Goal: Task Accomplishment & Management: Manage account settings

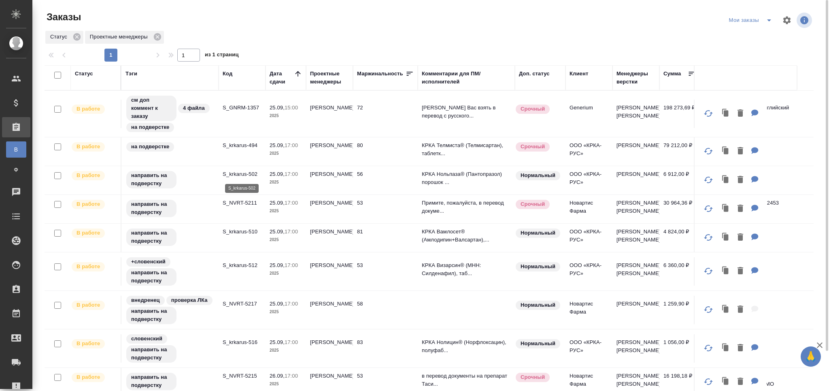
click at [231, 177] on p "S_krkarus-502" at bounding box center [242, 174] width 39 height 8
click at [245, 208] on td "S_NVRT-5211" at bounding box center [242, 209] width 47 height 28
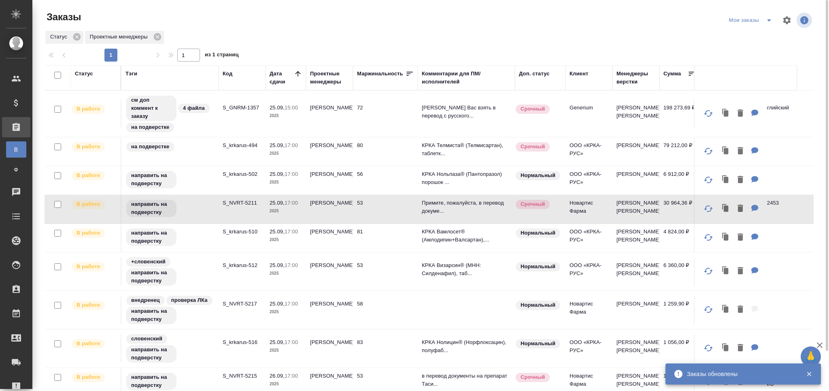
click at [238, 172] on p "S_krkarus-502" at bounding box center [242, 174] width 39 height 8
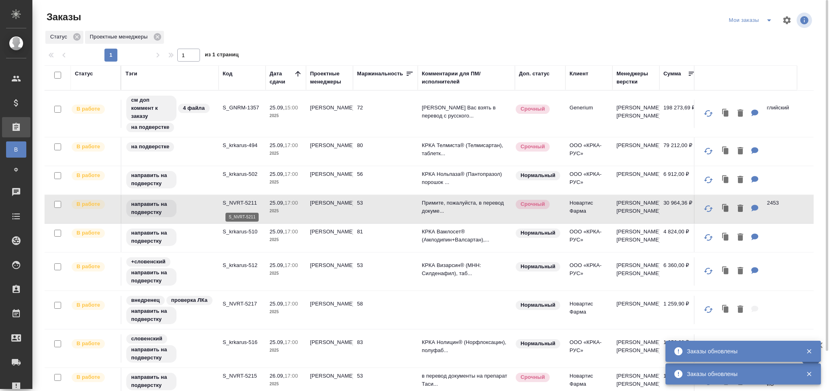
click at [245, 195] on tr "В работе направить на подверстку S_krkarus-502 25.09, 17:00 2025 Грабко Мария 5…" at bounding box center [481, 180] width 873 height 29
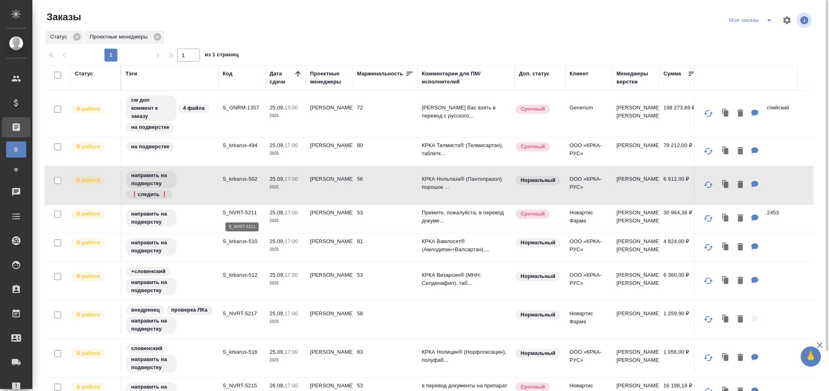
click at [236, 215] on p "S_NVRT-5211" at bounding box center [242, 213] width 39 height 8
click at [189, 254] on div "направить на подверстку" at bounding box center [170, 246] width 89 height 19
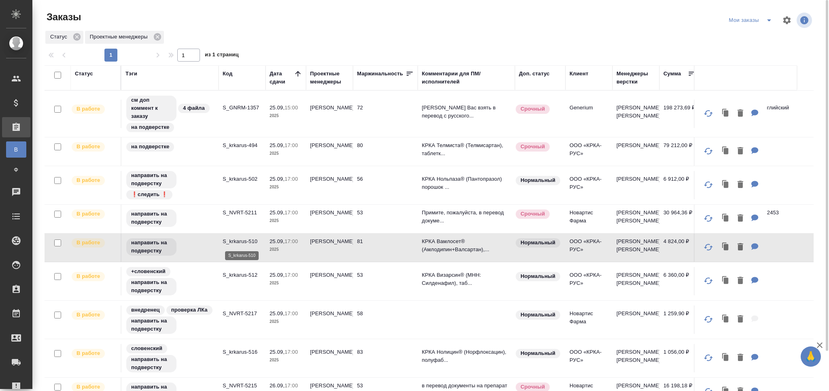
click at [249, 241] on p "S_krkarus-510" at bounding box center [242, 241] width 39 height 8
click at [230, 288] on td "S_krkarus-512" at bounding box center [242, 281] width 47 height 28
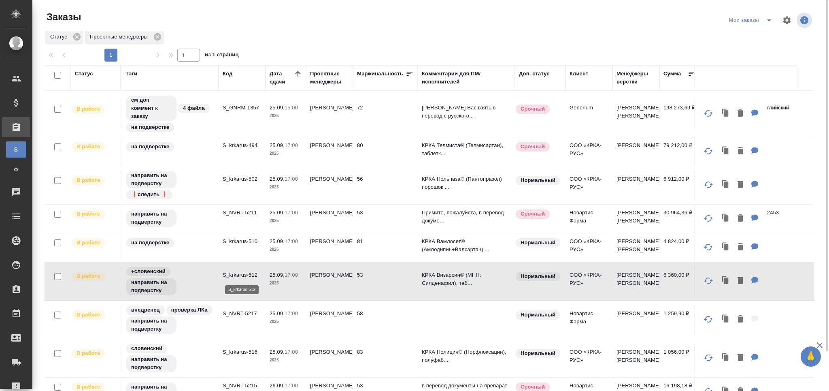
click at [247, 276] on p "S_krkarus-512" at bounding box center [242, 275] width 39 height 8
click at [236, 323] on td "S_NVRT-5217" at bounding box center [242, 319] width 47 height 28
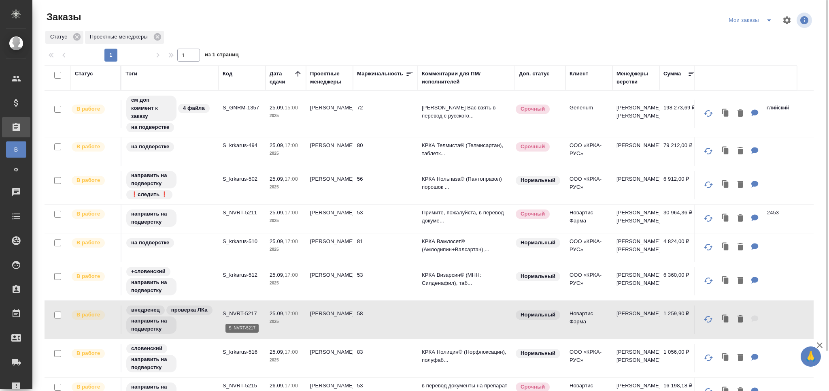
click at [245, 313] on p "S_NVRT-5217" at bounding box center [242, 313] width 39 height 8
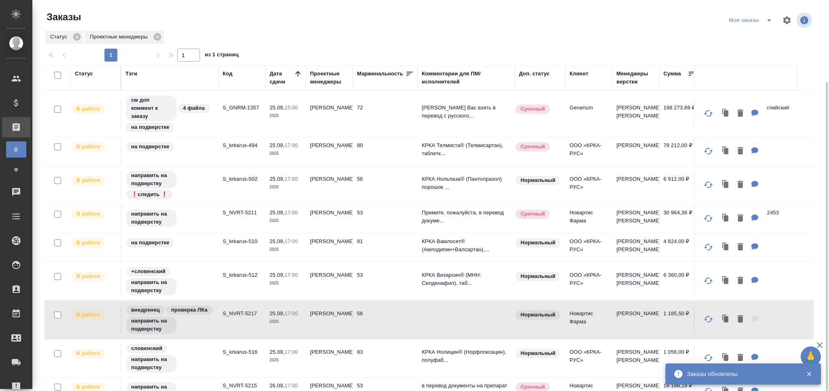
scroll to position [43, 0]
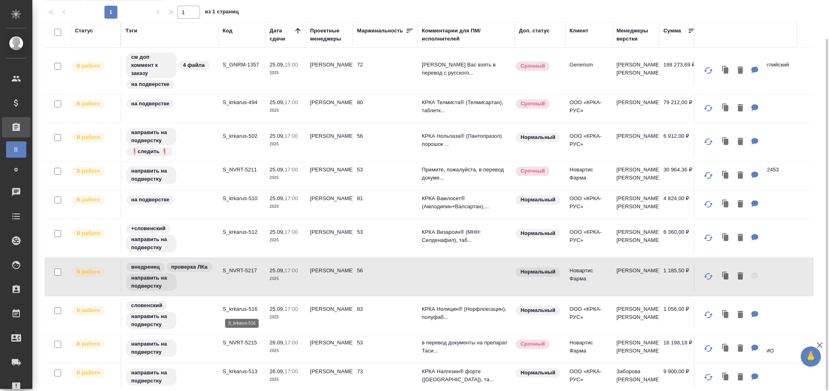
click at [237, 309] on p "S_krkarus-516" at bounding box center [242, 309] width 39 height 8
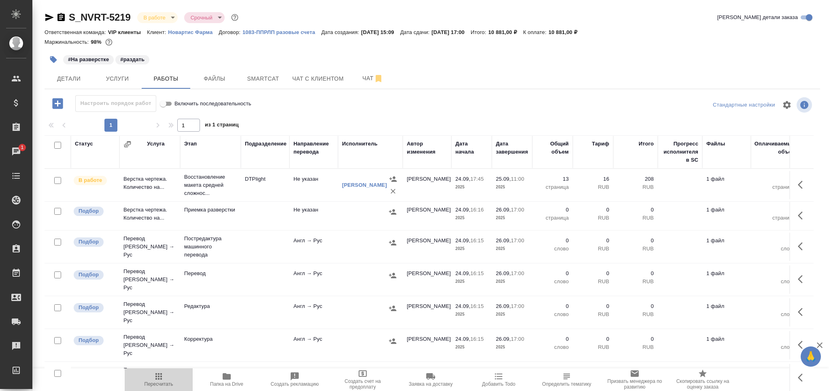
click at [170, 379] on span "Пересчитать" at bounding box center [159, 378] width 58 height 15
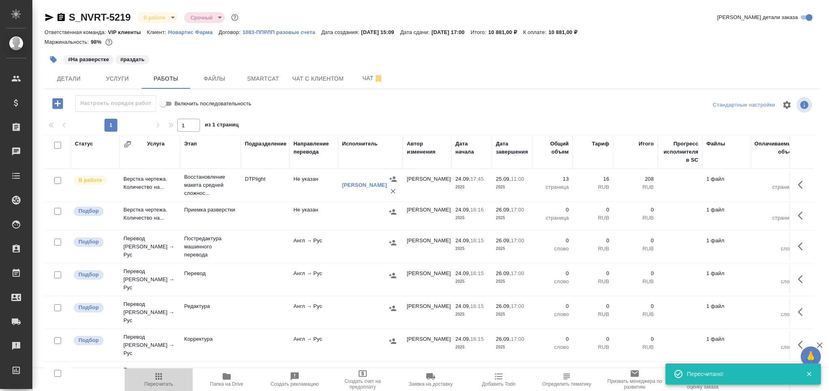
click at [158, 390] on button "Пересчитать" at bounding box center [159, 379] width 68 height 23
click at [227, 378] on icon "button" at bounding box center [227, 376] width 8 height 6
click at [59, 214] on input "checkbox" at bounding box center [57, 211] width 7 height 7
checkbox input "true"
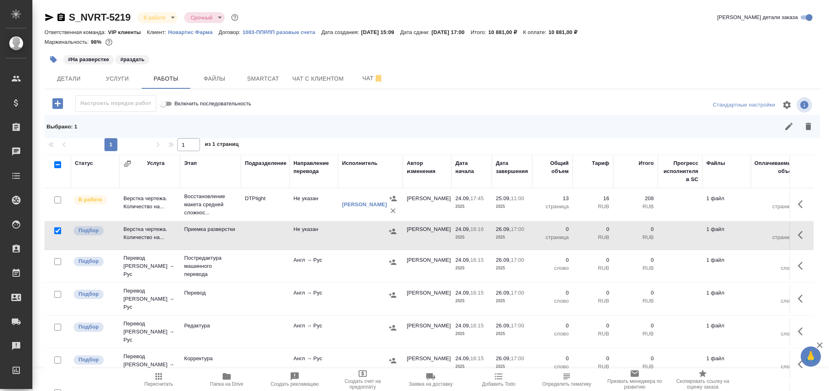
click at [58, 293] on input "checkbox" at bounding box center [57, 294] width 7 height 7
checkbox input "true"
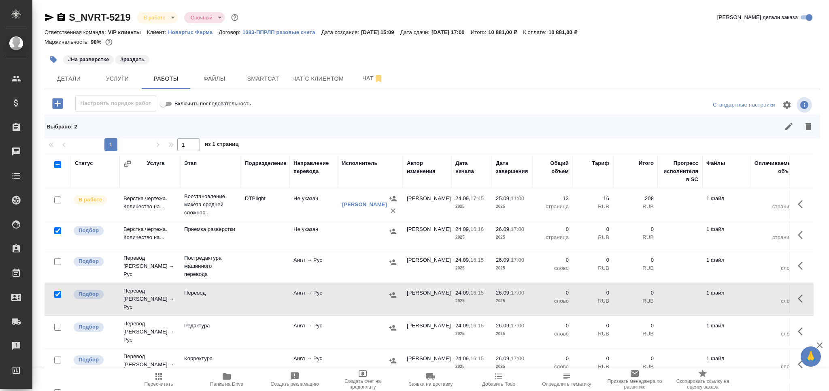
click at [58, 325] on div at bounding box center [58, 327] width 18 height 11
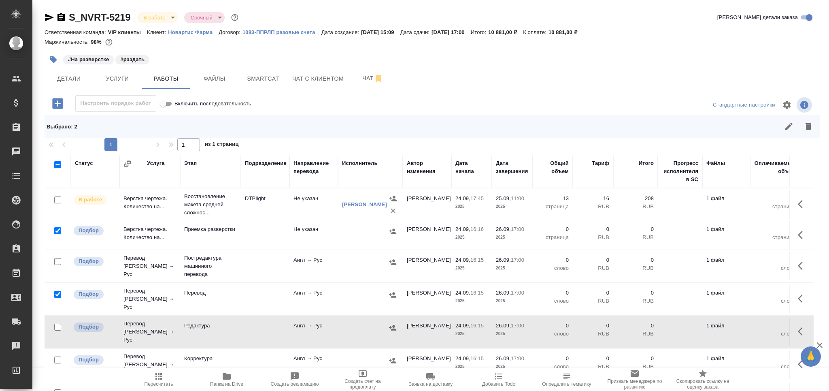
scroll to position [47, 0]
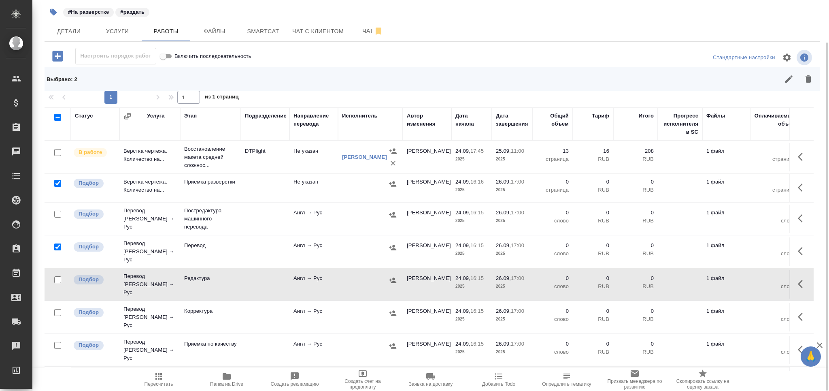
click at [57, 276] on input "checkbox" at bounding box center [57, 279] width 7 height 7
checkbox input "true"
click at [55, 342] on input "checkbox" at bounding box center [57, 345] width 7 height 7
checkbox input "true"
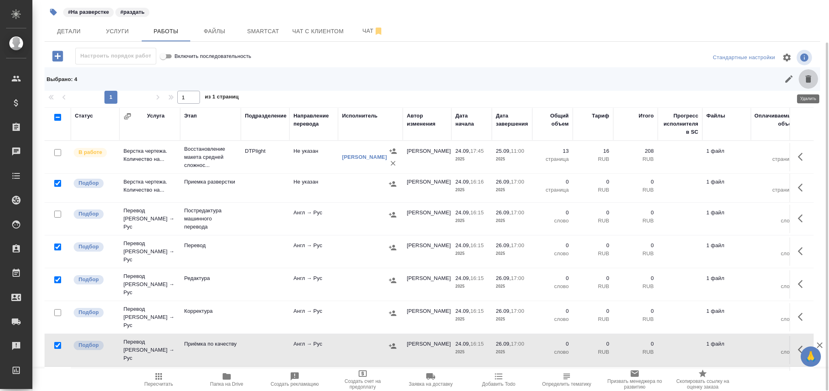
click at [810, 83] on icon "button" at bounding box center [809, 79] width 10 height 10
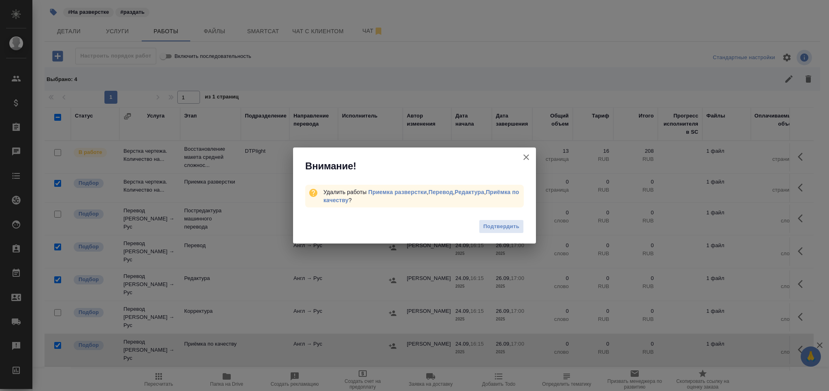
click at [494, 217] on div "Подтвердить" at bounding box center [414, 227] width 243 height 32
click at [496, 229] on span "Подтвердить" at bounding box center [502, 226] width 36 height 9
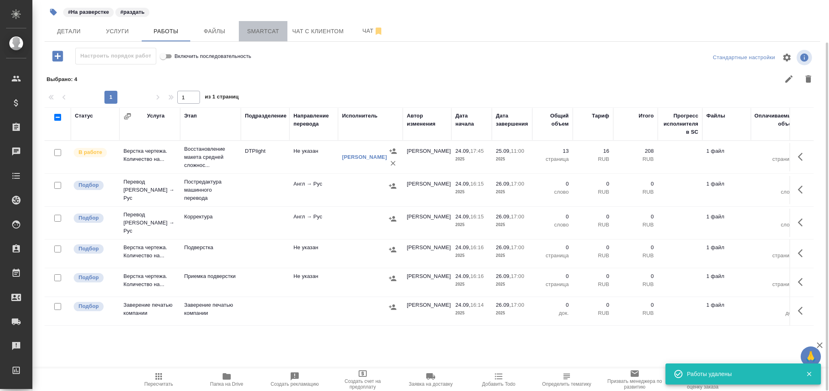
click at [250, 37] on button "Smartcat" at bounding box center [263, 31] width 49 height 20
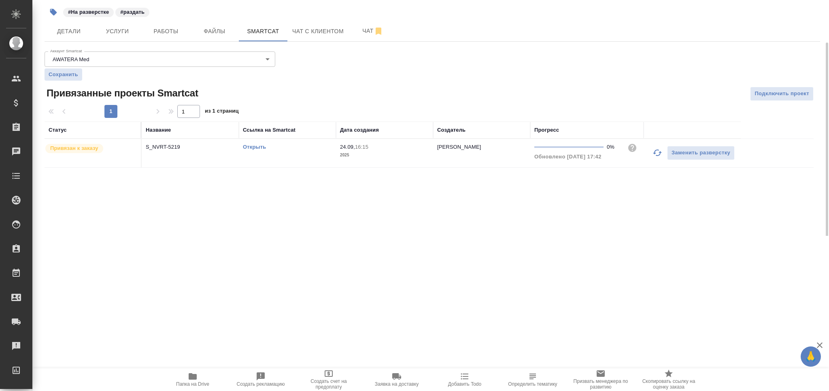
click at [260, 149] on link "Открыть" at bounding box center [254, 147] width 23 height 6
click at [74, 36] on span "Детали" at bounding box center [68, 31] width 39 height 10
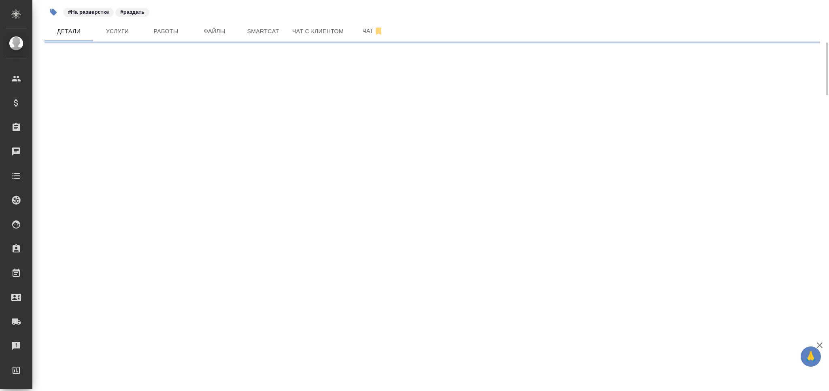
select select "RU"
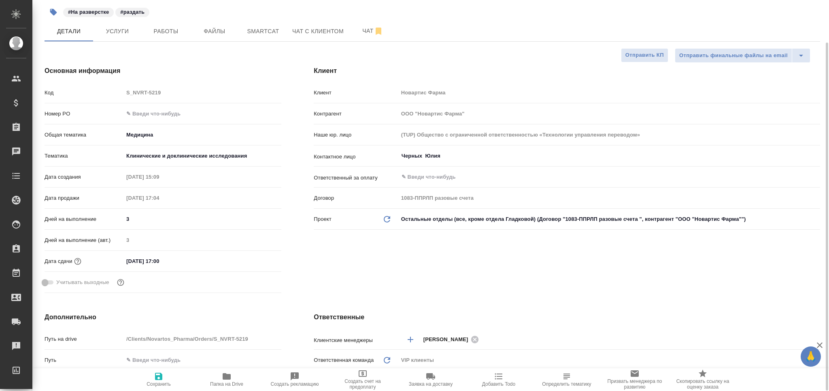
type textarea "x"
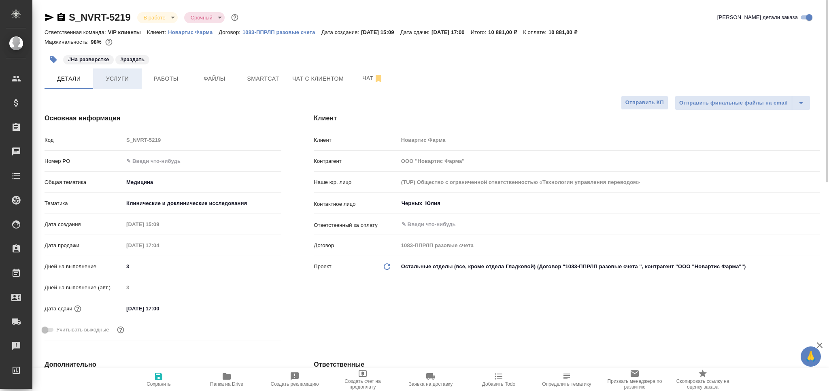
click at [114, 79] on span "Услуги" at bounding box center [117, 79] width 39 height 10
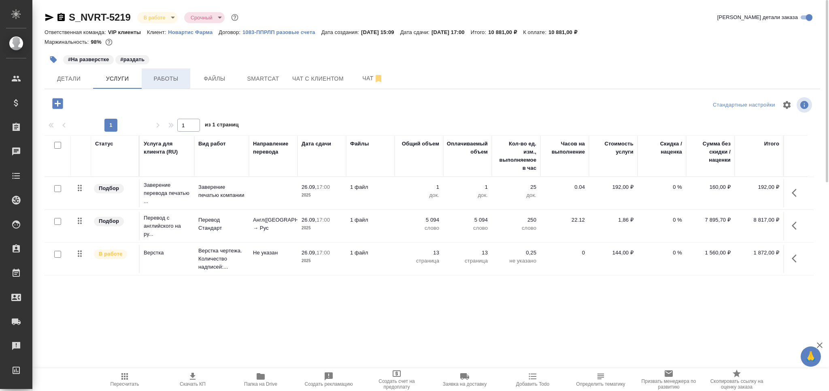
click at [178, 85] on button "Работы" at bounding box center [166, 78] width 49 height 20
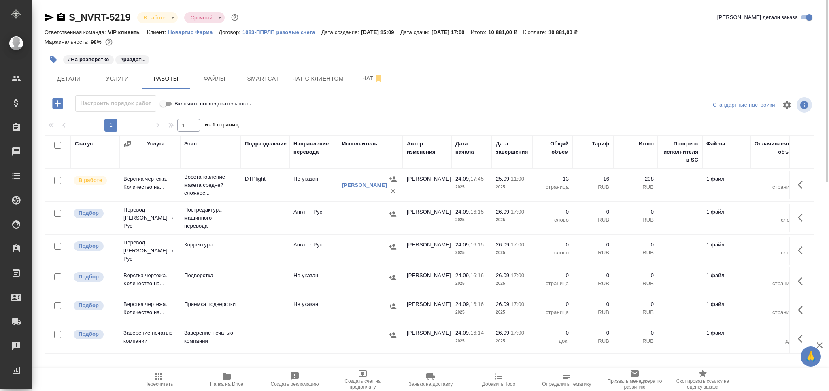
click at [53, 60] on icon "button" at bounding box center [53, 59] width 7 height 7
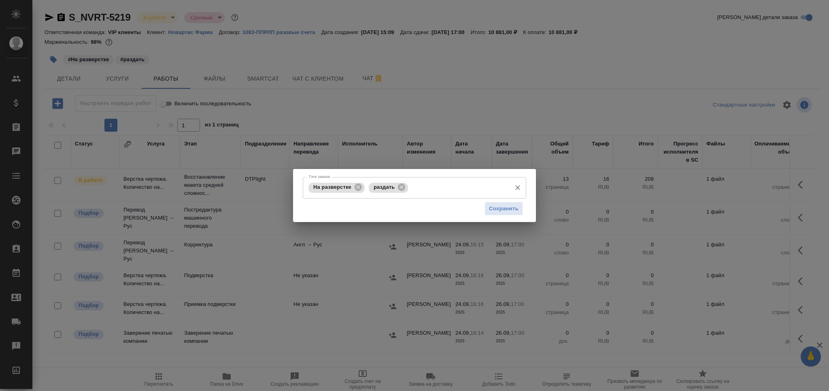
click at [432, 192] on input "Тэги заказа" at bounding box center [458, 188] width 97 height 14
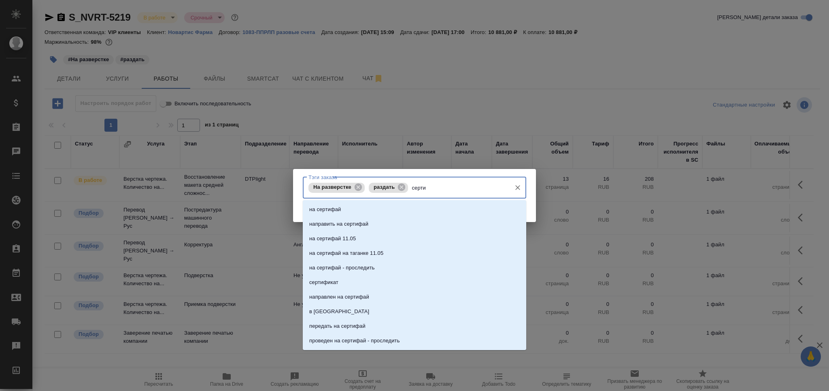
type input "сертик"
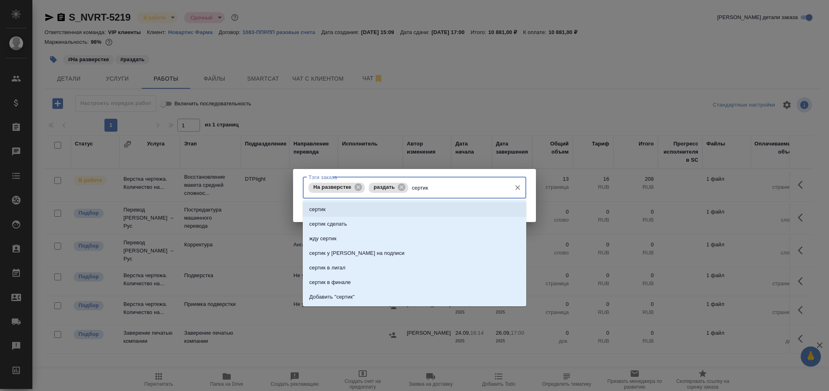
click at [364, 215] on li "сертик" at bounding box center [415, 209] width 224 height 15
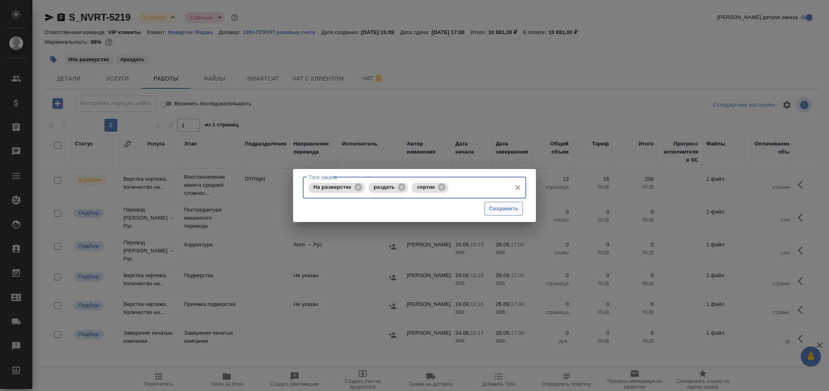
click at [493, 205] on span "Сохранить" at bounding box center [504, 208] width 30 height 9
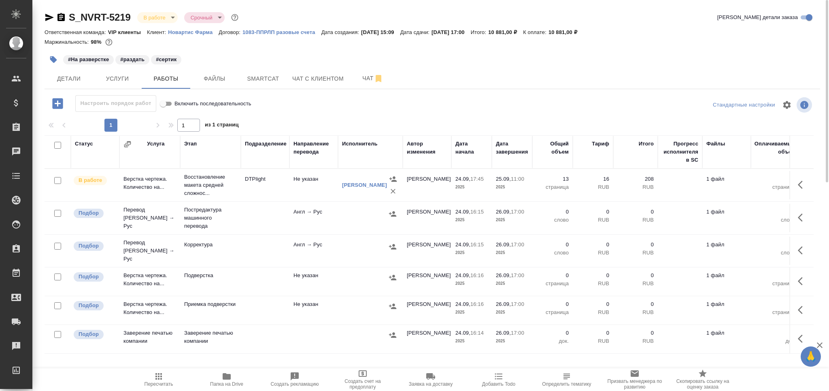
click at [230, 219] on p "Постредактура машинного перевода" at bounding box center [210, 218] width 53 height 24
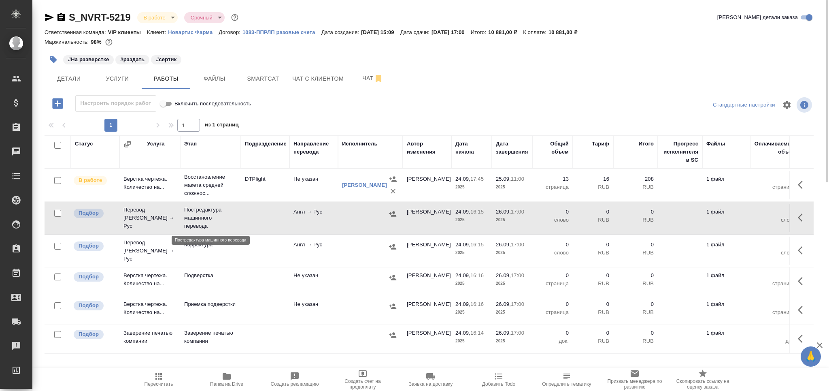
click at [230, 219] on p "Постредактура машинного перевода" at bounding box center [210, 218] width 53 height 24
click at [350, 82] on button "Чат" at bounding box center [373, 78] width 49 height 20
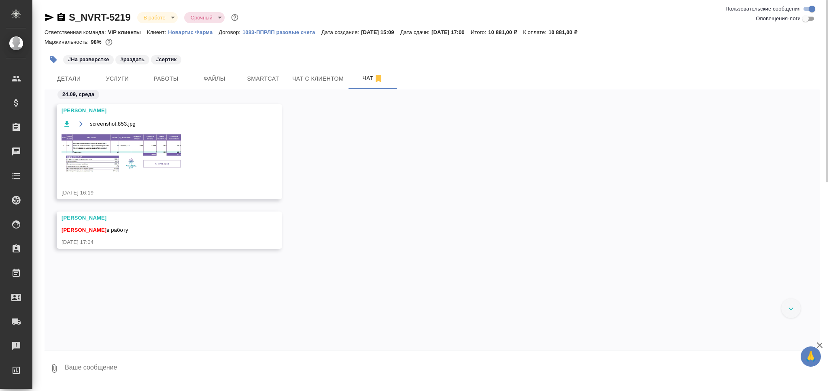
click at [124, 150] on img at bounding box center [122, 154] width 121 height 42
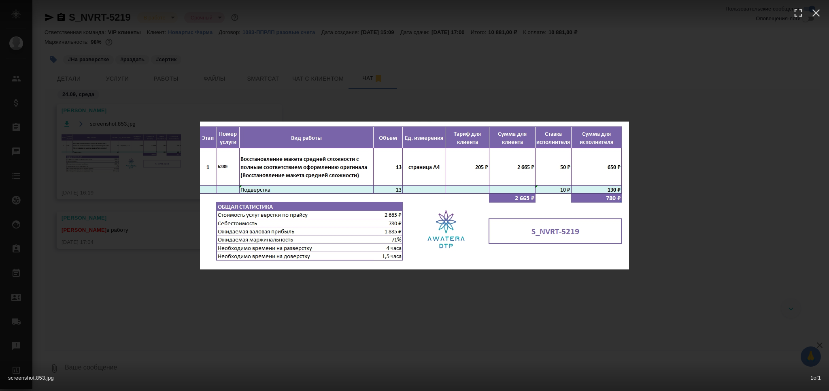
drag, startPoint x: 117, startPoint y: 145, endPoint x: 204, endPoint y: 1, distance: 167.9
click at [117, 139] on div "screenshot.853.jpg 1 of 1" at bounding box center [414, 195] width 829 height 391
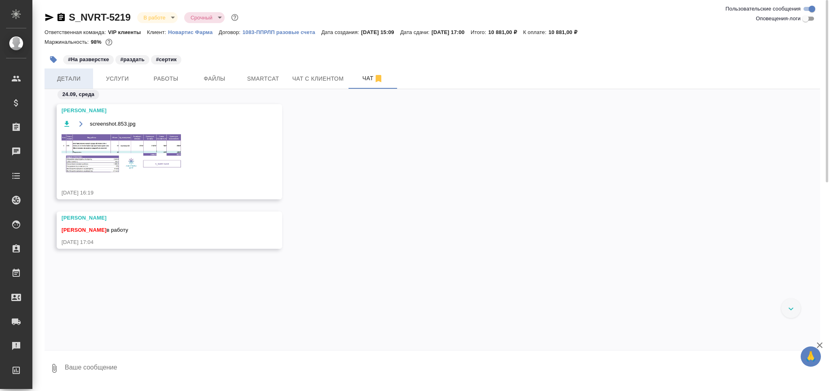
click at [64, 85] on button "Детали" at bounding box center [69, 78] width 49 height 20
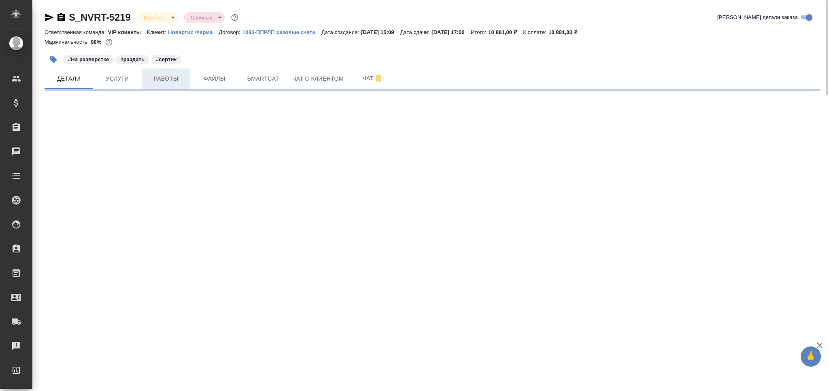
select select "RU"
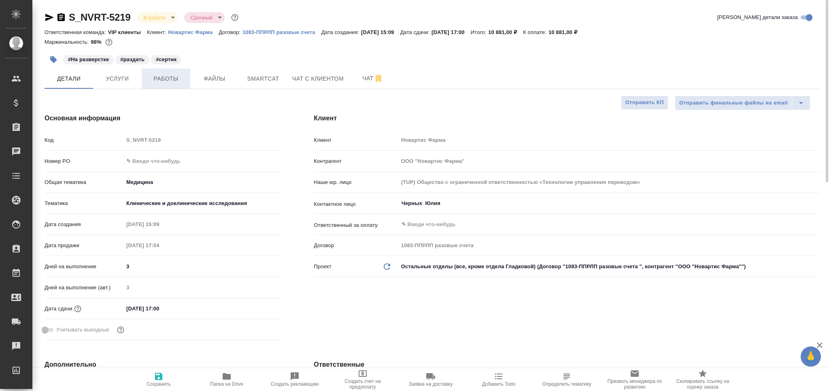
type textarea "x"
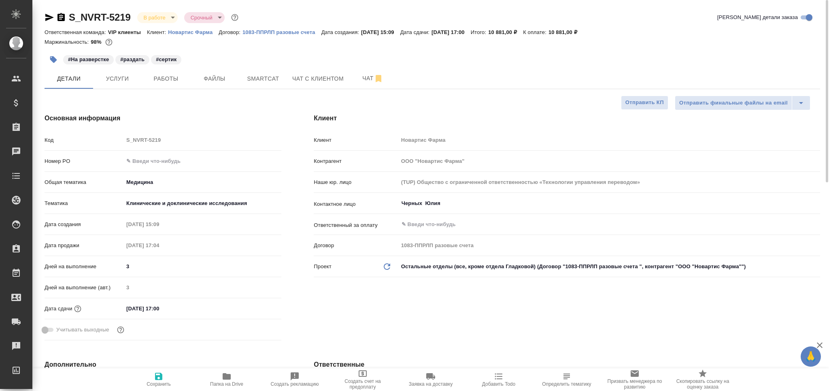
type textarea "x"
click at [162, 383] on span "Сохранить" at bounding box center [159, 384] width 24 height 6
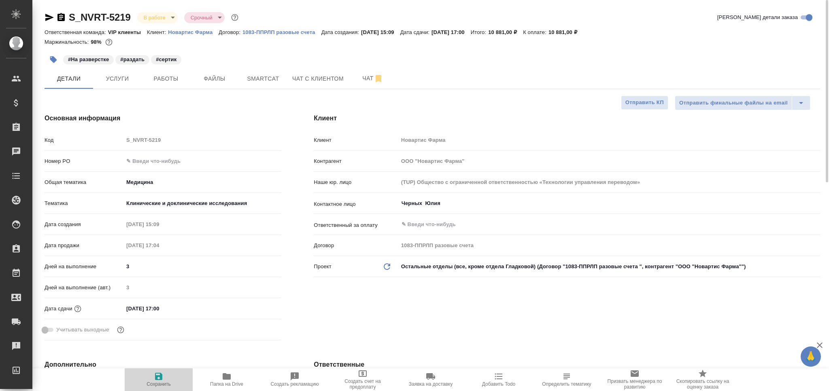
type textarea "x"
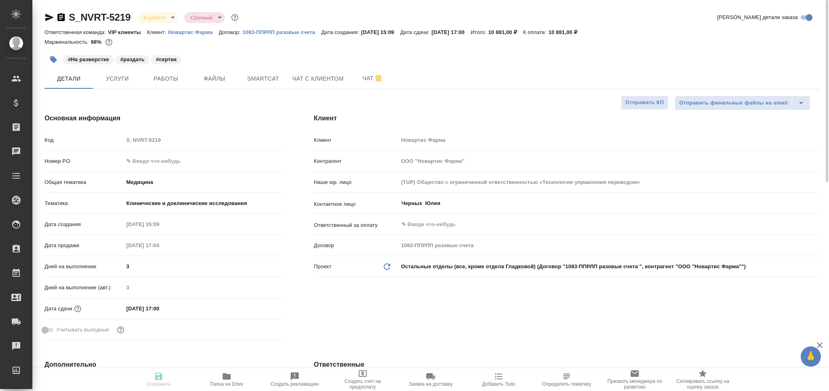
type textarea "x"
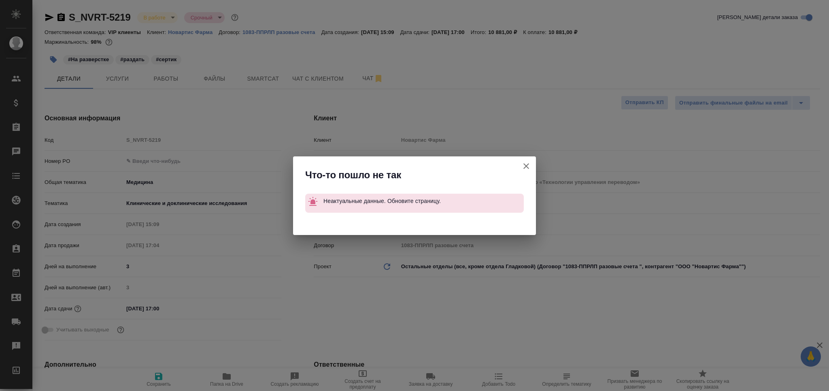
click at [525, 166] on icon "button" at bounding box center [527, 166] width 6 height 6
type textarea "x"
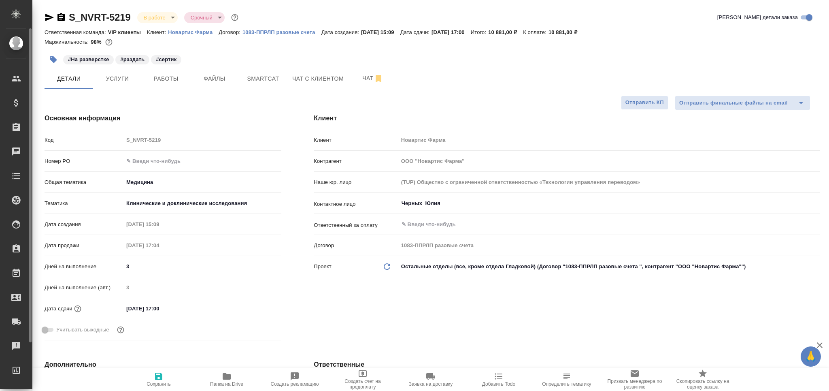
type textarea "x"
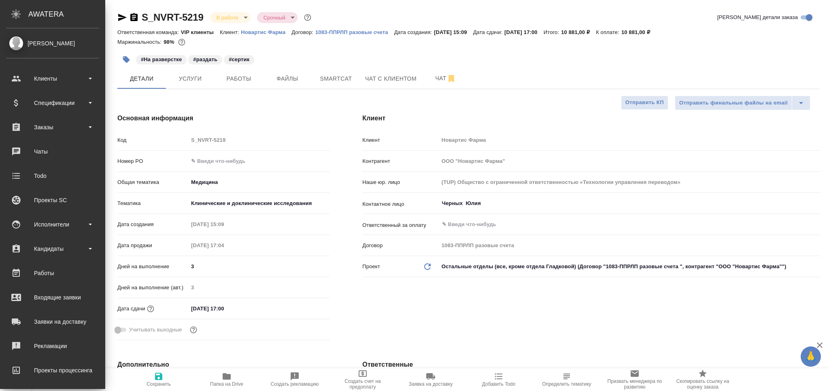
type textarea "x"
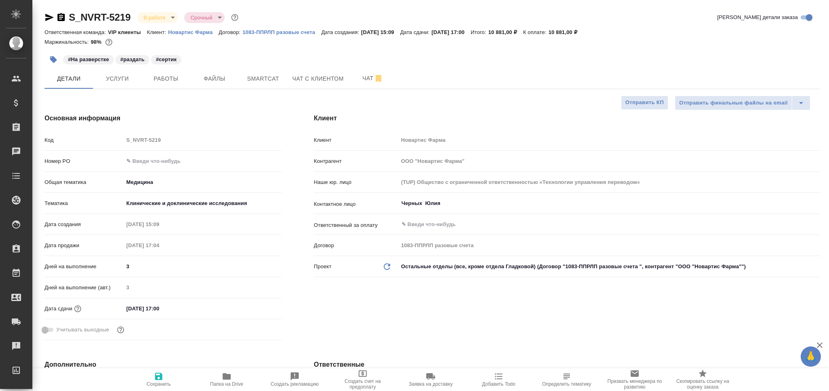
click at [51, 57] on icon "button" at bounding box center [53, 59] width 8 height 8
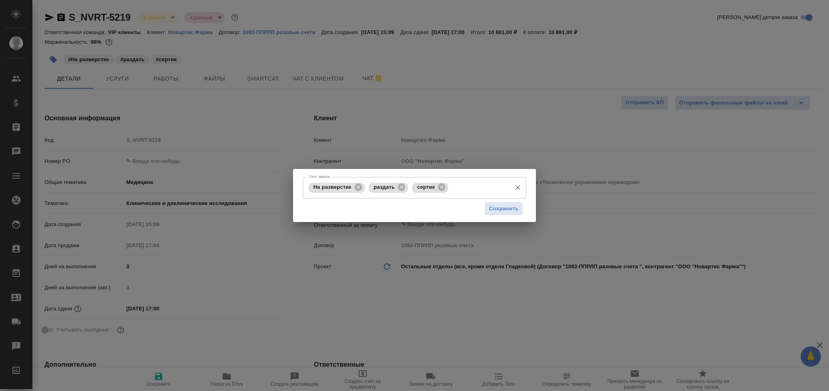
drag, startPoint x: 400, startPoint y: 187, endPoint x: 437, endPoint y: 192, distance: 37.3
click at [401, 187] on icon at bounding box center [401, 186] width 7 height 7
click at [443, 189] on input "Тэги заказа" at bounding box center [457, 188] width 100 height 14
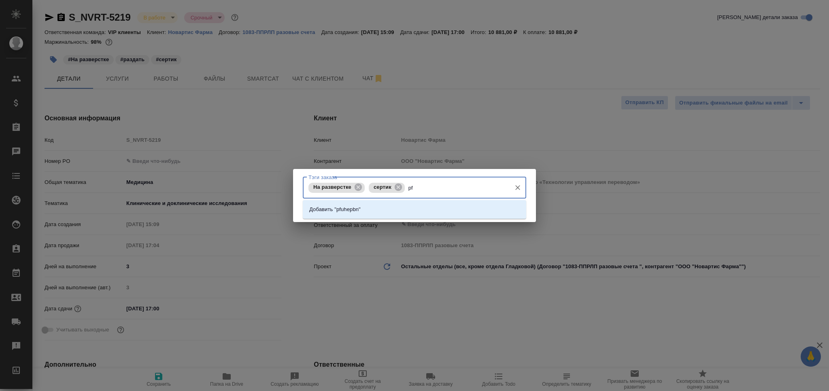
type input "p"
type input "загрузить"
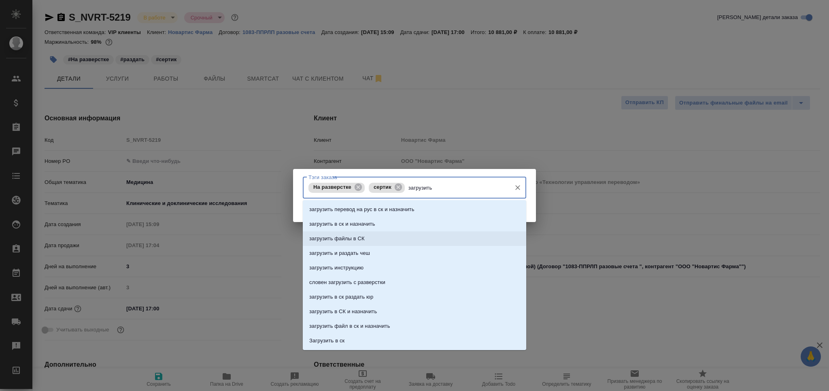
click at [388, 236] on li "загрузить файлы в СК" at bounding box center [415, 238] width 224 height 15
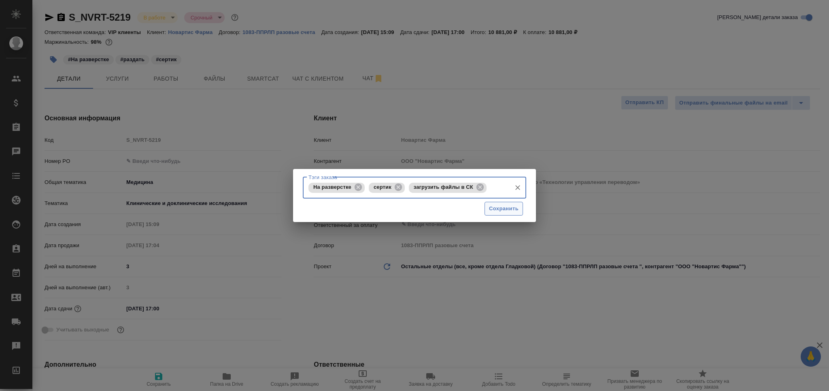
click at [497, 209] on span "Сохранить" at bounding box center [504, 208] width 30 height 9
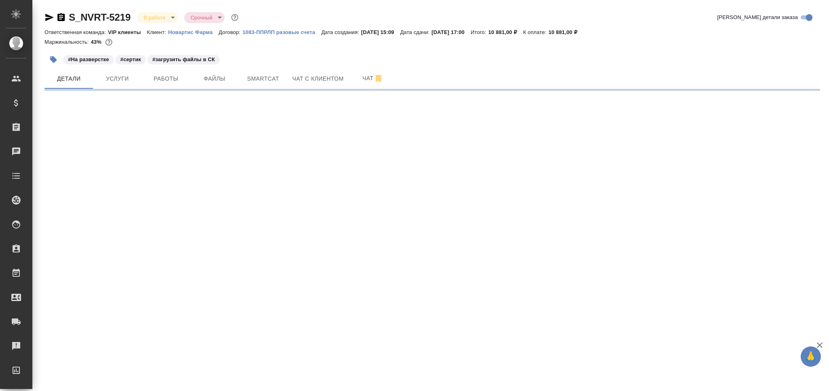
select select "RU"
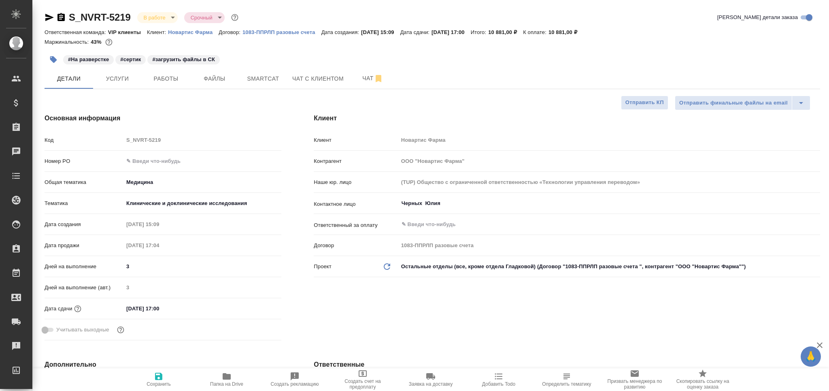
type textarea "x"
click at [174, 80] on span "Работы" at bounding box center [166, 79] width 39 height 10
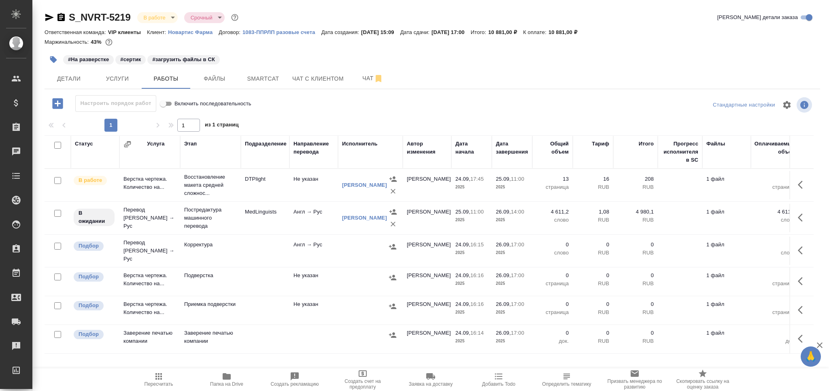
click at [58, 245] on input "checkbox" at bounding box center [57, 246] width 7 height 7
checkbox input "true"
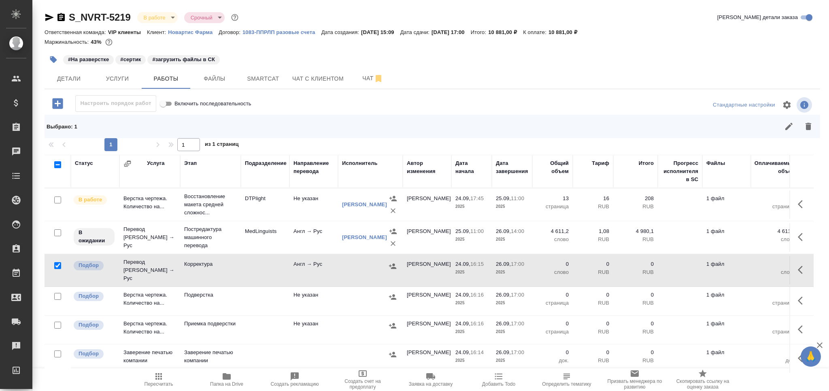
click at [58, 323] on input "checkbox" at bounding box center [57, 325] width 7 height 7
checkbox input "true"
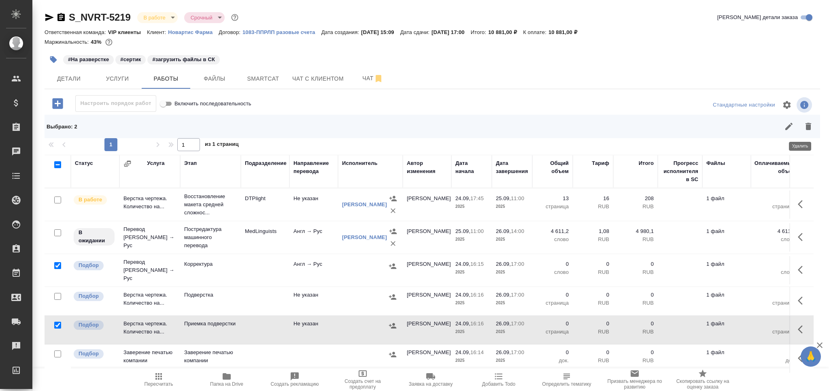
click at [806, 129] on icon "button" at bounding box center [809, 126] width 6 height 7
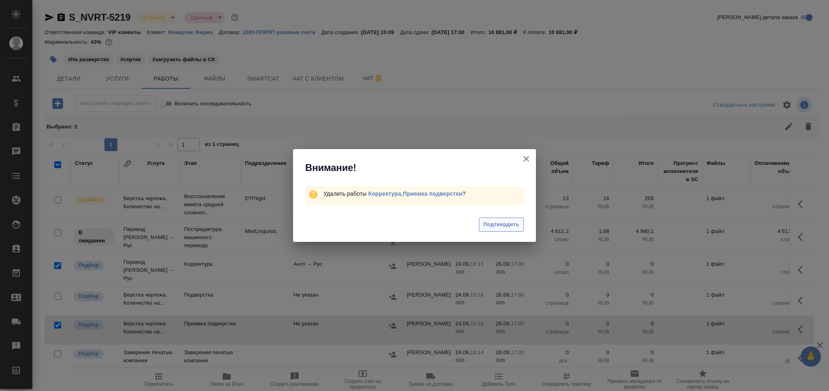
click at [509, 225] on span "Подтвердить" at bounding box center [502, 224] width 36 height 9
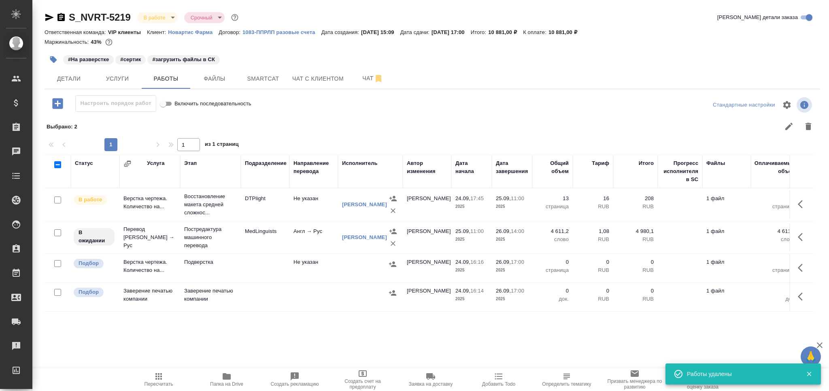
click at [242, 268] on td at bounding box center [265, 268] width 49 height 28
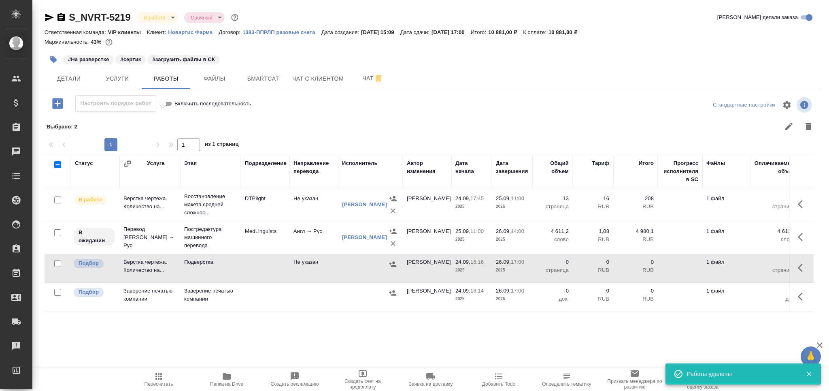
click at [162, 378] on icon "button" at bounding box center [159, 376] width 10 height 10
click at [156, 375] on icon "button" at bounding box center [159, 376] width 6 height 6
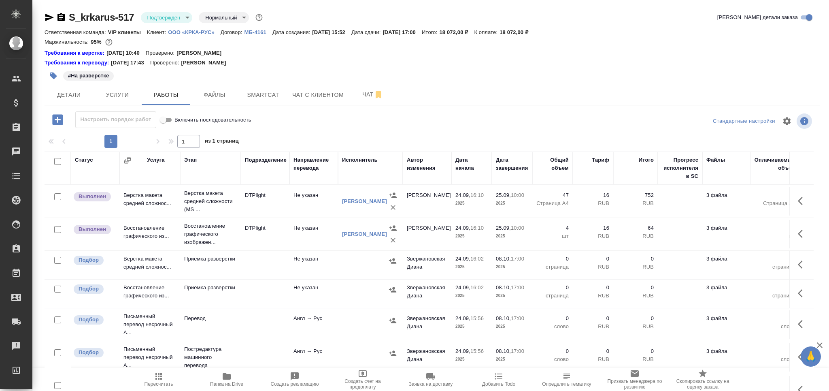
click at [158, 379] on icon "button" at bounding box center [159, 376] width 10 height 10
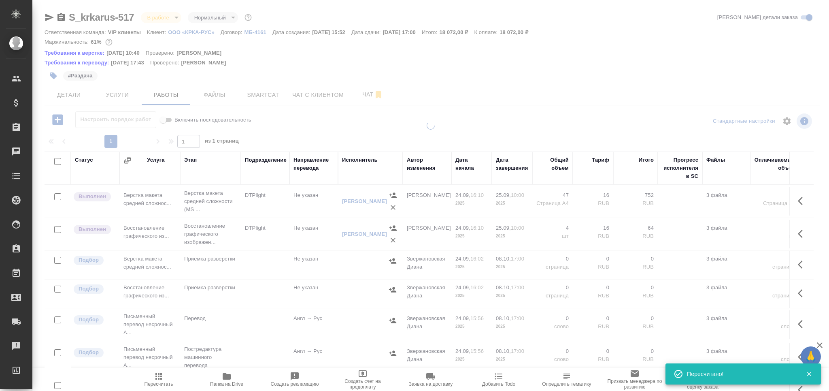
type input "inProgress"
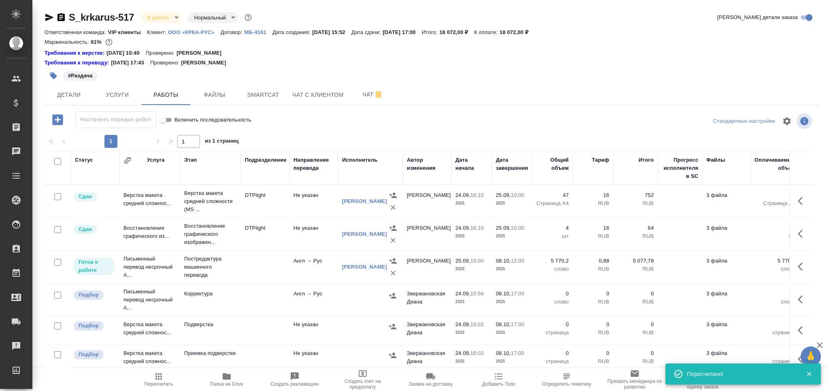
click at [56, 295] on input "checkbox" at bounding box center [57, 295] width 7 height 7
checkbox input "true"
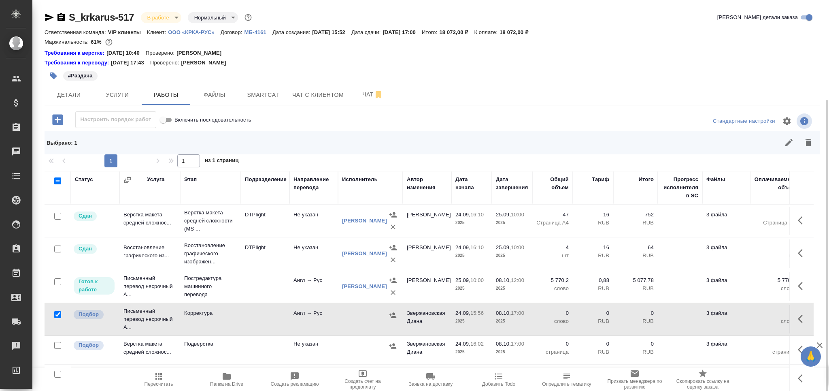
scroll to position [64, 0]
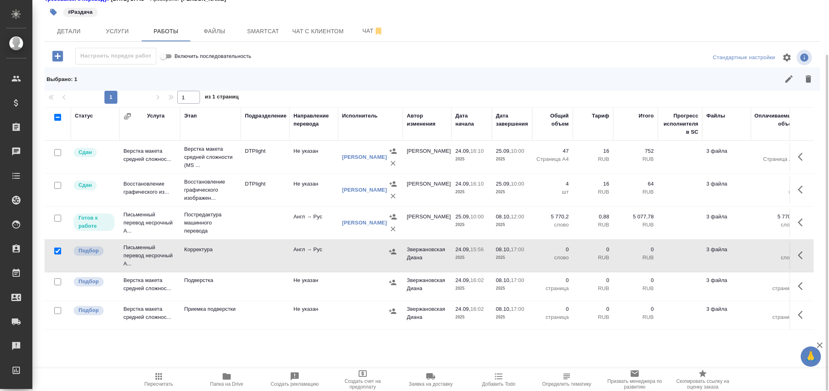
click at [58, 313] on input "checkbox" at bounding box center [57, 310] width 7 height 7
checkbox input "true"
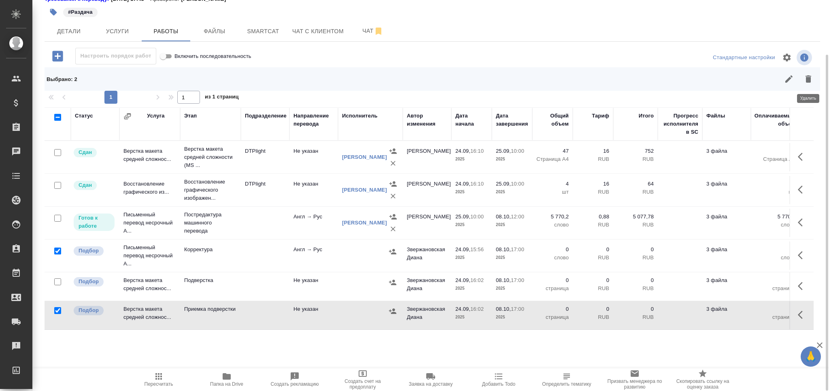
click at [810, 82] on icon "button" at bounding box center [809, 78] width 6 height 7
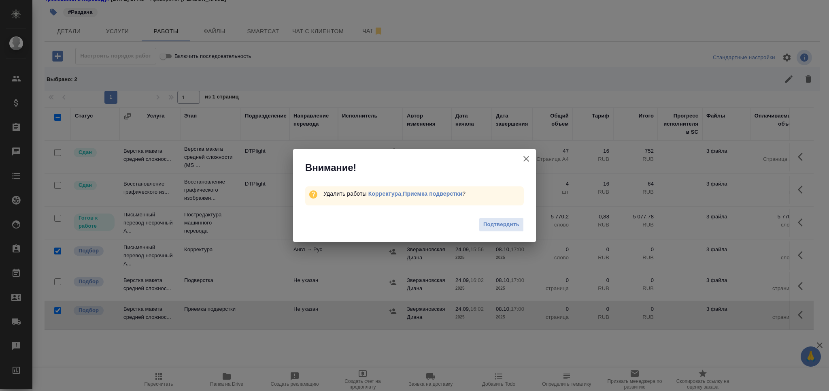
drag, startPoint x: 505, startPoint y: 226, endPoint x: 478, endPoint y: 230, distance: 26.7
click at [501, 227] on span "Подтвердить" at bounding box center [502, 224] width 36 height 9
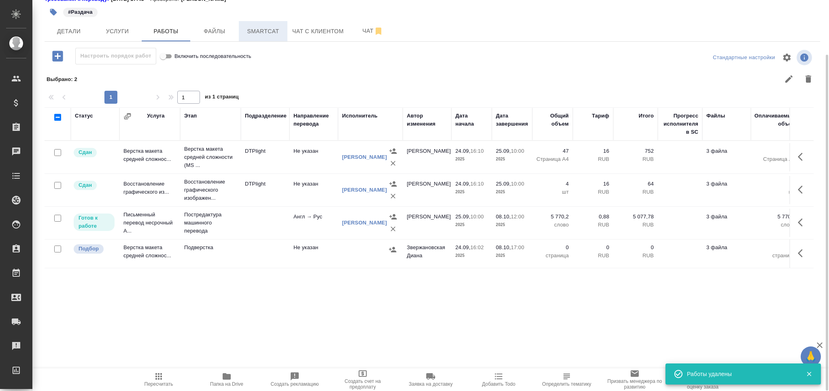
click at [259, 27] on span "Smartcat" at bounding box center [263, 31] width 39 height 10
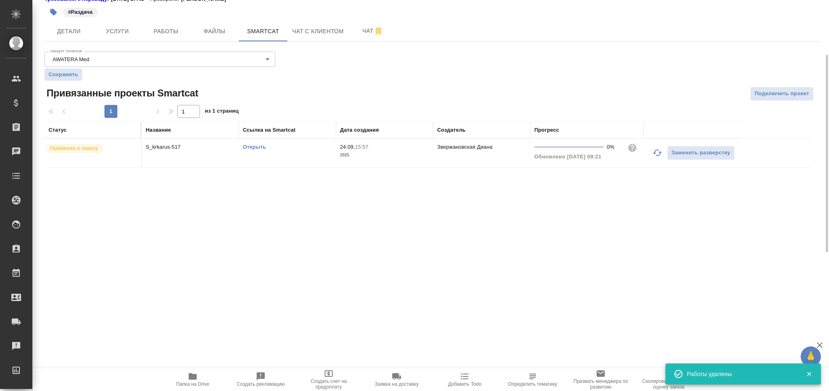
click at [259, 149] on link "Открыть" at bounding box center [254, 147] width 23 height 6
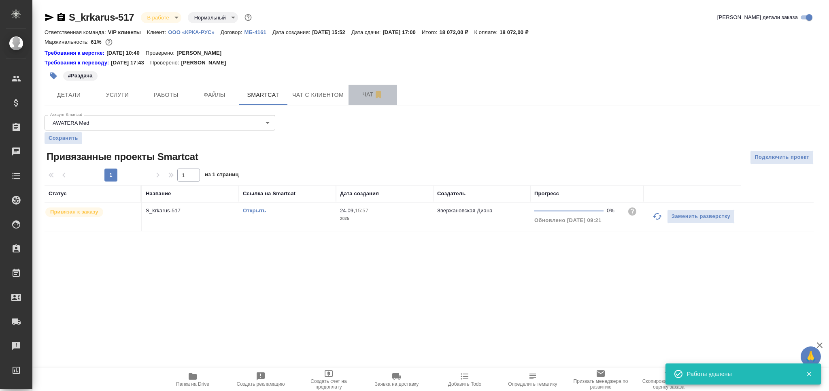
click at [351, 92] on button "Чат" at bounding box center [373, 95] width 49 height 20
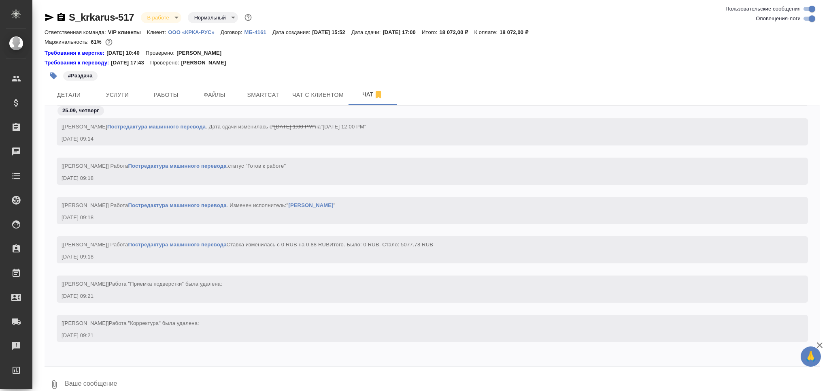
click at [806, 18] on input "Оповещения-логи" at bounding box center [812, 19] width 29 height 10
checkbox input "false"
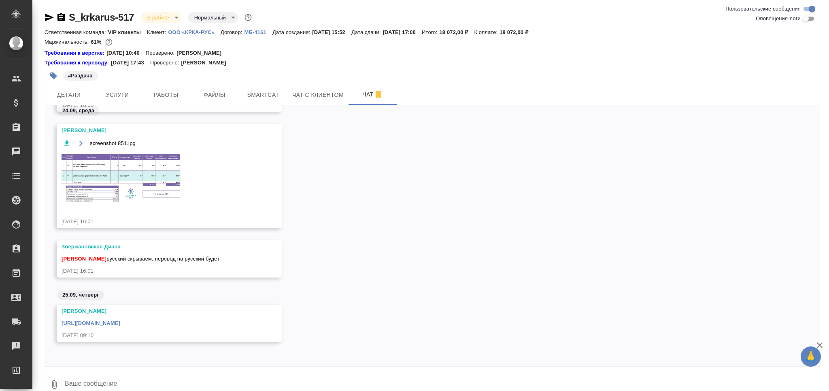
scroll to position [27, 0]
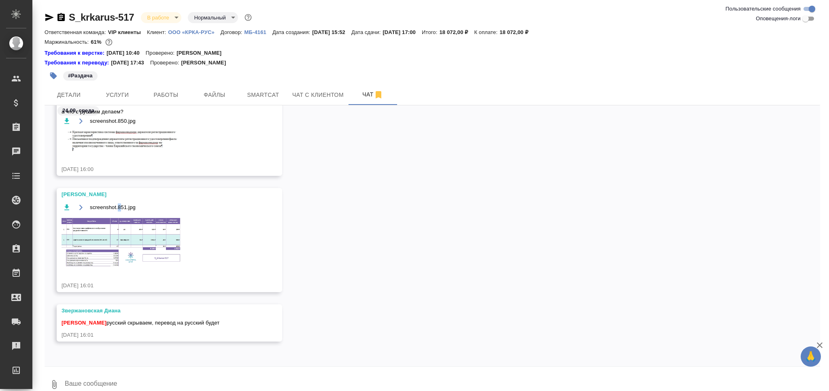
click at [120, 213] on div "screenshot.851.jpg" at bounding box center [158, 239] width 192 height 75
click at [134, 249] on img at bounding box center [122, 242] width 121 height 51
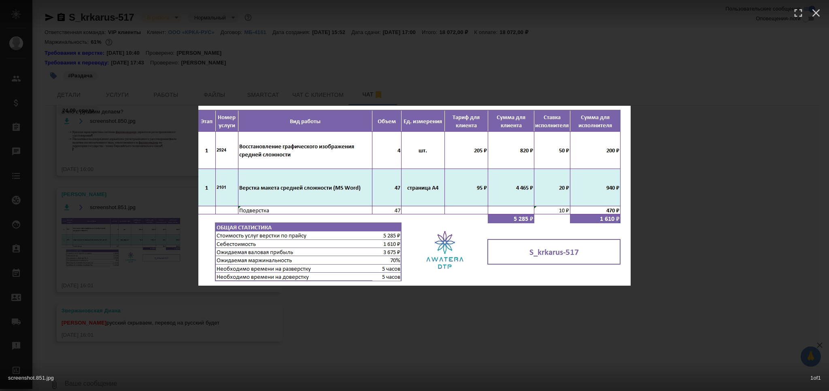
click at [132, 249] on div "screenshot.851.jpg 1 of 1" at bounding box center [414, 195] width 829 height 391
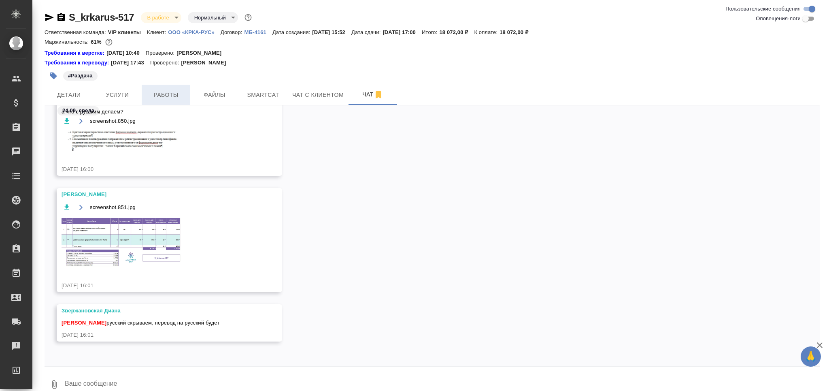
click at [171, 95] on span "Работы" at bounding box center [166, 95] width 39 height 10
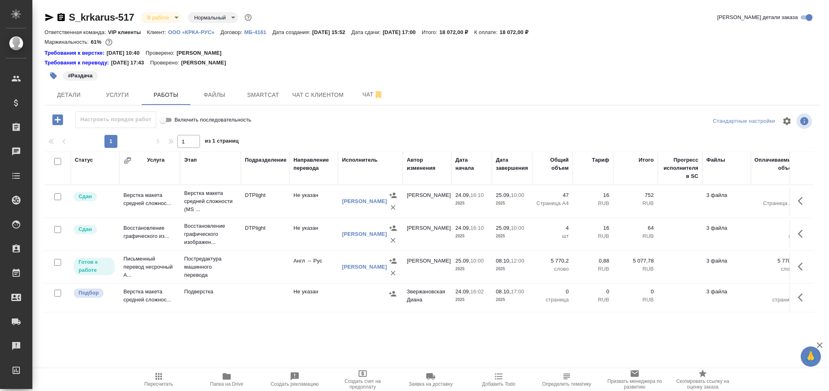
click at [253, 297] on td at bounding box center [265, 297] width 49 height 28
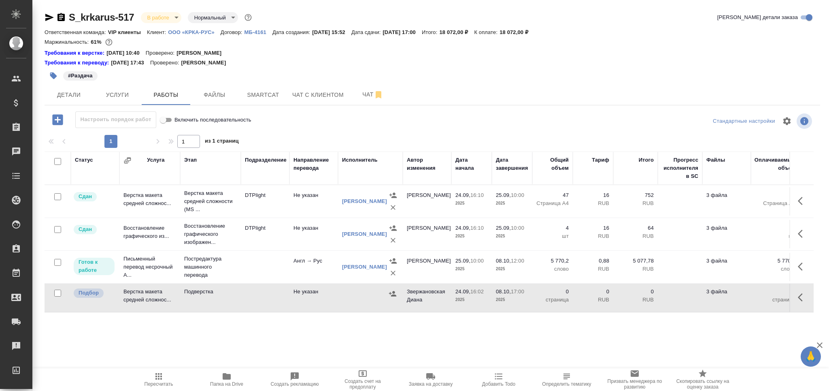
click at [253, 297] on td at bounding box center [265, 297] width 49 height 28
click at [152, 378] on span "Пересчитать" at bounding box center [159, 378] width 58 height 15
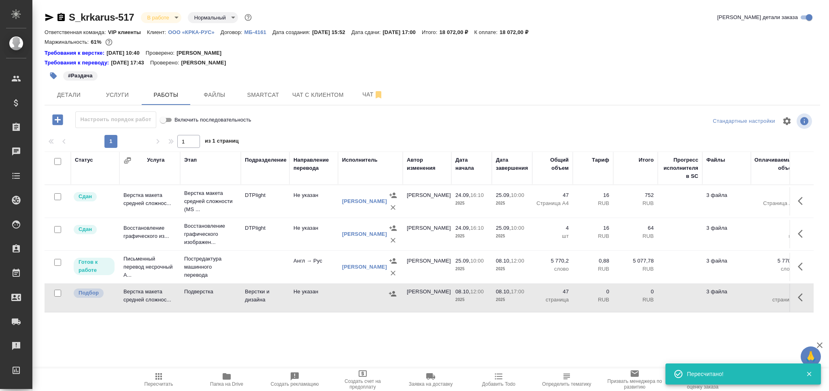
click at [58, 75] on button "button" at bounding box center [54, 76] width 18 height 18
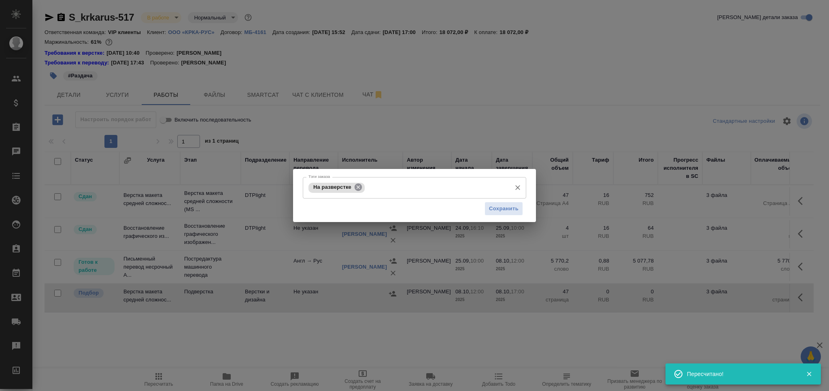
click at [359, 185] on icon at bounding box center [358, 186] width 7 height 7
click at [367, 185] on input "Тэги заказа" at bounding box center [437, 188] width 141 height 14
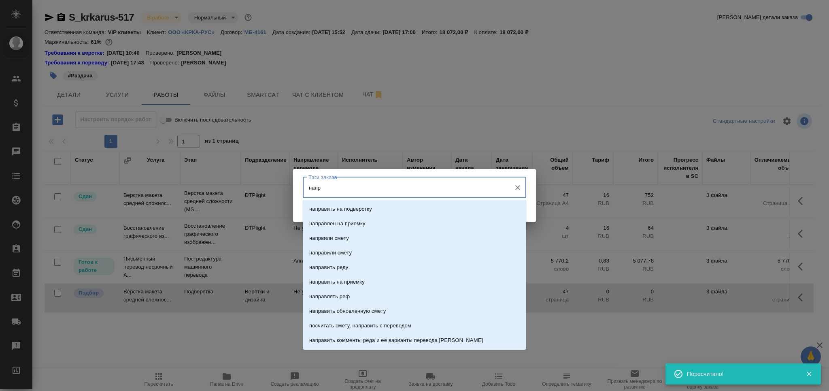
type input "напра"
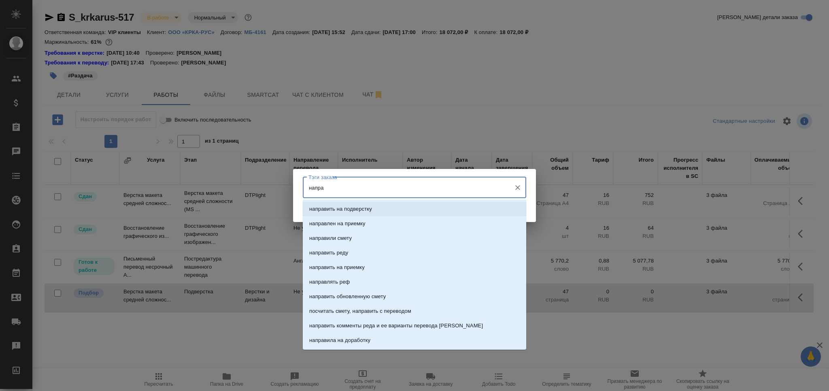
click at [360, 208] on p "направить на подверстку" at bounding box center [340, 209] width 63 height 8
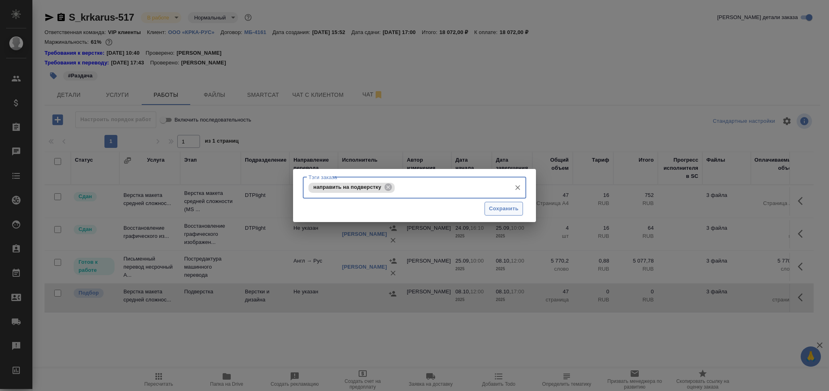
click at [509, 211] on span "Сохранить" at bounding box center [504, 208] width 30 height 9
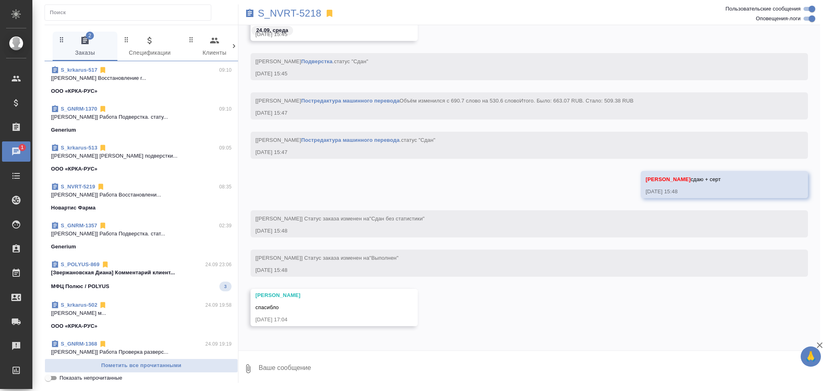
scroll to position [36514, 0]
click at [140, 287] on div "МФЦ Полюс / POLYUS 3" at bounding box center [141, 286] width 181 height 10
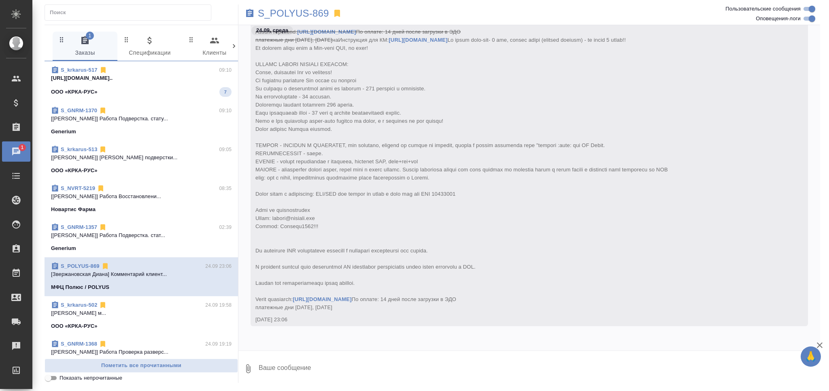
scroll to position [54976, 0]
click at [48, 377] on input "Показать непрочитанные" at bounding box center [48, 378] width 29 height 10
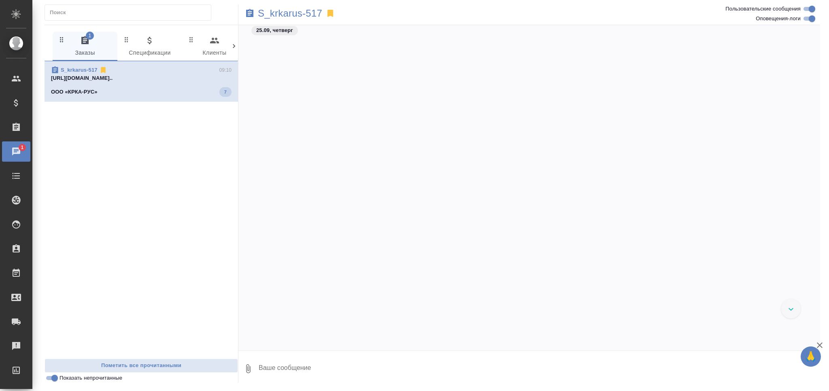
scroll to position [19279, 0]
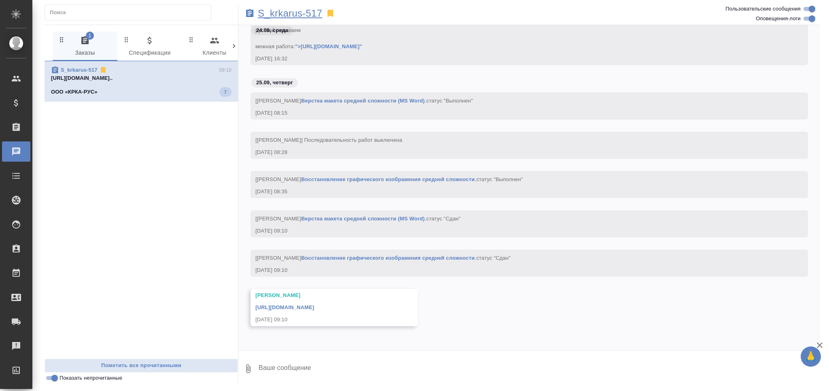
click at [309, 15] on p "S_krkarus-517" at bounding box center [290, 13] width 64 height 8
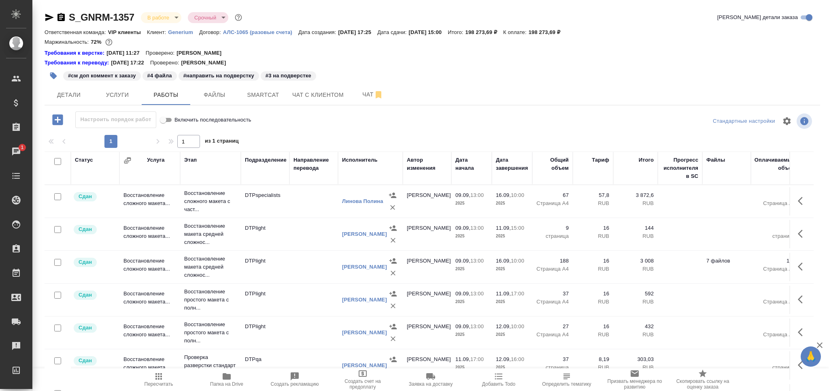
click at [175, 386] on span "Пересчитать" at bounding box center [159, 378] width 58 height 15
click at [51, 76] on icon "button" at bounding box center [53, 75] width 7 height 7
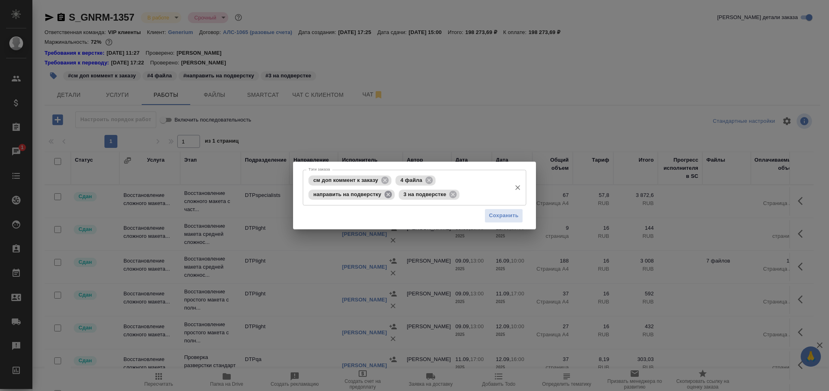
click at [390, 196] on icon at bounding box center [388, 193] width 7 height 7
click at [494, 181] on icon at bounding box center [493, 180] width 7 height 7
click at [496, 187] on input "Тэги заказа" at bounding box center [407, 194] width 201 height 14
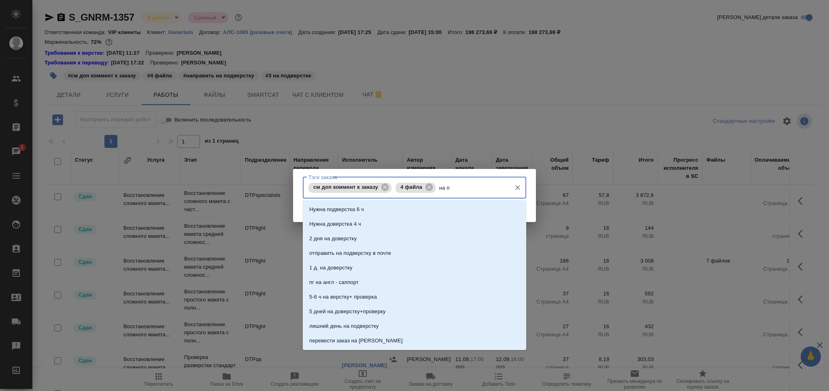
type input "на по"
click at [355, 268] on li "на подверстке" at bounding box center [415, 267] width 224 height 15
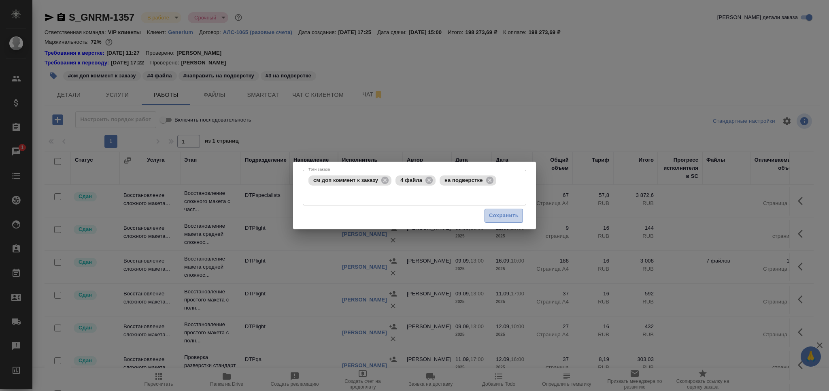
click at [509, 215] on span "Сохранить" at bounding box center [504, 215] width 30 height 9
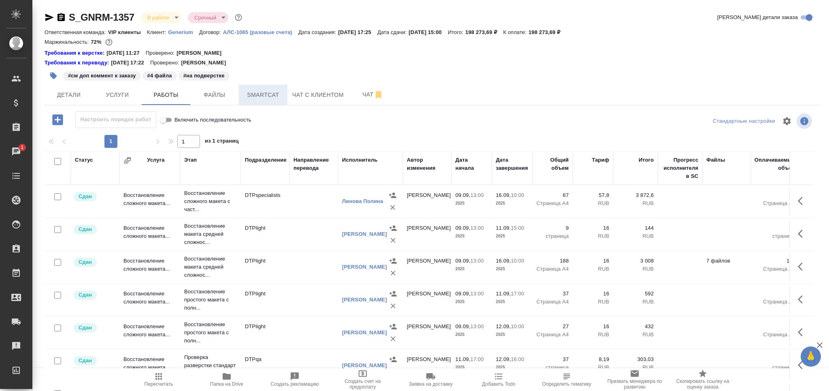
click at [266, 94] on span "Smartcat" at bounding box center [263, 95] width 39 height 10
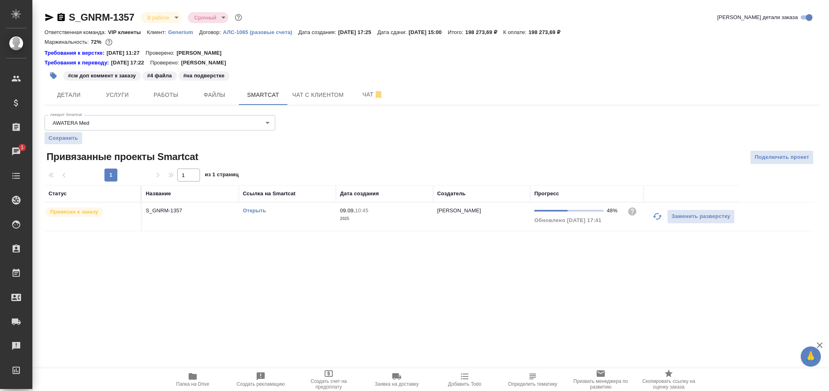
click at [288, 224] on td "Открыть" at bounding box center [287, 216] width 97 height 28
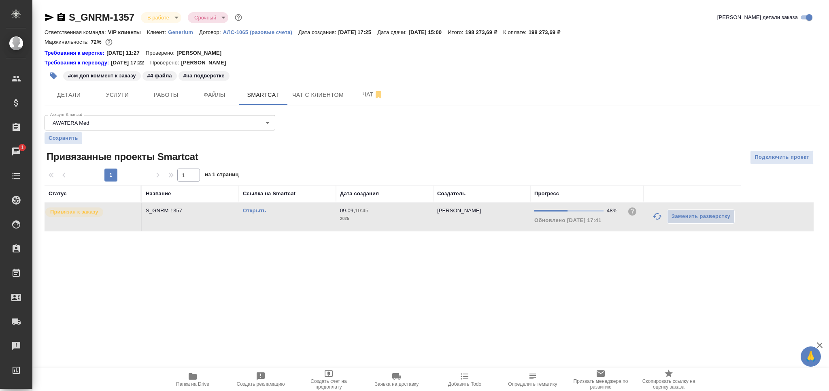
click at [288, 224] on td "Открыть" at bounding box center [287, 216] width 97 height 28
click at [173, 92] on span "Работы" at bounding box center [166, 95] width 39 height 10
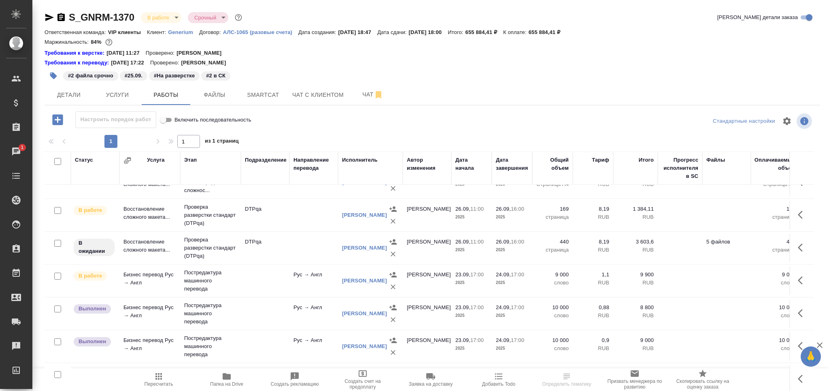
scroll to position [133, 0]
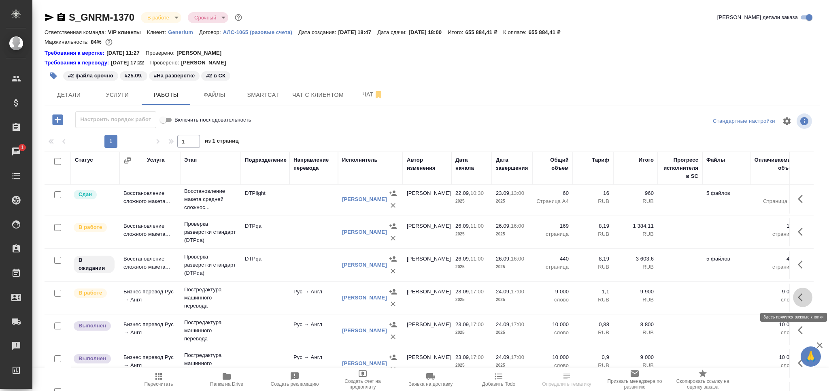
click at [798, 298] on icon "button" at bounding box center [800, 297] width 5 height 8
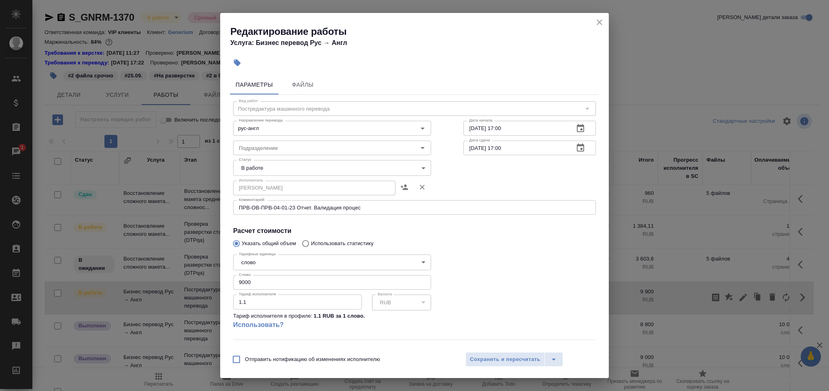
click at [279, 165] on body "🙏 .cls-1 fill:#fff; AWATERA Grabko [PERSON_NAME] Спецификации Заказы 1 Чаты Tod…" at bounding box center [414, 195] width 829 height 391
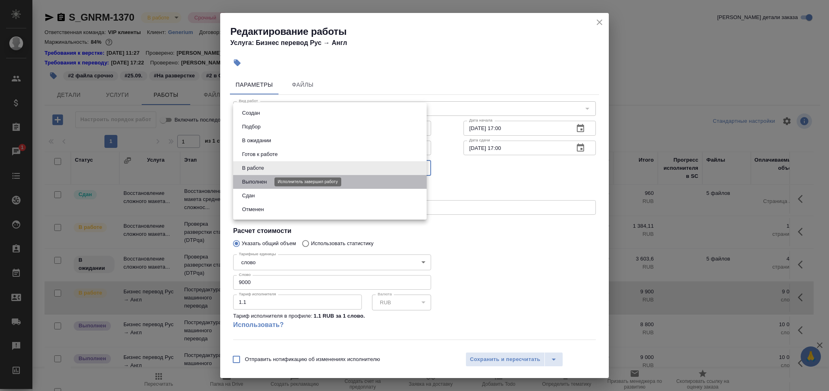
click at [268, 179] on button "Выполнен" at bounding box center [255, 181] width 30 height 9
type input "completed"
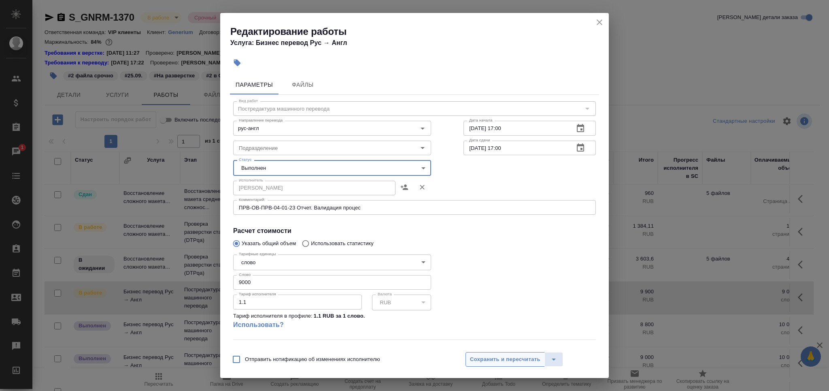
click at [488, 352] on button "Сохранить и пересчитать" at bounding box center [505, 359] width 79 height 15
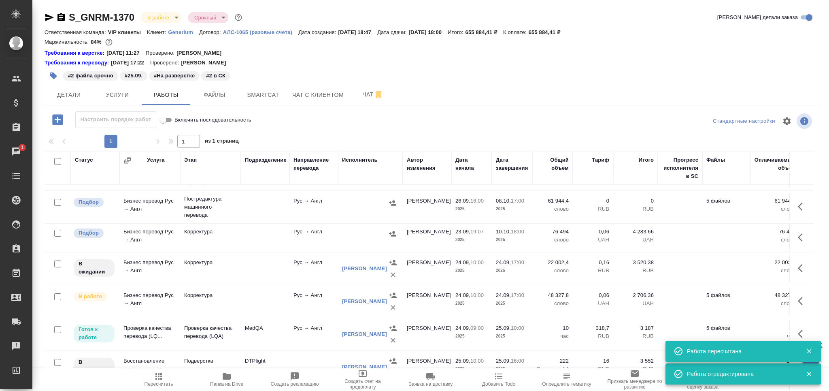
scroll to position [427, 0]
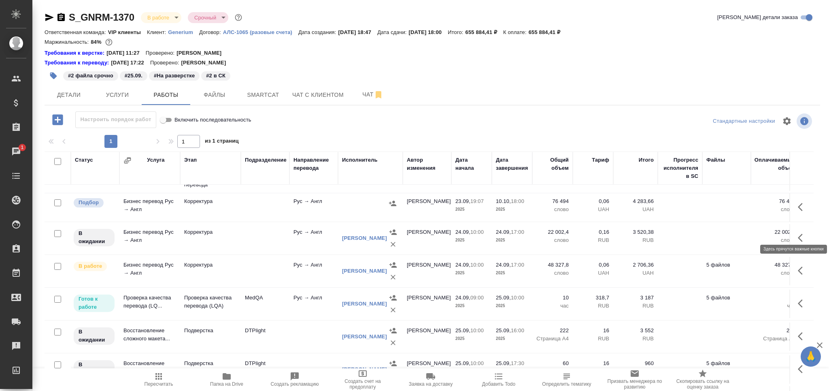
click at [798, 233] on icon "button" at bounding box center [803, 238] width 10 height 10
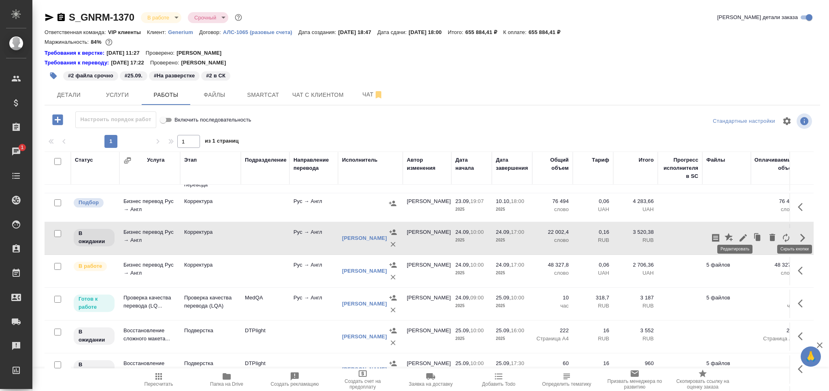
click at [739, 233] on icon "button" at bounding box center [744, 238] width 10 height 10
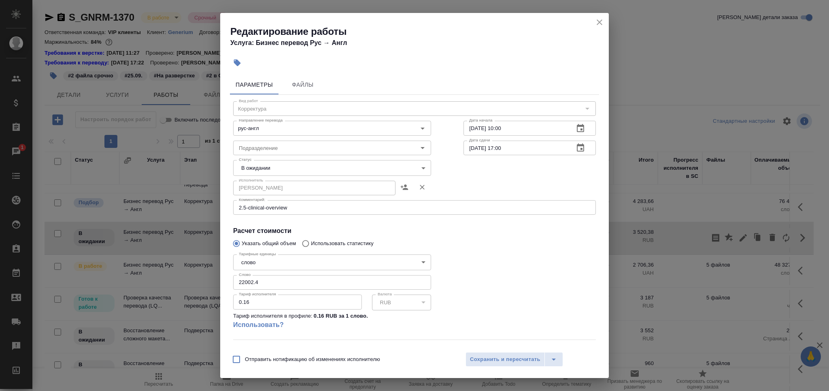
click at [257, 168] on body "🙏 .cls-1 fill:#fff; AWATERA Grabko Mariya Клиенты Спецификации Заказы 1 Чаты To…" at bounding box center [414, 195] width 829 height 391
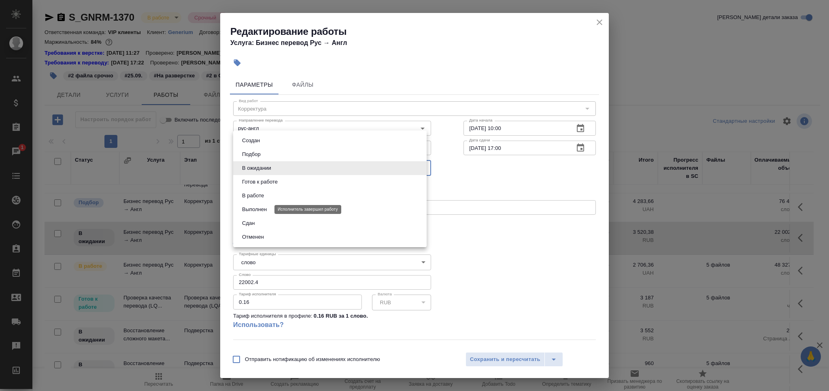
click at [263, 207] on button "Выполнен" at bounding box center [255, 209] width 30 height 9
type input "completed"
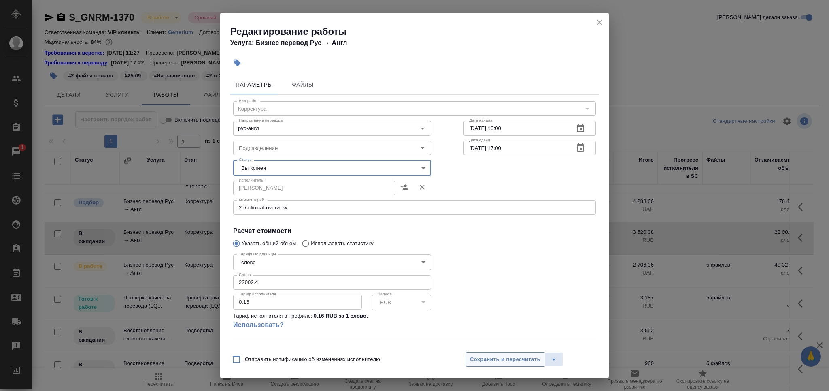
click at [492, 354] on button "Сохранить и пересчитать" at bounding box center [505, 359] width 79 height 15
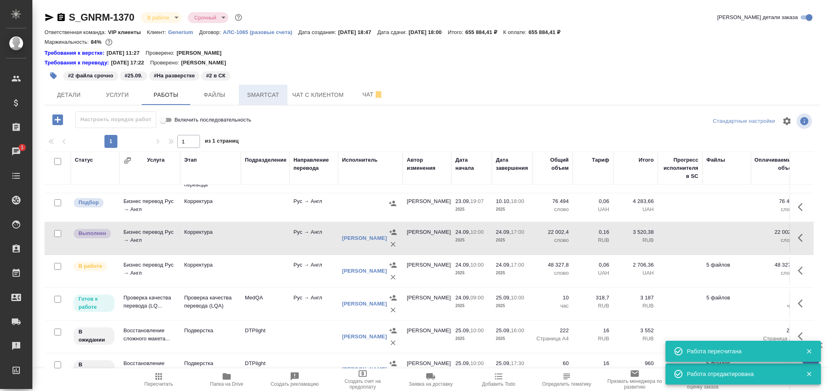
click at [265, 96] on span "Smartcat" at bounding box center [263, 95] width 39 height 10
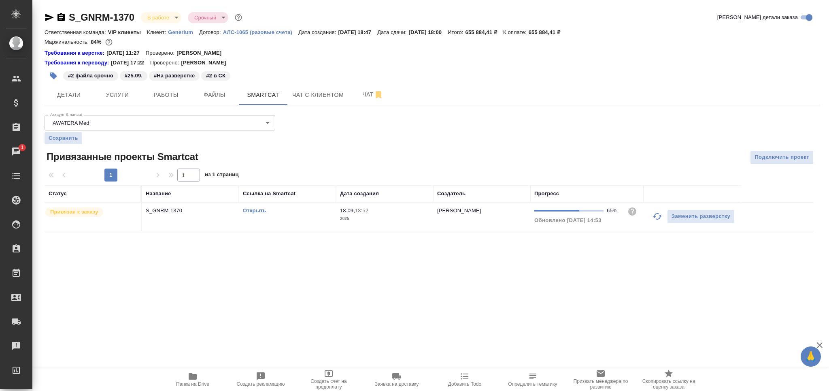
click at [254, 211] on link "Открыть" at bounding box center [254, 210] width 23 height 6
click at [266, 207] on div "Открыть" at bounding box center [287, 211] width 89 height 8
click at [177, 96] on span "Работы" at bounding box center [166, 95] width 39 height 10
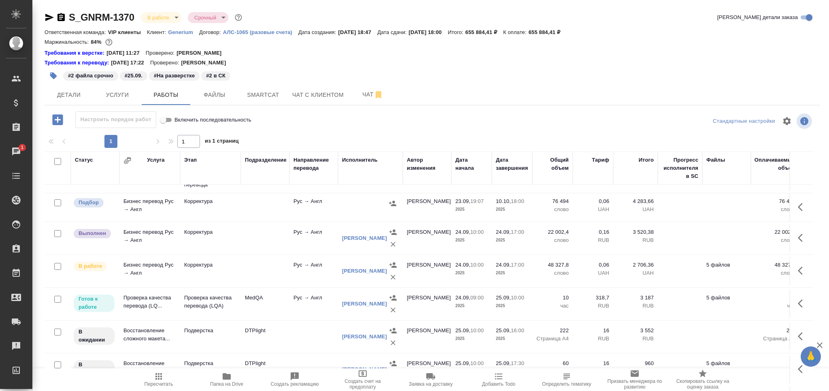
scroll to position [427, 0]
click at [176, 356] on td "Восстановление сложного макета..." at bounding box center [149, 369] width 61 height 28
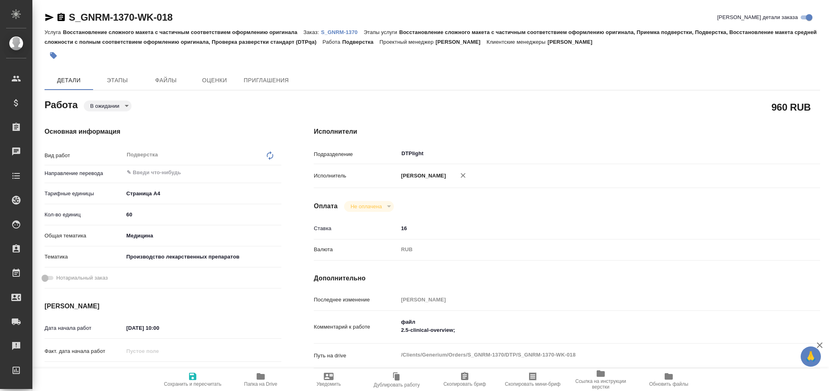
type textarea "x"
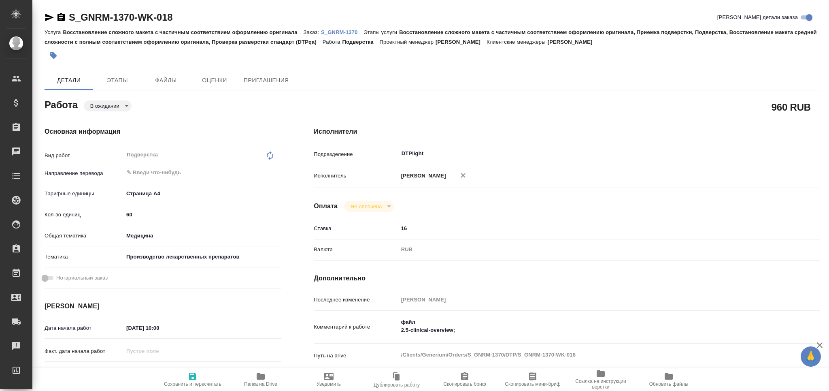
type textarea "x"
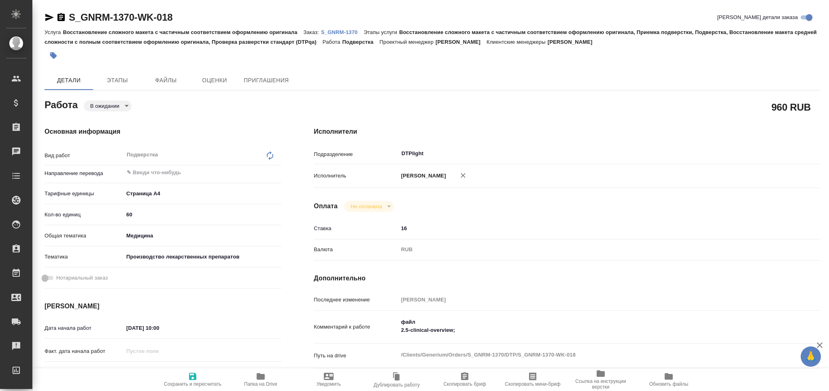
type textarea "x"
click at [494, 337] on textarea "файл 2.5-clinical-overview;" at bounding box center [588, 326] width 380 height 22
type textarea "x"
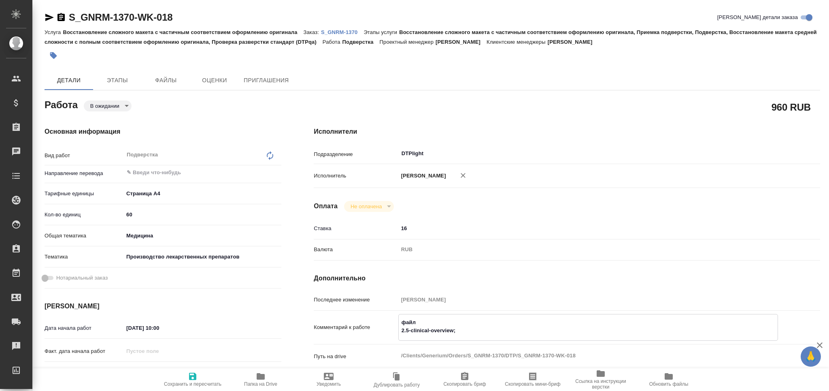
type textarea "x"
type textarea "файл 2.5-clinical-overview;"
type textarea "x"
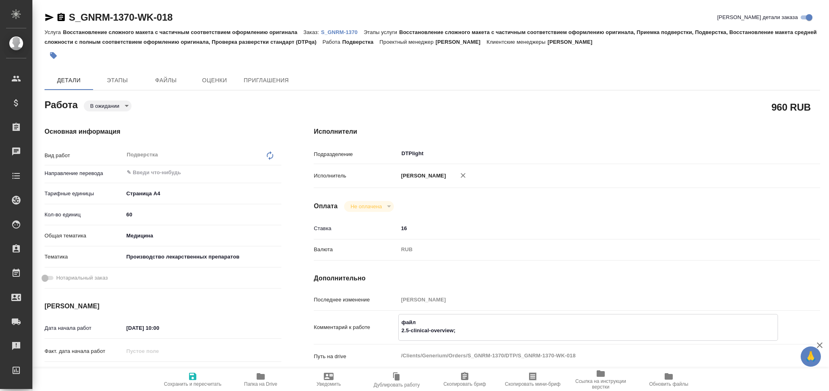
type textarea "x"
paste textarea "https://drive.awatera.com/apps/files/?dir=/Shares/Generium/Orders/S_GNRM-1370/L…"
type textarea "x"
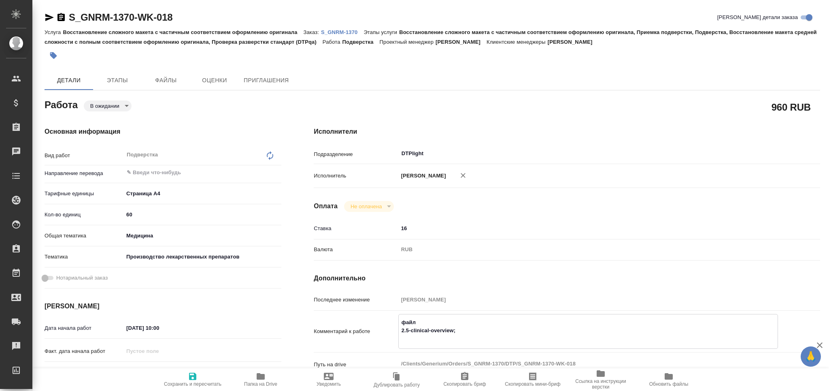
type textarea "файл 2.5-clinical-overview; https://drive.awatera.com/apps/files/?dir=/Shares/G…"
type textarea "x"
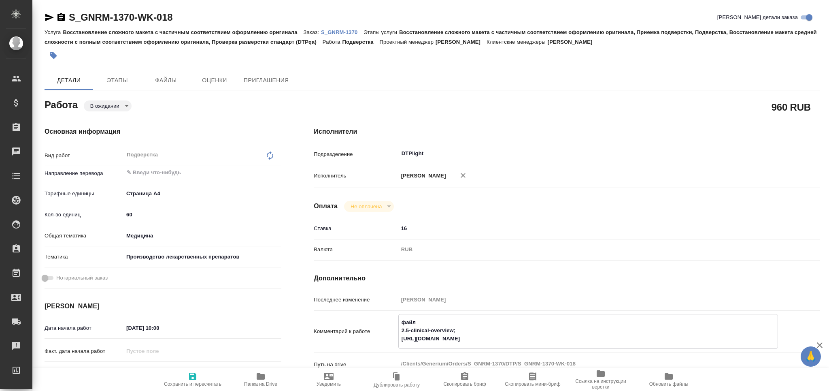
type textarea "x"
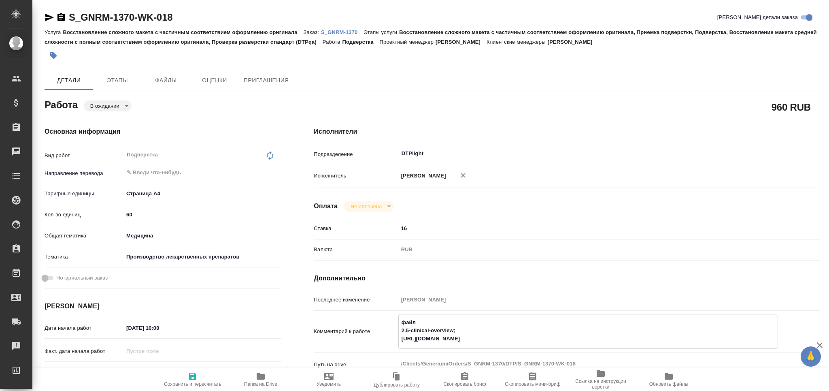
type textarea "файл 2.5-clinical-overview; https://drive.awatera.com/apps/files/?dir=/Shares/G…"
type textarea "x"
click at [192, 380] on icon "button" at bounding box center [193, 376] width 10 height 10
type textarea "x"
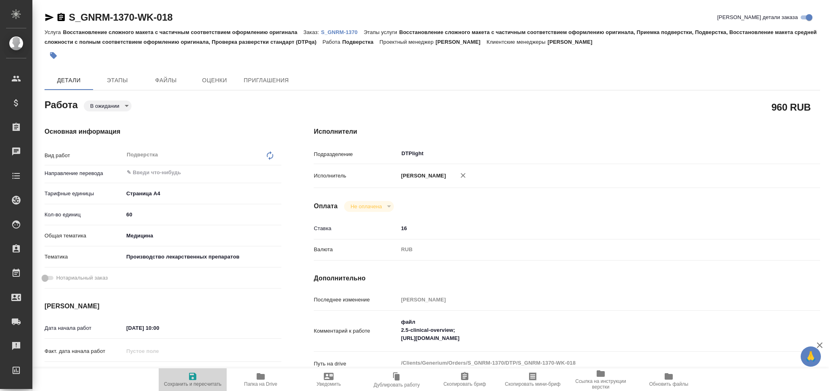
type textarea "x"
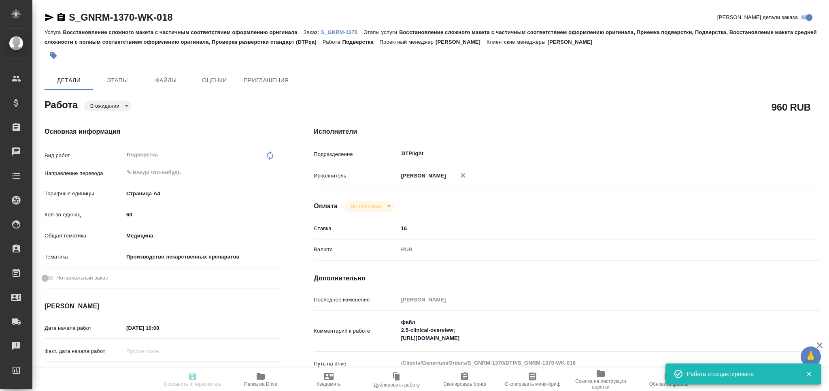
type textarea "x"
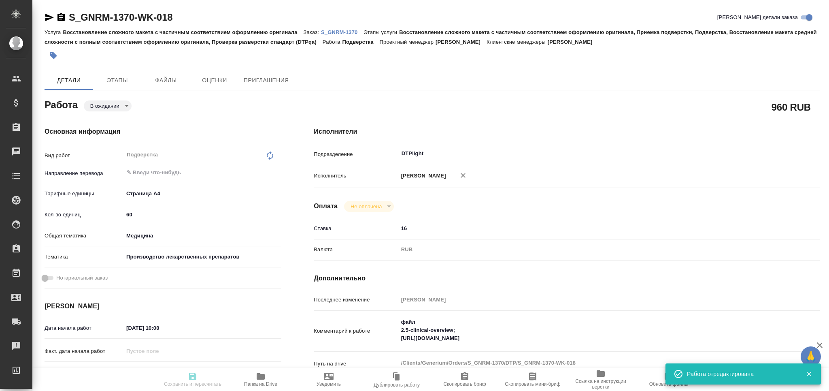
type input "pending"
type textarea "Подверстка"
type textarea "x"
type input "5f036ec4e16dec2d6b59c8ff"
type input "60"
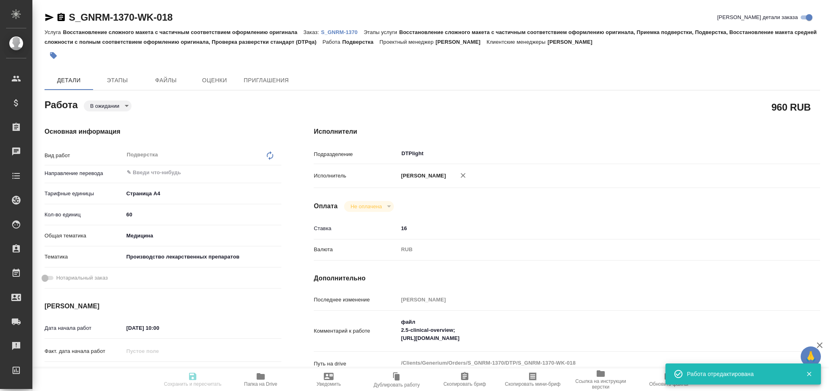
type input "med"
type input "614982fec5ecbb70f805293f"
type input "[DATE] 10:00"
type input "25.09.2025 17:30"
type input "10.10.2025 18:00"
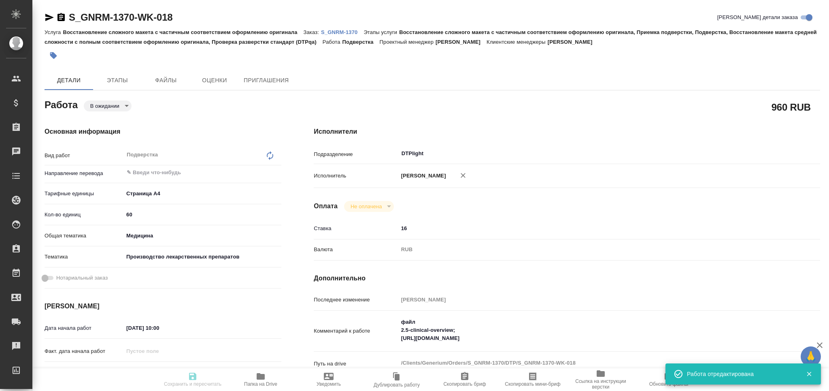
type input "DTPlight"
type input "notPayed"
type input "16"
type input "RUB"
type input "Оксютович Ирина"
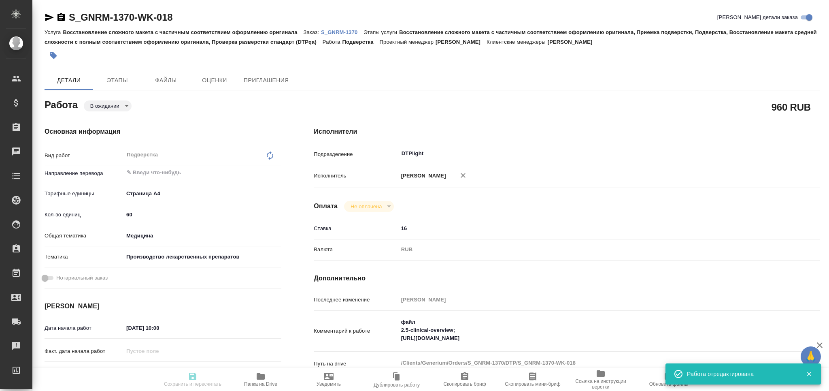
type textarea "файл 2.5-clinical-overview; https://drive.awatera.com/apps/files/?dir=/Shares/G…"
type textarea "x"
type textarea "/Clients/Generium/Orders/S_GNRM-1370/DTP/S_GNRM-1370-WK-018"
type textarea "x"
type input "S_GNRM-1370"
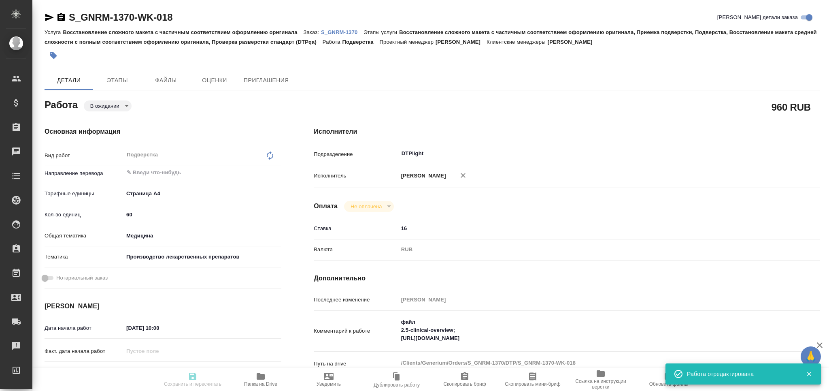
type input "Восстановление сложного макета с частичным соответствием оформлению оригинала"
type input "Восстановление сложного макета с частичным соответствием оформлению оригинала, …"
type input "Кабаргина Анна"
type input "Оксютович Ирина"
type input "/Clients/Generium/Orders/S_GNRM-1370"
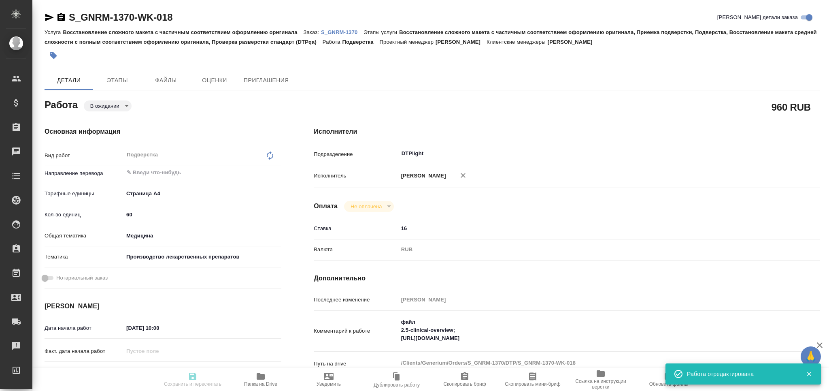
type textarea "x"
type textarea "Просим рассчитать стоимость перевода с русского на английский язык 5 документов…"
type textarea "x"
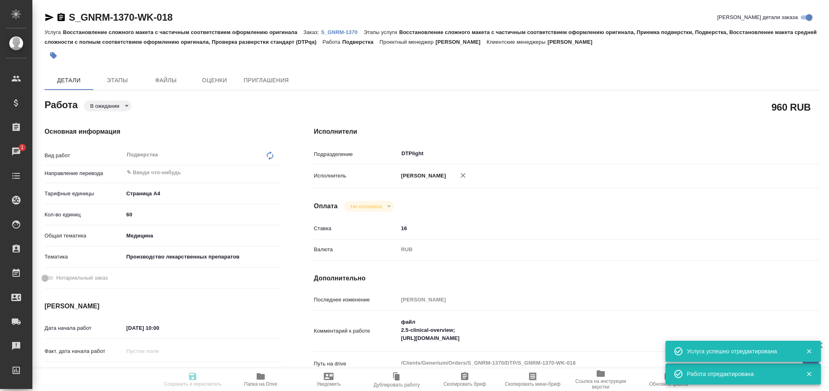
type textarea "x"
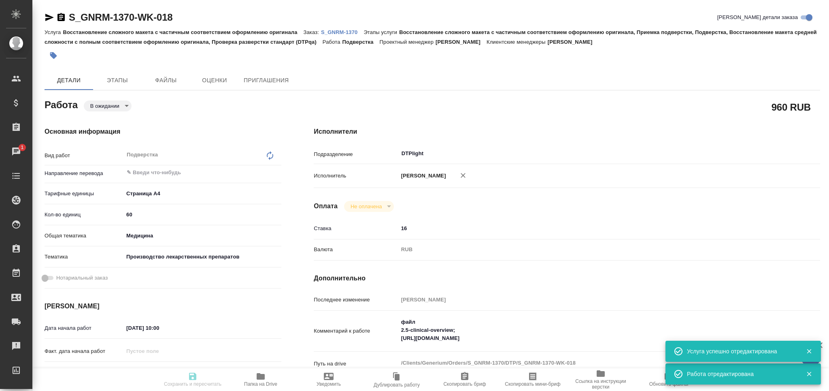
type textarea "x"
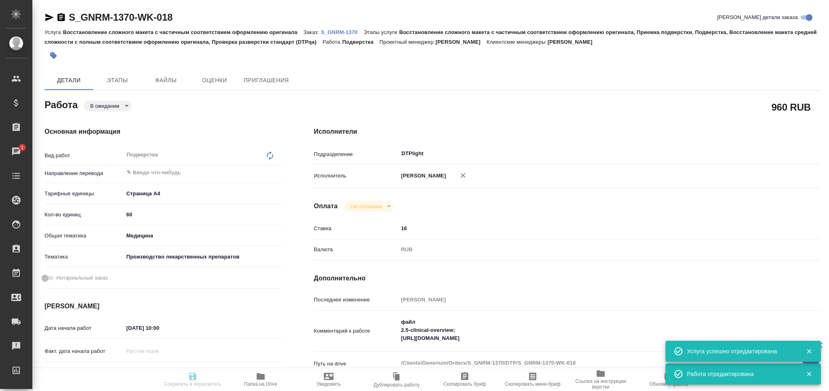
type textarea "x"
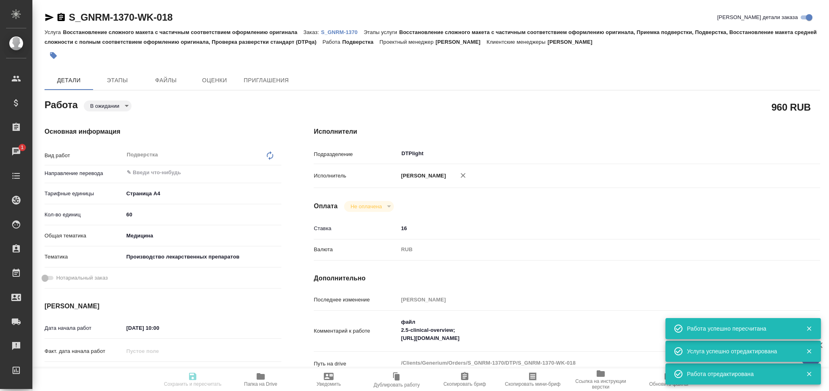
type input "pending"
type textarea "Подверстка"
type textarea "x"
type input "5f036ec4e16dec2d6b59c8ff"
type input "60"
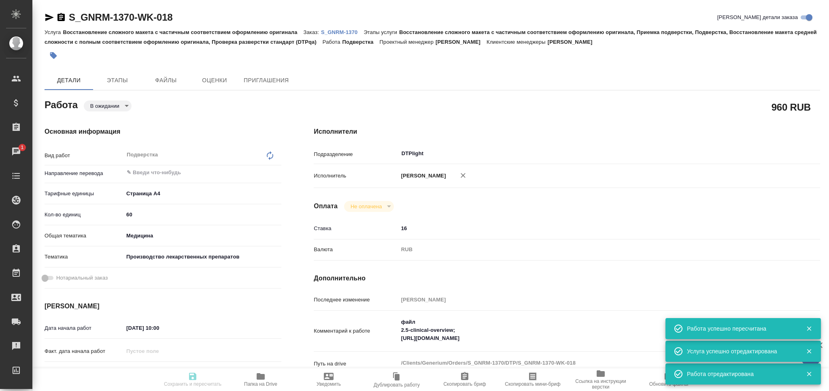
type input "med"
type input "614982fec5ecbb70f805293f"
type input "[DATE] 10:00"
type input "25.09.2025 17:30"
type input "10.10.2025 18:00"
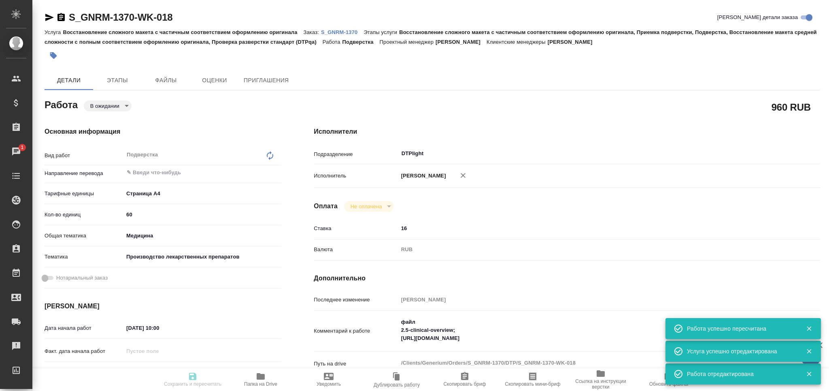
type input "DTPlight"
type input "notPayed"
type input "16"
type input "RUB"
type input "Оксютович Ирина"
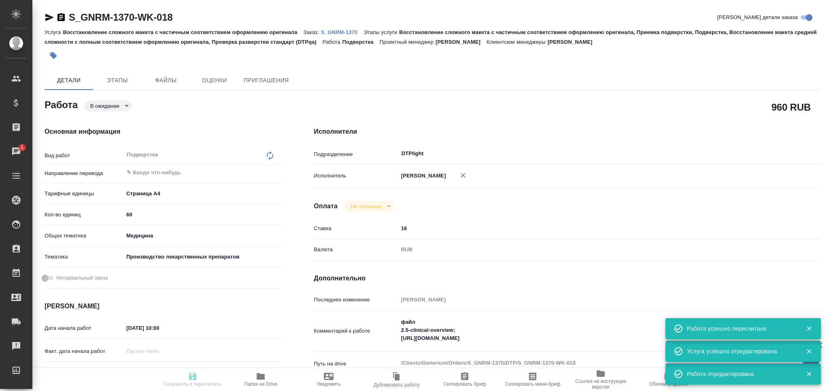
type textarea "файл 2.5-clinical-overview; https://drive.awatera.com/apps/files/?dir=/Shares/G…"
type textarea "x"
type textarea "/Clients/Generium/Orders/S_GNRM-1370/DTP/S_GNRM-1370-WK-018"
type textarea "x"
type input "S_GNRM-1370"
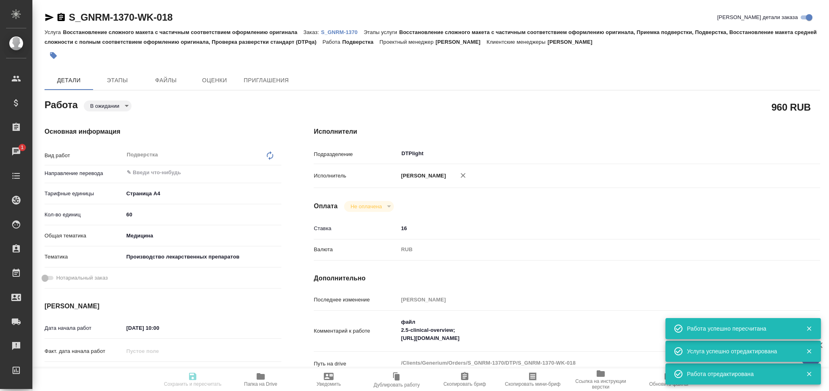
type input "Восстановление сложного макета с частичным соответствием оформлению оригинала"
type input "Восстановление сложного макета с частичным соответствием оформлению оригинала, …"
type input "[PERSON_NAME]"
type input "Оксютович Ирина"
type input "/Clients/Generium/Orders/S_GNRM-1370"
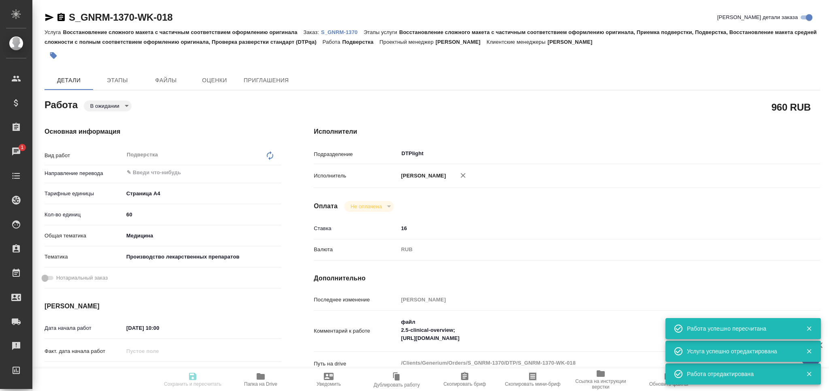
type textarea "x"
type textarea "Просим рассчитать стоимость перевода с русского на английский язык 5 документов…"
type textarea "x"
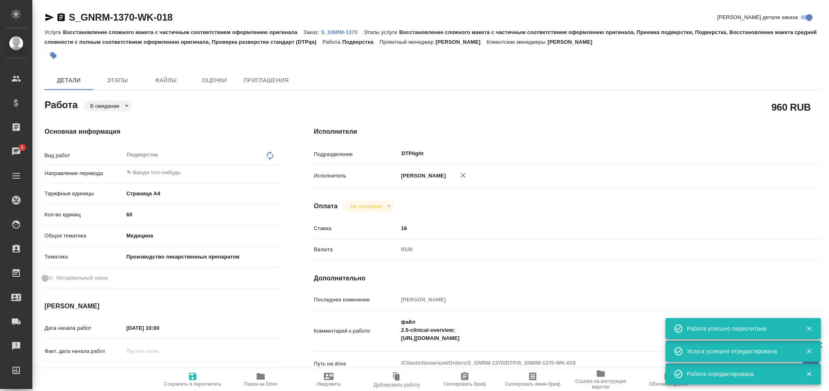
type textarea "x"
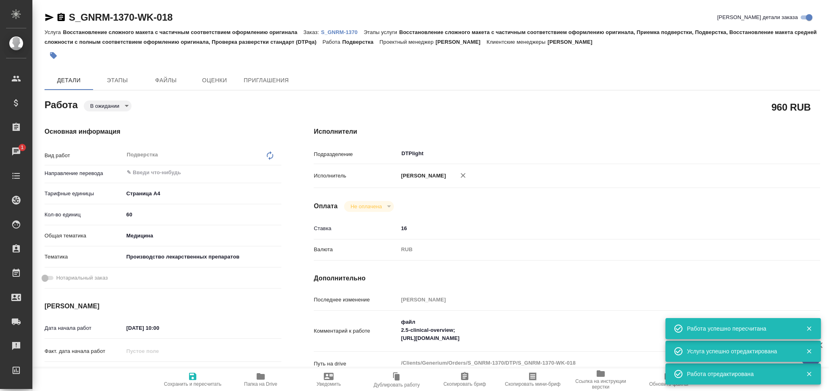
type textarea "x"
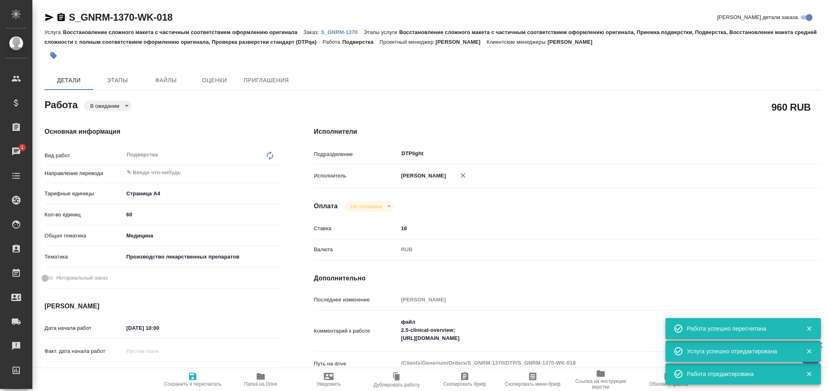
type textarea "x"
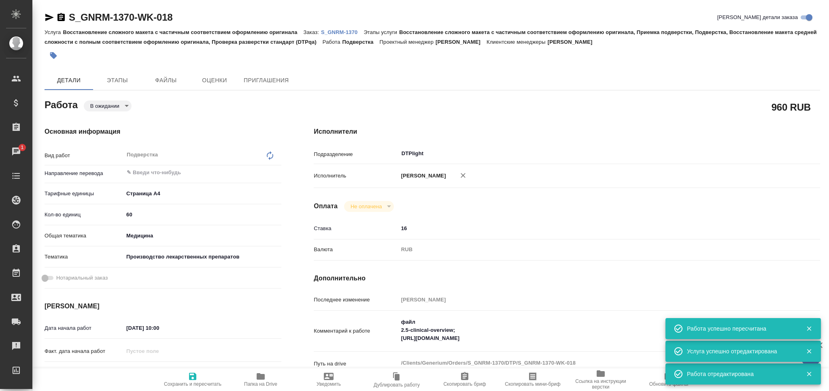
type textarea "x"
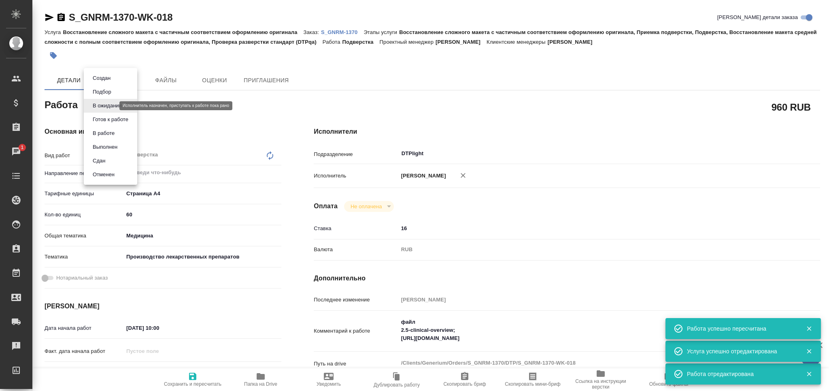
click at [100, 106] on body "🙏 .cls-1 fill:#fff; AWATERA Grabko Mariya Клиенты Спецификации Заказы 1 Чаты To…" at bounding box center [414, 195] width 829 height 391
click at [102, 116] on button "Готов к работе" at bounding box center [110, 119] width 40 height 9
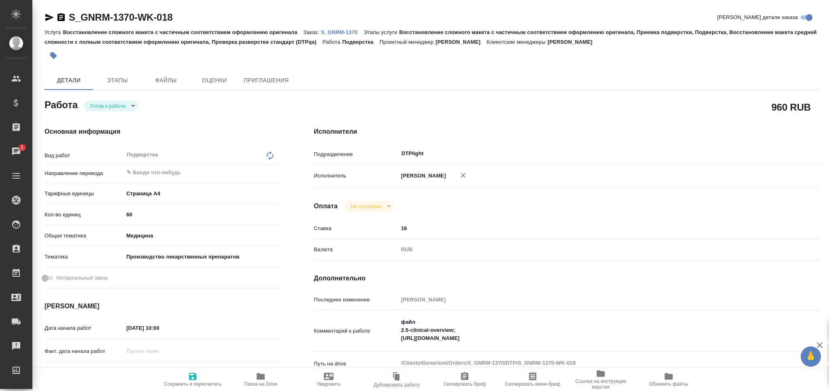
type textarea "x"
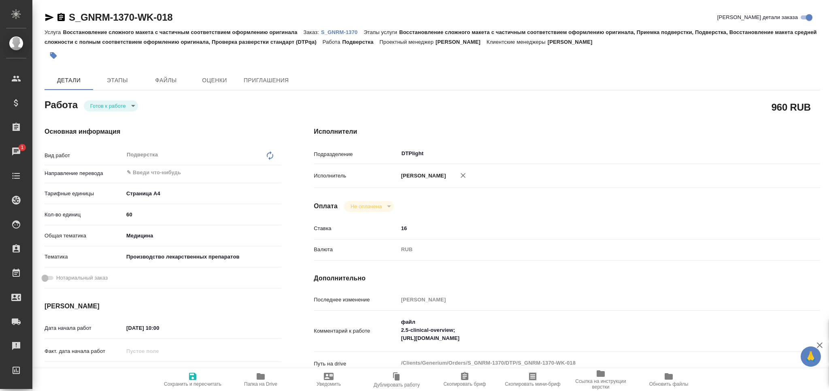
type textarea "x"
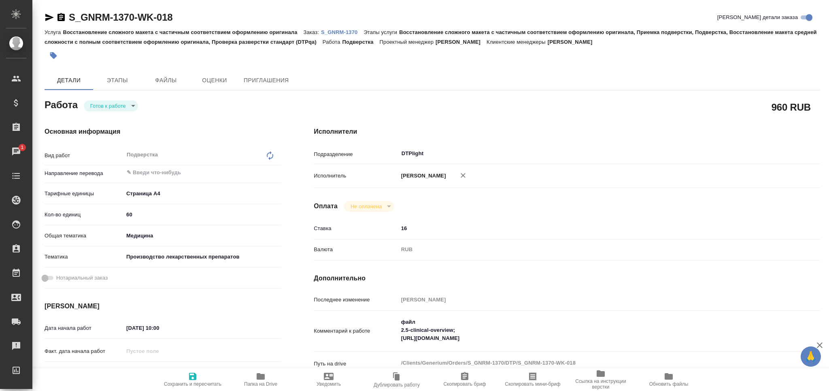
type textarea "x"
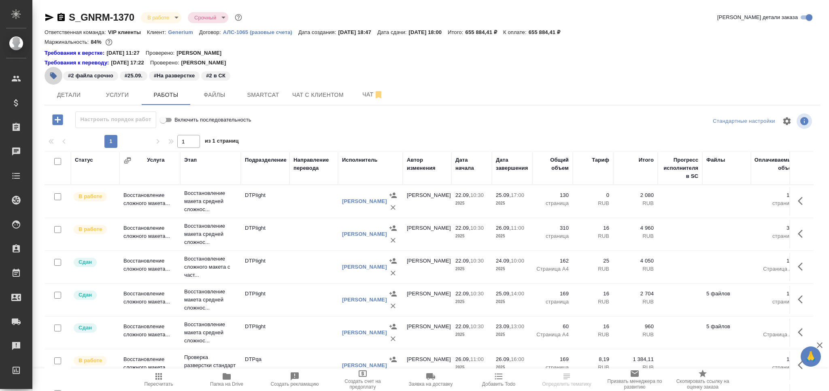
click at [53, 75] on icon "button" at bounding box center [53, 75] width 7 height 7
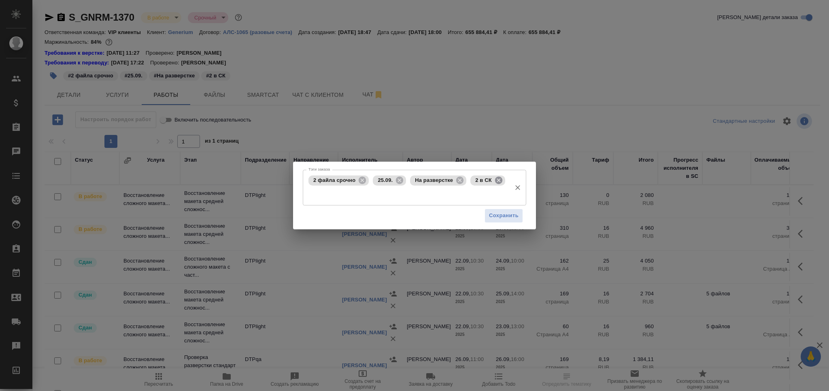
click at [498, 179] on icon at bounding box center [498, 180] width 7 height 7
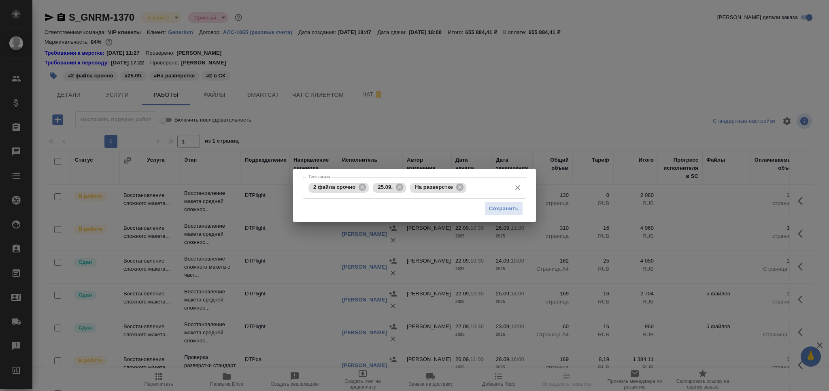
click at [491, 186] on input "Тэги заказа" at bounding box center [488, 188] width 39 height 14
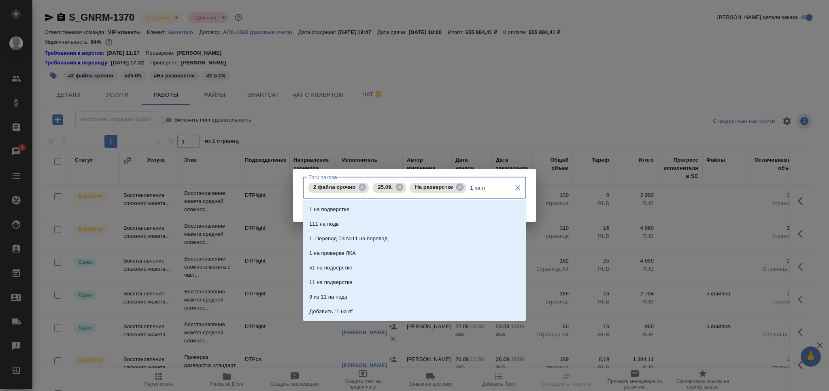
type input "1 на по"
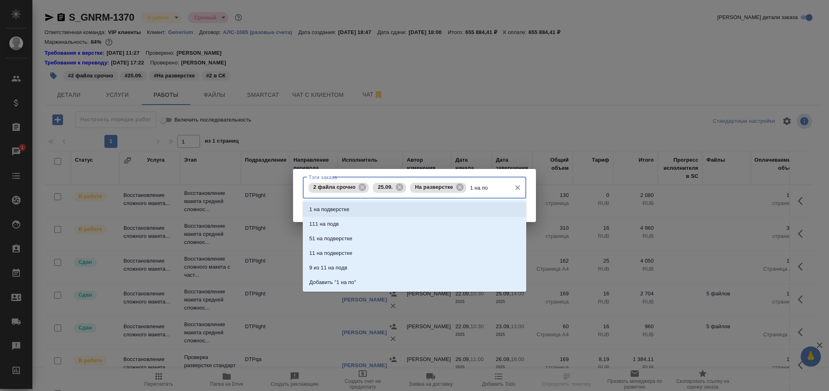
click at [369, 209] on li "1 на подверстке" at bounding box center [415, 209] width 224 height 15
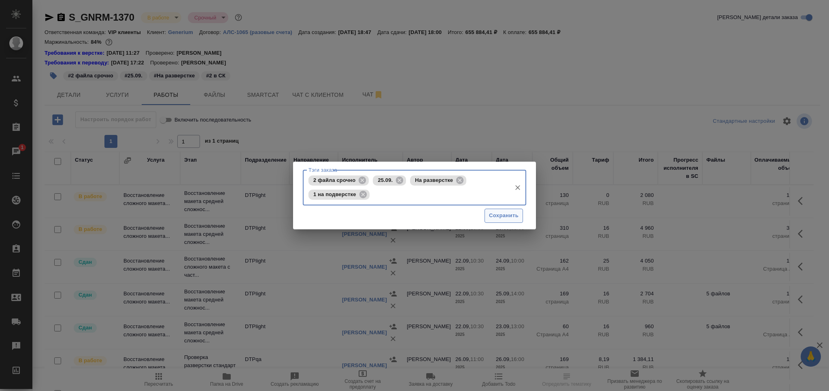
click at [501, 216] on span "Сохранить" at bounding box center [504, 215] width 30 height 9
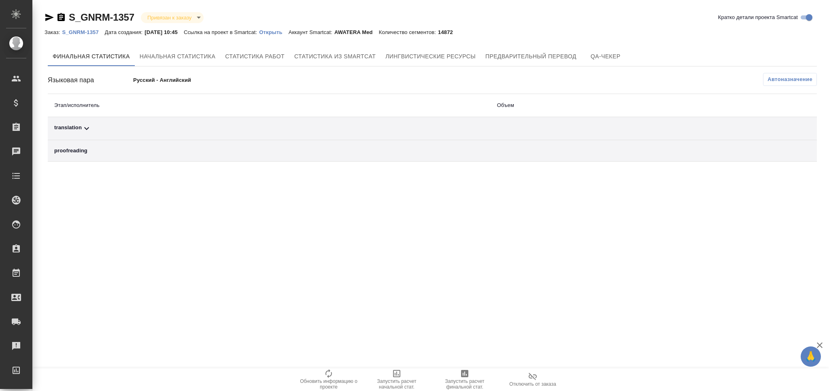
click at [788, 78] on span "Автоназначение" at bounding box center [790, 79] width 45 height 8
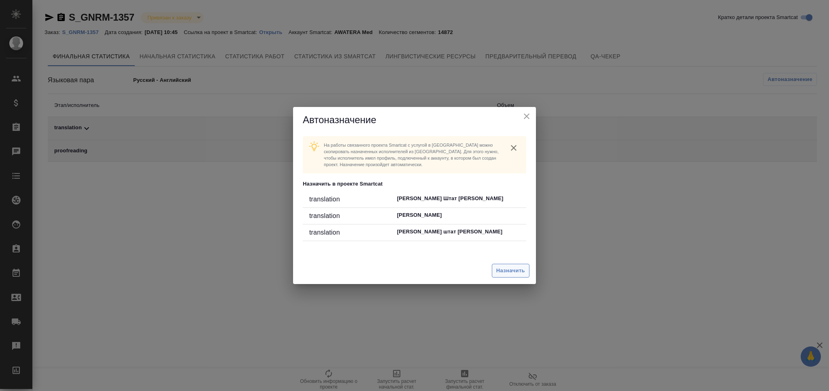
click at [503, 271] on span "Назначить" at bounding box center [510, 270] width 29 height 9
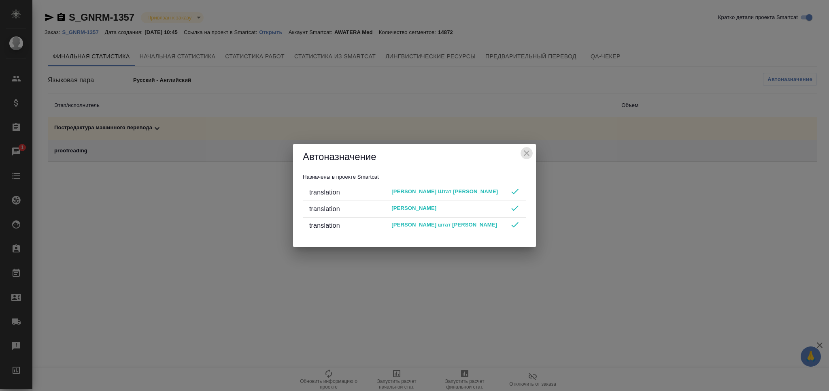
click at [530, 156] on icon "close" at bounding box center [527, 153] width 10 height 10
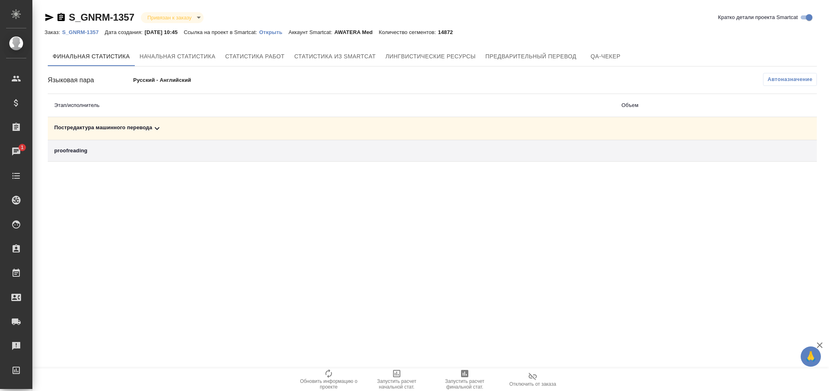
click at [465, 378] on icon "button" at bounding box center [465, 374] width 10 height 10
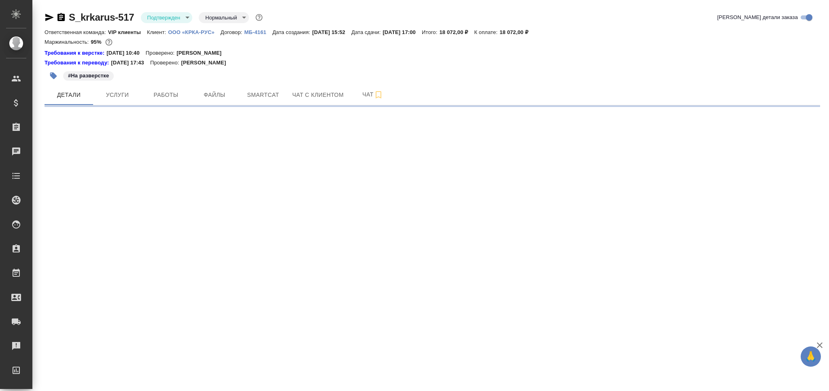
select select "RU"
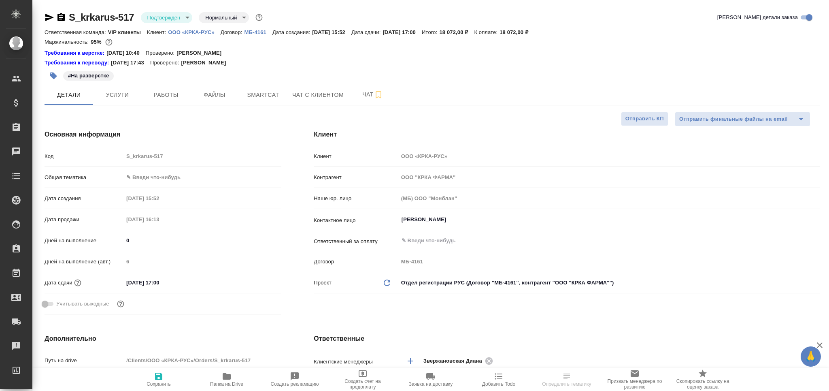
type textarea "x"
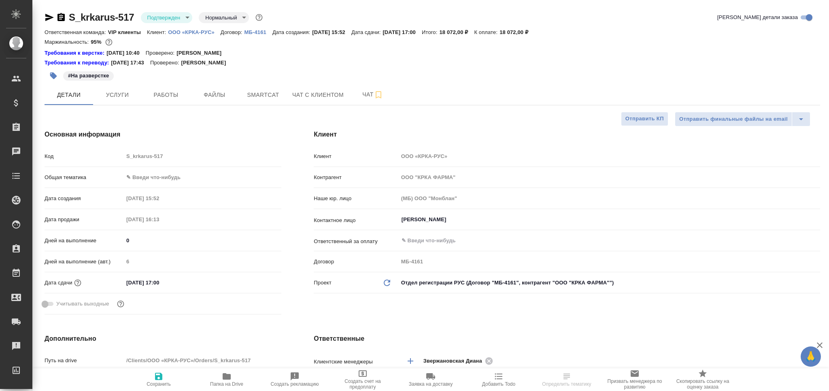
type textarea "x"
click at [157, 18] on body "🙏 .cls-1 fill:#fff; AWATERA Grabko [PERSON_NAME] Спецификации Заказы Чаты Todo …" at bounding box center [414, 195] width 829 height 391
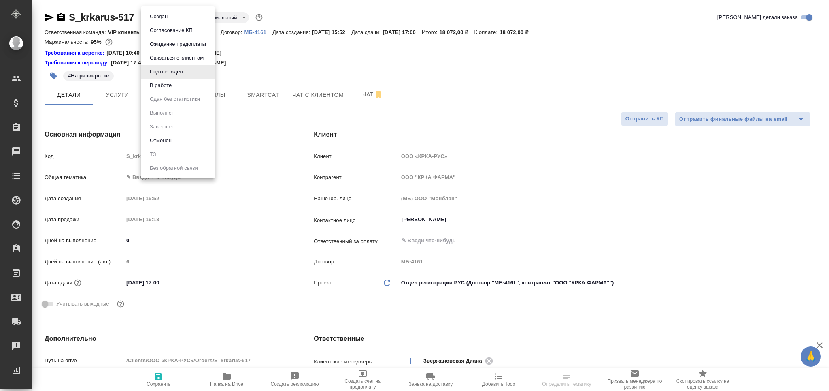
click at [175, 86] on li "В работе" at bounding box center [178, 86] width 74 height 14
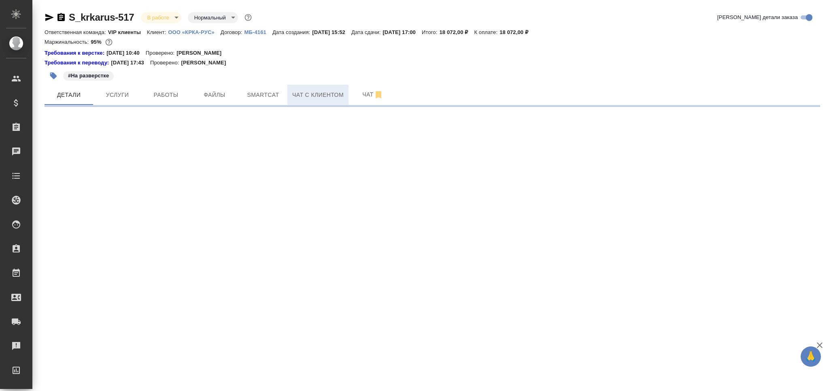
select select "RU"
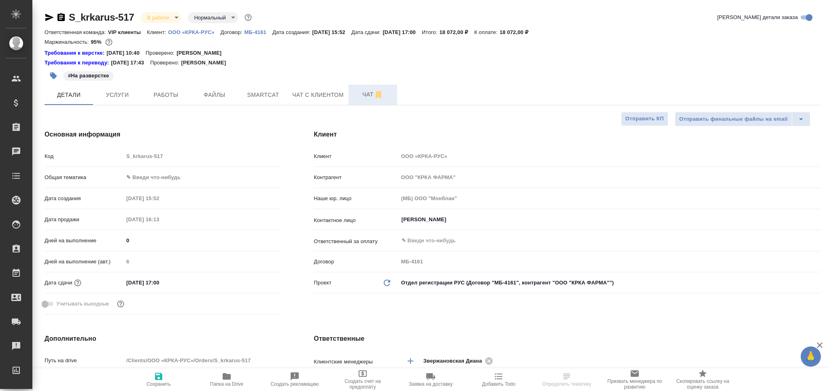
type textarea "x"
click at [367, 96] on span "Чат" at bounding box center [373, 94] width 39 height 10
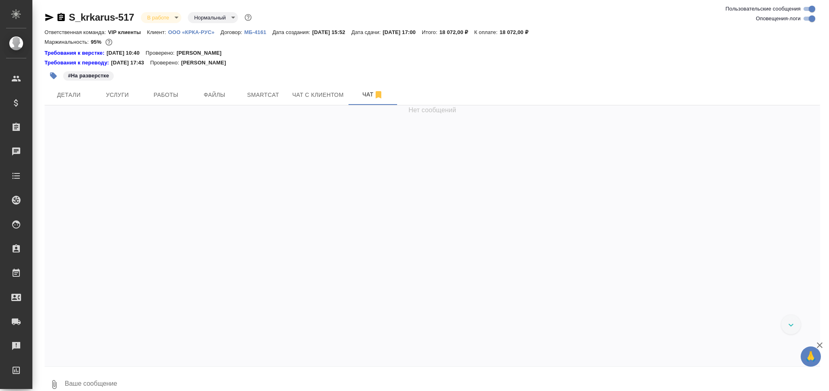
scroll to position [23230, 0]
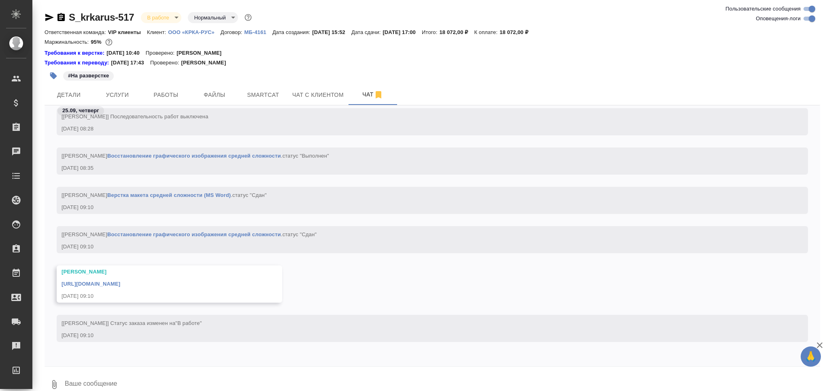
click at [160, 279] on div "https://drive.awatera.com/apps/files/files/10481215?dir=/Shares/%D0%9E%D0%9E%D0…" at bounding box center [158, 283] width 192 height 10
click at [120, 281] on link "https://drive.awatera.com/apps/files/files/10481215?dir=/Shares/%D0%9E%D0%9E%D0…" at bounding box center [91, 284] width 59 height 6
click at [60, 92] on span "Детали" at bounding box center [68, 95] width 39 height 10
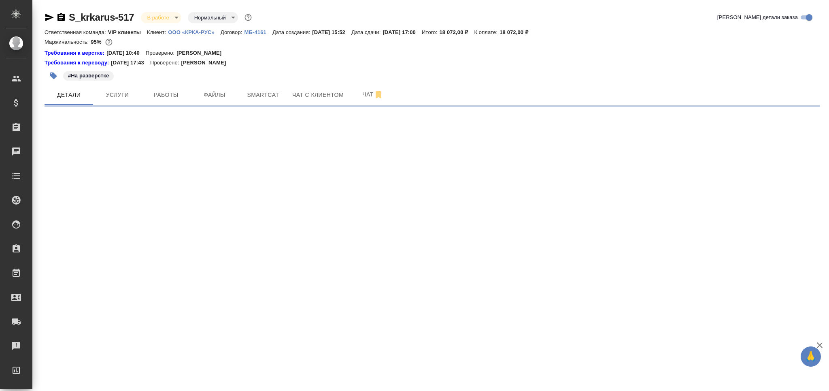
select select "RU"
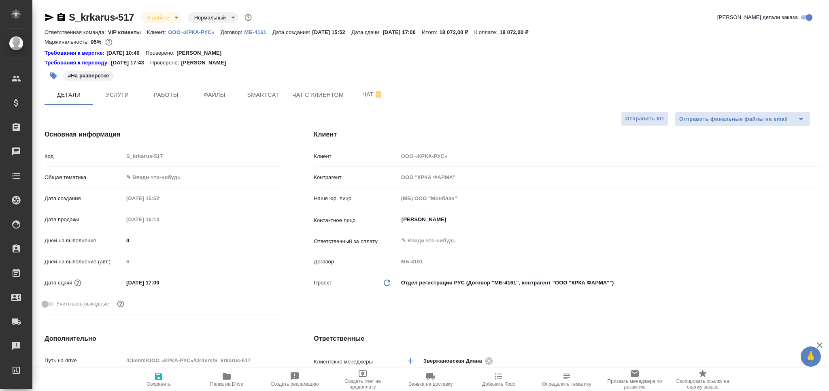
type textarea "x"
click at [139, 176] on body "🙏 .cls-1 fill:#fff; AWATERA Grabko Mariya Клиенты Спецификации Заказы 0 Чаты To…" at bounding box center [414, 195] width 829 height 391
click at [146, 217] on li "Медицина" at bounding box center [203, 216] width 158 height 13
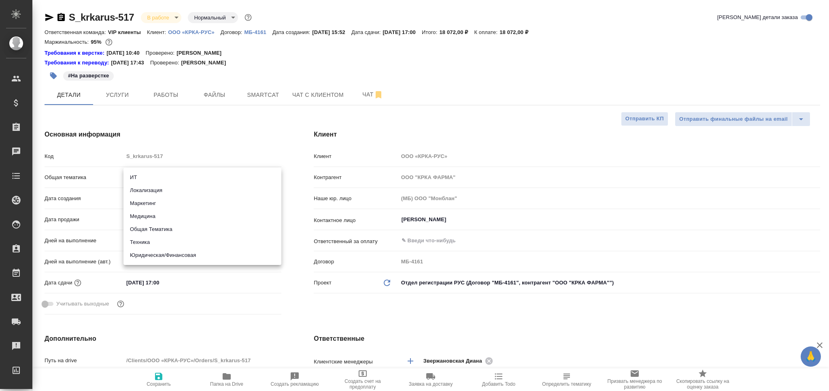
type input "med"
type textarea "x"
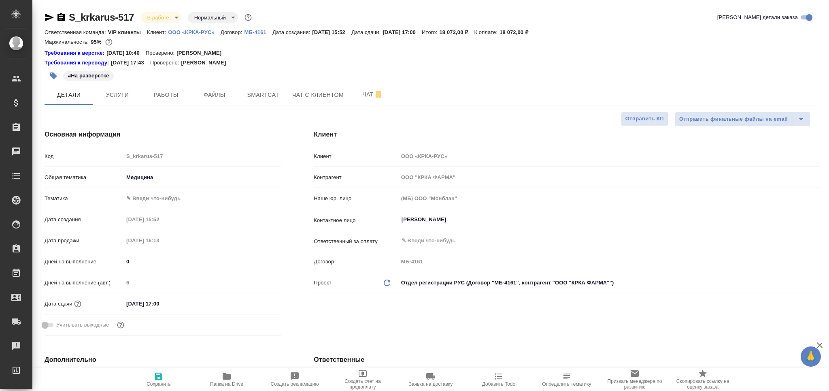
click at [151, 200] on body "🙏 .cls-1 fill:#fff; AWATERA Grabko Mariya Клиенты Спецификации Заказы 0 Чаты To…" at bounding box center [414, 195] width 829 height 391
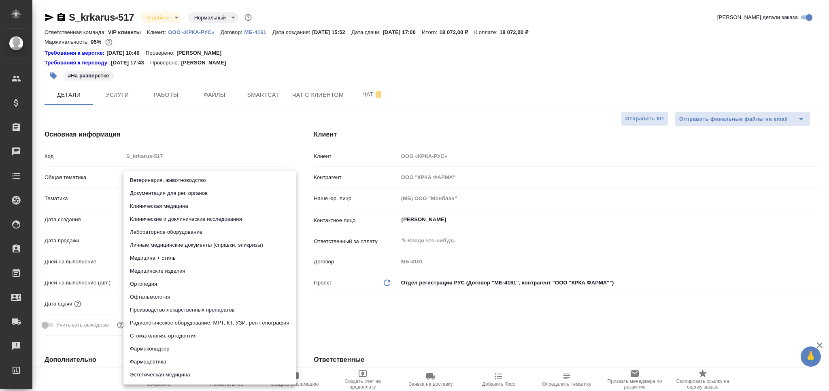
click at [158, 360] on li "Фармацевтика" at bounding box center [210, 361] width 173 height 13
type textarea "x"
type input "6149832f2b7be24903fd7a82"
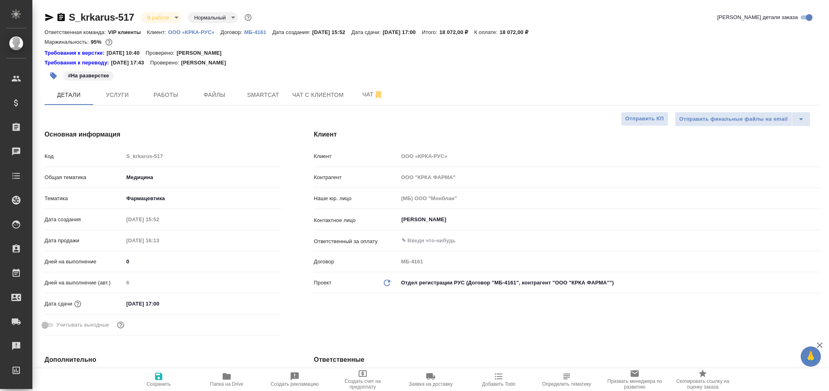
click at [153, 380] on span "Сохранить" at bounding box center [159, 378] width 58 height 15
type textarea "x"
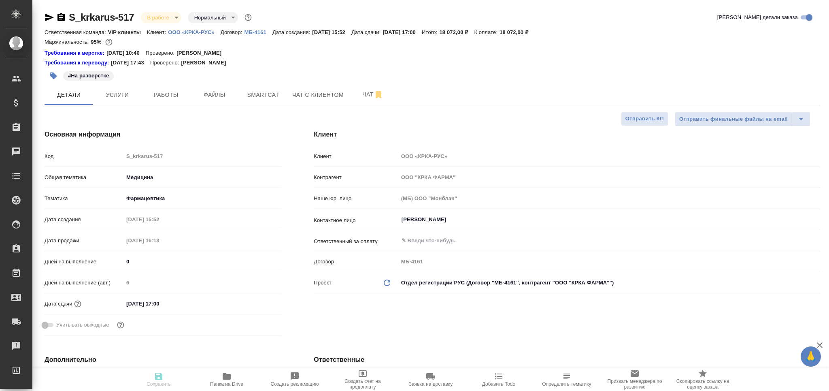
type textarea "x"
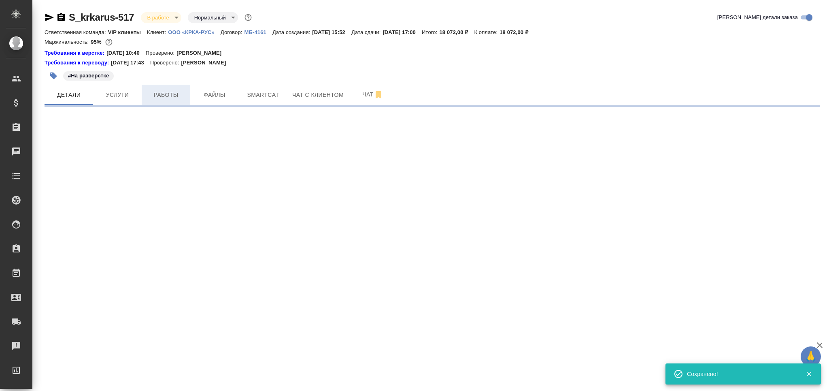
select select "RU"
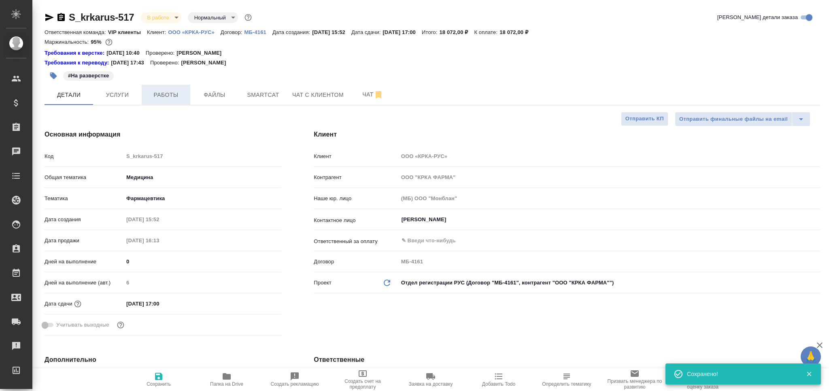
type textarea "x"
click at [160, 93] on span "Работы" at bounding box center [166, 95] width 39 height 10
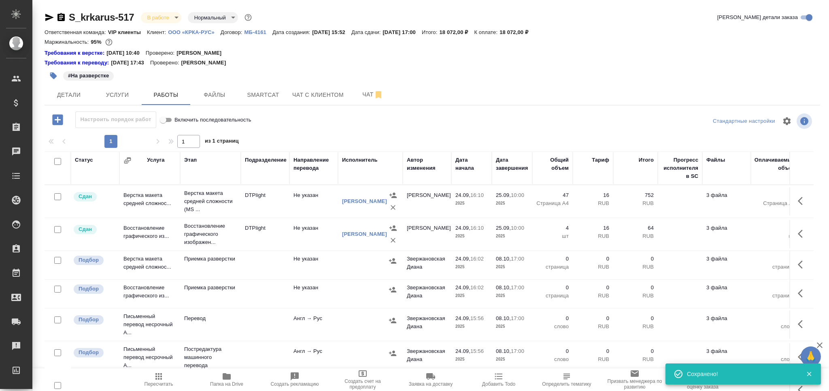
click at [56, 262] on input "checkbox" at bounding box center [57, 260] width 7 height 7
checkbox input "true"
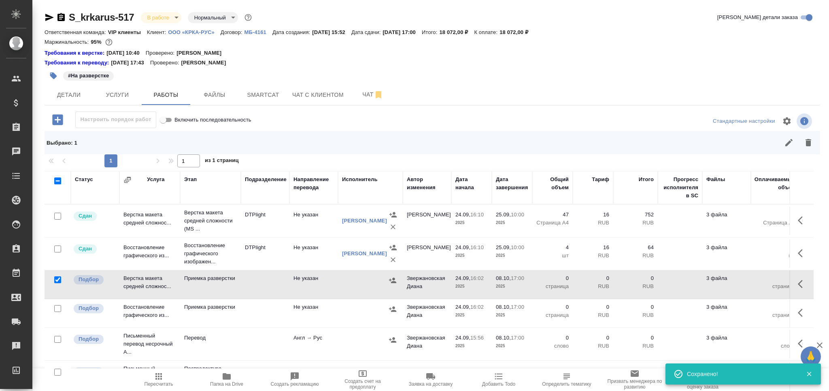
click at [55, 309] on input "checkbox" at bounding box center [57, 308] width 7 height 7
checkbox input "true"
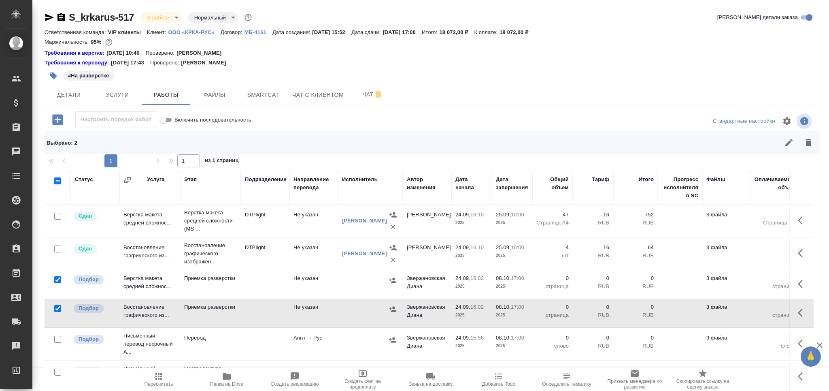
click at [58, 340] on input "checkbox" at bounding box center [57, 339] width 7 height 7
checkbox input "true"
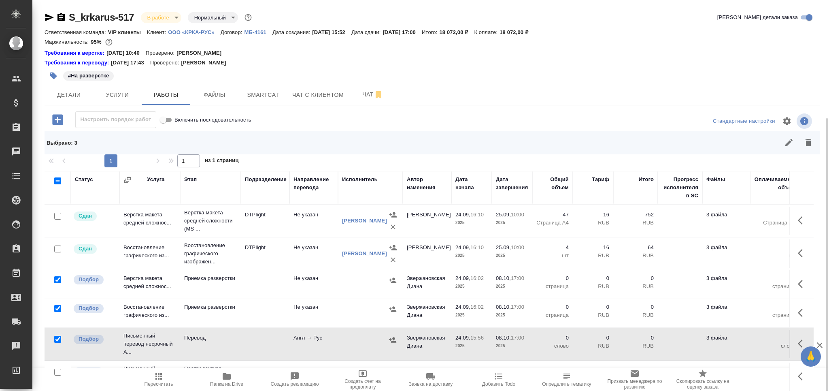
scroll to position [64, 0]
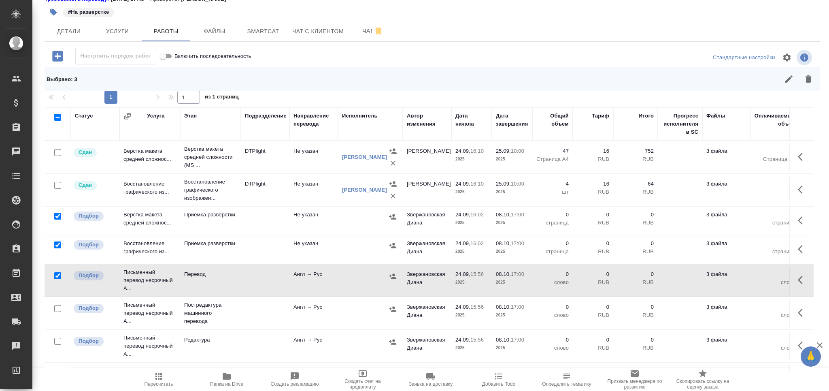
click at [62, 341] on div at bounding box center [58, 341] width 18 height 11
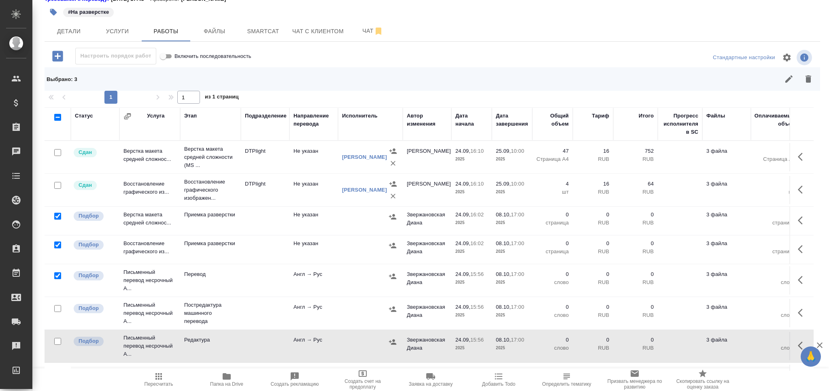
click at [57, 343] on input "checkbox" at bounding box center [57, 341] width 7 height 7
checkbox input "true"
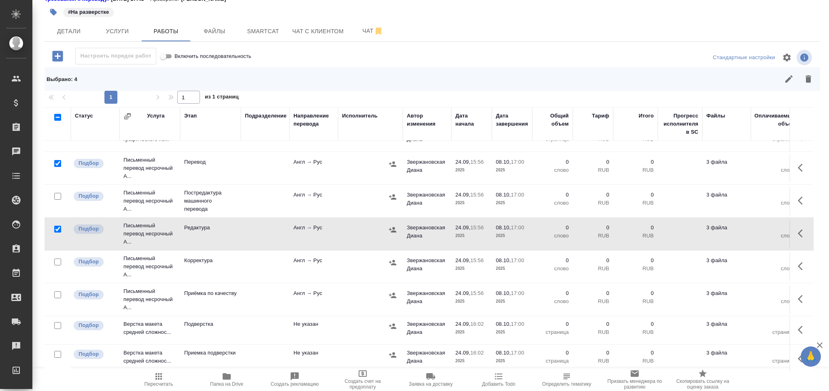
scroll to position [124, 0]
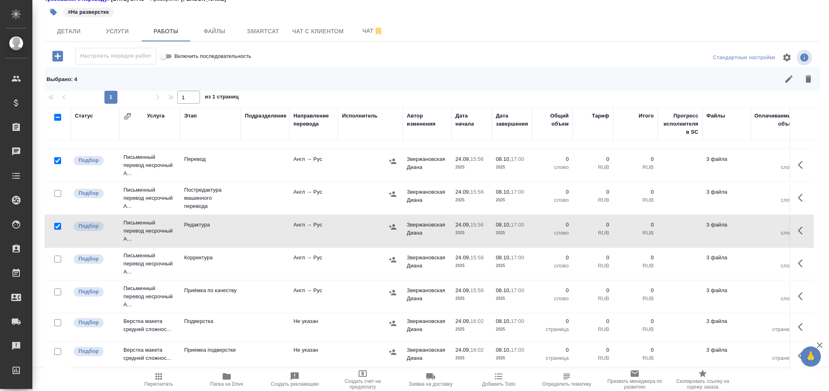
click at [57, 288] on input "checkbox" at bounding box center [57, 291] width 7 height 7
checkbox input "true"
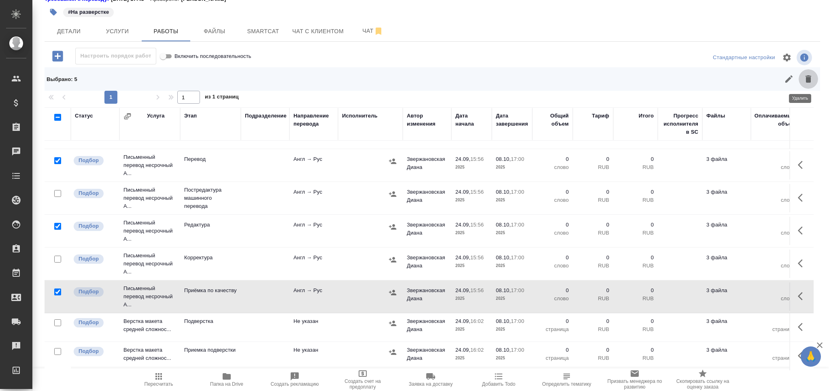
click at [805, 77] on button "button" at bounding box center [808, 78] width 19 height 19
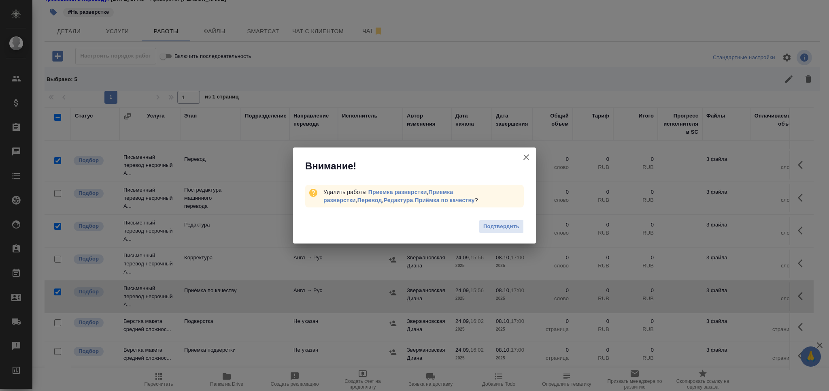
click at [506, 217] on div "Подтвердить" at bounding box center [414, 227] width 243 height 32
click at [506, 225] on span "Подтвердить" at bounding box center [502, 226] width 36 height 9
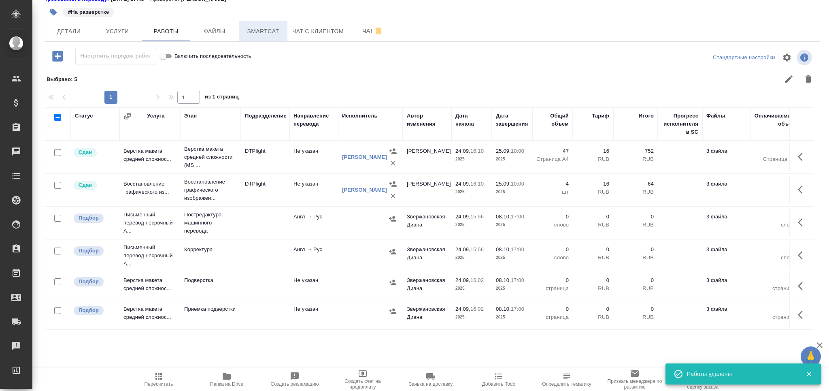
scroll to position [0, 0]
click at [262, 29] on span "Smartcat" at bounding box center [263, 31] width 39 height 10
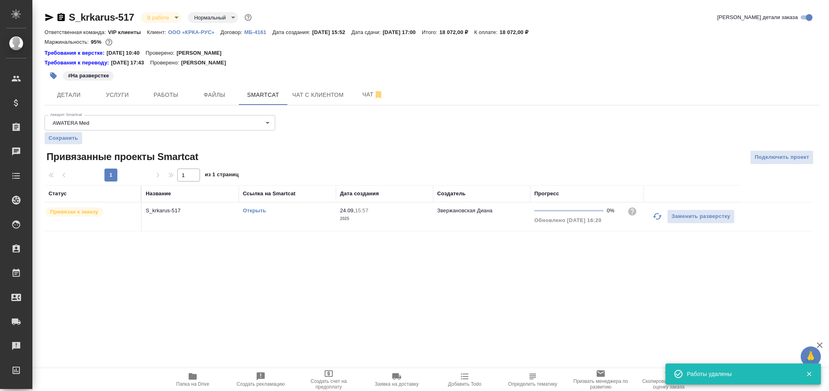
click at [258, 208] on link "Открыть" at bounding box center [254, 210] width 23 height 6
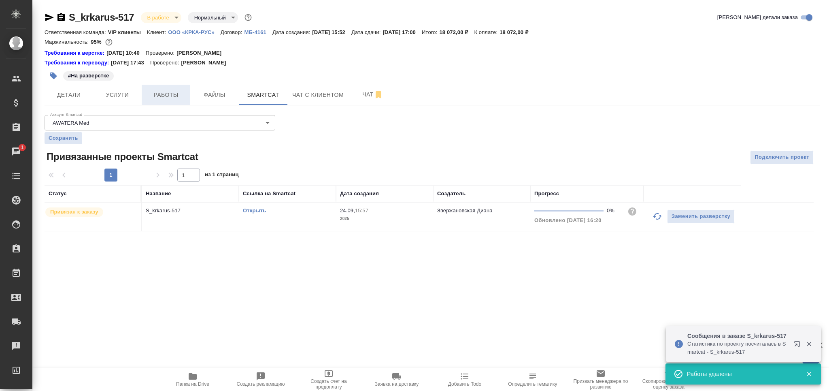
click at [173, 95] on span "Работы" at bounding box center [166, 95] width 39 height 10
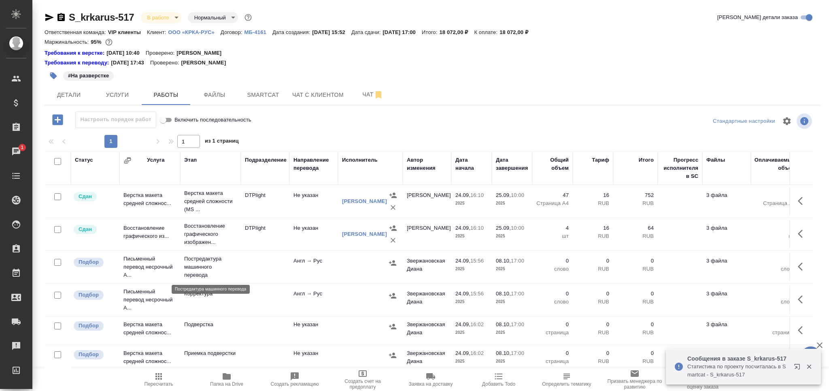
click at [217, 266] on p "Постредактура машинного перевода" at bounding box center [210, 267] width 53 height 24
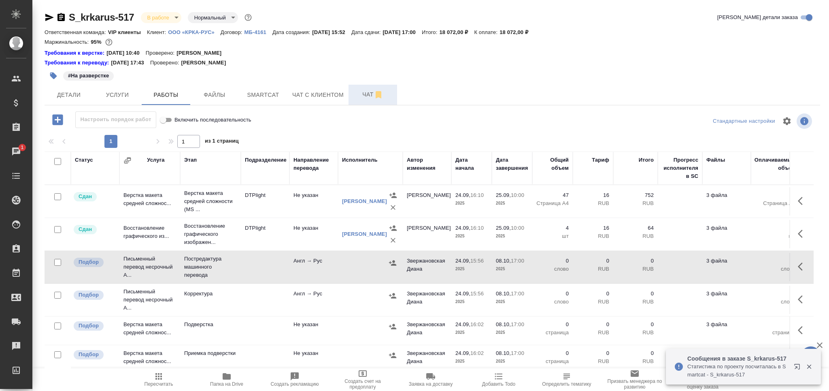
click at [360, 100] on button "Чат" at bounding box center [373, 95] width 49 height 20
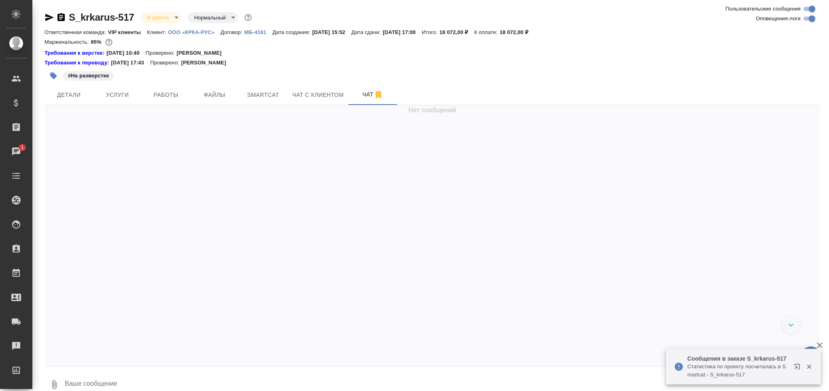
scroll to position [30454, 0]
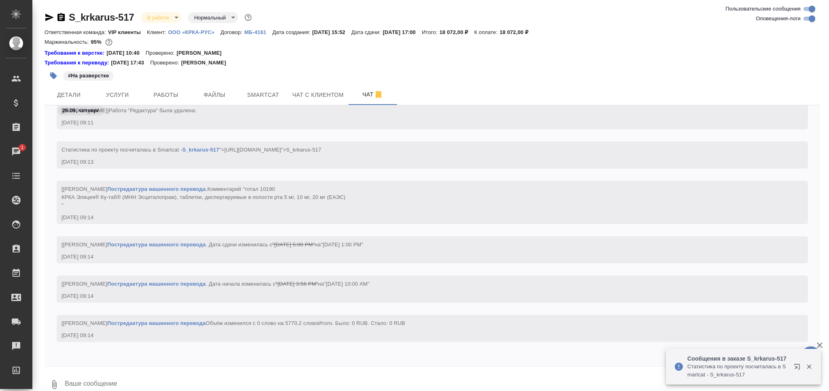
click at [808, 24] on div "S_krkarus-517 В работе inProgress Нормальный normal" at bounding box center [433, 19] width 776 height 16
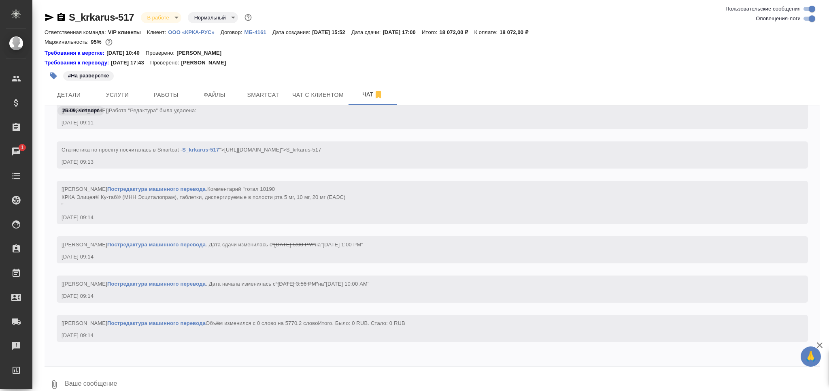
click at [808, 19] on input "Оповещения-логи" at bounding box center [812, 19] width 29 height 10
checkbox input "false"
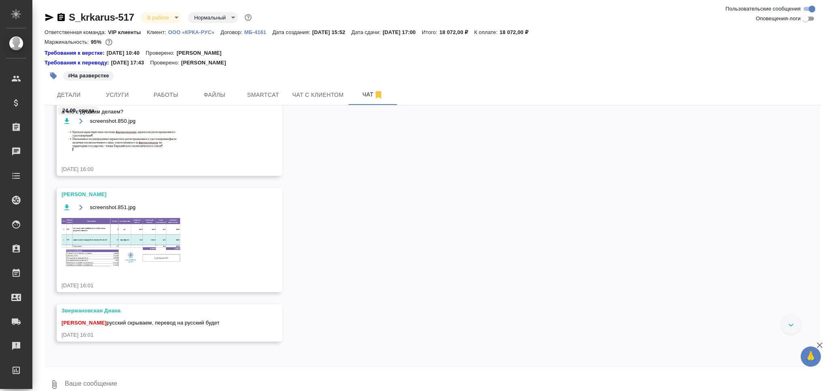
scroll to position [0, 0]
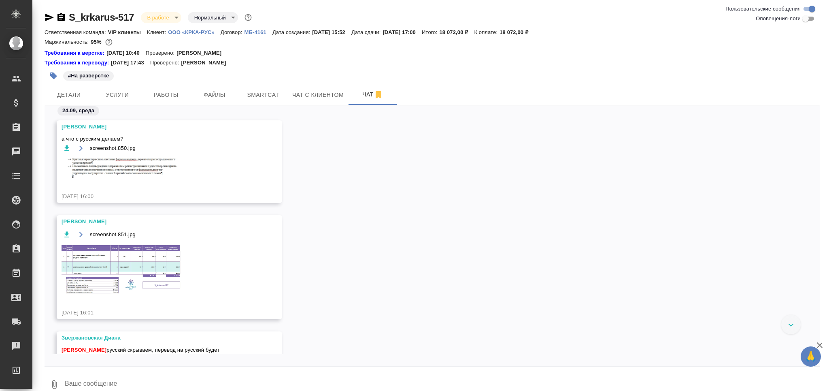
click at [138, 279] on img at bounding box center [122, 269] width 121 height 51
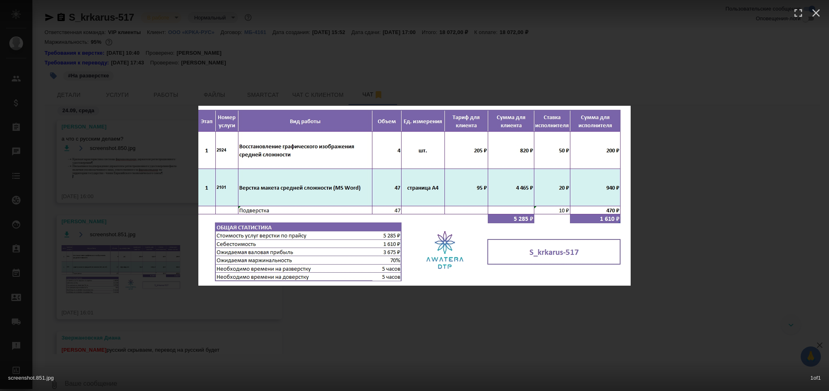
click at [94, 282] on div "screenshot.851.jpg 1 of 1" at bounding box center [414, 195] width 829 height 391
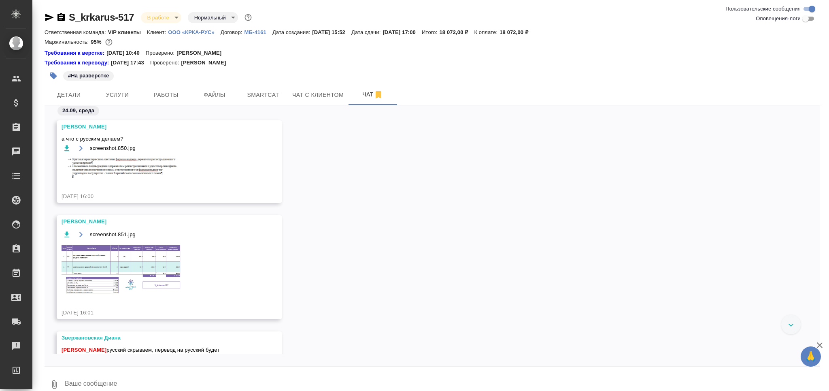
click at [54, 75] on icon "button" at bounding box center [53, 75] width 7 height 7
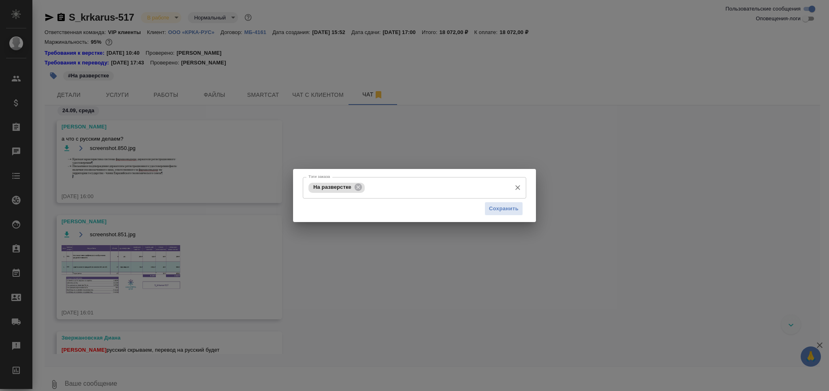
click at [362, 186] on icon at bounding box center [358, 187] width 9 height 9
click at [361, 187] on input "Тэги заказа" at bounding box center [407, 188] width 201 height 14
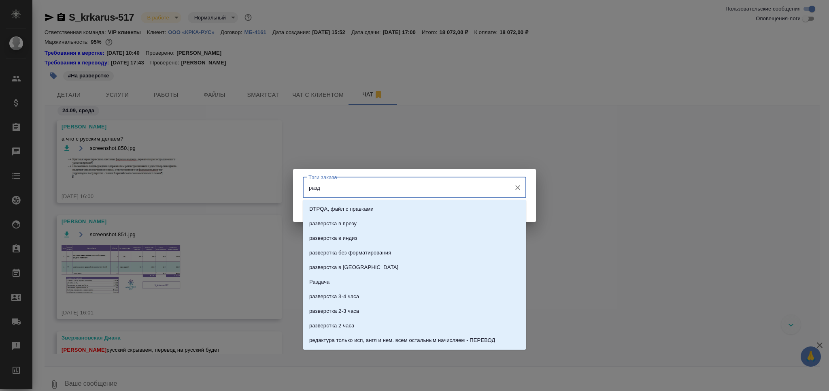
type input "разда"
drag, startPoint x: 361, startPoint y: 208, endPoint x: 420, endPoint y: 206, distance: 59.2
click at [361, 209] on li "Раздача" at bounding box center [415, 209] width 224 height 15
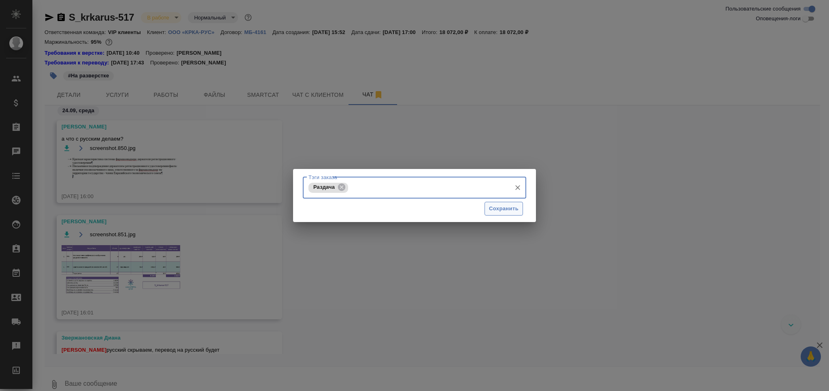
click at [513, 202] on button "Сохранить" at bounding box center [504, 209] width 38 height 14
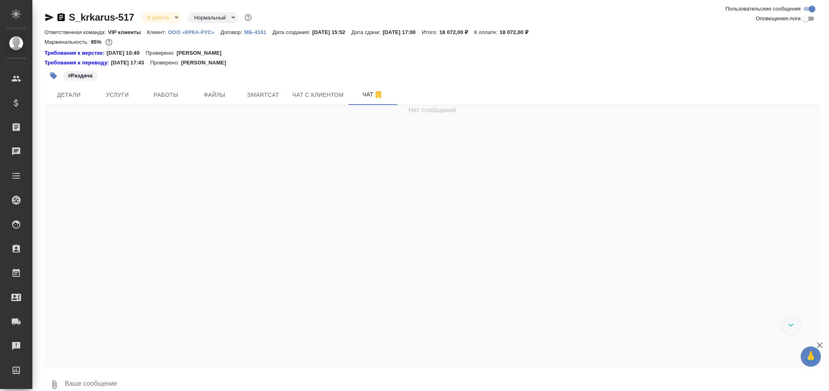
scroll to position [99, 0]
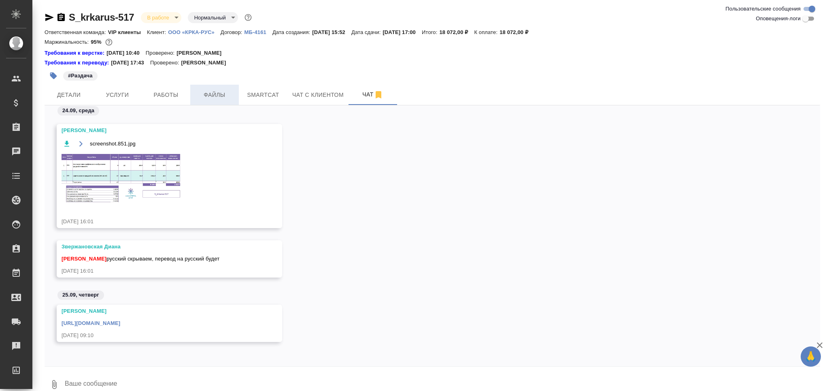
click at [230, 96] on span "Файлы" at bounding box center [214, 95] width 39 height 10
click at [256, 98] on span "Smartcat" at bounding box center [263, 95] width 39 height 10
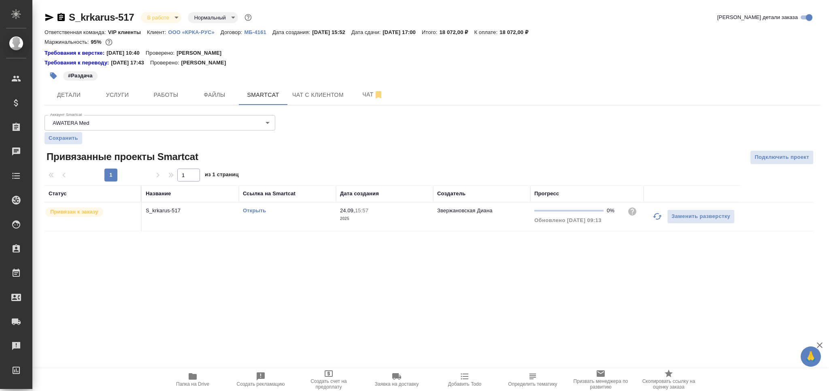
click at [314, 223] on td "Открыть" at bounding box center [287, 216] width 97 height 28
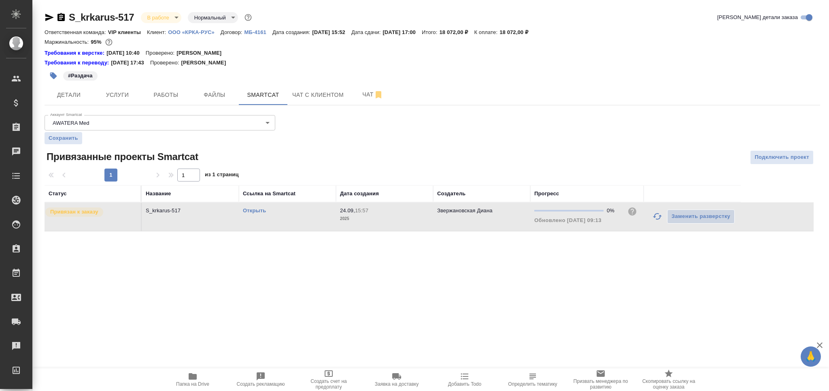
click at [314, 223] on td "Открыть" at bounding box center [287, 216] width 97 height 28
click at [153, 88] on button "Работы" at bounding box center [166, 95] width 49 height 20
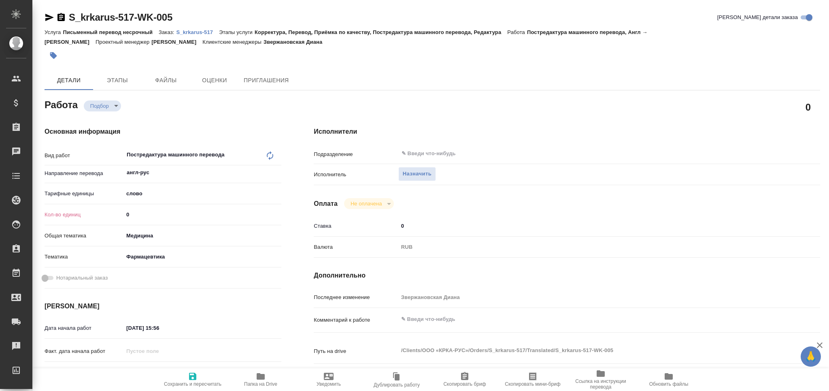
type textarea "x"
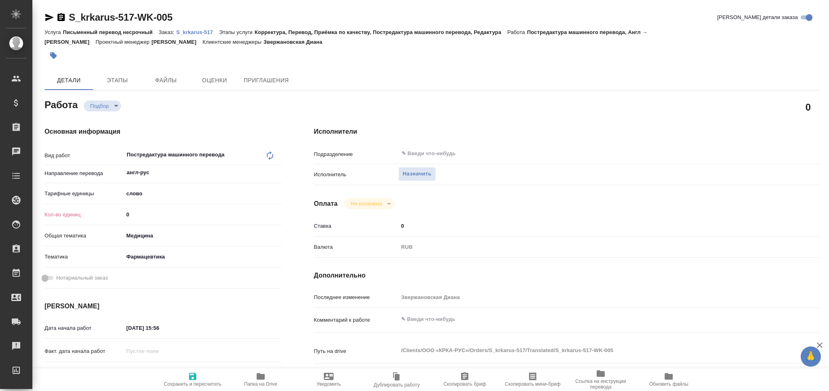
type textarea "x"
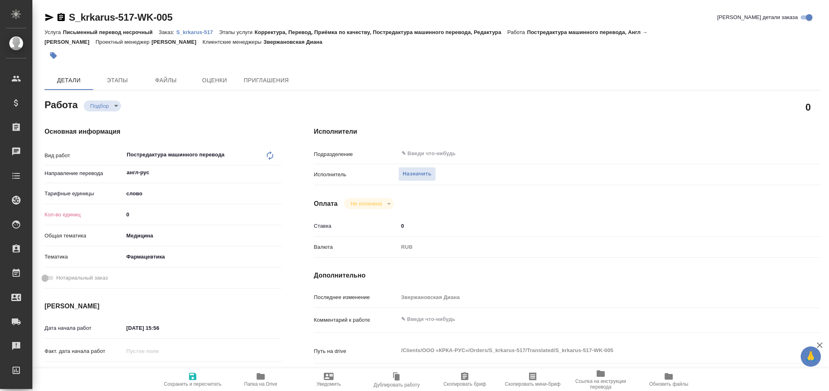
type textarea "x"
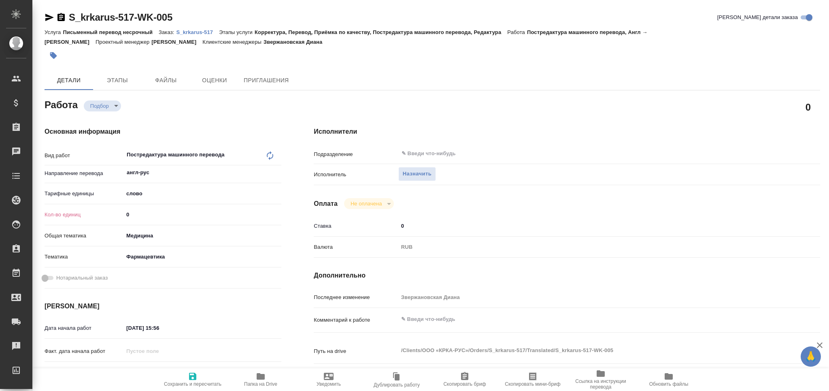
drag, startPoint x: 141, startPoint y: 213, endPoint x: 111, endPoint y: 212, distance: 29.2
click at [112, 212] on div "Кол-во единиц 0" at bounding box center [163, 214] width 237 height 14
type textarea "x"
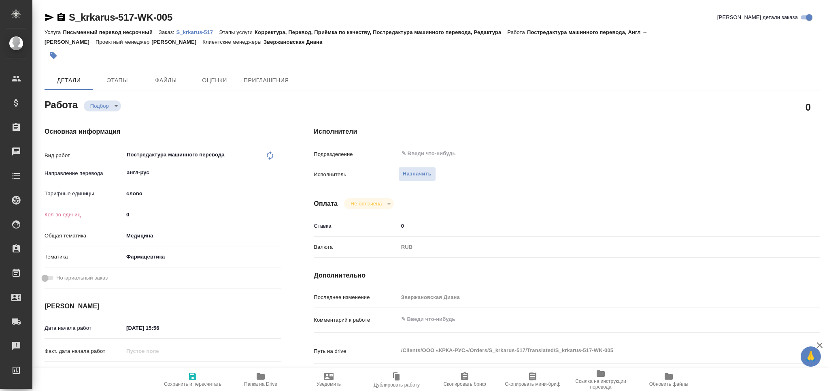
type textarea "x"
paste input "5770.2"
type textarea "x"
type input "5770.2"
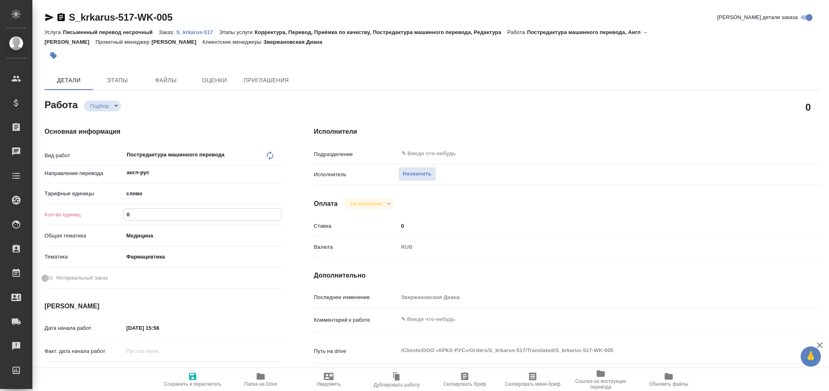
type textarea "x"
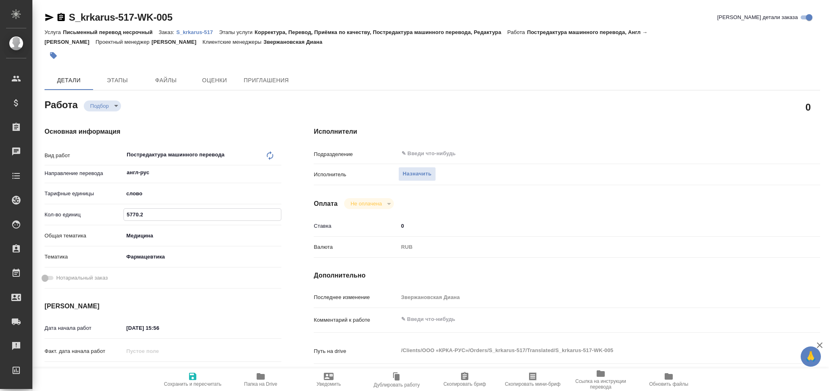
type textarea "x"
type input "5770.2"
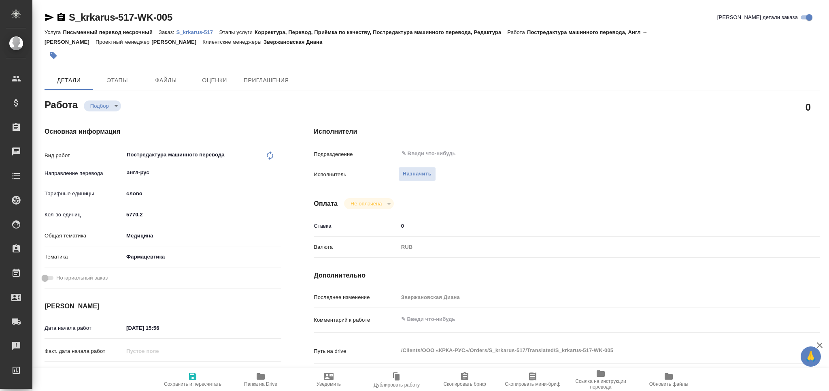
type textarea "x"
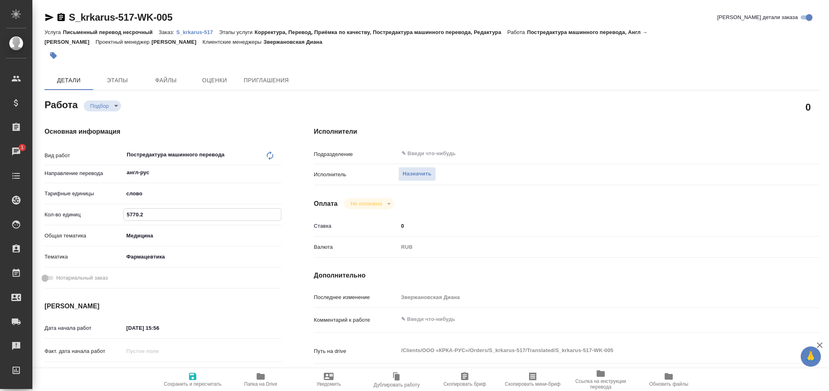
type textarea "x"
click at [429, 322] on textarea at bounding box center [588, 319] width 380 height 14
type textarea "x"
type textarea "т"
type textarea "x"
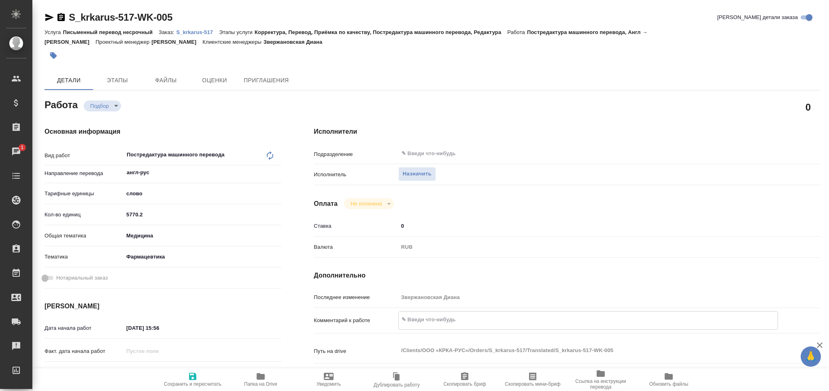
type textarea "x"
type textarea "то"
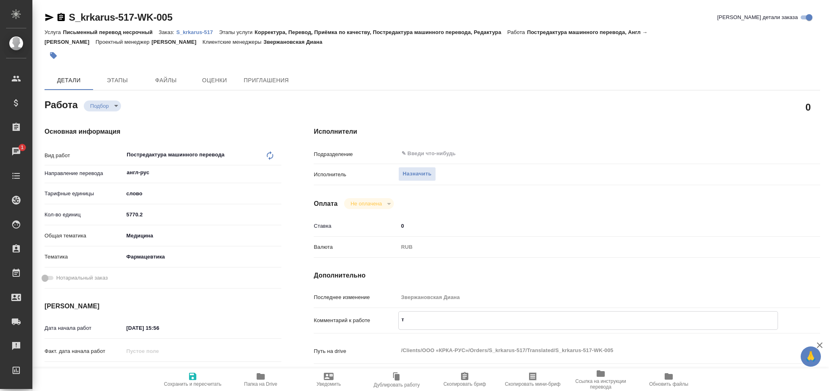
type textarea "x"
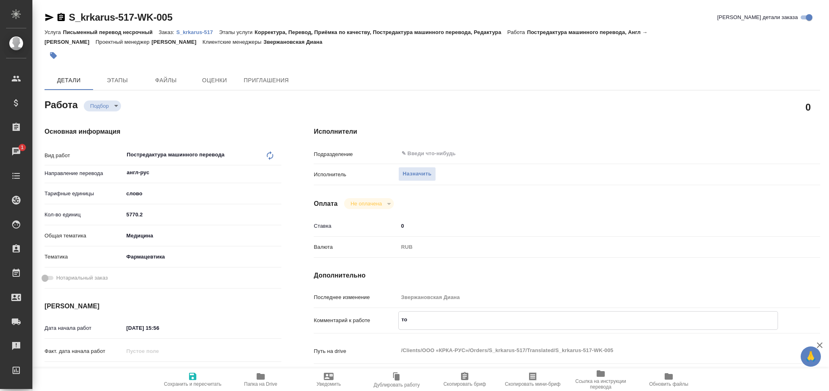
type textarea "тот"
type textarea "x"
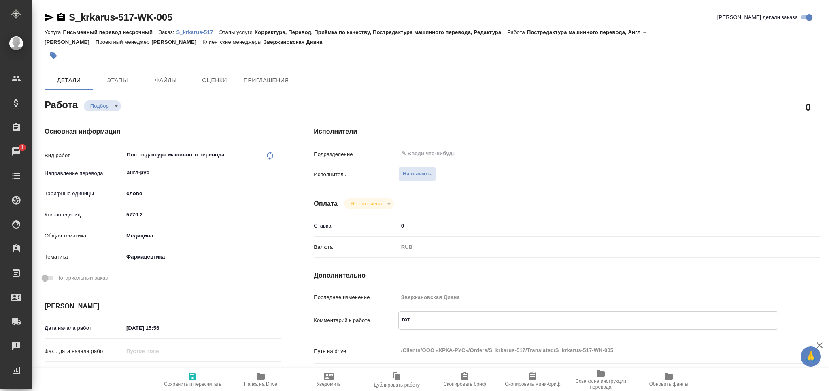
type textarea "x"
type textarea "тота"
type textarea "x"
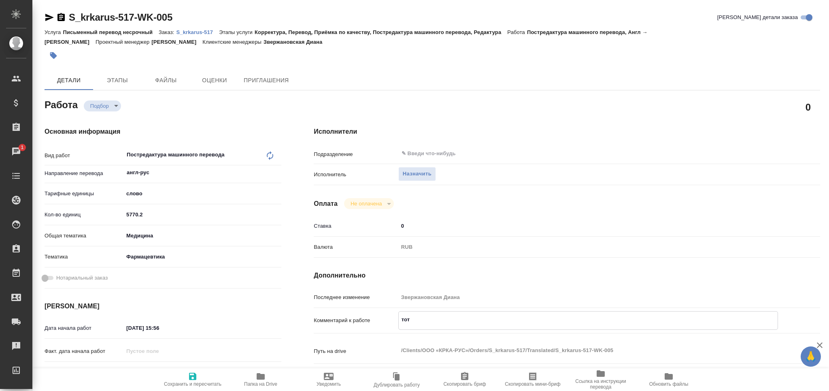
type textarea "x"
type textarea "тотал"
type textarea "x"
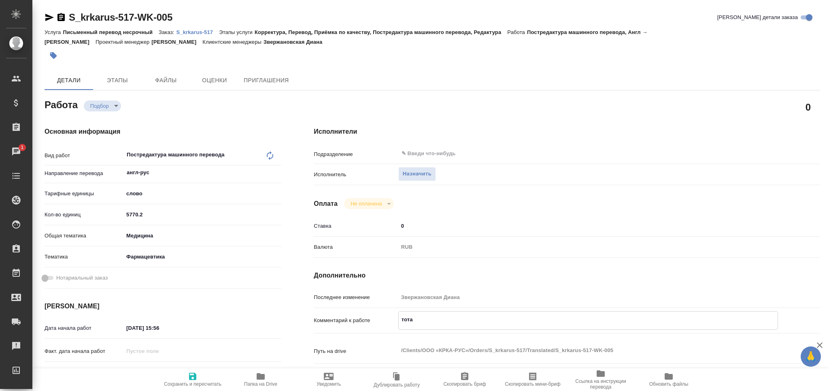
type textarea "x"
type textarea "тотал"
type textarea "x"
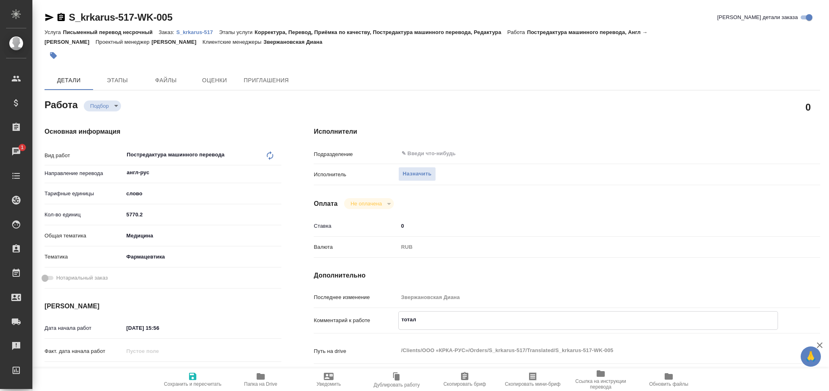
type textarea "x"
paste textarea "10190"
type textarea "x"
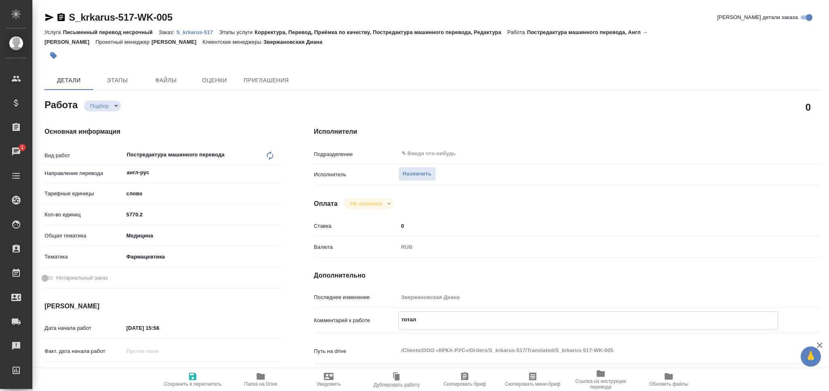
type textarea "тотал 10190"
type textarea "x"
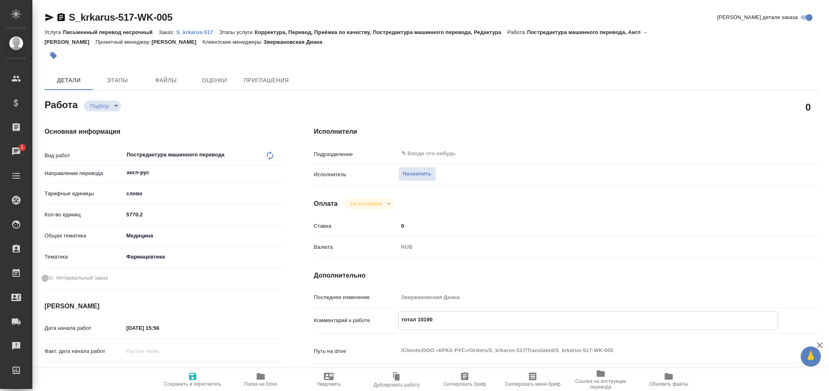
type textarea "x"
type textarea "тотал 10190"
type textarea "x"
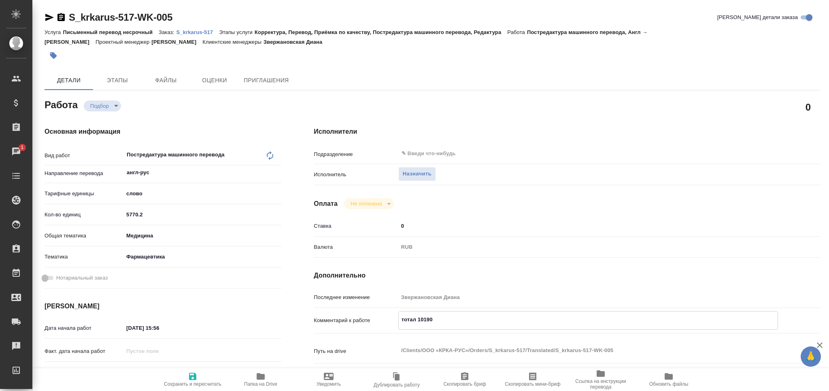
type textarea "x"
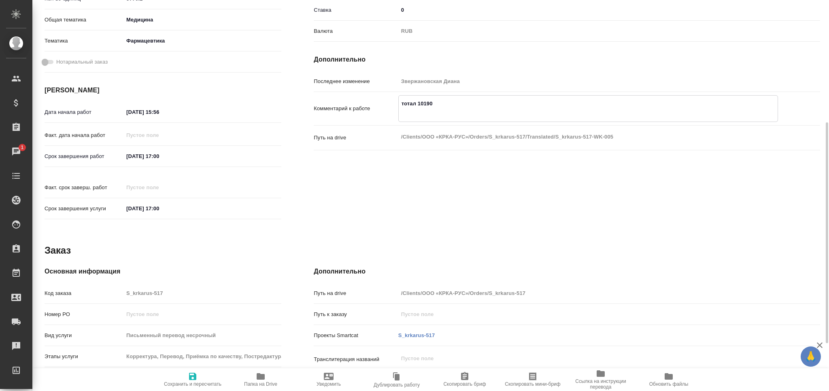
scroll to position [300, 0]
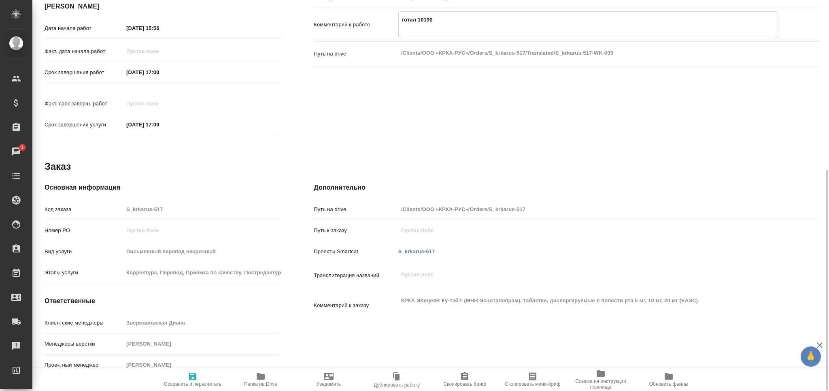
type textarea "тотал 10190"
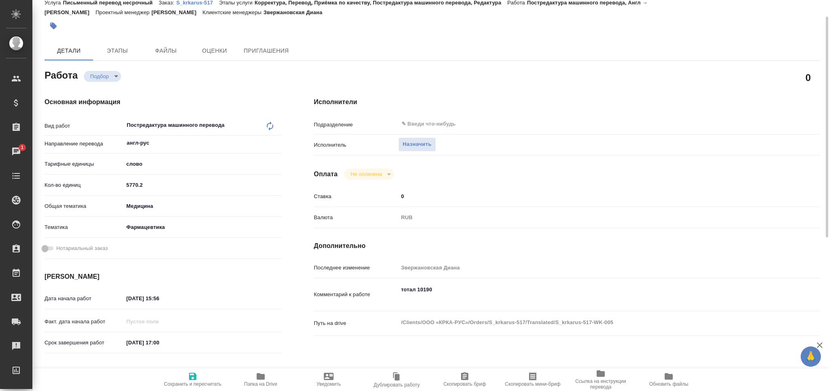
scroll to position [0, 0]
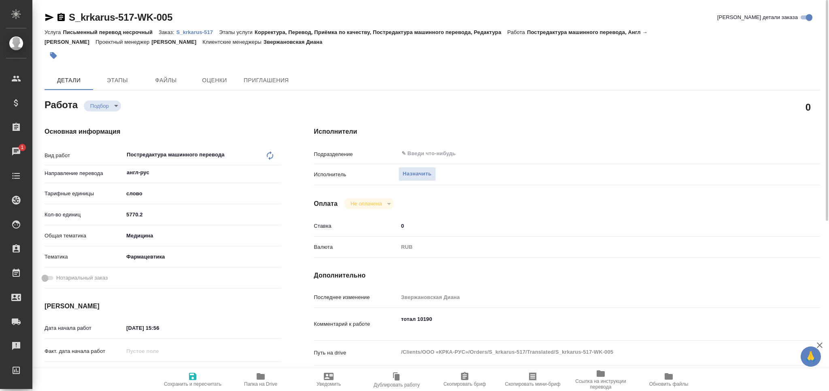
type textarea "x"
click at [407, 326] on textarea "тотал 10190" at bounding box center [588, 323] width 380 height 22
paste textarea "КРКА Элицея® Ку-таб® (МНН Эсциталопрам), таблетки, диспергируемые в полости рта…"
type textarea "x"
type textarea "тотал 10190 КРКА Элицея® Ку-таб® (МНН Эсциталопрам), таблетки, диспергируемые в…"
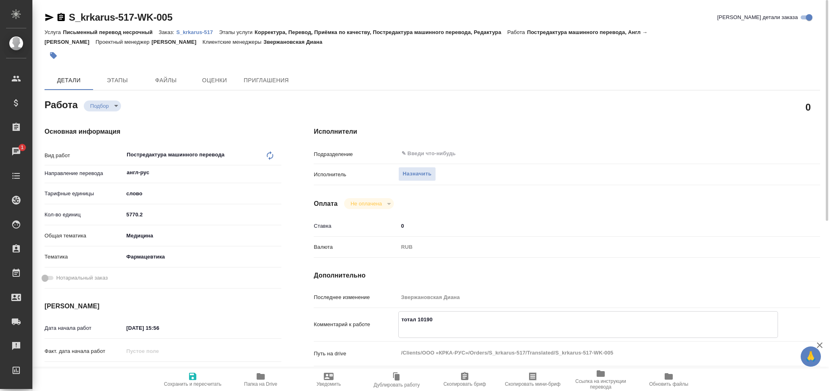
type textarea "x"
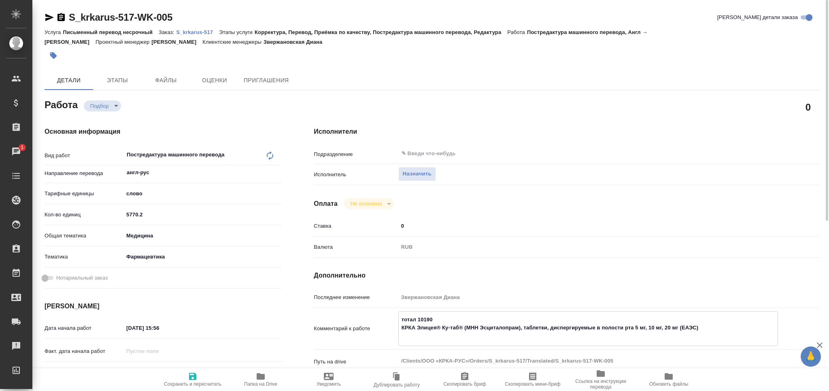
type textarea "тотал 10190 КРКА Элицея® Ку-таб® (МНН Эсциталопрам), таблетки, диспергируемые в…"
type textarea "x"
click at [132, 327] on input "[DATE] 15:56" at bounding box center [159, 328] width 71 height 12
type input "[DATE] 15:56"
type textarea "x"
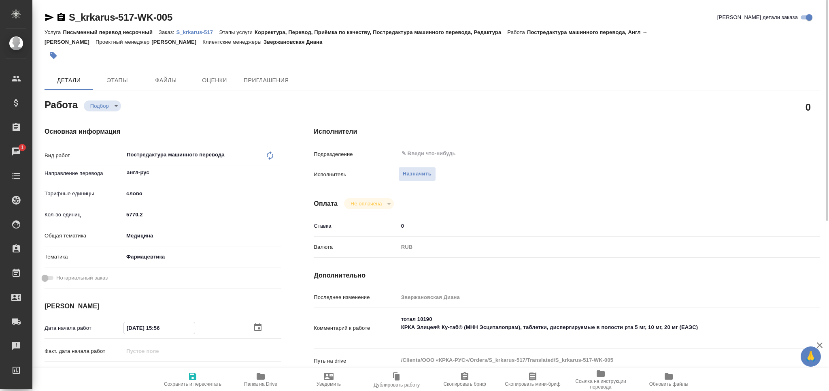
type textarea "x"
drag, startPoint x: 171, startPoint y: 331, endPoint x: 158, endPoint y: 332, distance: 13.4
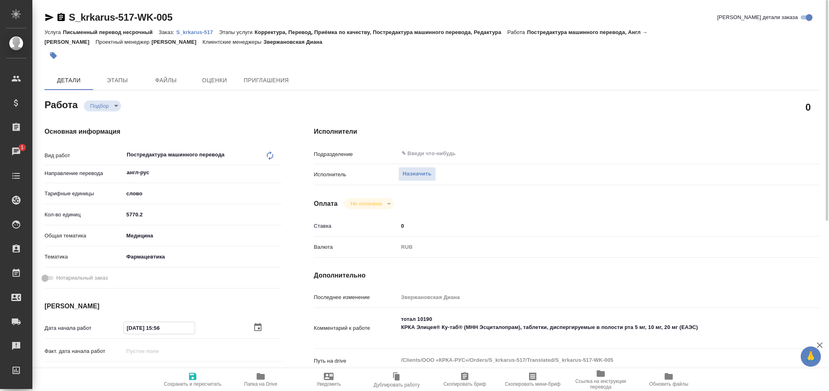
click at [158, 332] on input "[DATE] 15:56" at bounding box center [159, 328] width 71 height 12
type input "[DATE] 10:__"
type textarea "x"
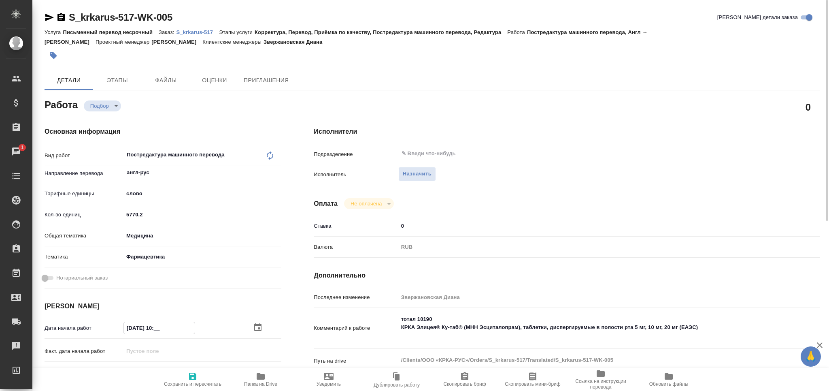
type textarea "x"
type input "[DATE] 10:0_"
type textarea "x"
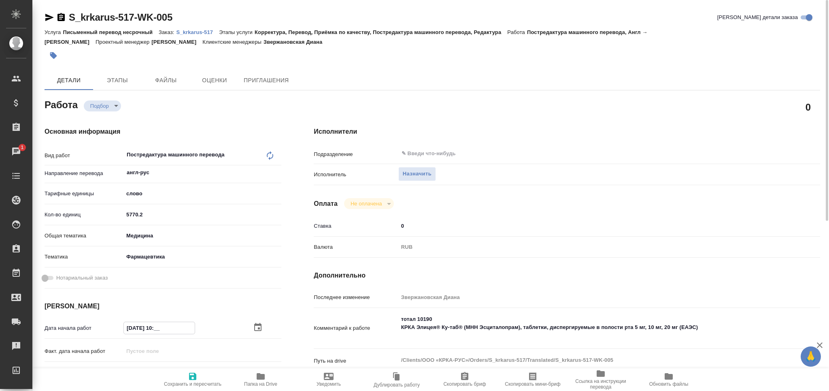
type textarea "x"
type input "[DATE] 10:00"
type textarea "x"
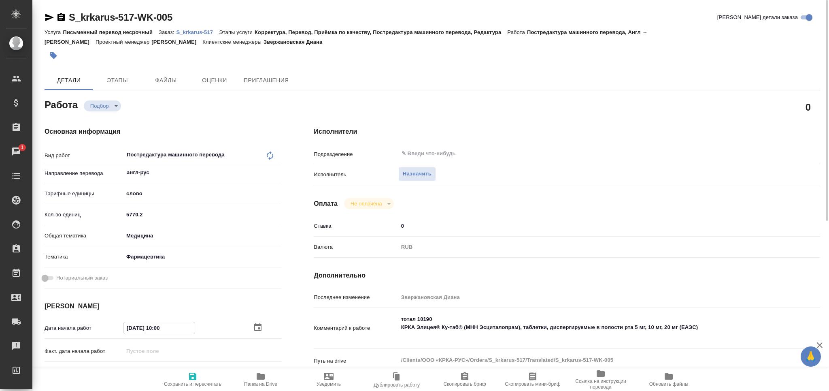
type textarea "x"
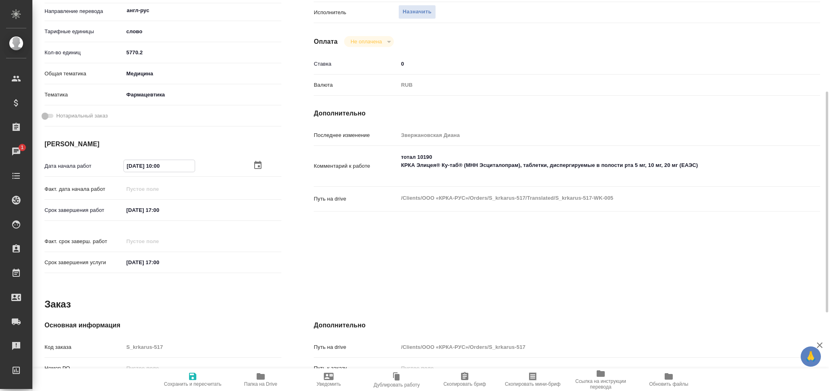
type input "[DATE] 10:00"
click at [159, 211] on input "[DATE] 17:00" at bounding box center [159, 210] width 71 height 12
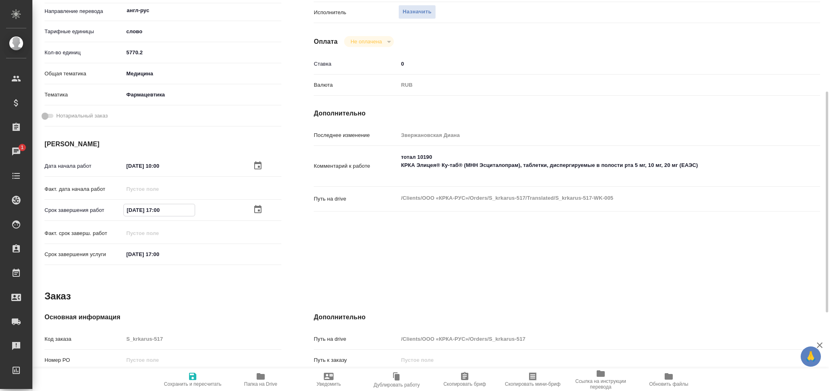
type input "[DATE] 14:00"
type textarea "x"
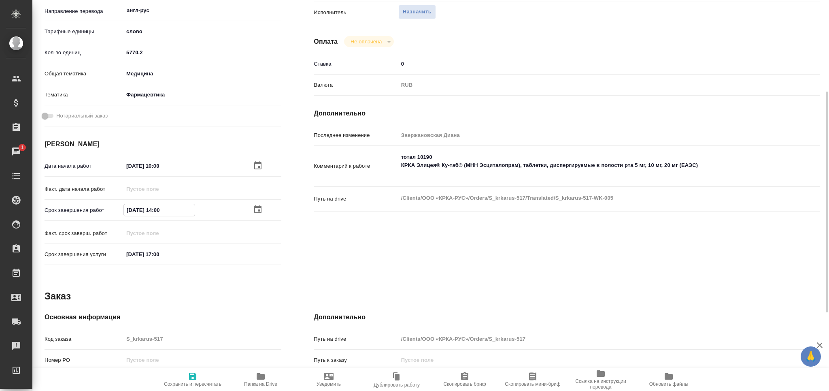
type textarea "x"
type input "[DATE] 10:0_"
type textarea "x"
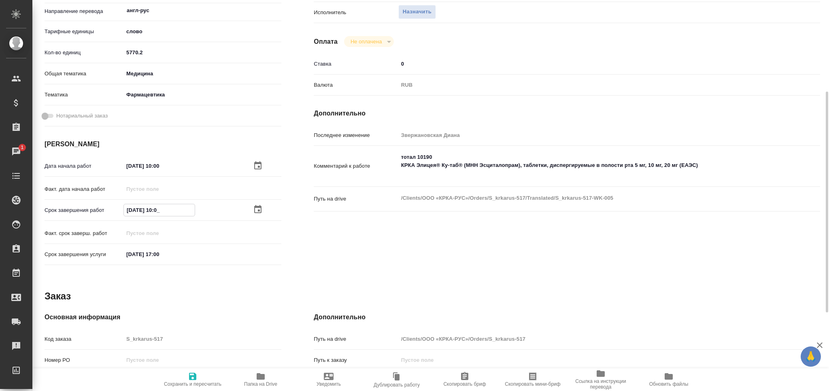
type textarea "x"
type input "[DATE] 13:00"
type textarea "x"
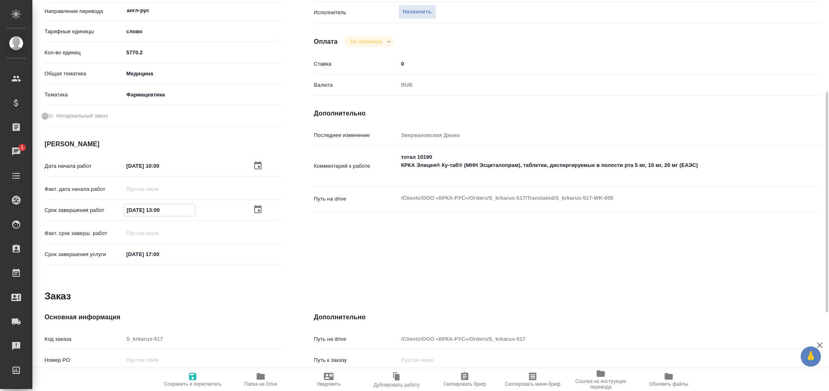
type textarea "x"
type input "[DATE] 13:00"
click at [194, 383] on span "Сохранить и пересчитать" at bounding box center [193, 384] width 58 height 6
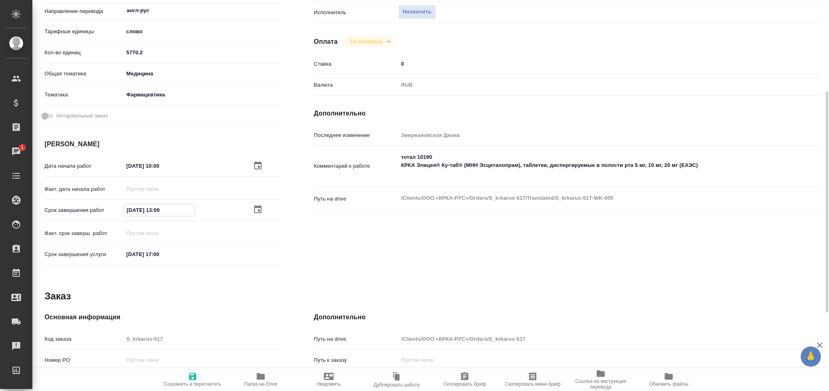
type textarea "x"
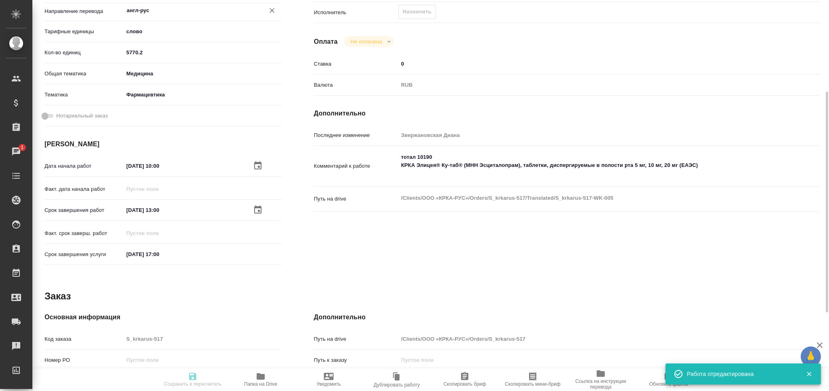
type textarea "x"
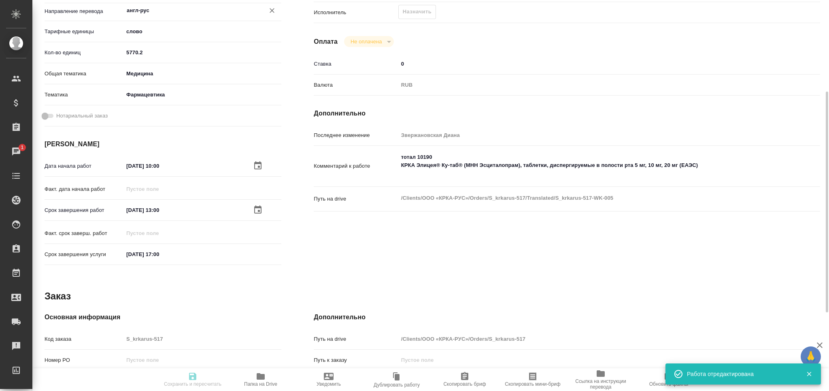
type input "recruiting"
type textarea "Постредактура машинного перевода"
type textarea "x"
type input "англ-рус"
type input "5a8b1489cc6b4906c91bfd90"
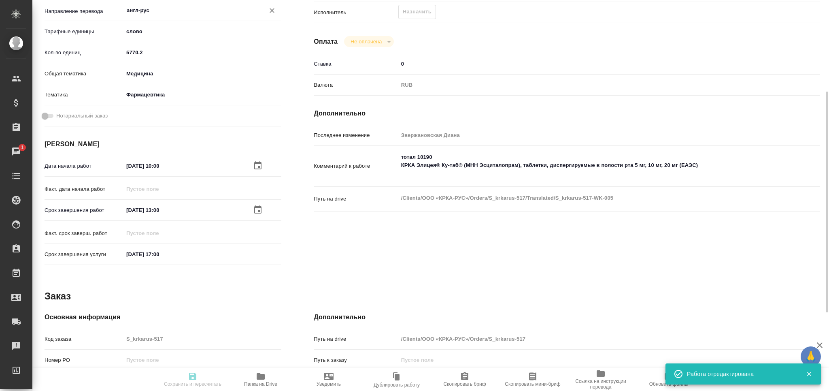
type input "5770.2"
type input "med"
type input "6149832f2b7be24903fd7a82"
type input "[DATE] 10:00"
type input "[DATE] 13:00"
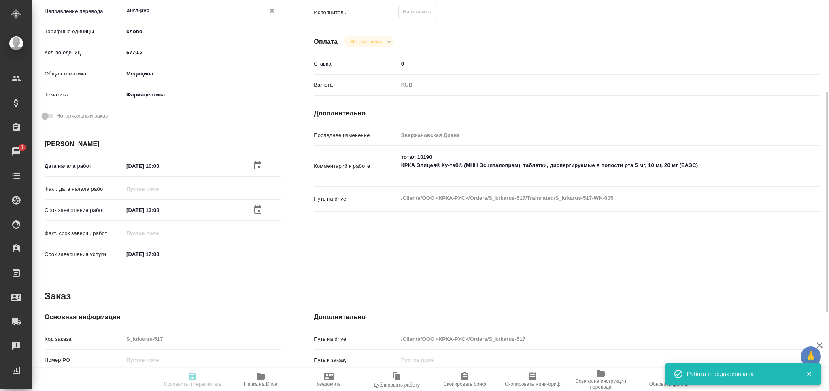
type input "[DATE] 17:00"
type input "notPayed"
type input "0"
type input "RUB"
type input "[PERSON_NAME]"
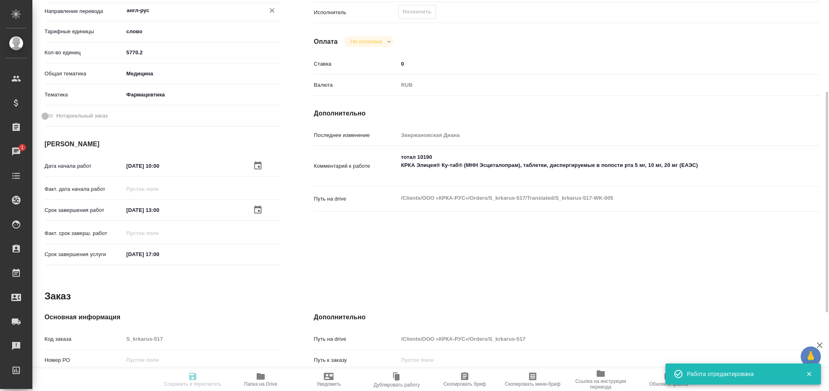
type textarea "тотал 10190 КРКА Элицея® Ку-таб® (МНН Эсциталопрам), таблетки, диспергируемые в…"
type textarea "x"
type textarea "/Clients/ООО «КРКА-РУС»/Orders/S_krkarus-517/Translated/S_krkarus-517-WK-005"
type textarea "x"
type input "S_krkarus-517"
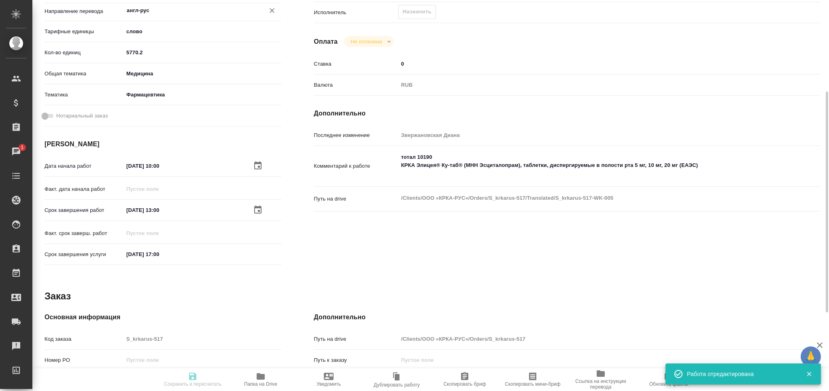
type input "Письменный перевод несрочный"
type input "Корректура, Перевод, Приёмка по качеству, Постредактура машинного перевода, Ред…"
type input "Звержановская Диана"
type input "[PERSON_NAME]"
type input "/Clients/ООО «КРКА-РУС»/Orders/S_krkarus-517"
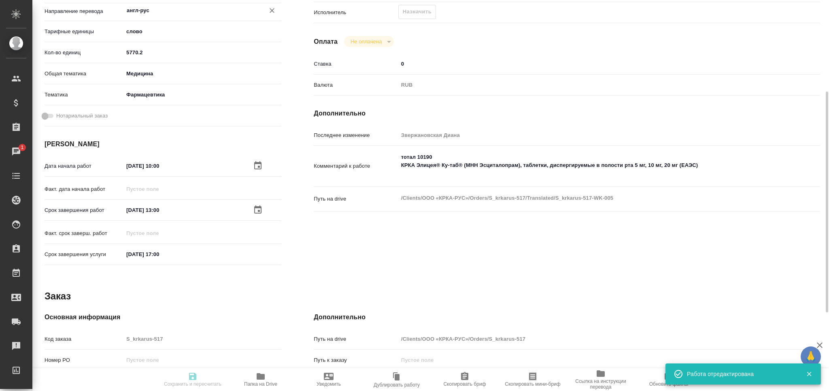
type textarea "x"
type textarea "КРКА Элицея® Ку-таб® (МНН Эсциталопрам), таблетки, диспергируемые в полости рта…"
type textarea "x"
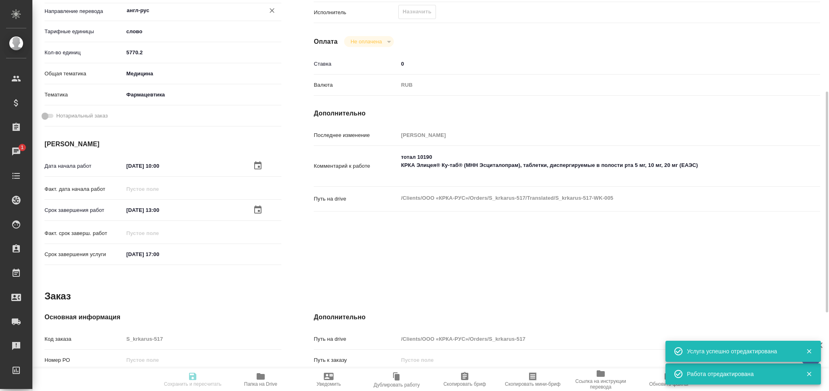
type textarea "x"
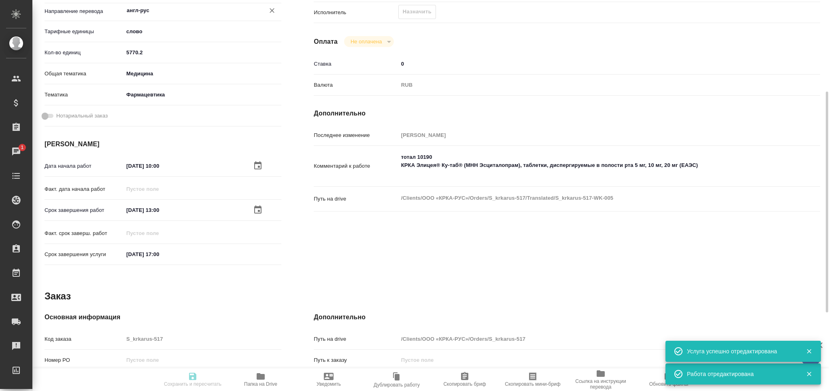
type textarea "x"
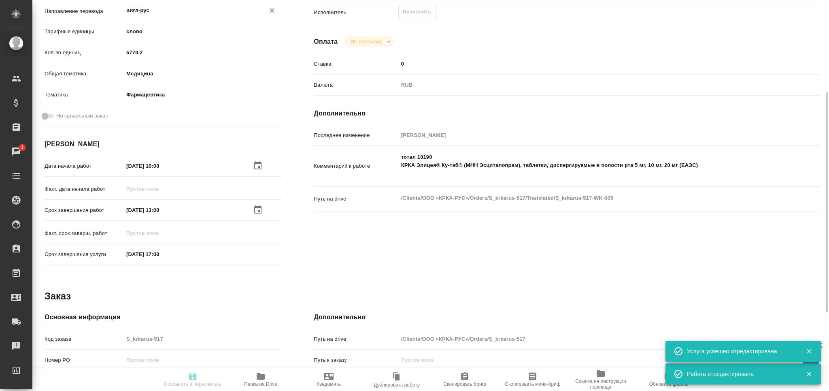
type textarea "x"
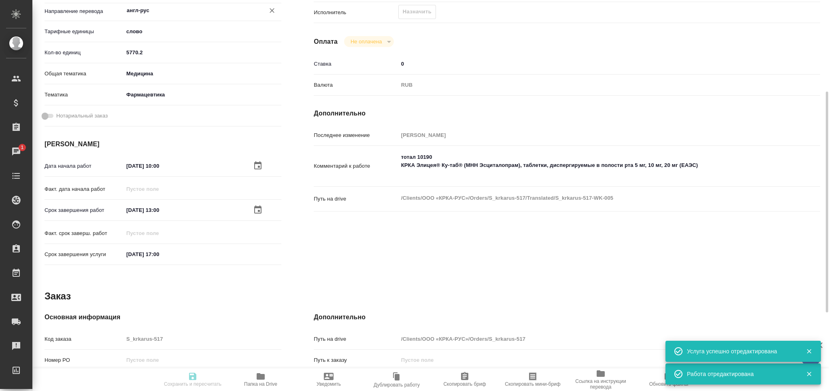
type input "recruiting"
type textarea "Постредактура машинного перевода"
type textarea "x"
type input "англ-рус"
type input "5a8b1489cc6b4906c91bfd90"
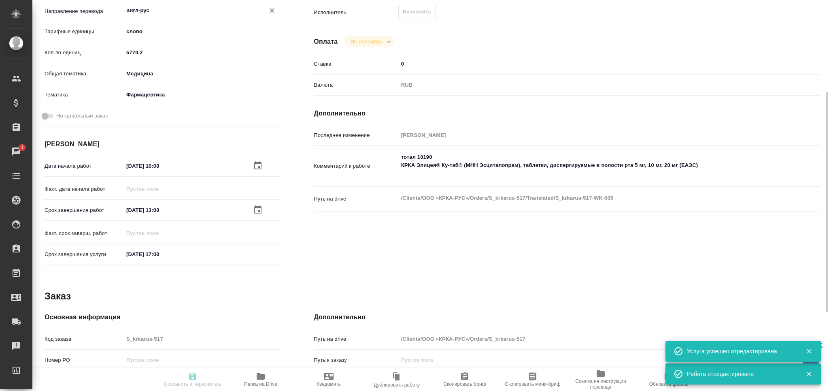
type input "5770.2"
type input "med"
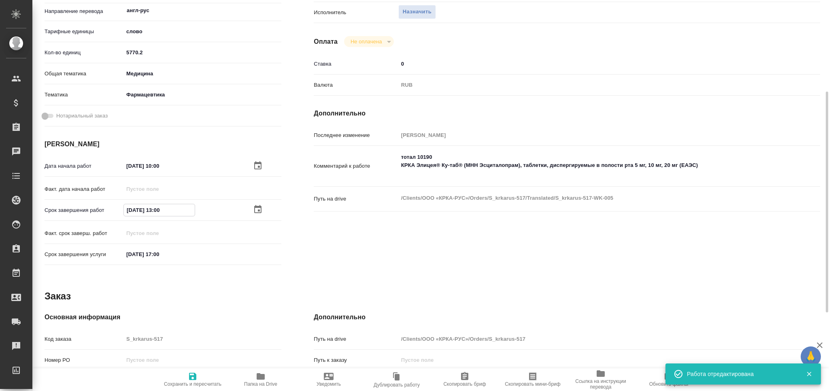
click at [161, 211] on input "08.10.2025 13:00" at bounding box center [159, 210] width 71 height 12
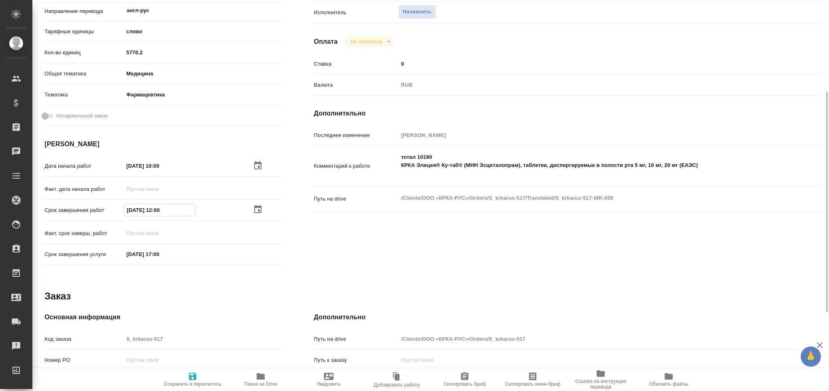
click at [191, 389] on button "Сохранить и пересчитать" at bounding box center [193, 379] width 68 height 23
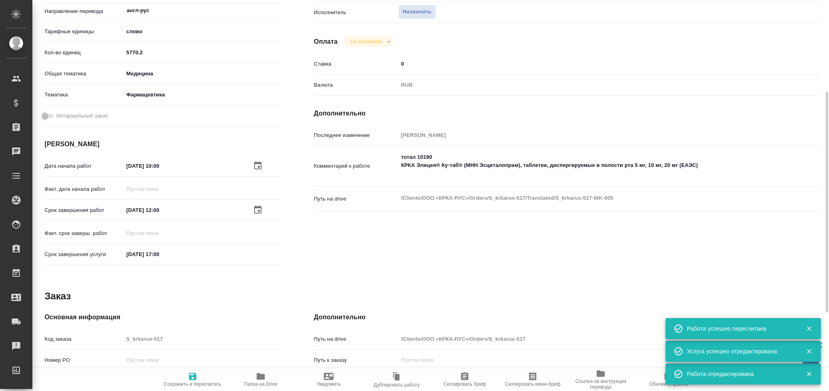
click at [525, 387] on button "Скопировать мини-бриф" at bounding box center [533, 379] width 68 height 23
drag, startPoint x: 407, startPoint y: 157, endPoint x: 396, endPoint y: 158, distance: 10.6
click at [396, 158] on div "Комментарий к работе тотал 10190 КРКА Элицея® Ку-таб® (МНН Эсциталопрам), табле…" at bounding box center [567, 166] width 507 height 35
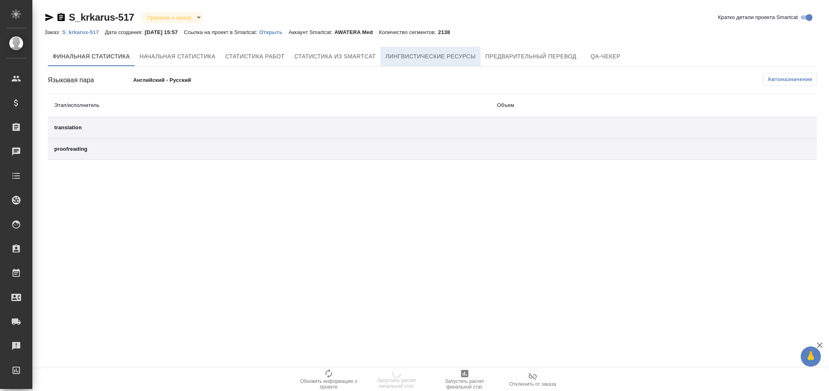
click at [432, 62] on button "Лингвистические ресурсы" at bounding box center [431, 56] width 100 height 19
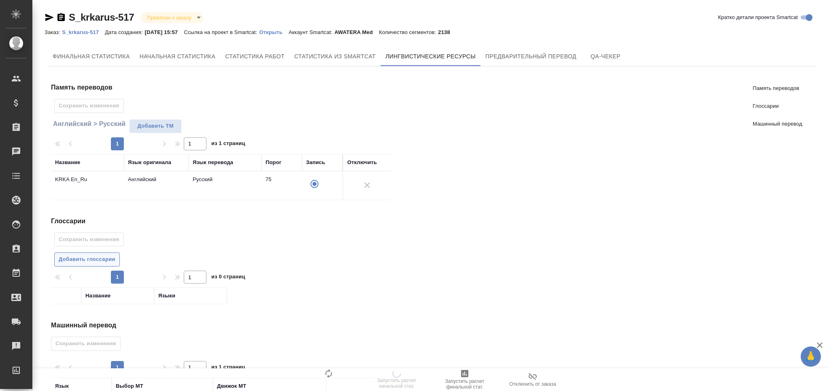
click at [91, 258] on span "Добавить глоссарии" at bounding box center [87, 259] width 57 height 9
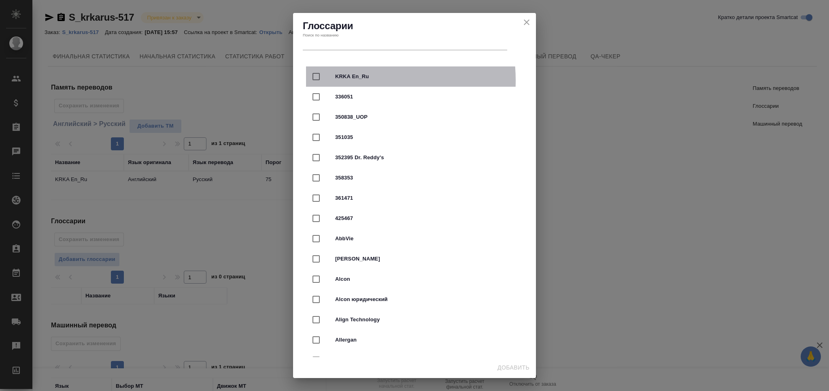
click at [348, 80] on span "KRKA En_Ru" at bounding box center [425, 76] width 181 height 8
checkbox input "true"
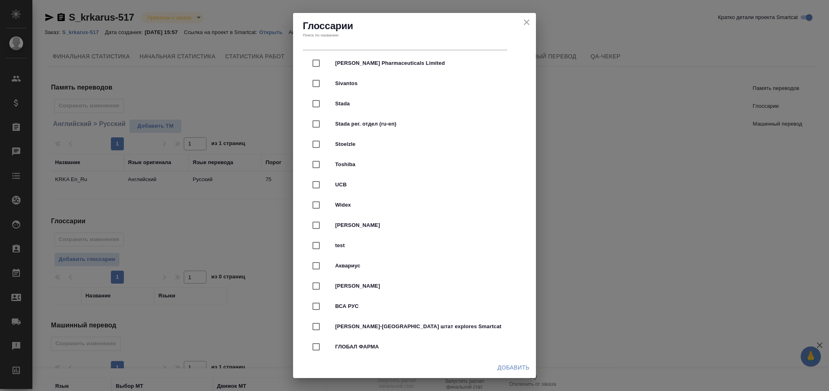
scroll to position [1998, 0]
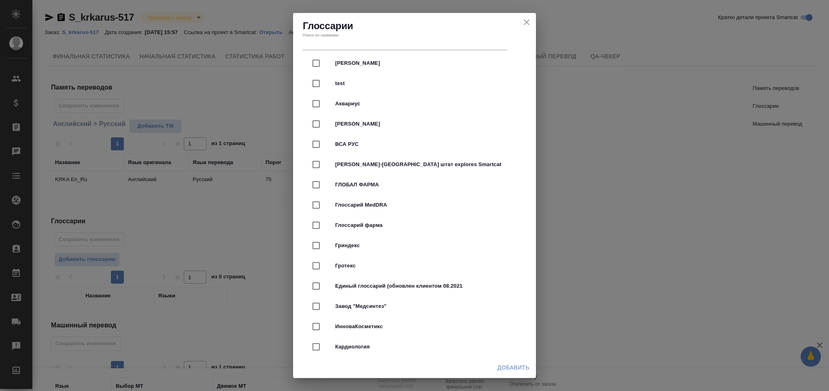
click at [406, 222] on span "Глоссарий фарма" at bounding box center [425, 225] width 181 height 8
checkbox input "true"
click at [499, 366] on span "Добавить" at bounding box center [514, 367] width 32 height 10
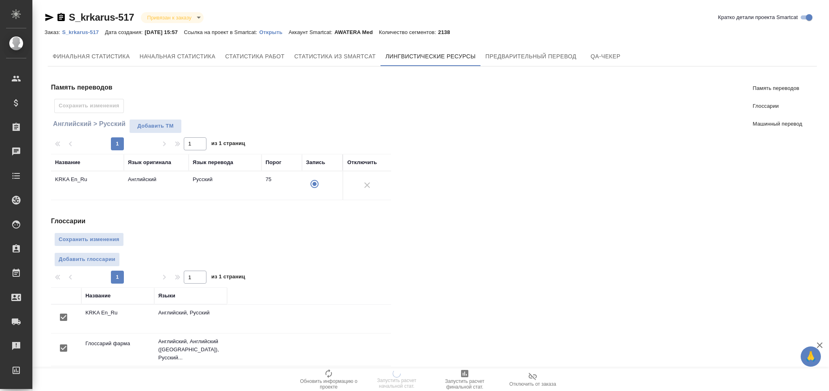
scroll to position [0, 0]
click at [104, 237] on span "Сохранить изменения" at bounding box center [89, 239] width 61 height 9
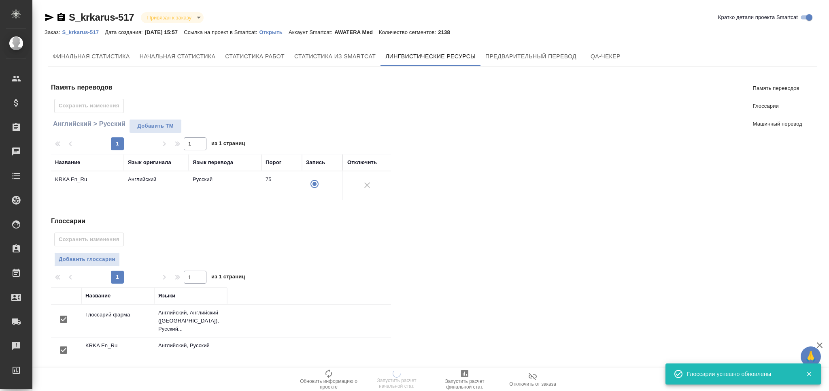
scroll to position [125, 0]
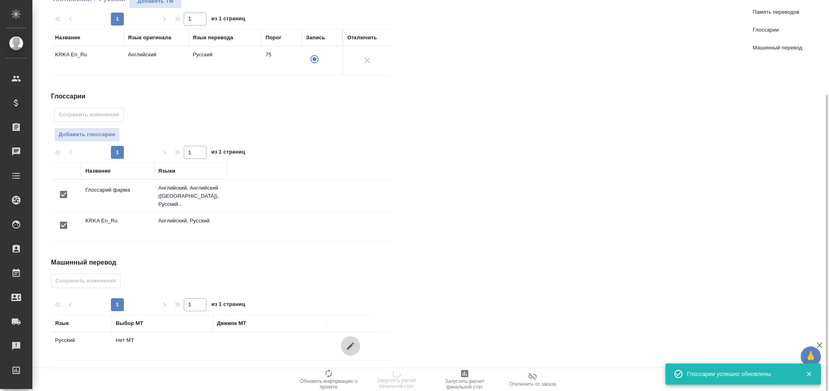
click at [343, 341] on button "button" at bounding box center [350, 345] width 19 height 19
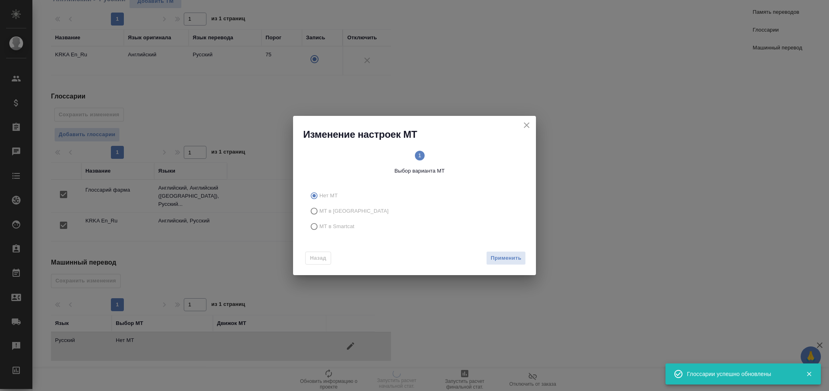
click at [334, 220] on label "МТ в Smartcat" at bounding box center [413, 226] width 213 height 15
click at [320, 220] on input "МТ в Smartcat" at bounding box center [313, 226] width 13 height 15
radio input "true"
click at [506, 255] on span "Вперед" at bounding box center [511, 258] width 20 height 9
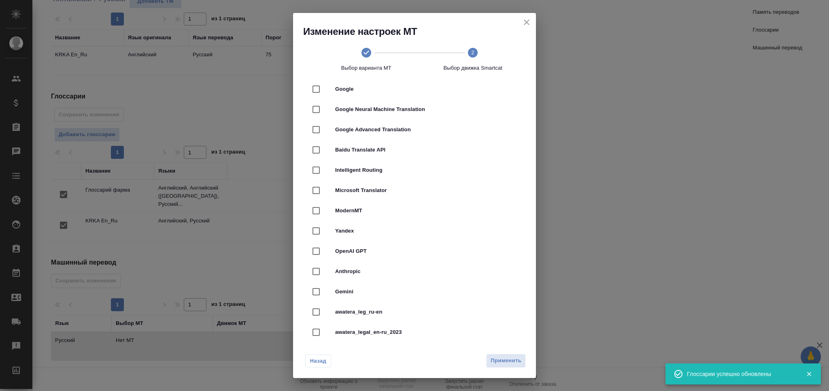
scroll to position [108, 0]
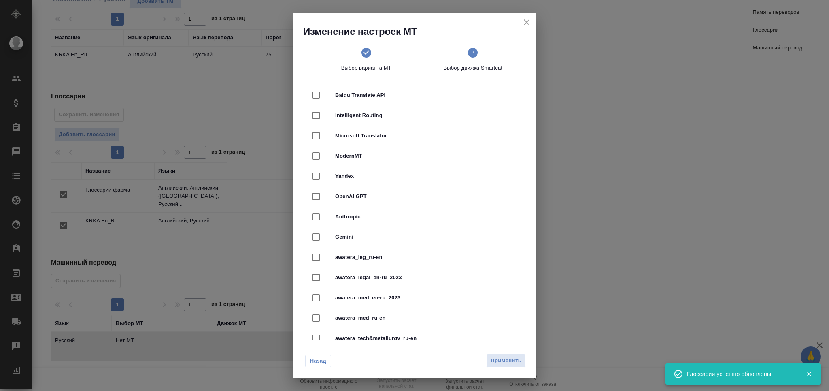
click at [403, 300] on span "awatera_med_en-ru_2023" at bounding box center [425, 298] width 181 height 8
checkbox input "true"
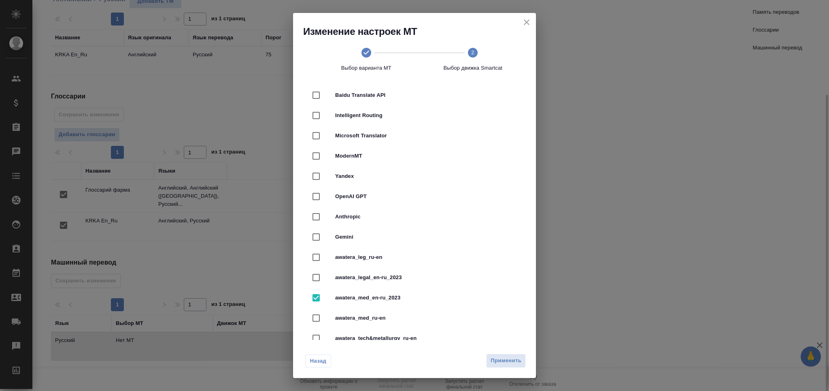
drag, startPoint x: 506, startPoint y: 359, endPoint x: 496, endPoint y: 361, distance: 9.9
click at [506, 359] on span "Применить" at bounding box center [506, 360] width 31 height 9
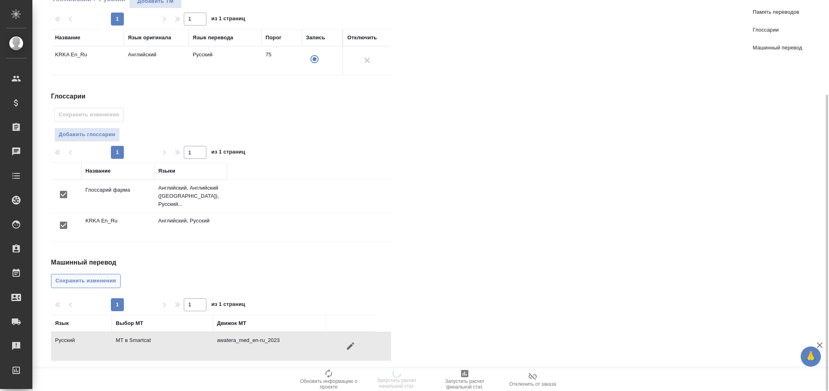
click at [85, 279] on span "Сохранить изменения" at bounding box center [85, 280] width 61 height 9
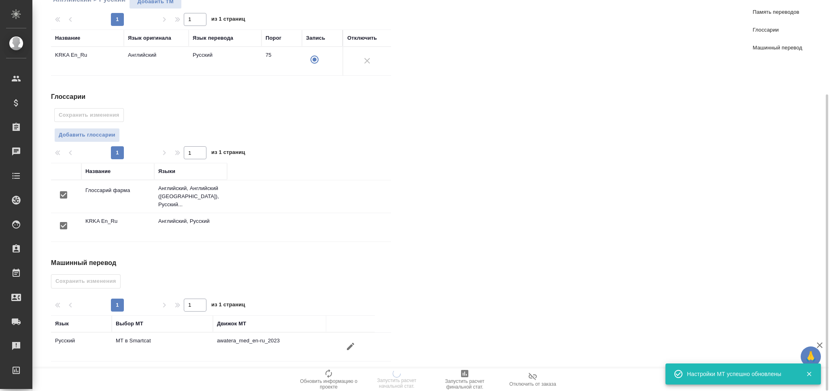
scroll to position [0, 0]
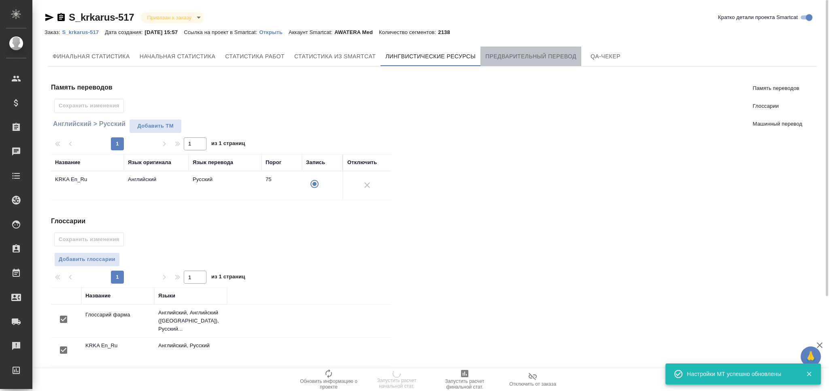
click at [538, 53] on span "Предварительный перевод" at bounding box center [531, 56] width 91 height 10
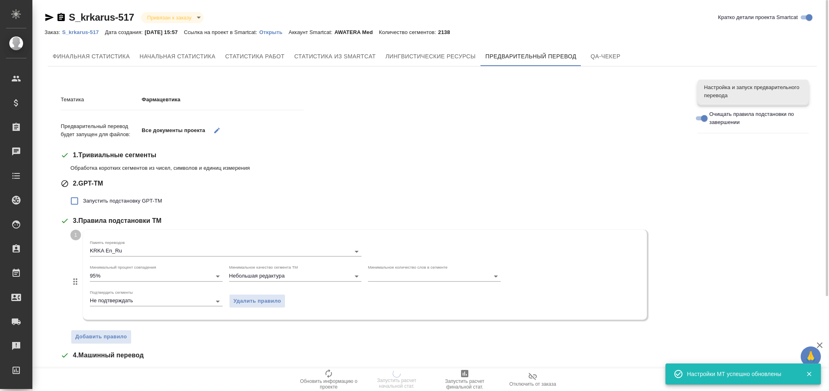
scroll to position [160, 0]
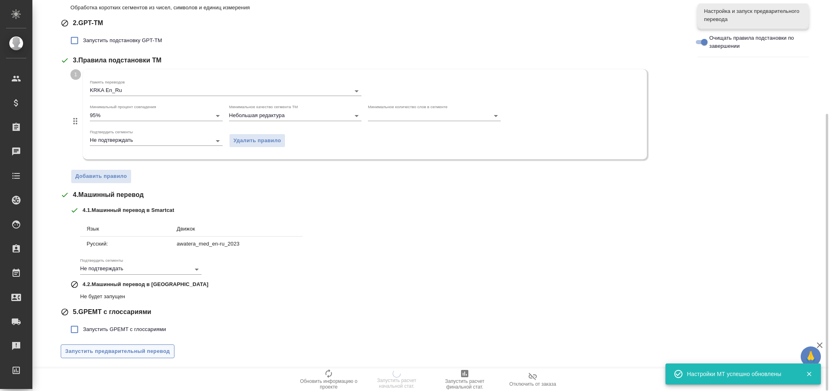
click at [123, 352] on span "Запустить предварительный перевод" at bounding box center [117, 351] width 105 height 9
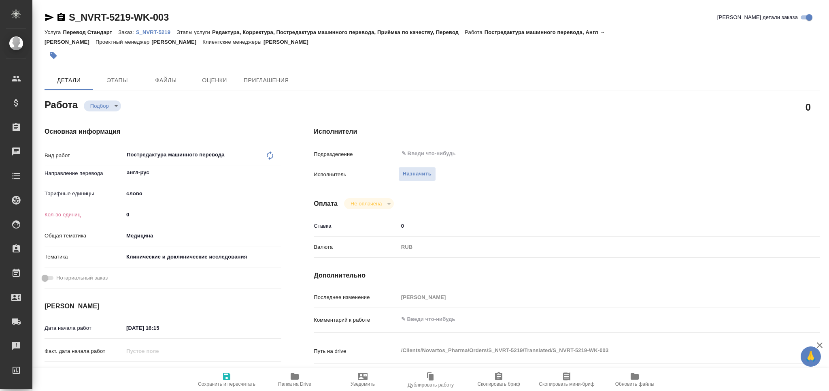
type textarea "x"
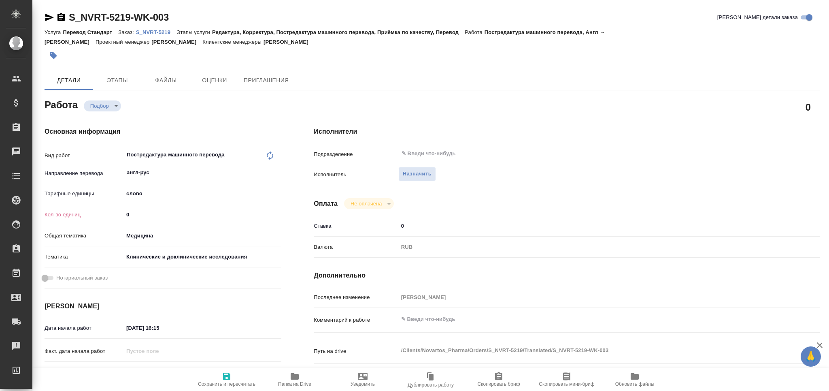
type textarea "x"
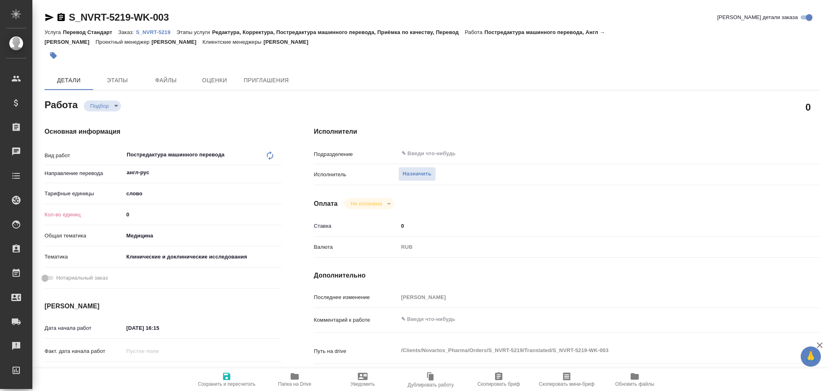
type textarea "x"
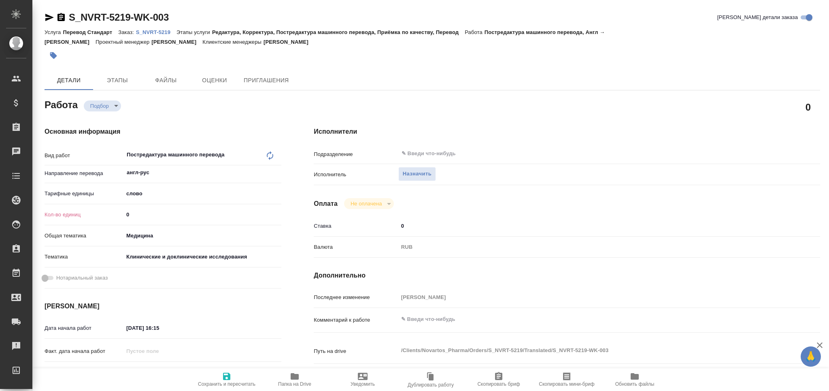
type textarea "x"
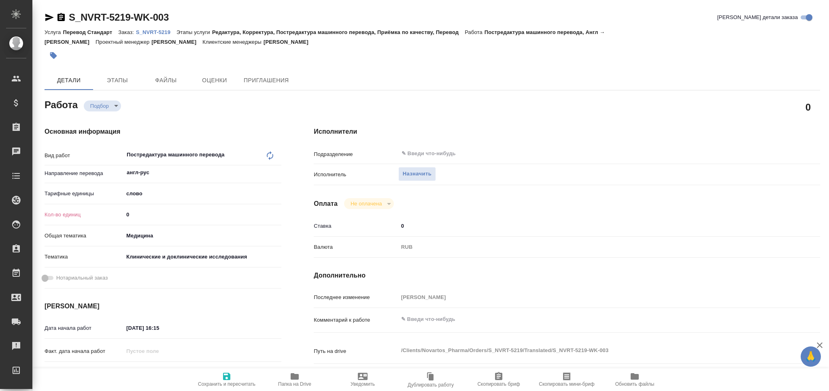
drag, startPoint x: 139, startPoint y: 215, endPoint x: 105, endPoint y: 215, distance: 34.0
click at [105, 215] on div "Кол-во единиц 0" at bounding box center [163, 214] width 237 height 14
paste input "4611.2"
type textarea "x"
type input "4611.2"
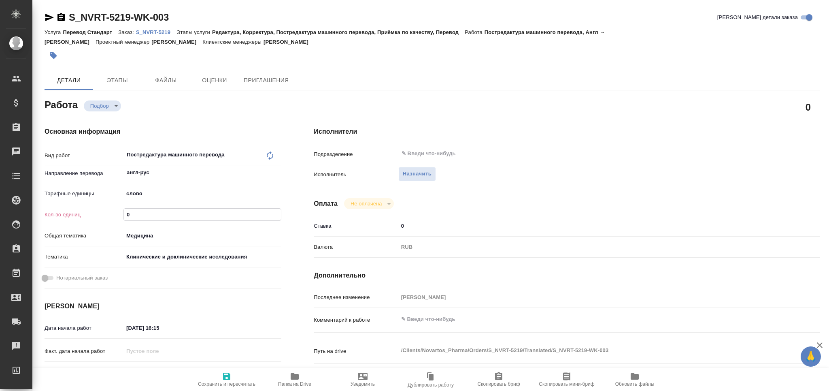
type textarea "x"
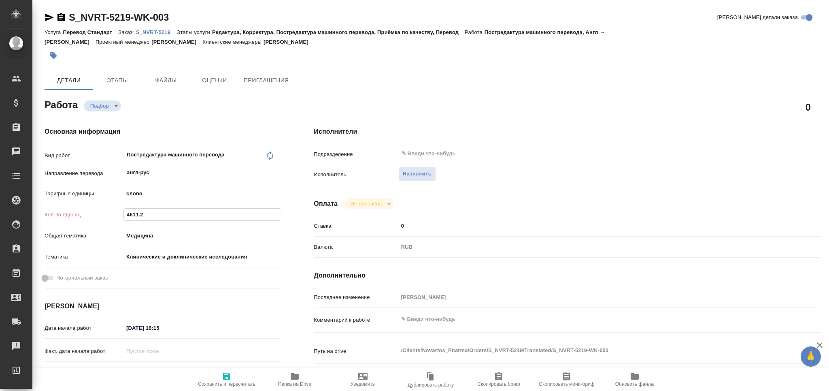
type textarea "x"
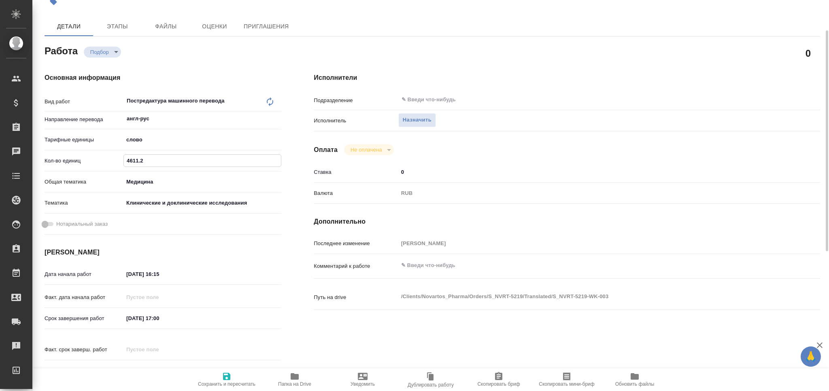
type textarea "x"
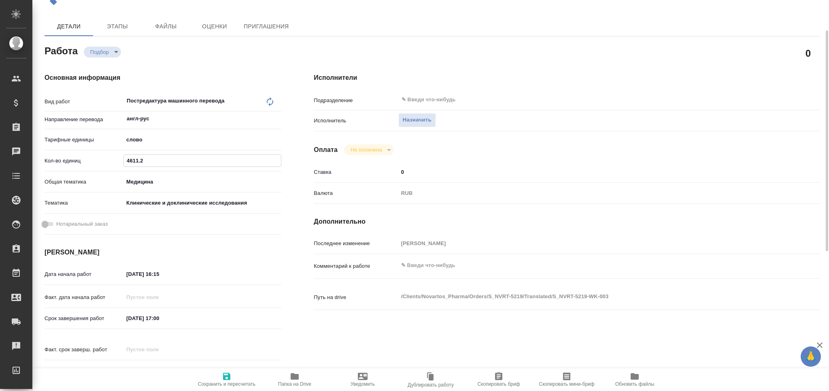
type input "4611.2"
click at [128, 274] on input "24.09.2025 16:15" at bounding box center [159, 274] width 71 height 12
type textarea "x"
type input "25.09.2025 16:15"
type textarea "x"
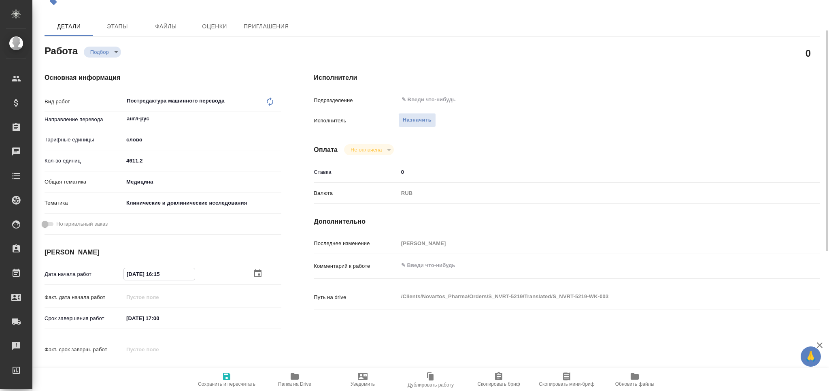
type textarea "x"
click at [155, 276] on input "25.09.2025 16:15" at bounding box center [159, 274] width 71 height 12
type textarea "x"
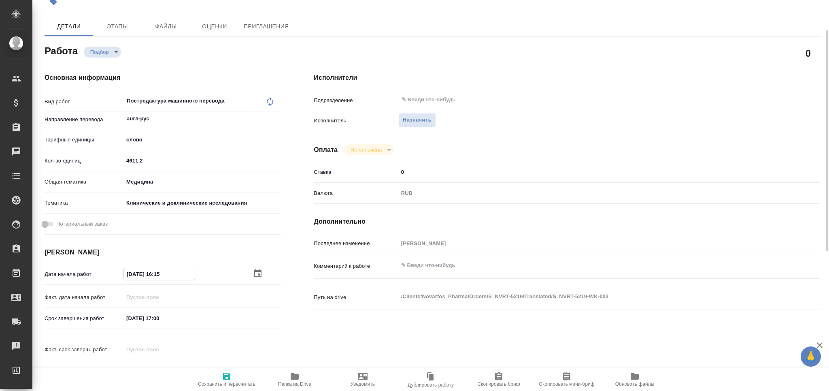
type input "25.09.2025 1_:__"
type textarea "x"
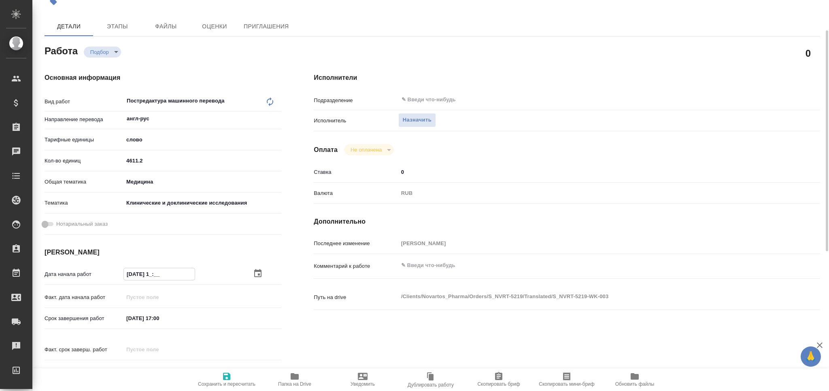
type textarea "x"
type input "25.09.2025 11:__"
type textarea "x"
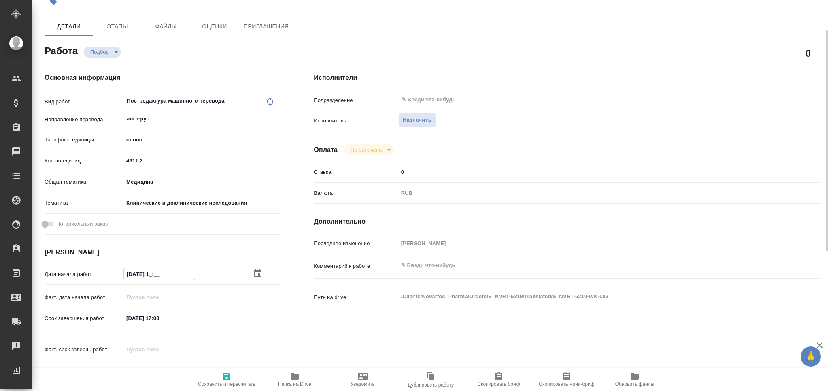
type textarea "x"
type input "25.09.2025 11:0_"
type textarea "x"
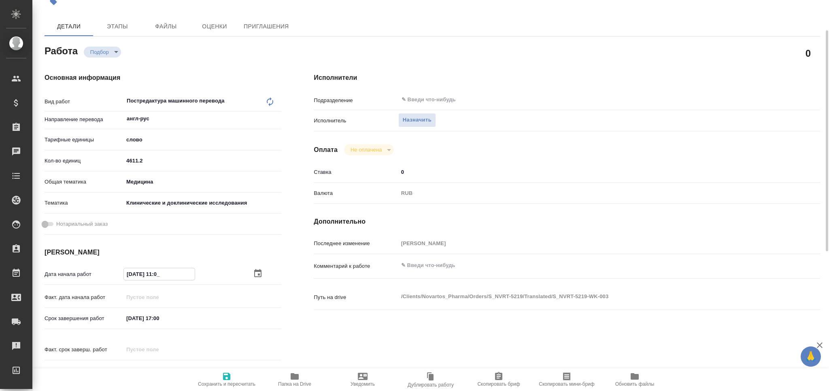
type textarea "x"
type input "25.09.2025 11:00"
type textarea "x"
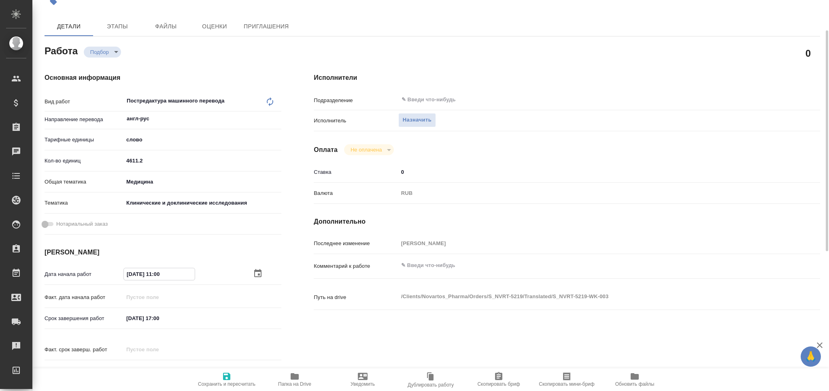
type textarea "x"
type input "25.09.2025 11:00"
drag, startPoint x: 162, startPoint y: 316, endPoint x: 158, endPoint y: 316, distance: 4.1
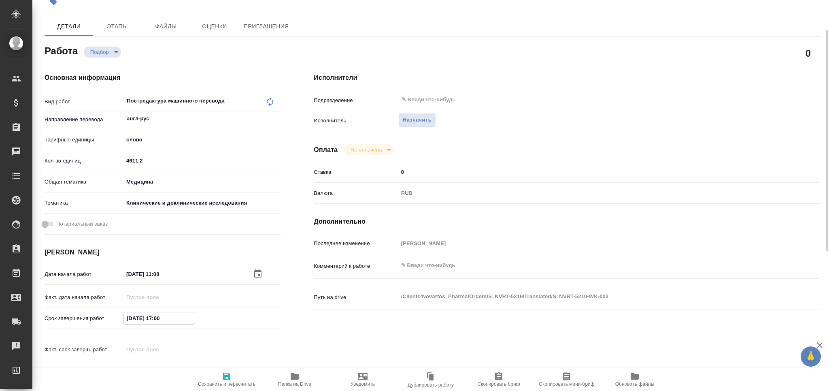
click at [158, 316] on input "26.09.2025 17:00" at bounding box center [159, 318] width 71 height 12
type textarea "x"
type input "26.09.2025 13:00"
type textarea "x"
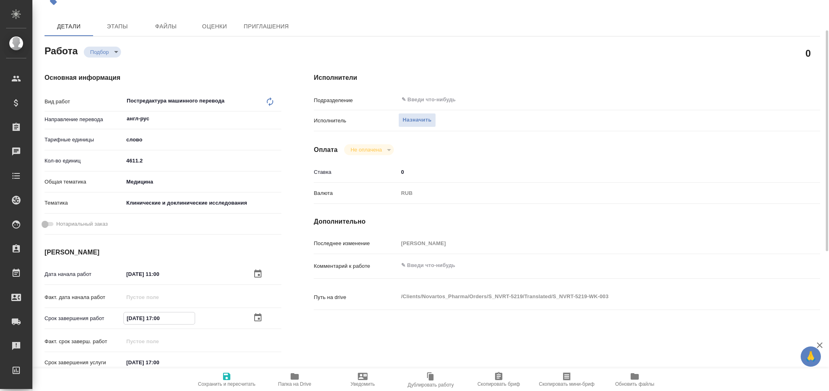
type textarea "x"
type input "26.09.2025 13:00"
type textarea "x"
click at [446, 263] on textarea at bounding box center [588, 266] width 379 height 14
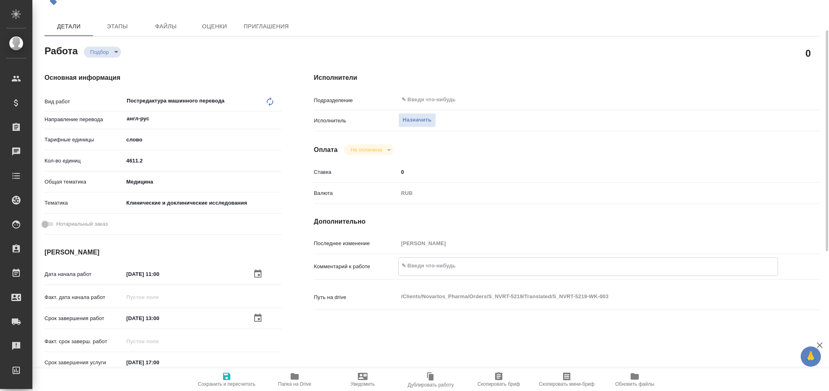
type textarea "x"
type textarea "т"
type textarea "x"
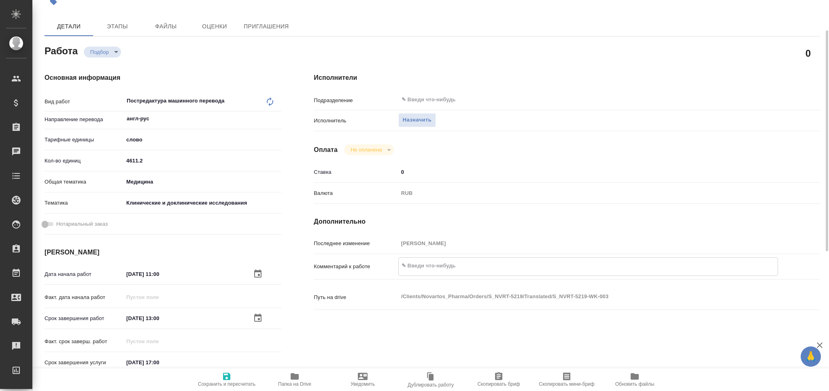
type textarea "x"
type textarea "то"
type textarea "x"
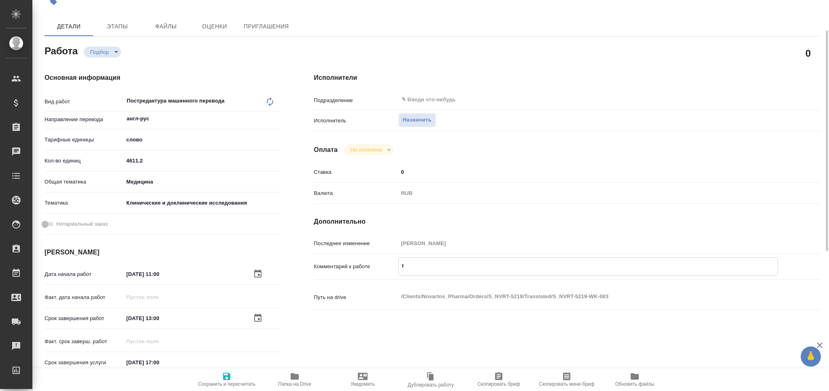
type textarea "x"
type textarea "тот"
type textarea "x"
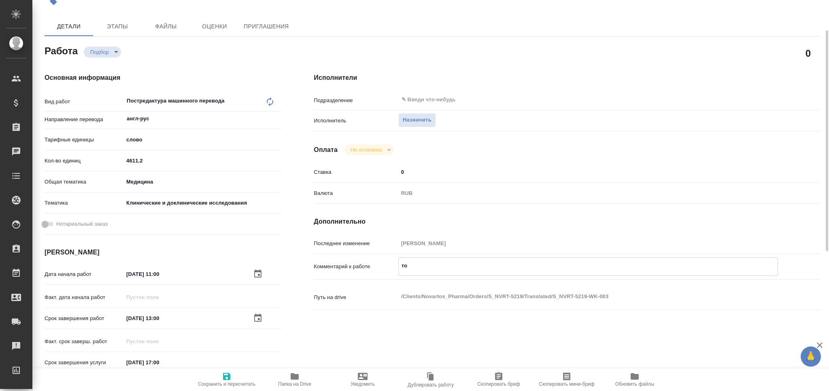
type textarea "x"
type textarea "тота"
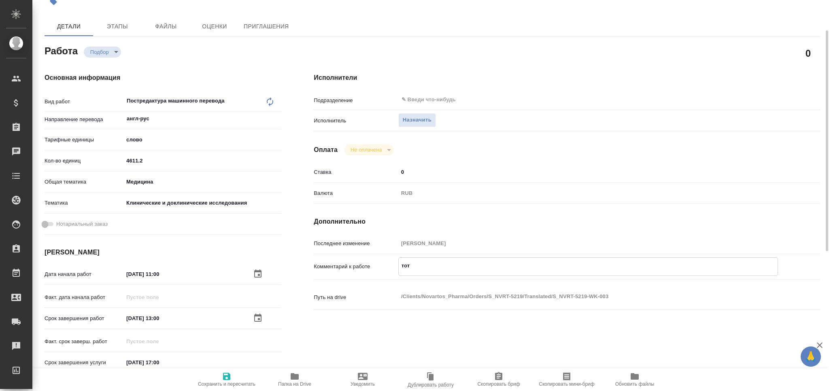
type textarea "x"
type textarea "тотал"
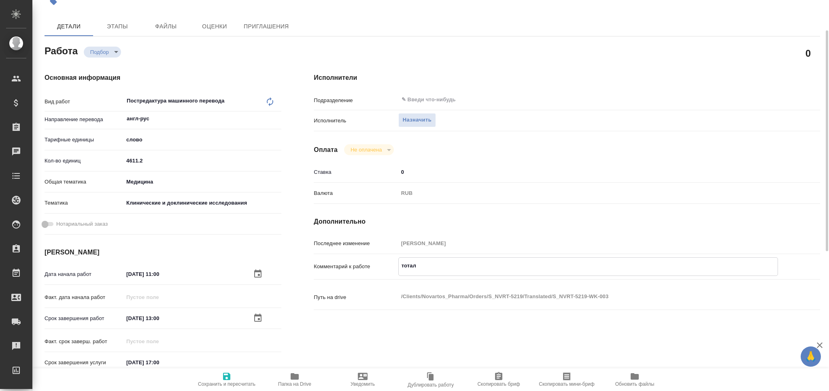
type textarea "x"
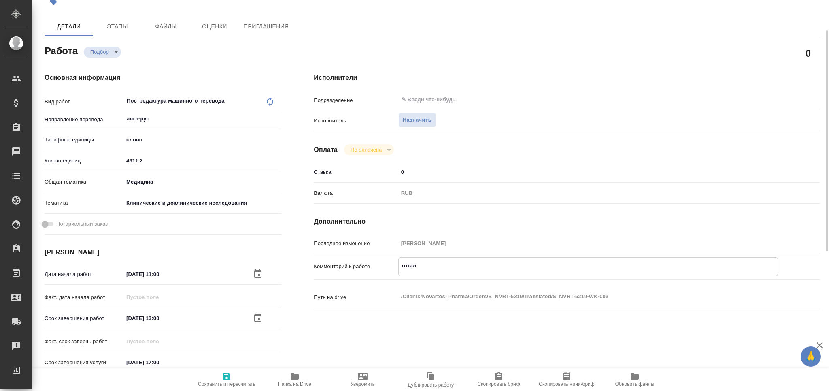
type textarea "x"
type textarea "тотал"
type textarea "x"
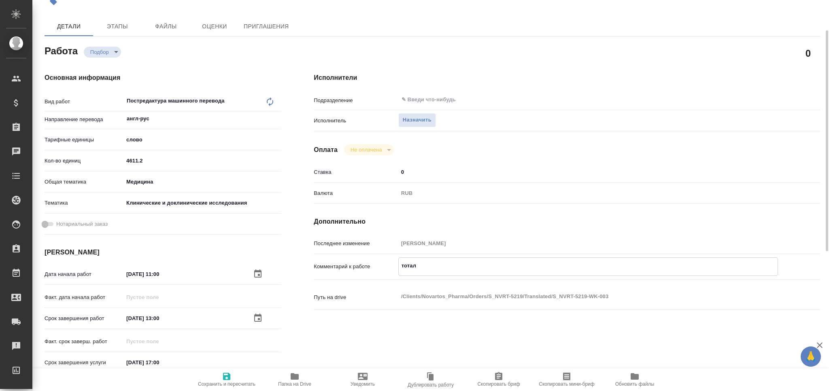
type textarea "x"
paste textarea "5094"
type textarea "тотал 5094"
type textarea "x"
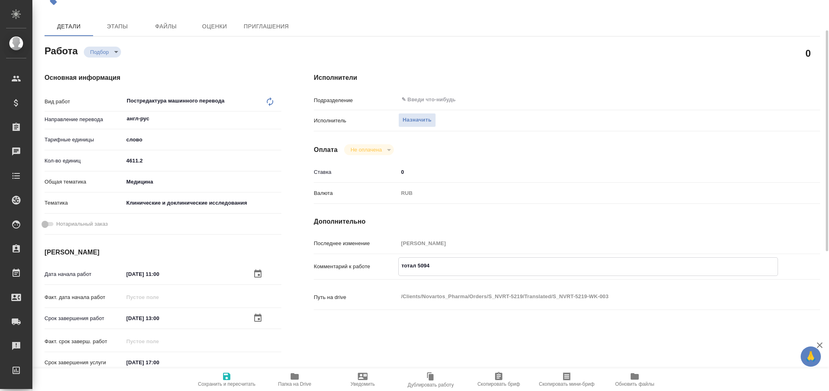
type textarea "x"
type textarea "тотал 5094"
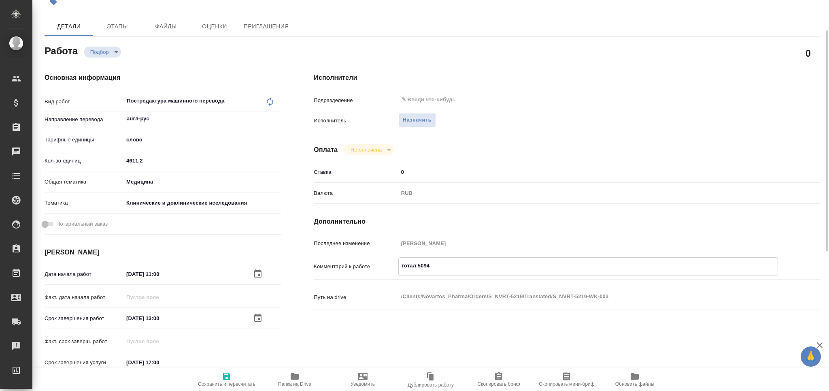
type textarea "x"
type textarea "тотал 5094 сл"
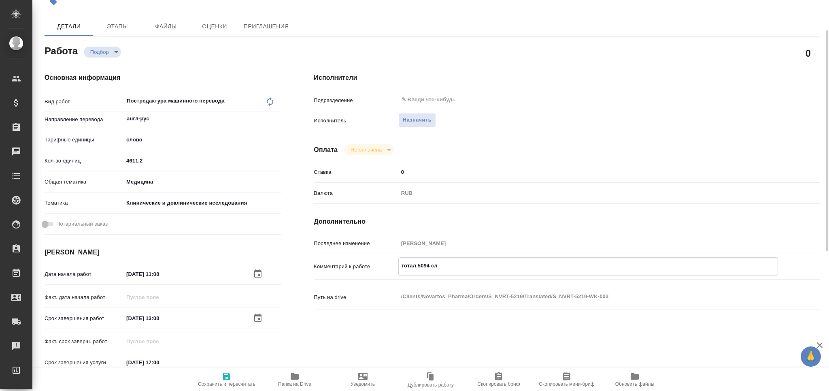
type textarea "x"
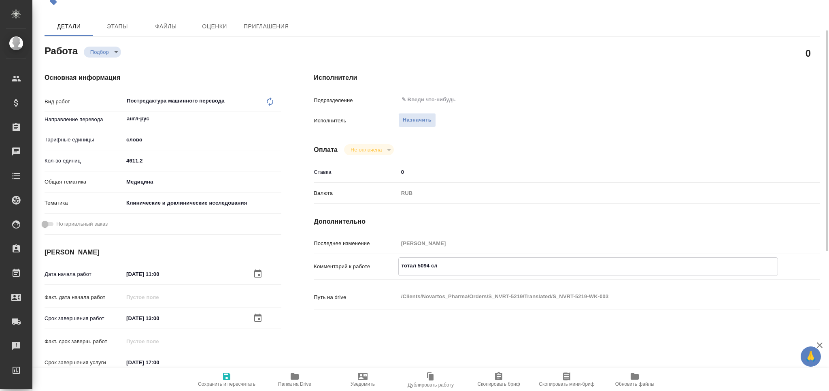
type textarea "x"
type textarea "тотал 5094 сло"
type textarea "x"
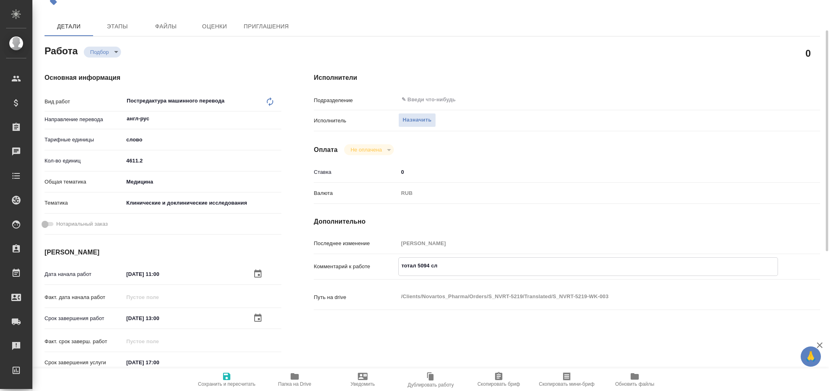
type textarea "x"
type textarea "тотал 5094 слов"
type textarea "x"
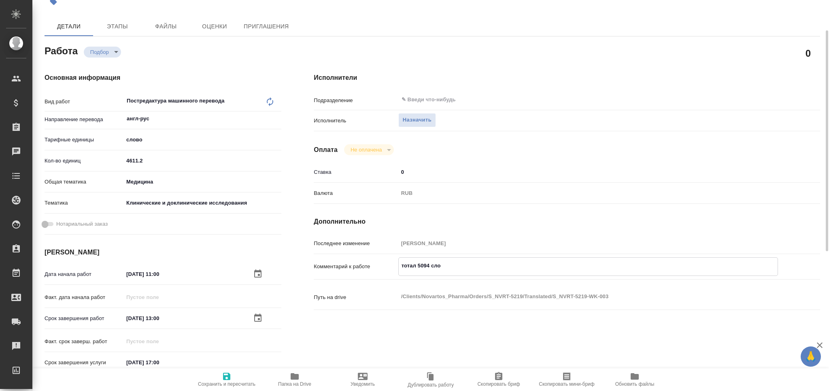
type textarea "x"
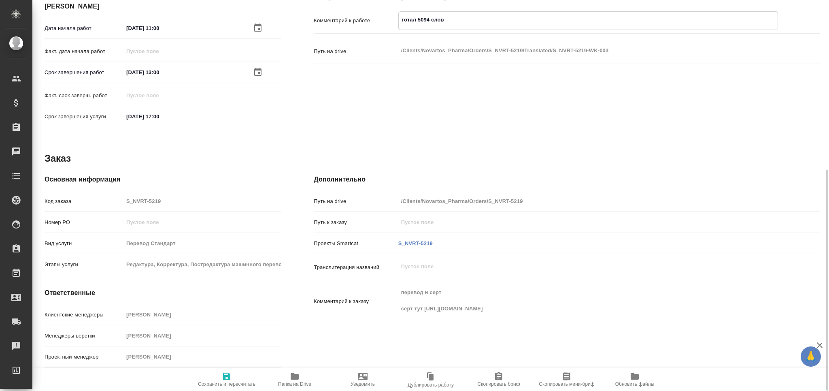
scroll to position [0, 0]
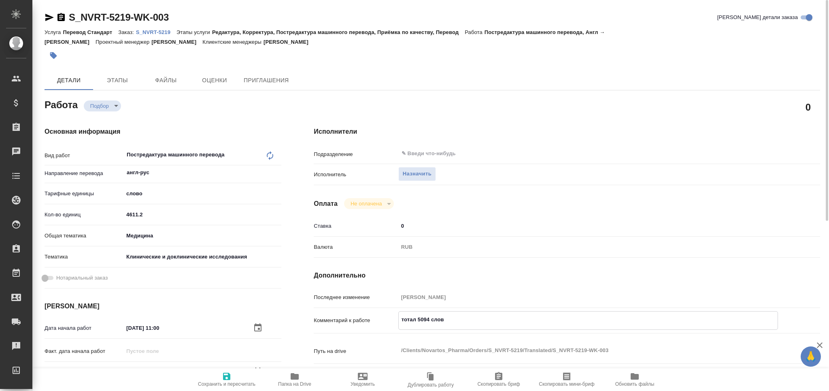
type textarea "тотал 5094 слов"
type textarea "x"
drag, startPoint x: 223, startPoint y: 377, endPoint x: 228, endPoint y: 290, distance: 87.6
click at [223, 377] on icon "button" at bounding box center [227, 376] width 10 height 10
type textarea "x"
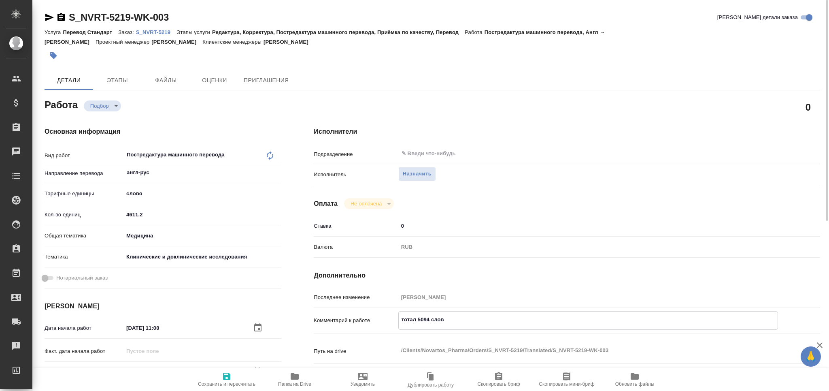
type textarea "x"
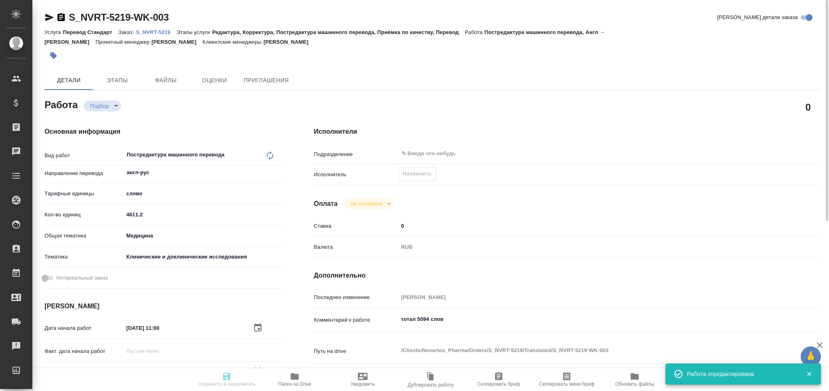
type textarea "x"
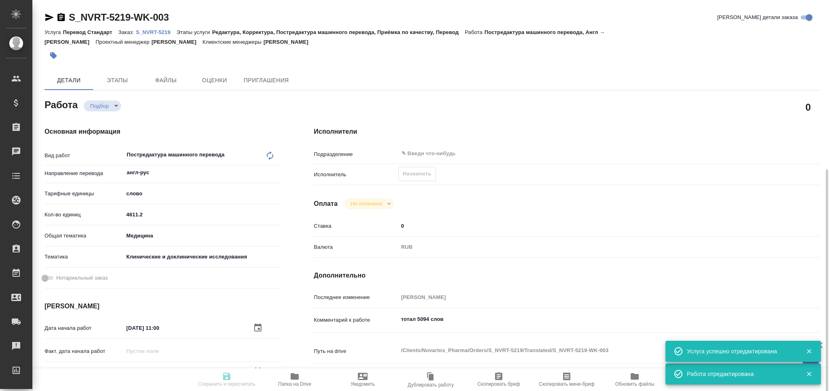
type input "recruiting"
type textarea "Постредактура машинного перевода"
type textarea "x"
type input "англ-рус"
type input "5a8b1489cc6b4906c91bfd90"
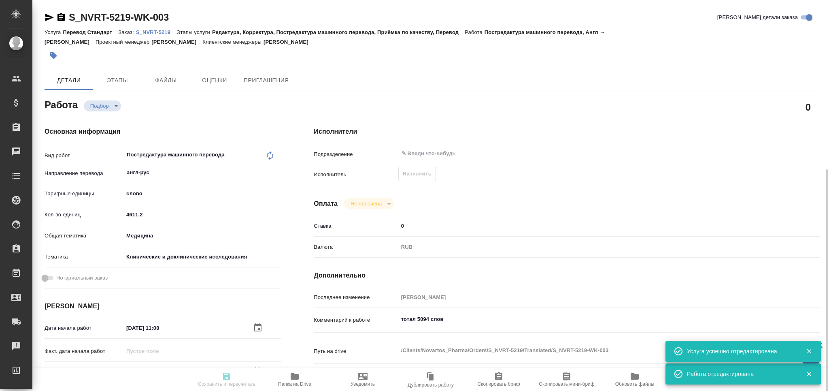
type input "4611.2"
type input "med"
type input "5a8b8b956a9677013d343d9e"
type input "25.09.2025 11:00"
type input "26.09.2025 13:00"
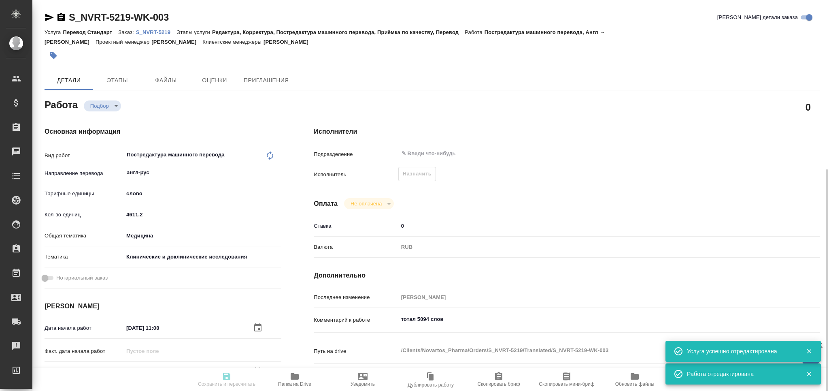
type input "26.09.2025 17:00"
type input "notPayed"
type input "0"
type input "RUB"
type input "[PERSON_NAME]"
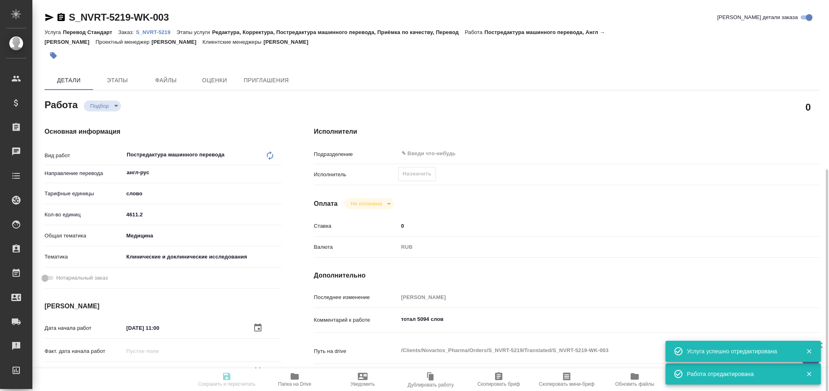
type textarea "тотал 5094 слов"
type textarea "x"
type textarea "/Clients/Novartos_Pharma/Orders/S_NVRT-5219/Translated/S_NVRT-5219-WK-003"
type textarea "x"
type input "S_NVRT-5219"
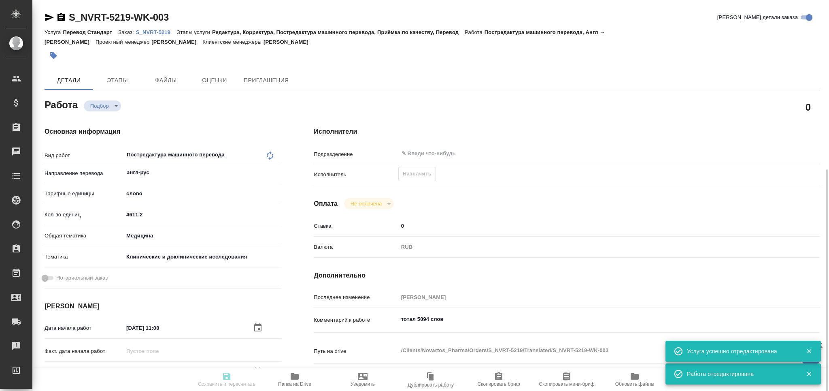
type input "Перевод Стандарт"
type input "Редактура, Корректура, Постредактура машинного перевода, Приёмка по качеству, П…"
type input "[PERSON_NAME]"
type input "/Clients/Novartos_Pharma/Orders/S_NVRT-5219"
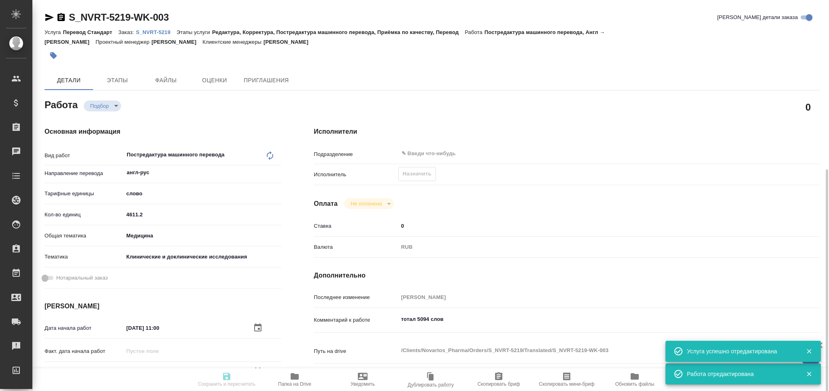
type textarea "x"
type textarea "перевод и серт серт тут https://drive.awatera.com/apps/files/files?dir=/Shares/…"
type textarea "x"
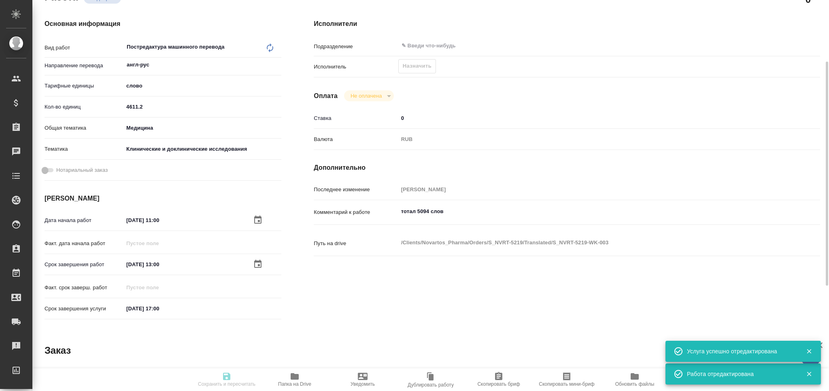
type textarea "x"
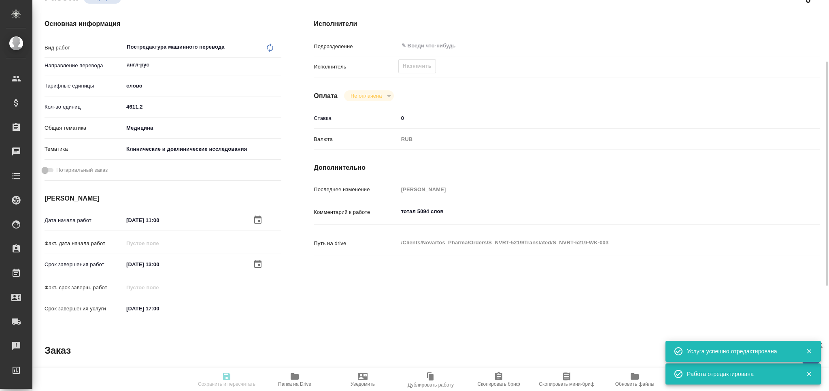
type textarea "x"
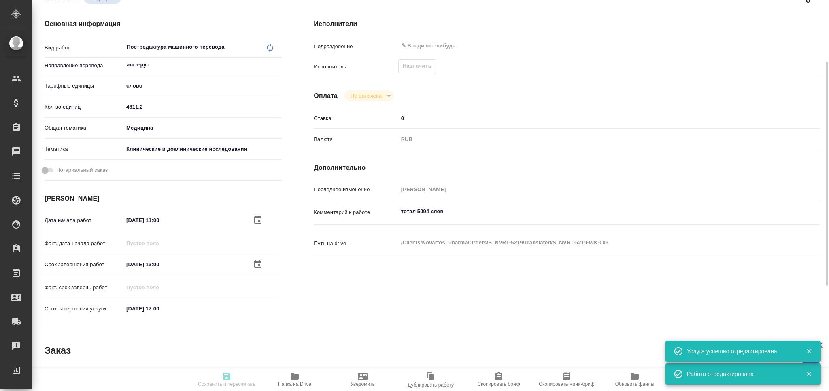
type textarea "x"
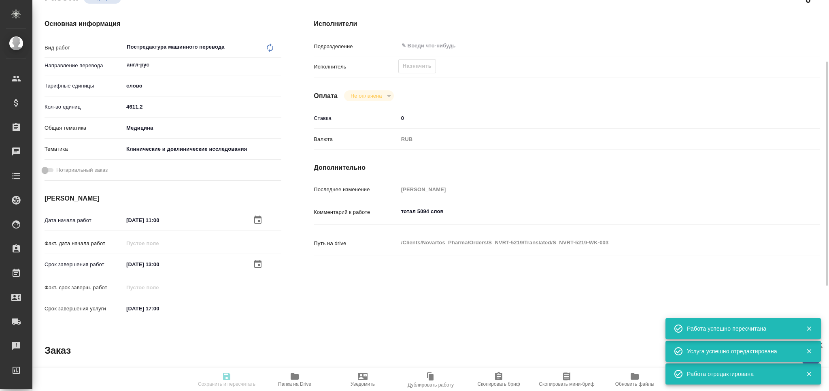
type input "recruiting"
type textarea "Постредактура машинного перевода"
type textarea "x"
drag, startPoint x: 161, startPoint y: 263, endPoint x: 157, endPoint y: 264, distance: 4.1
click at [157, 264] on input "26.09.2025 13:00" at bounding box center [159, 264] width 71 height 12
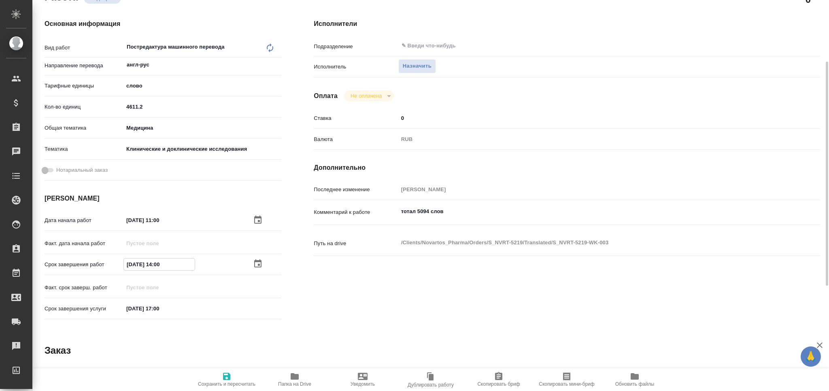
click at [234, 375] on span "Сохранить и пересчитать" at bounding box center [227, 378] width 58 height 15
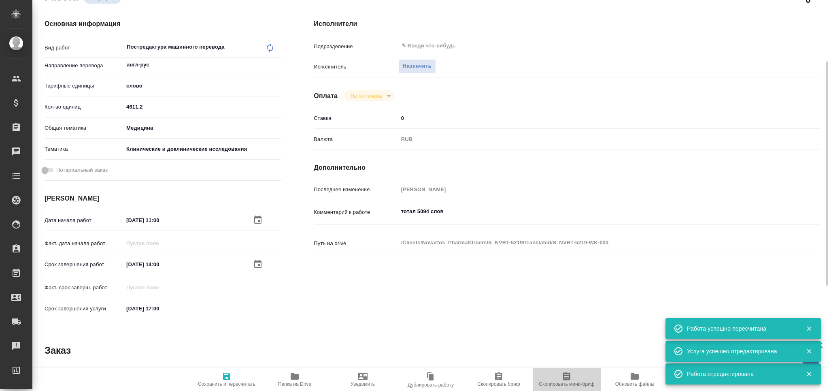
click at [559, 378] on span "Скопировать мини-бриф" at bounding box center [567, 378] width 58 height 15
drag, startPoint x: 400, startPoint y: 213, endPoint x: 369, endPoint y: 213, distance: 30.8
click at [369, 213] on div "Комментарий к работе тотал 5094 слов x" at bounding box center [567, 212] width 507 height 19
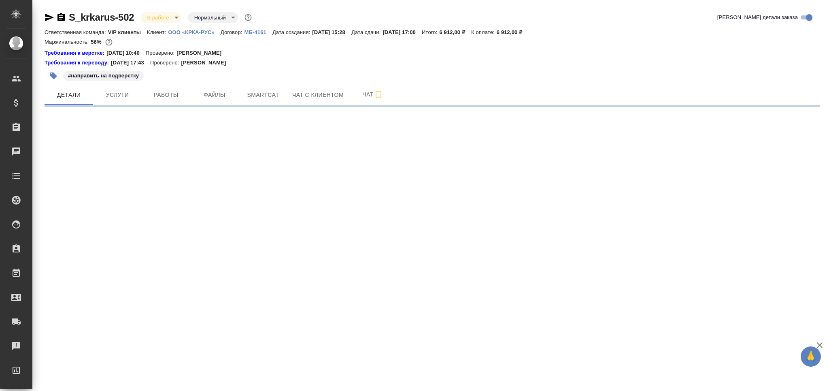
select select "RU"
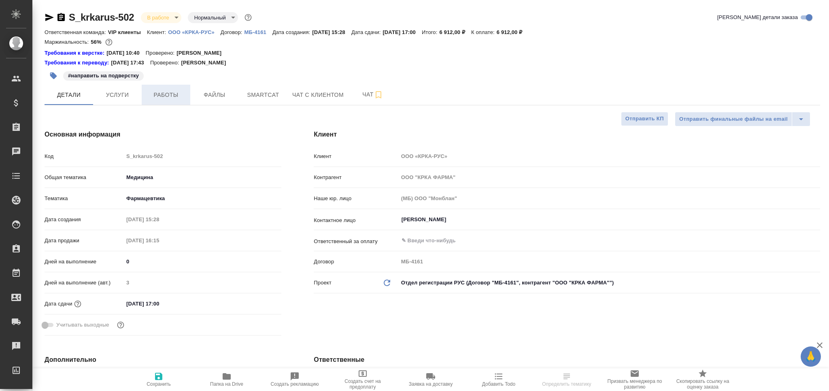
type textarea "x"
click at [175, 95] on span "Работы" at bounding box center [166, 95] width 39 height 10
type textarea "x"
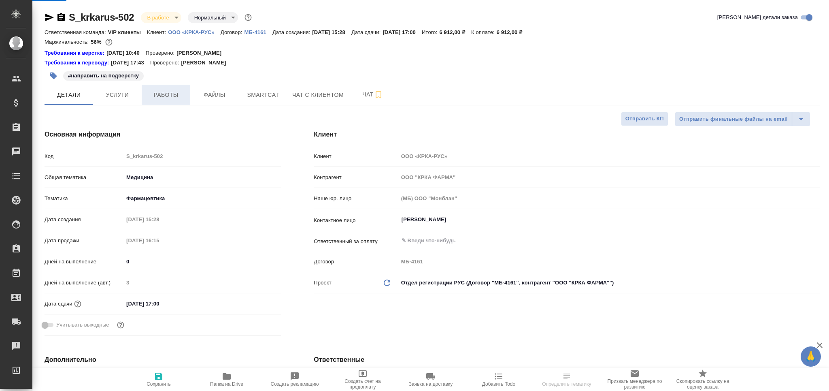
type textarea "x"
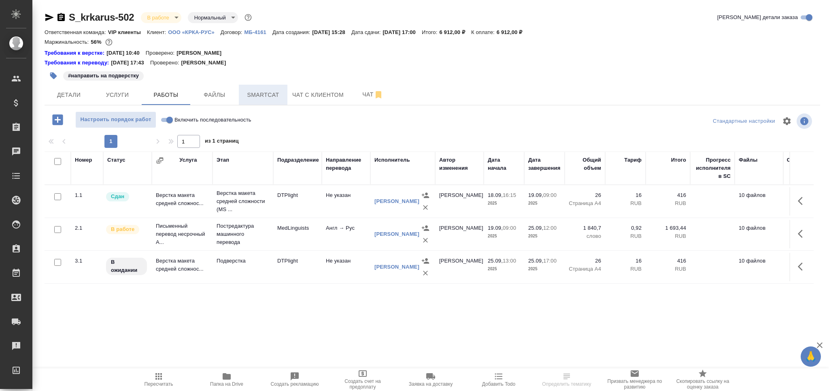
click at [268, 94] on span "Smartcat" at bounding box center [263, 95] width 39 height 10
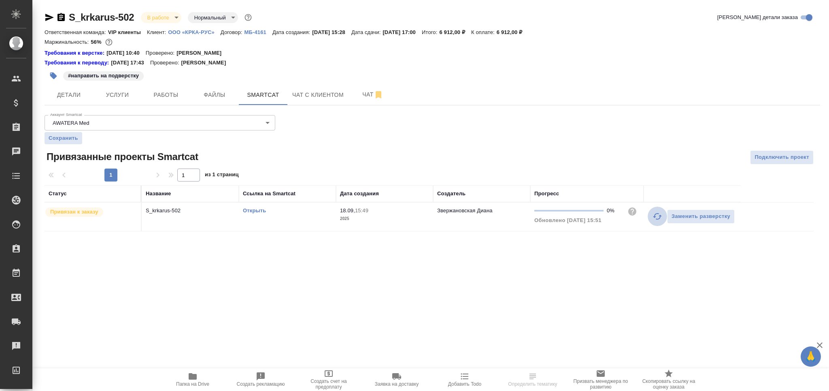
click at [656, 218] on icon "button" at bounding box center [658, 216] width 10 height 10
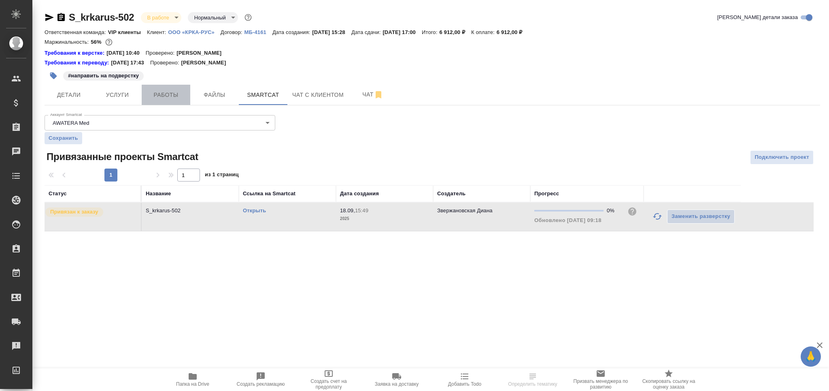
click at [170, 104] on button "Работы" at bounding box center [166, 95] width 49 height 20
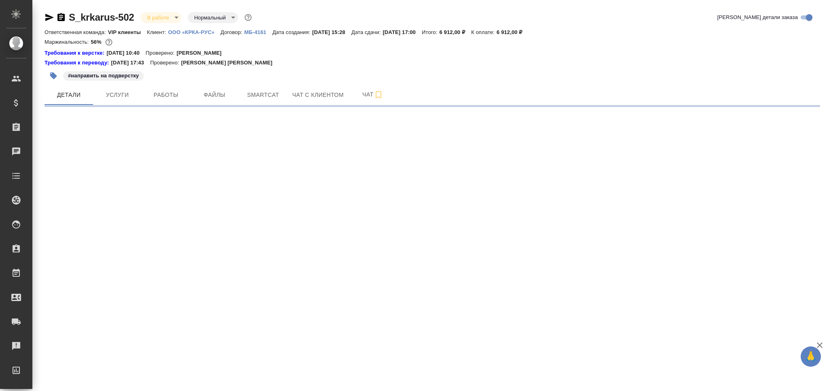
select select "RU"
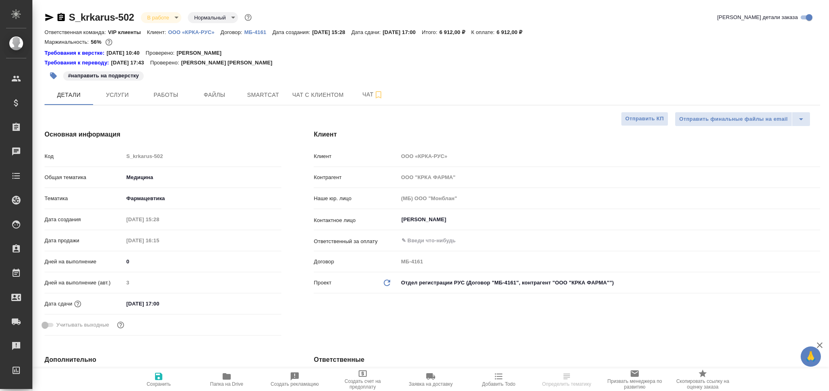
type textarea "x"
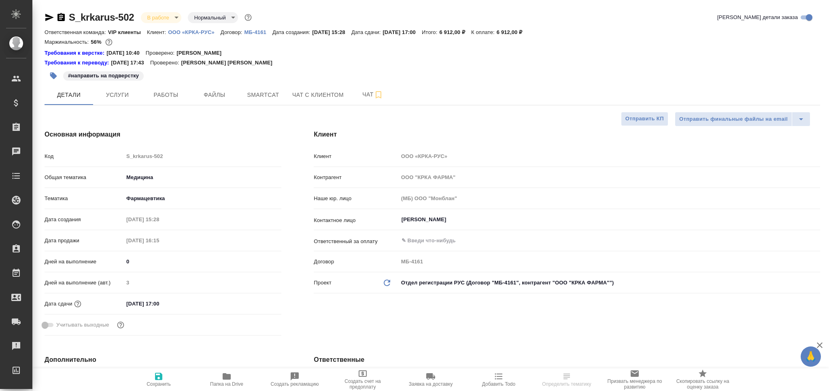
type textarea "x"
click at [161, 93] on span "Работы" at bounding box center [166, 95] width 39 height 10
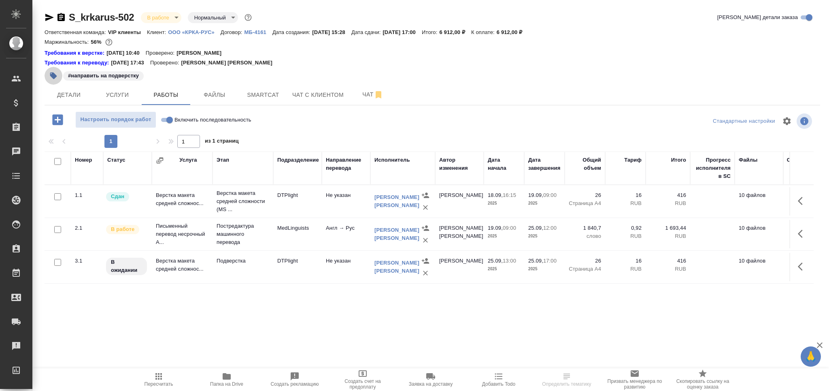
click at [55, 77] on icon "button" at bounding box center [53, 75] width 7 height 7
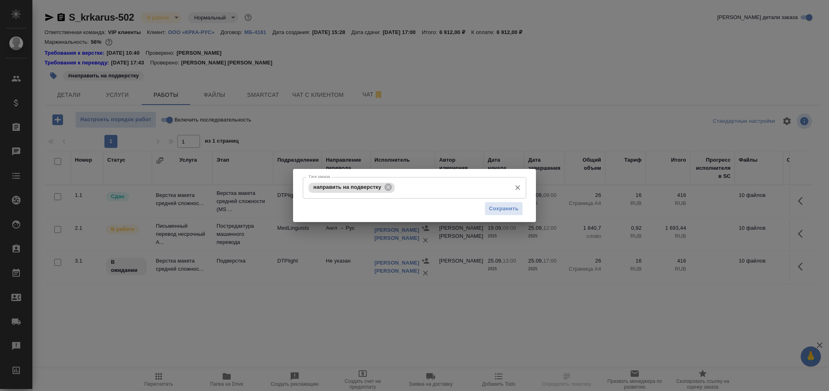
click at [418, 188] on input "Тэги заказа" at bounding box center [452, 188] width 111 height 14
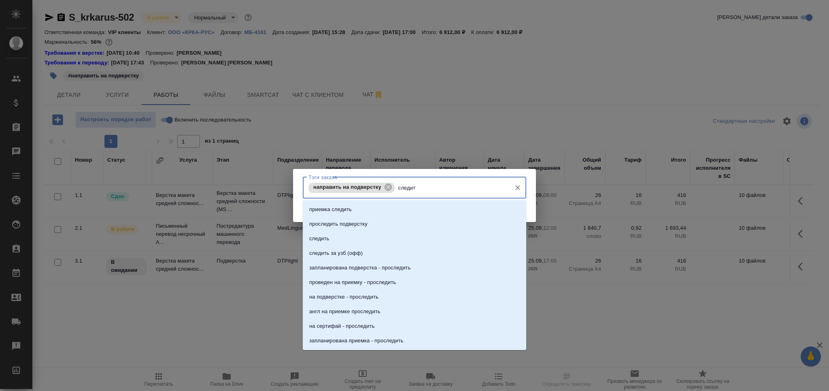
type input "следить"
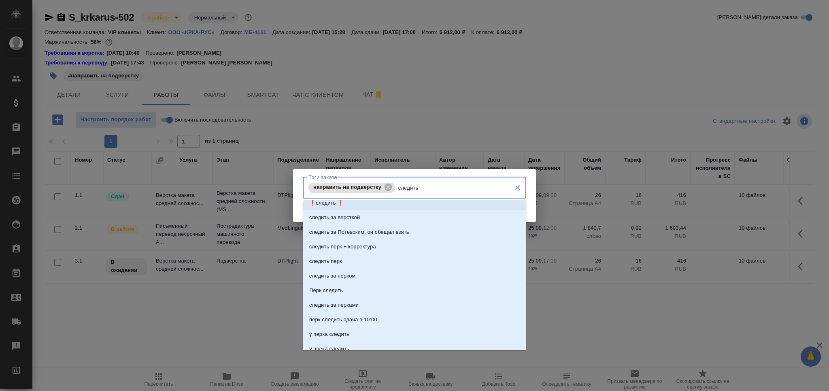
click at [340, 206] on li "❗следить ❗" at bounding box center [415, 203] width 224 height 15
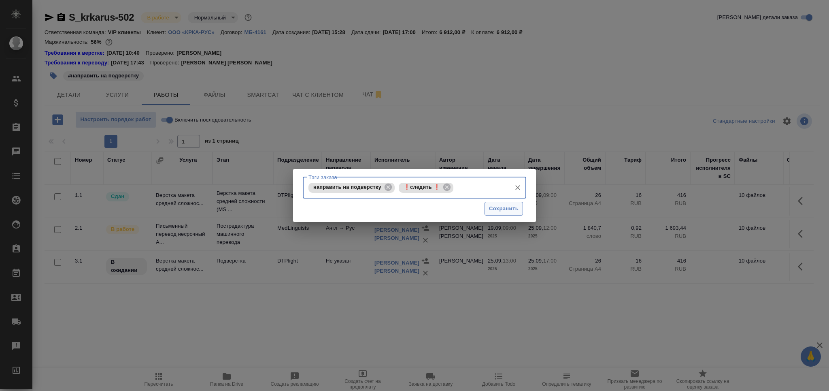
click at [495, 209] on span "Сохранить" at bounding box center [504, 208] width 30 height 9
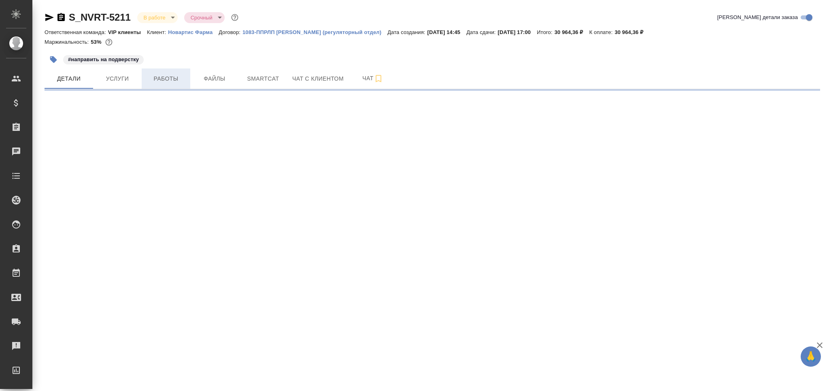
click at [170, 81] on span "Работы" at bounding box center [166, 79] width 39 height 10
select select "RU"
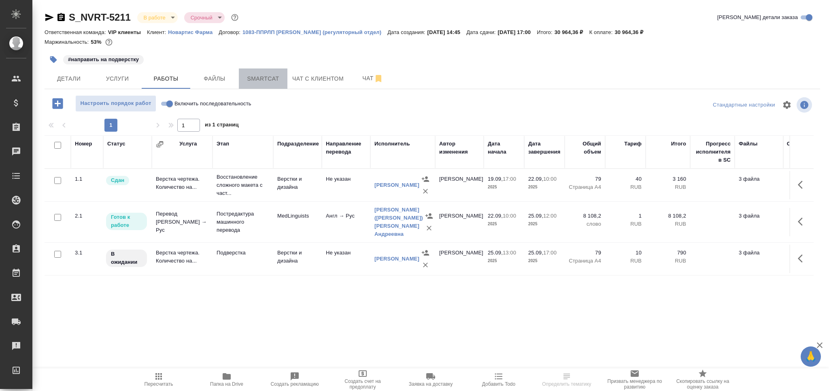
click at [268, 85] on button "Smartcat" at bounding box center [263, 78] width 49 height 20
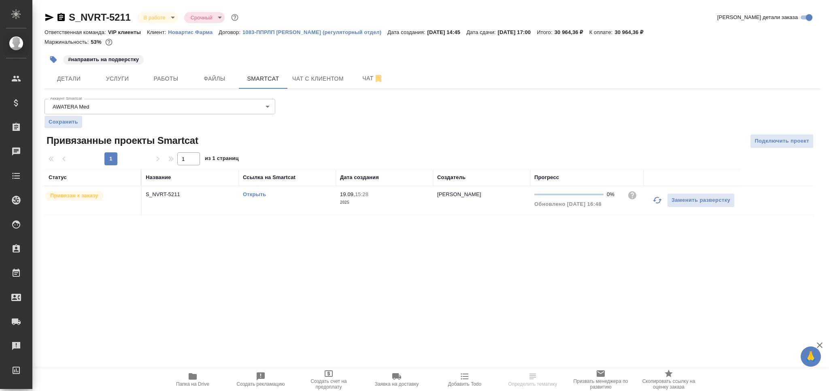
click at [656, 202] on icon "button" at bounding box center [658, 200] width 10 height 10
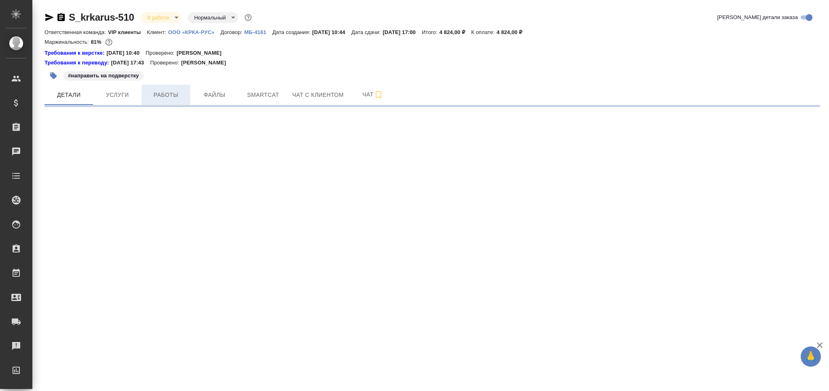
click at [164, 96] on span "Работы" at bounding box center [166, 95] width 39 height 10
select select "RU"
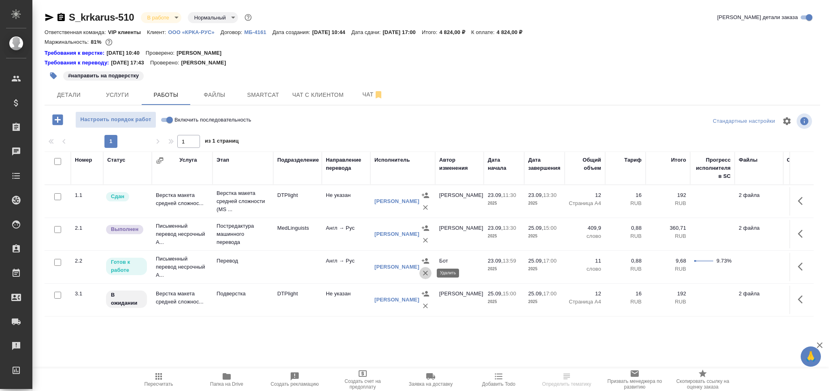
click at [425, 275] on icon "button" at bounding box center [426, 273] width 8 height 8
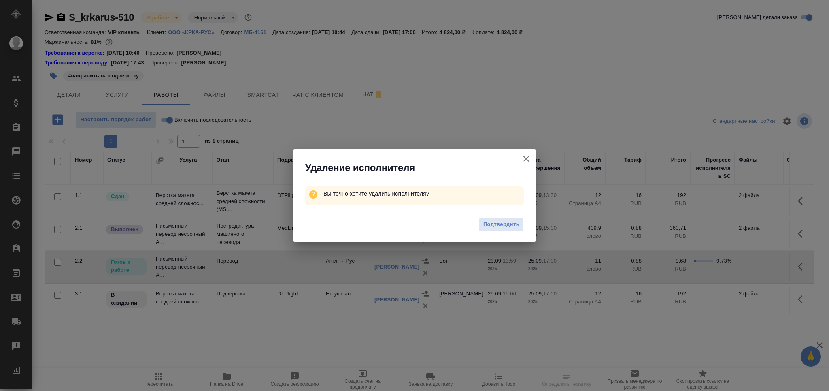
click at [494, 224] on span "Подтвердить" at bounding box center [502, 224] width 36 height 9
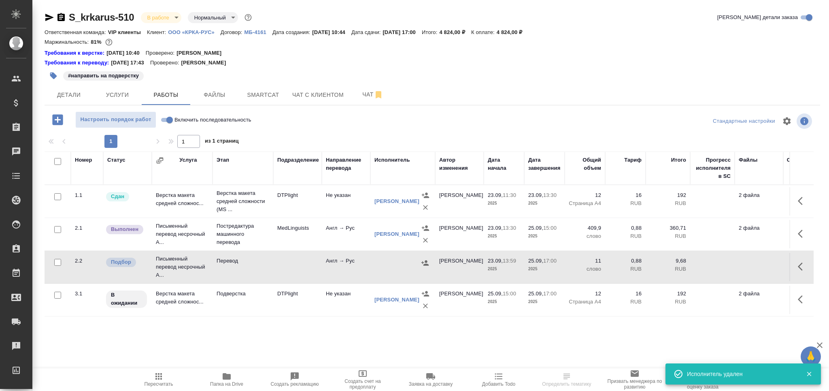
click at [57, 262] on input "checkbox" at bounding box center [57, 262] width 7 height 7
checkbox input "true"
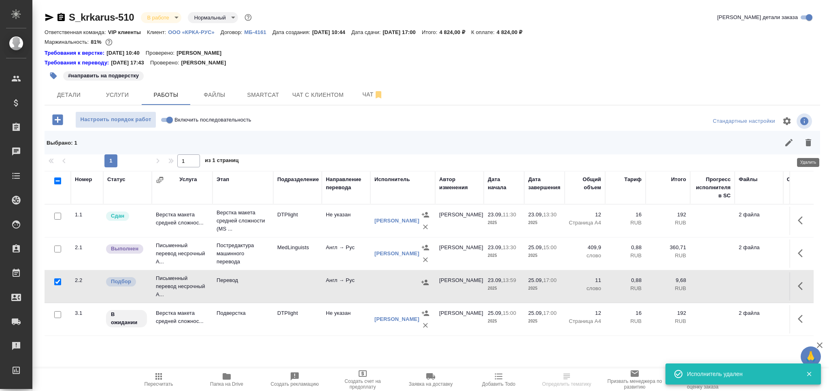
click at [807, 143] on icon "button" at bounding box center [809, 142] width 6 height 7
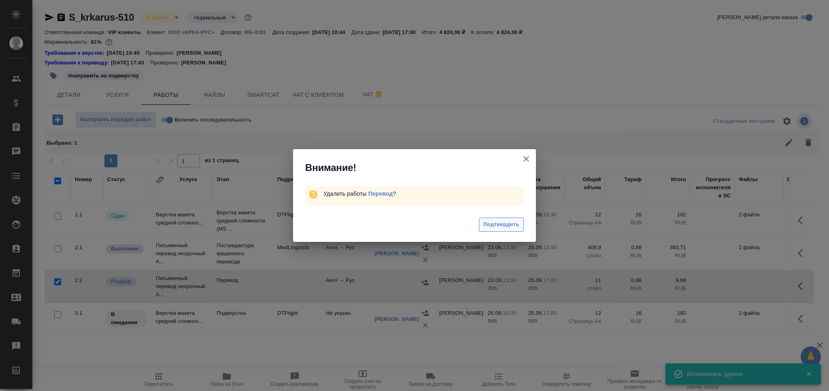
click at [503, 223] on span "Подтвердить" at bounding box center [502, 224] width 36 height 9
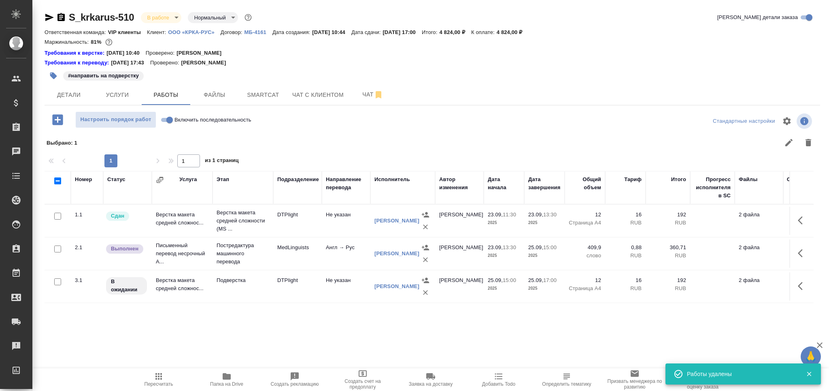
click at [263, 255] on p "Постредактура машинного перевода" at bounding box center [243, 253] width 53 height 24
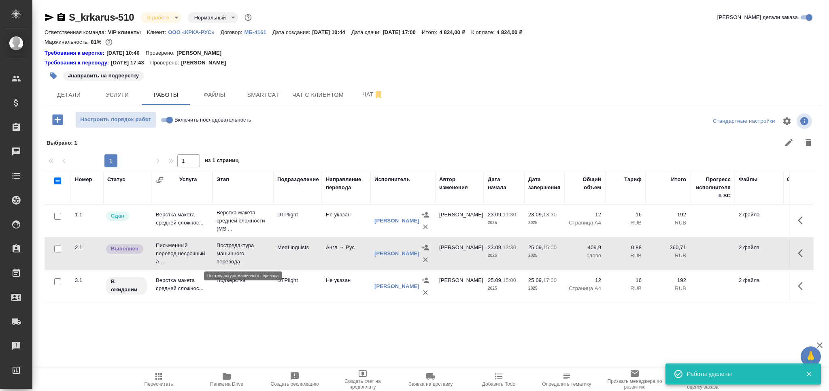
click at [263, 255] on p "Постредактура машинного перевода" at bounding box center [243, 253] width 53 height 24
click at [160, 377] on icon "button" at bounding box center [159, 376] width 10 height 10
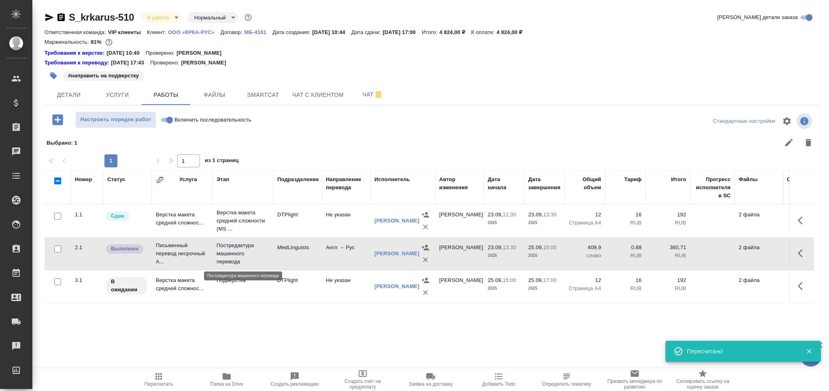
click at [251, 248] on p "Постредактура машинного перевода" at bounding box center [243, 253] width 53 height 24
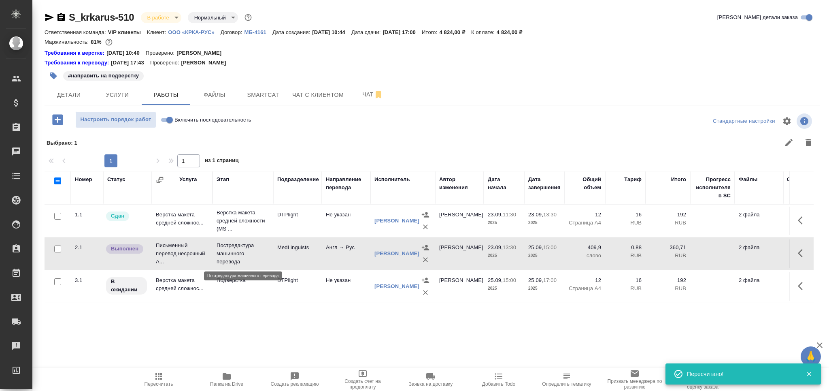
click at [251, 248] on p "Постредактура машинного перевода" at bounding box center [243, 253] width 53 height 24
click at [268, 289] on td "Подверстка" at bounding box center [243, 286] width 61 height 28
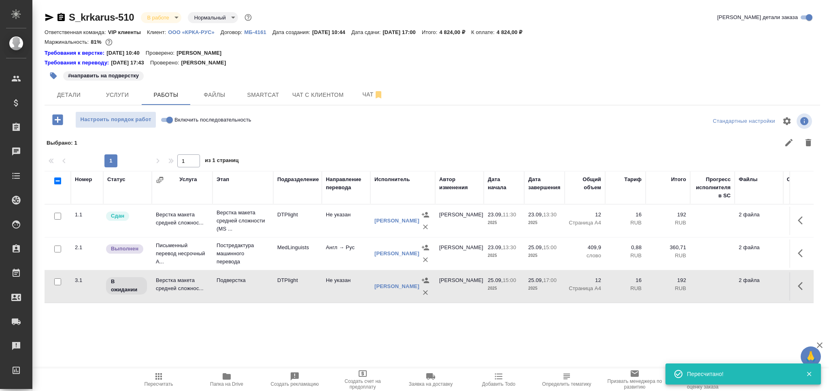
click at [268, 289] on td "Подверстка" at bounding box center [243, 286] width 61 height 28
click at [167, 382] on span "Пересчитать" at bounding box center [159, 384] width 29 height 6
click at [52, 79] on icon "button" at bounding box center [53, 76] width 8 height 8
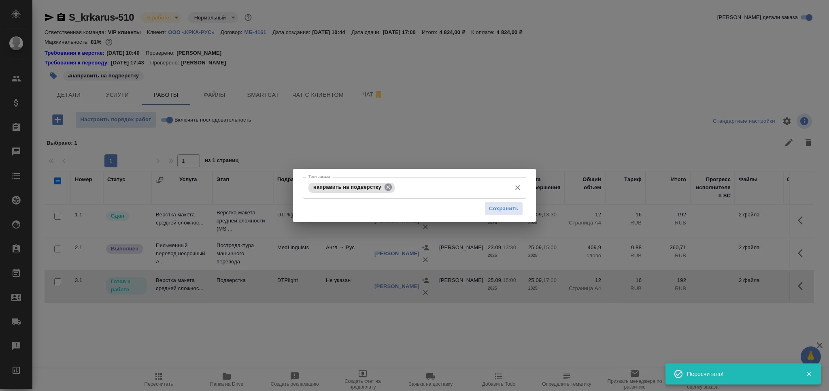
click at [388, 185] on icon at bounding box center [388, 186] width 7 height 7
click at [397, 185] on input "Тэги заказа" at bounding box center [452, 188] width 111 height 14
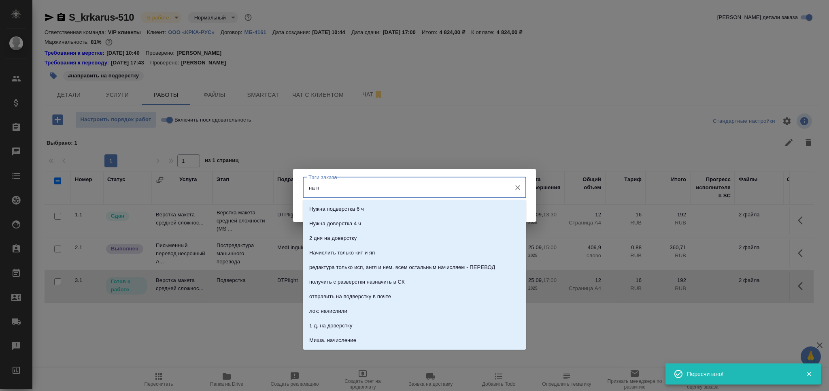
type input "на по"
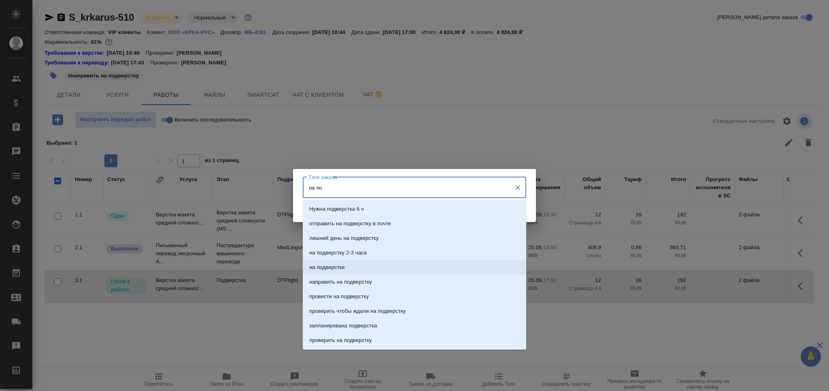
click at [333, 262] on li "на подверстке" at bounding box center [415, 267] width 224 height 15
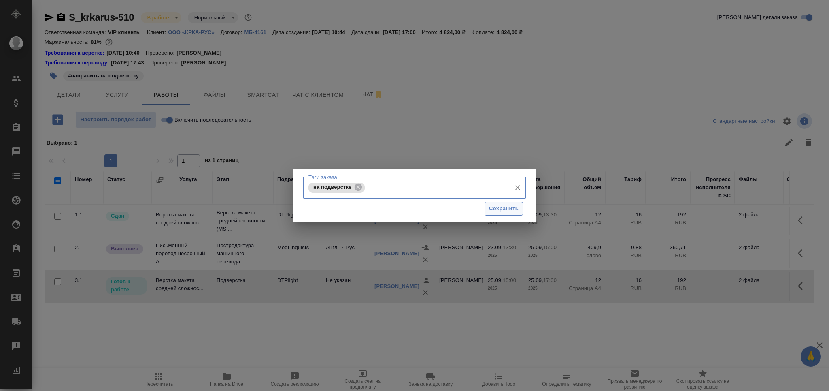
click at [485, 205] on button "Сохранить" at bounding box center [504, 209] width 38 height 14
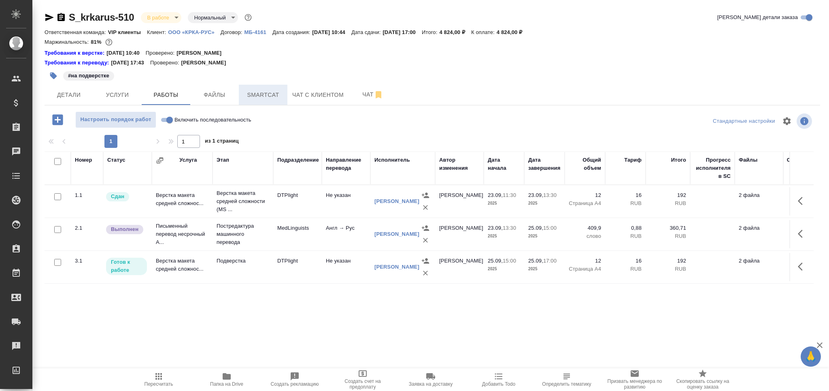
click at [258, 98] on span "Smartcat" at bounding box center [263, 95] width 39 height 10
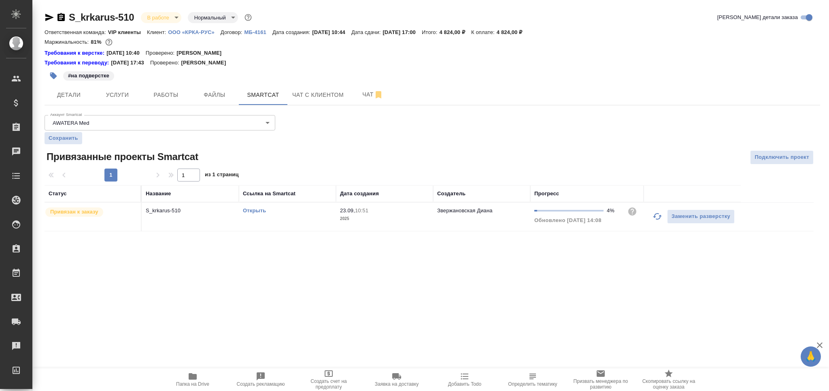
click at [318, 217] on td "Открыть" at bounding box center [287, 216] width 97 height 28
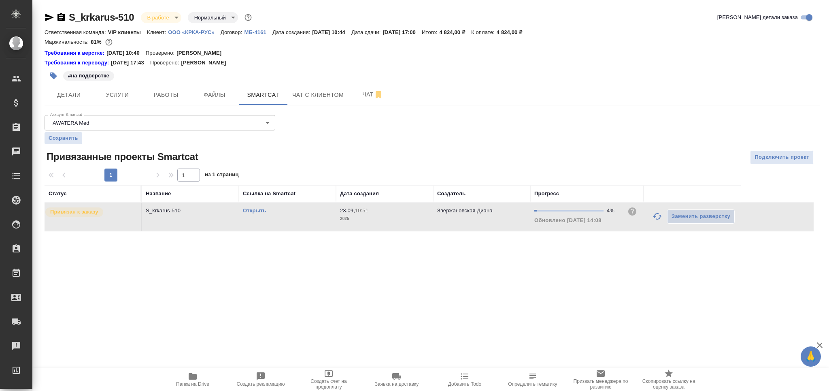
click at [318, 217] on td "Открыть" at bounding box center [287, 216] width 97 height 28
click at [139, 92] on button "Услуги" at bounding box center [117, 95] width 49 height 20
click at [168, 94] on span "Работы" at bounding box center [166, 95] width 39 height 10
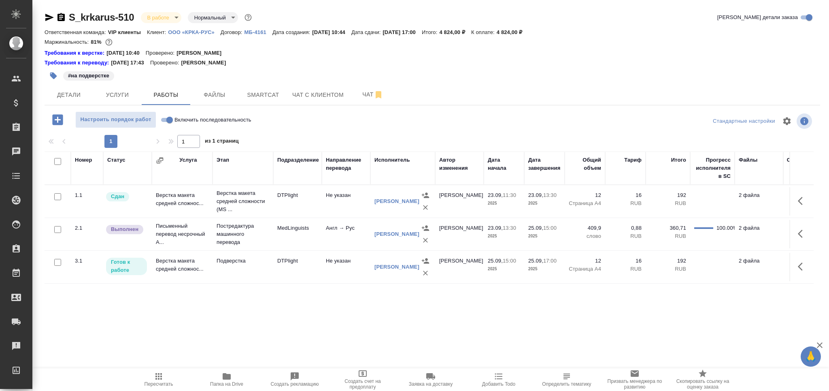
click at [305, 273] on td "DTPlight" at bounding box center [297, 267] width 49 height 28
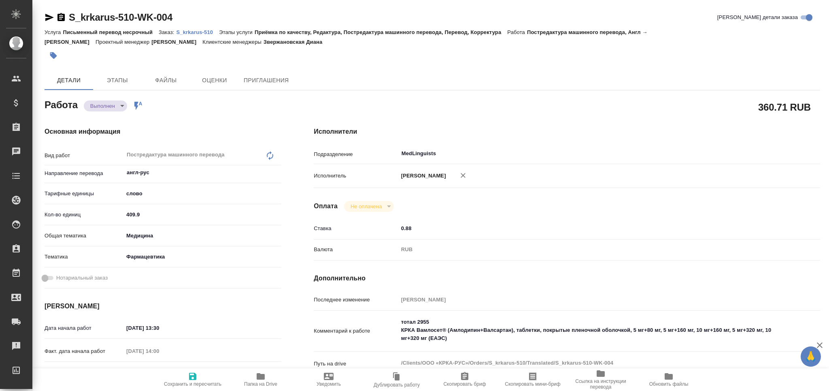
type textarea "x"
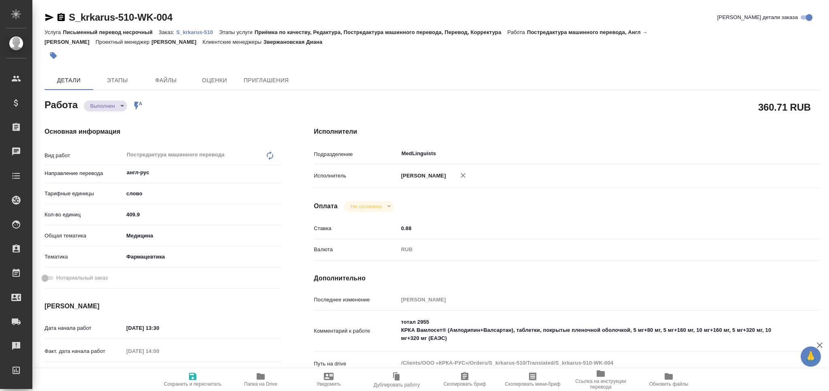
type textarea "x"
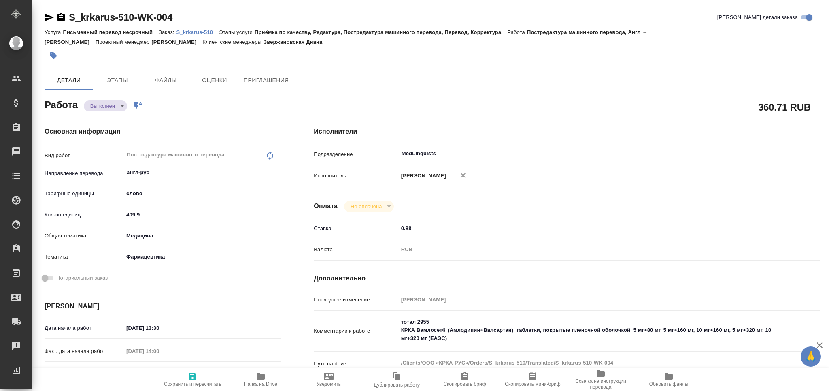
type textarea "x"
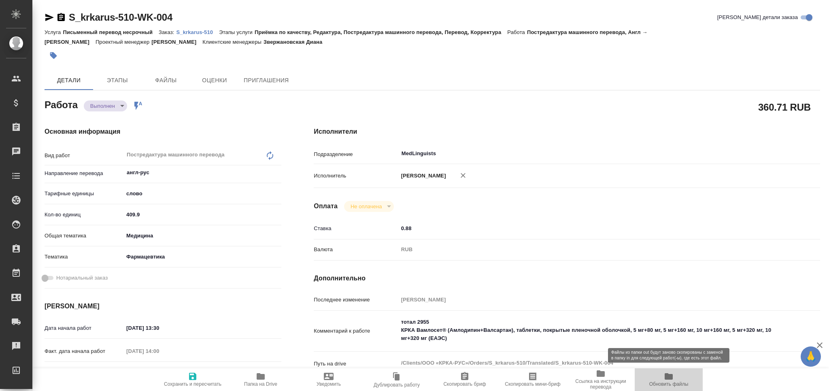
click at [671, 381] on icon "button" at bounding box center [669, 376] width 10 height 10
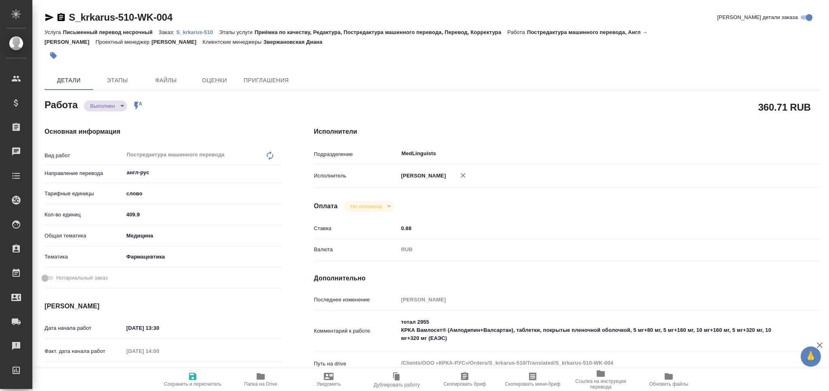
type textarea "x"
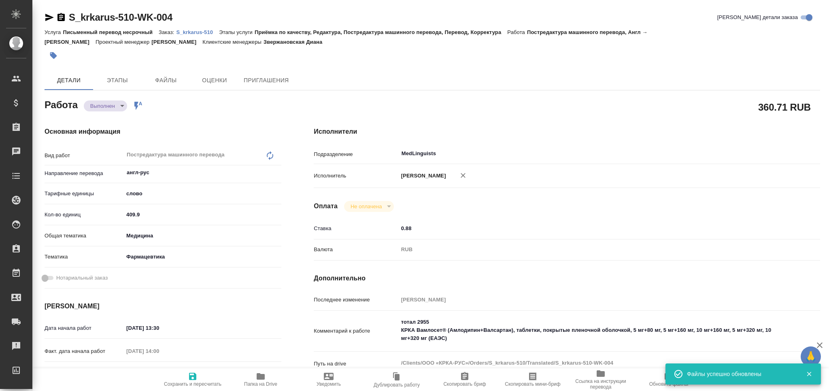
type textarea "x"
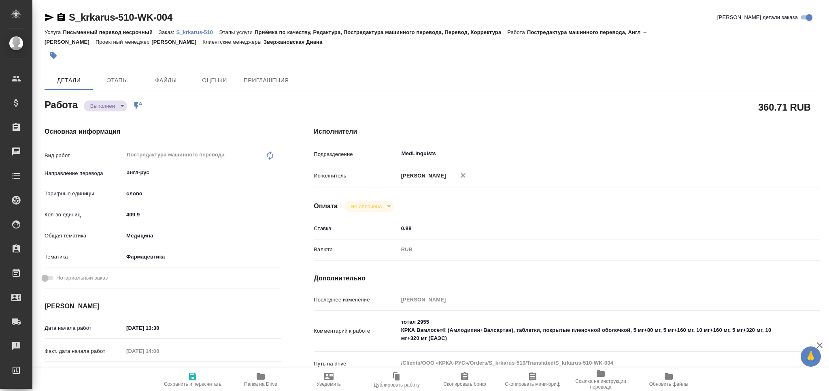
type textarea "x"
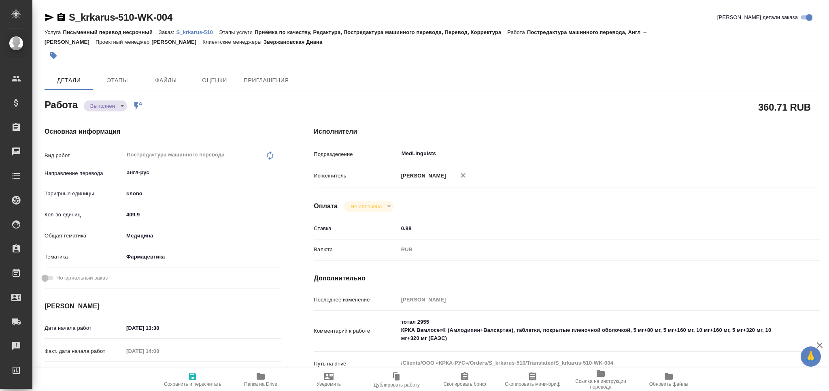
type textarea "x"
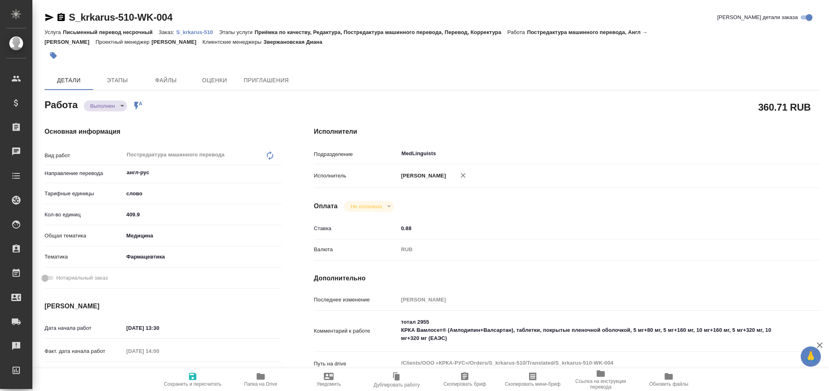
type textarea "x"
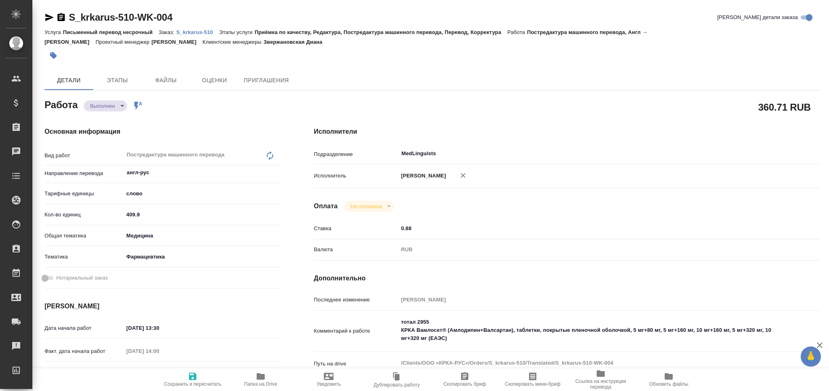
type textarea "x"
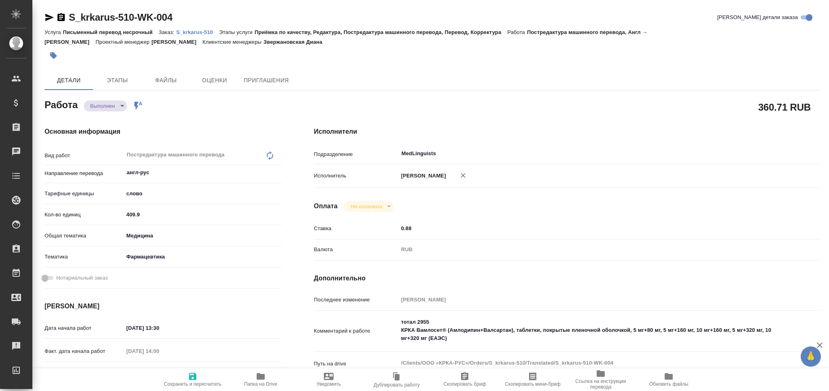
type textarea "x"
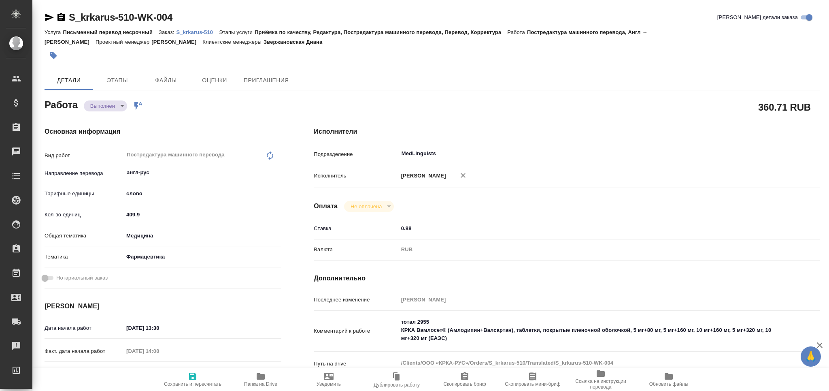
type textarea "x"
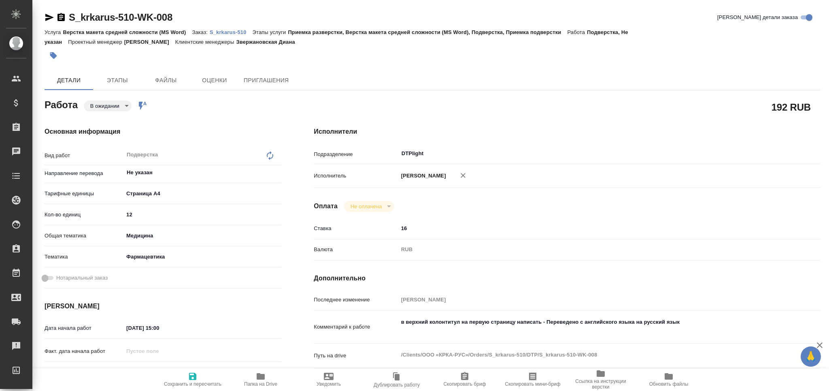
type textarea "x"
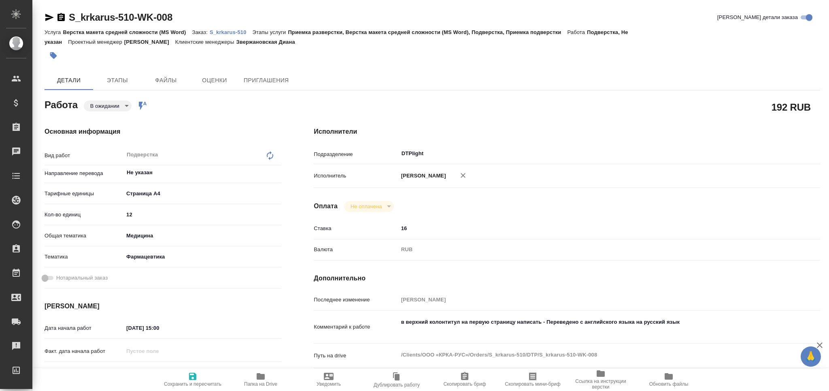
type textarea "x"
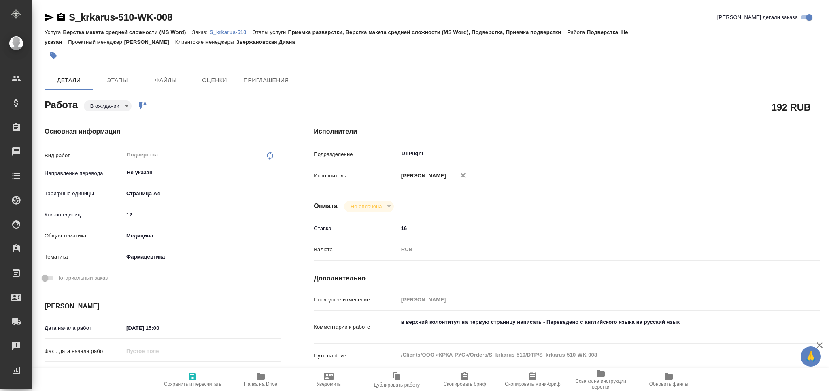
type textarea "x"
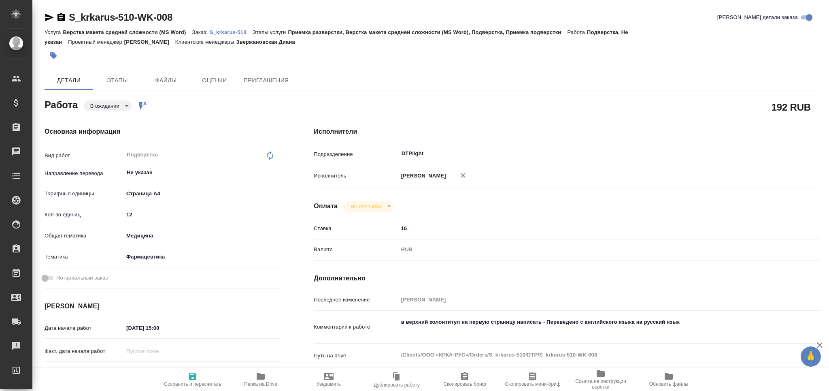
type textarea "x"
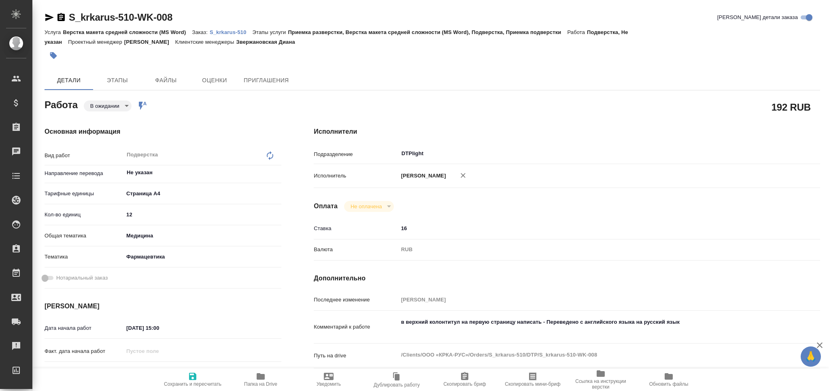
click at [264, 381] on span "Папка на Drive" at bounding box center [260, 384] width 33 height 6
type textarea "x"
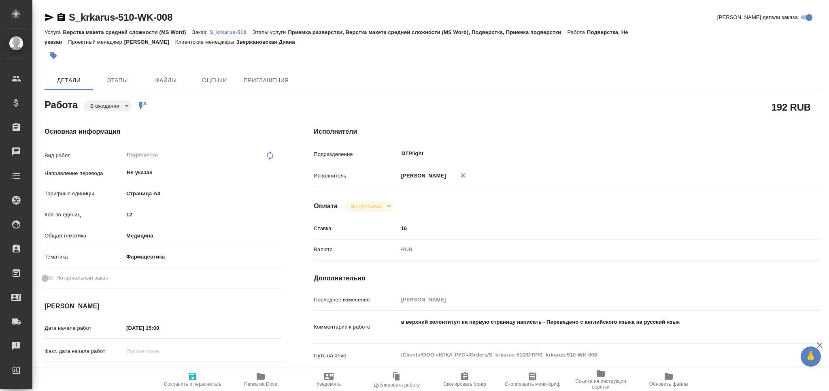
type textarea "x"
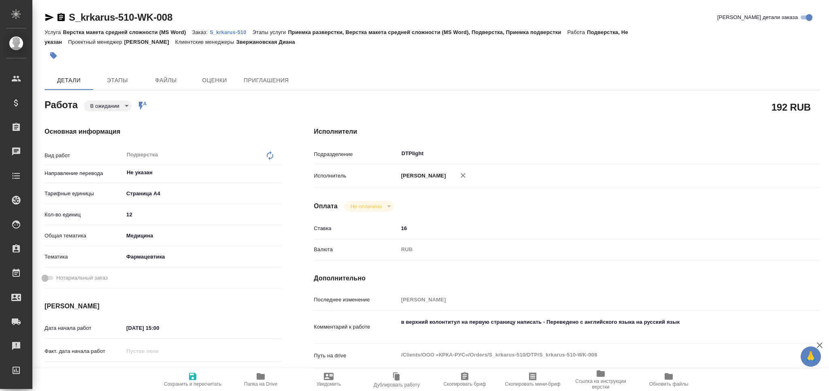
type textarea "x"
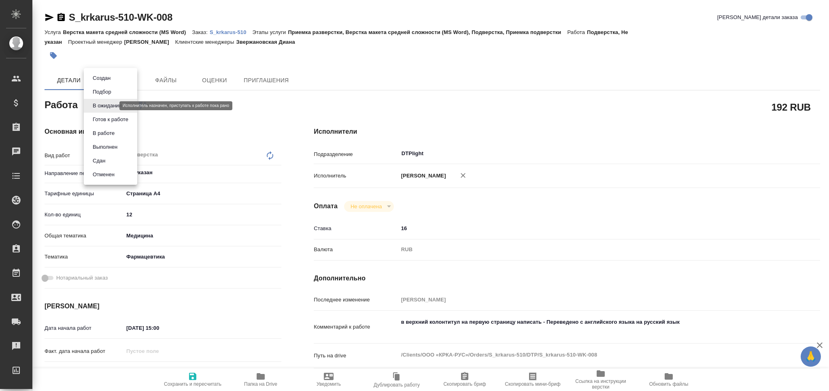
click at [111, 108] on body "🙏 .cls-1 fill:#fff; AWATERA Grabko Mariya Клиенты Спецификации Заказы 0 Чаты To…" at bounding box center [414, 195] width 829 height 391
click at [113, 117] on button "Готов к работе" at bounding box center [110, 119] width 40 height 9
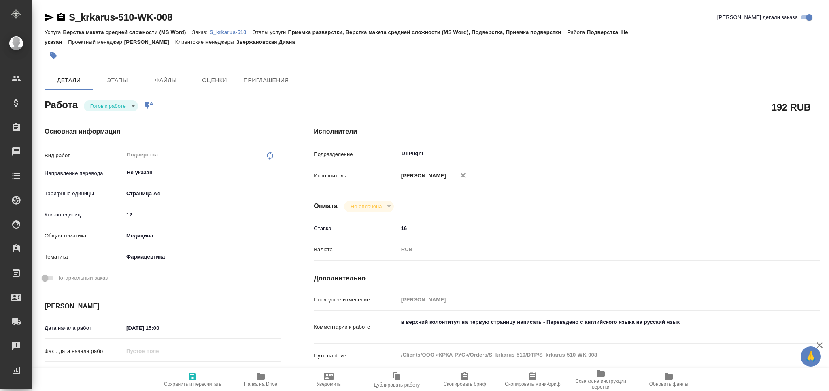
type textarea "x"
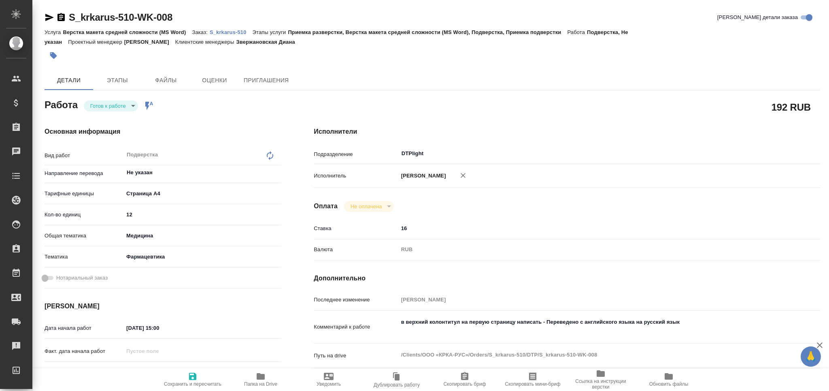
type textarea "x"
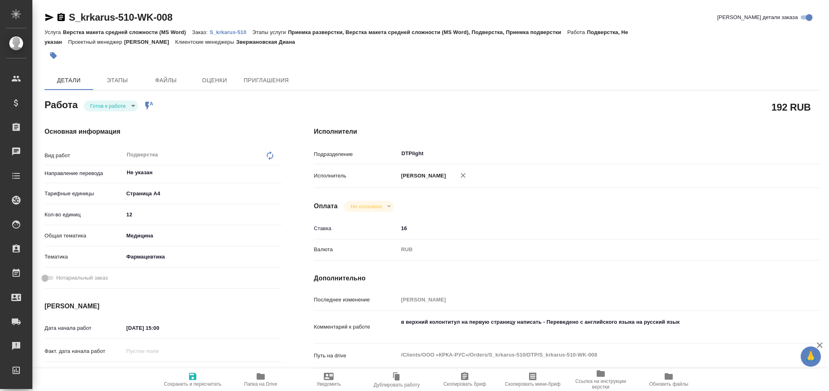
type textarea "x"
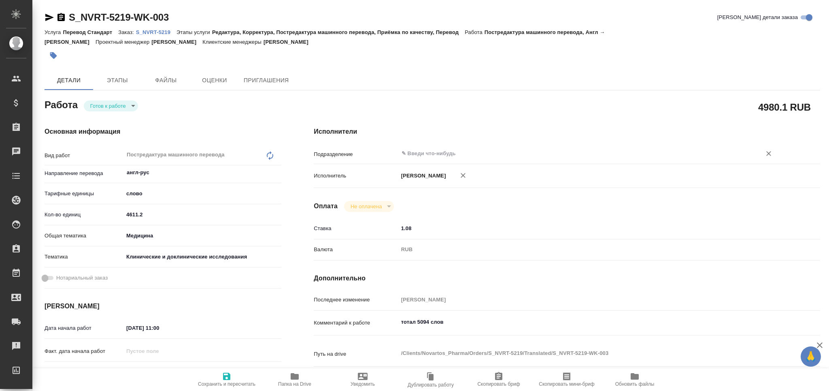
click at [426, 151] on input "text" at bounding box center [575, 154] width 348 height 10
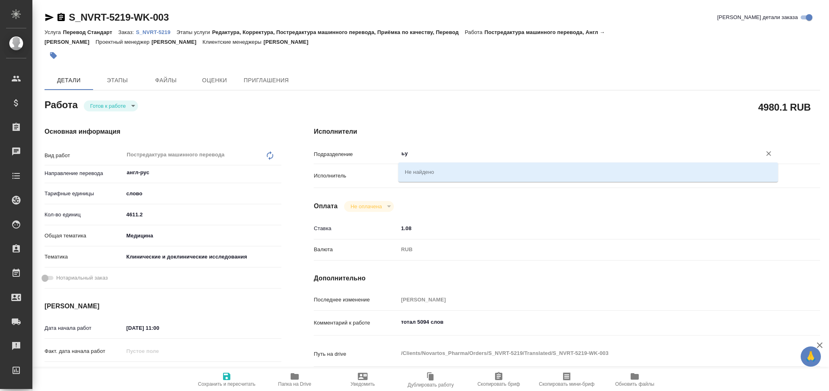
type input "ь"
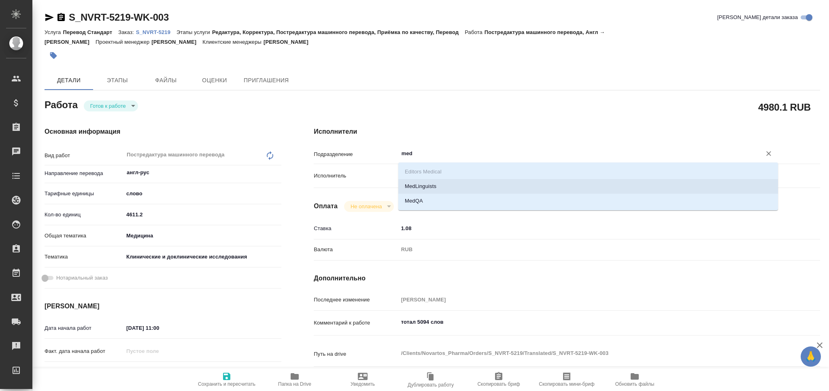
click at [414, 184] on li "MedLinguists" at bounding box center [588, 186] width 380 height 15
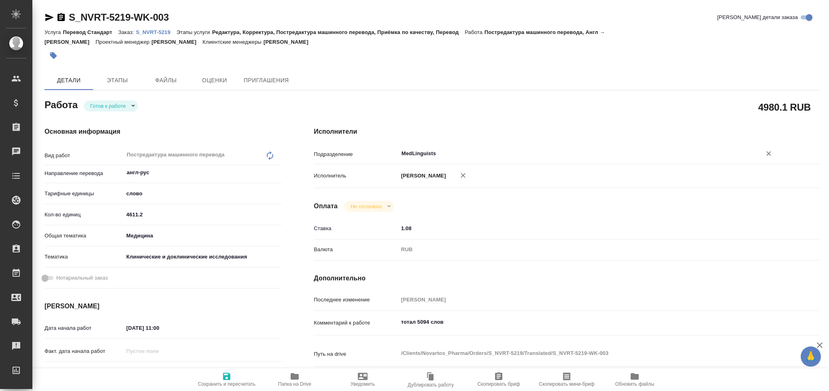
type input "MedLinguists"
drag, startPoint x: 232, startPoint y: 381, endPoint x: 240, endPoint y: 354, distance: 28.9
click at [232, 381] on span "Сохранить и пересчитать" at bounding box center [227, 384] width 58 height 6
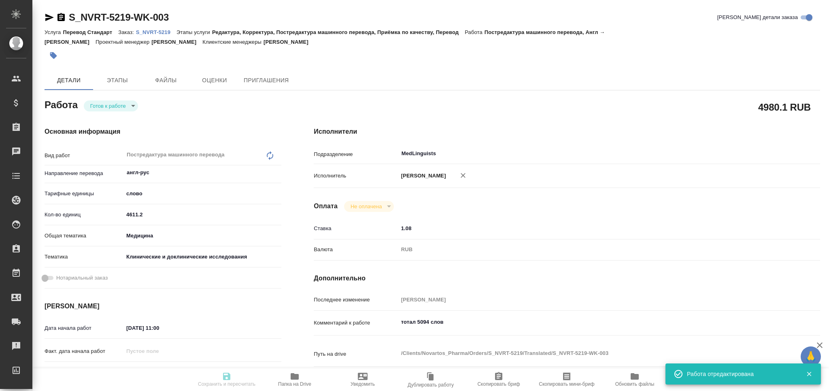
type input "readyForWork"
type input "англ-рус"
type input "5a8b1489cc6b4906c91bfd90"
type input "4611.2"
type input "med"
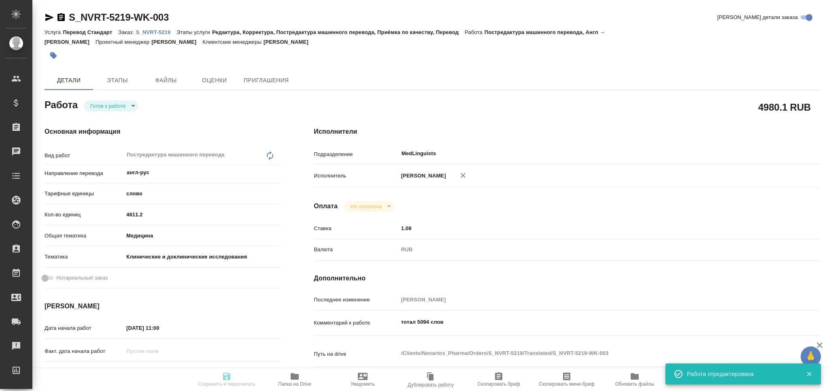
type input "5a8b8b956a9677013d343d9e"
type input "25.09.2025 11:00"
type input "[DATE] 14:00"
type input "[DATE] 17:00"
type input "MedLinguists"
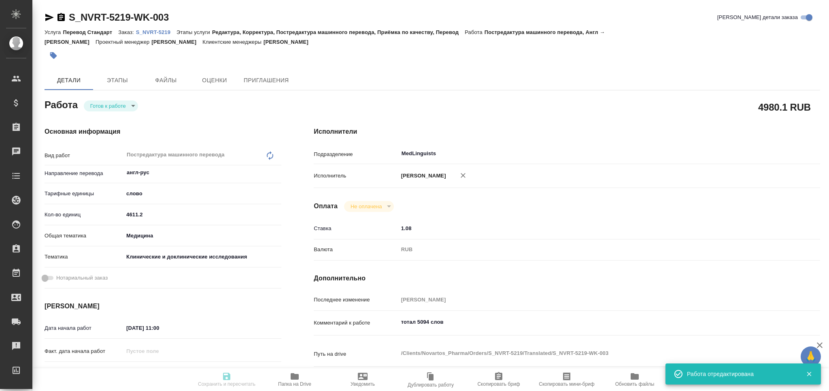
type input "notPayed"
type input "1.08"
type input "RUB"
type input "Атминис Кристина"
type input "S_NVRT-5219"
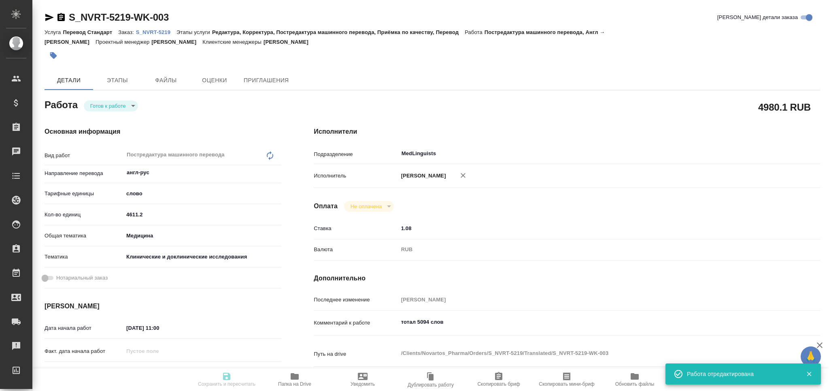
type input "Перевод Стандарт"
type input "Редактура, Корректура, Постредактура машинного перевода, Приёмка по качеству, П…"
type input "[PERSON_NAME]"
type input "/Clients/Novartos_Pharma/Orders/S_NVRT-5219"
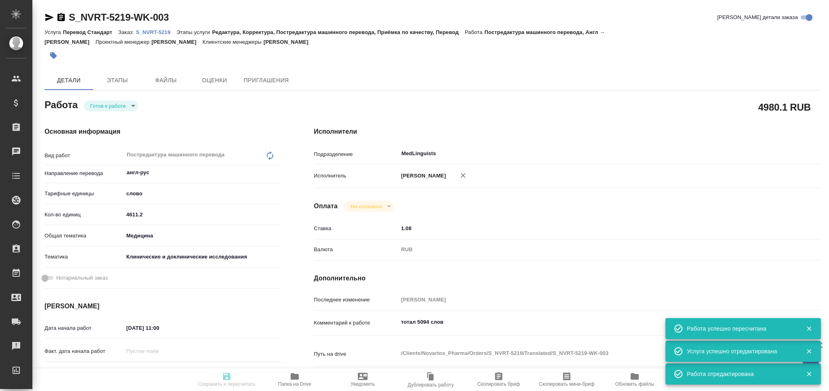
type input "readyForWork"
type input "англ-рус"
type input "5a8b1489cc6b4906c91bfd90"
type input "4611.2"
type input "med"
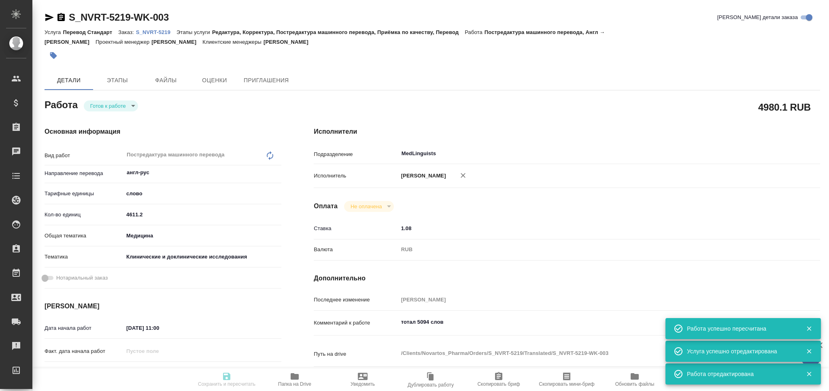
type input "5a8b8b956a9677013d343d9e"
type input "25.09.2025 11:00"
type input "[DATE] 14:00"
type input "[DATE] 17:00"
type input "MedLinguists"
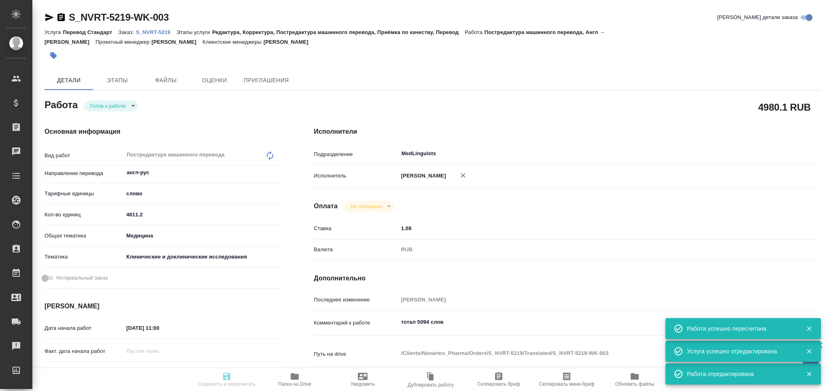
type input "notPayed"
type input "1.08"
type input "RUB"
type input "Атминис Кристина"
type input "S_NVRT-5219"
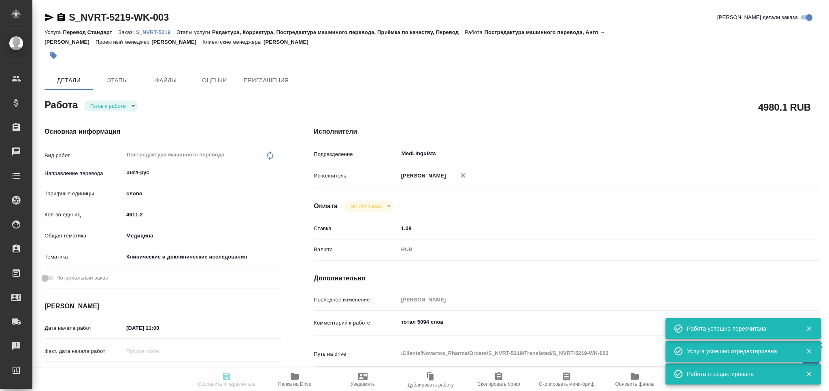
type input "Перевод Стандарт"
type input "Редактура, Корректура, Постредактура машинного перевода, Приёмка по качеству, П…"
type input "[PERSON_NAME]"
type input "/Clients/Novartos_Pharma/Orders/S_NVRT-5219"
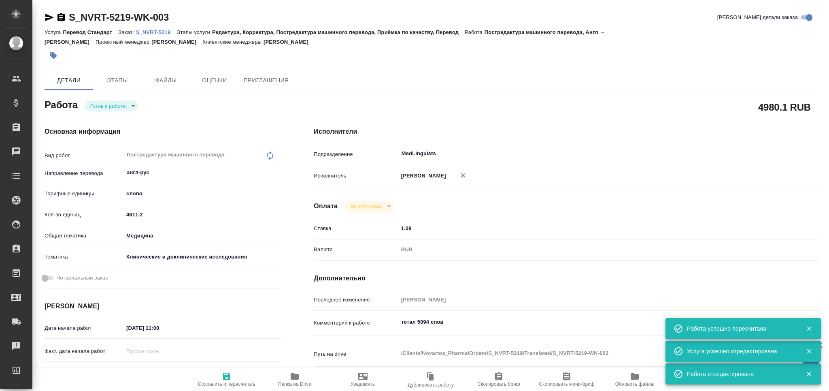
click at [128, 104] on body "🙏 .cls-1 fill:#fff; AWATERA Grabko Mariya Клиенты Спецификации Заказы 0 Чаты To…" at bounding box center [414, 195] width 829 height 391
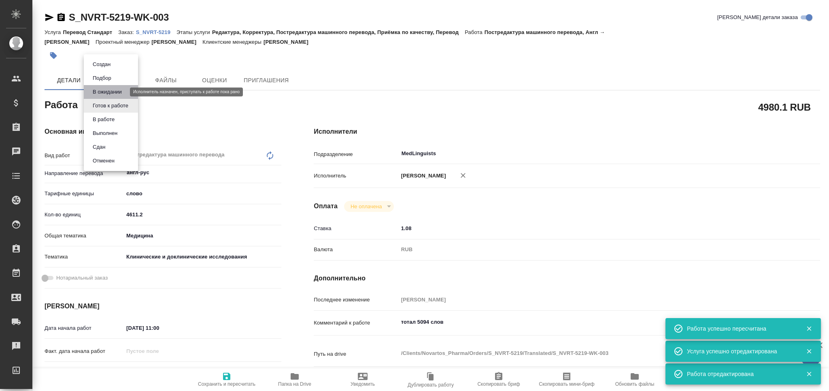
click at [121, 92] on button "В ожидании" at bounding box center [107, 91] width 34 height 9
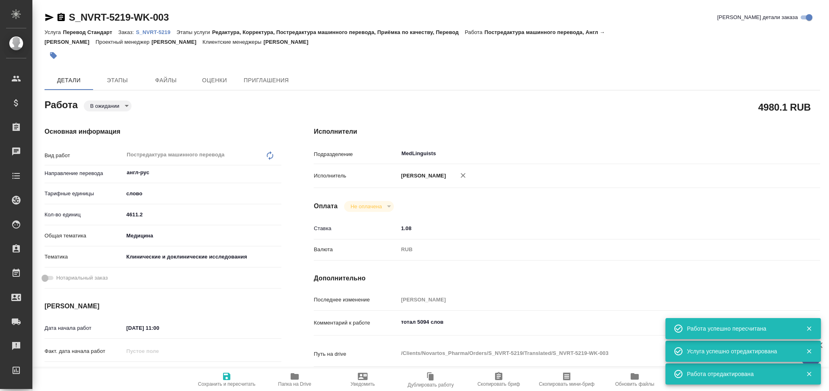
type textarea "x"
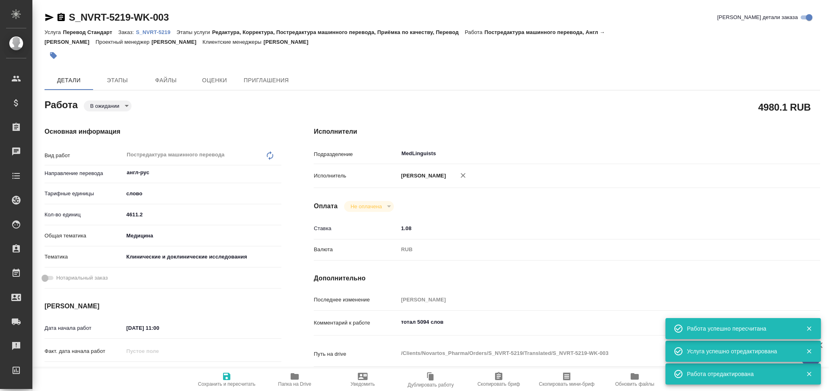
type textarea "x"
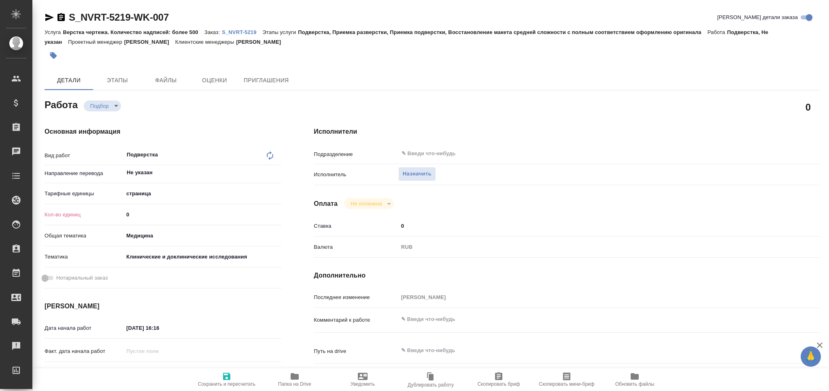
type textarea "x"
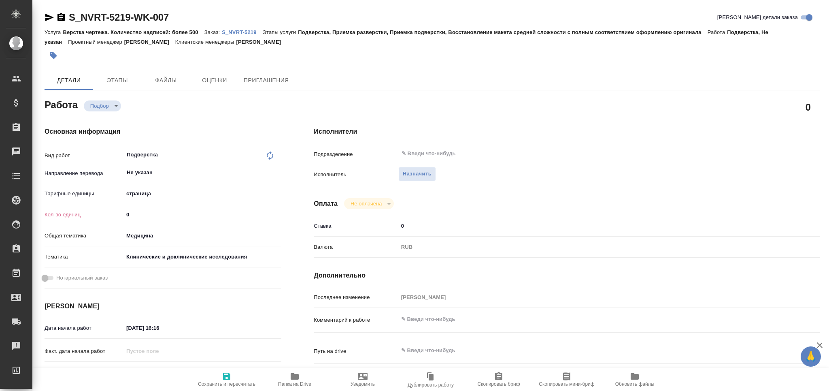
type textarea "x"
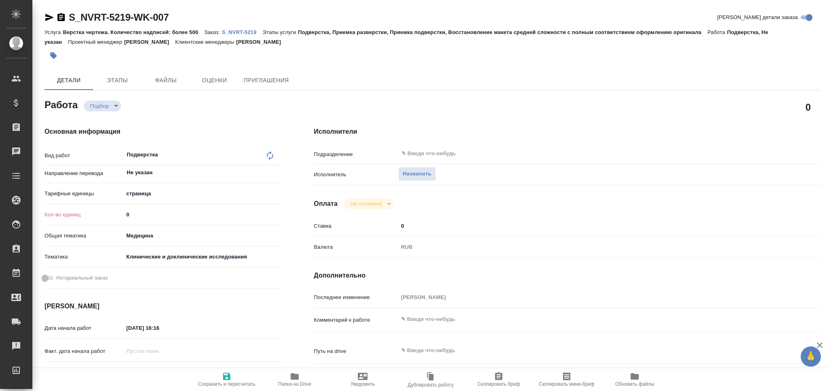
type textarea "x"
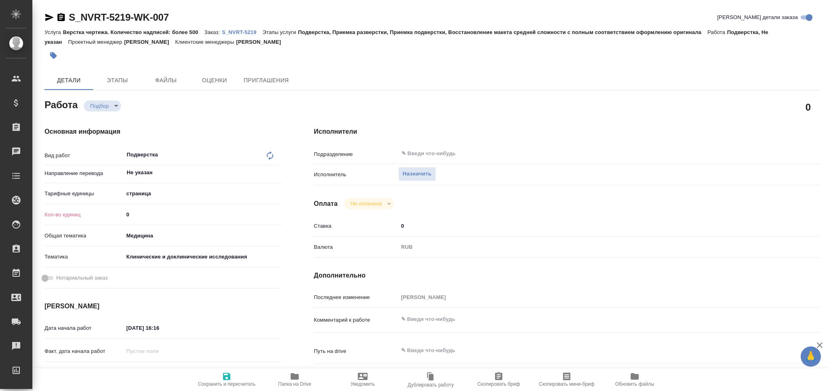
drag, startPoint x: 137, startPoint y: 216, endPoint x: 110, endPoint y: 204, distance: 29.7
click at [109, 212] on div "Кол-во единиц 0" at bounding box center [163, 214] width 237 height 14
type textarea "x"
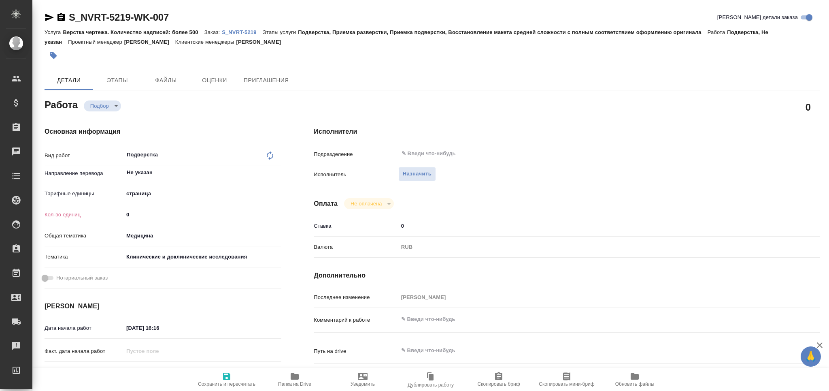
type textarea "x"
type input "1"
type textarea "x"
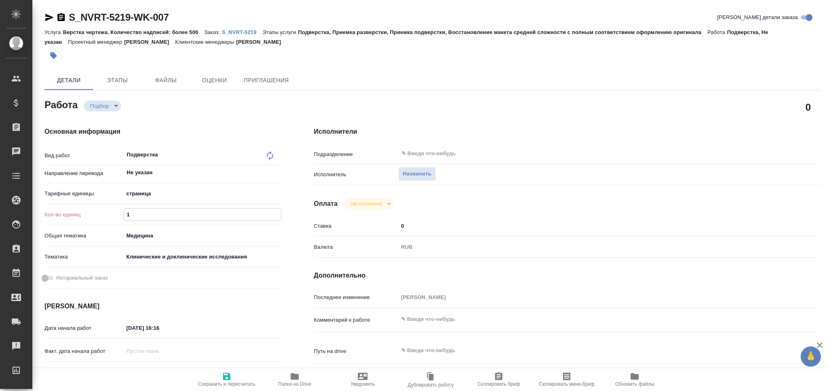
type textarea "x"
type input "13"
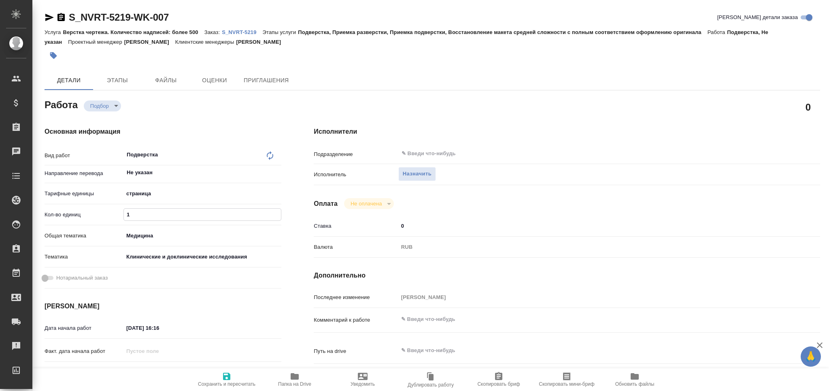
type textarea "x"
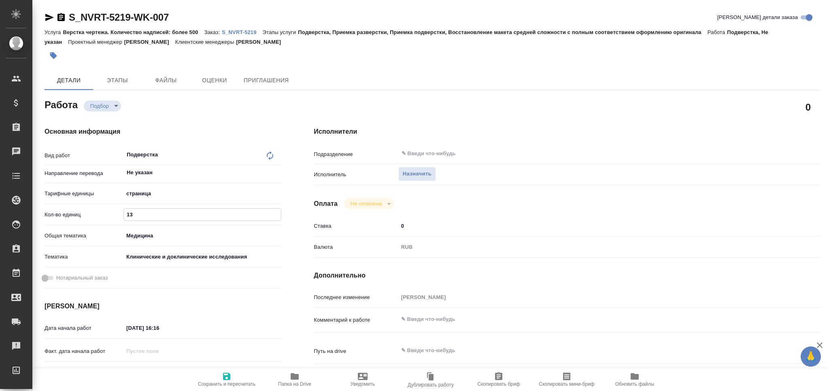
type textarea "x"
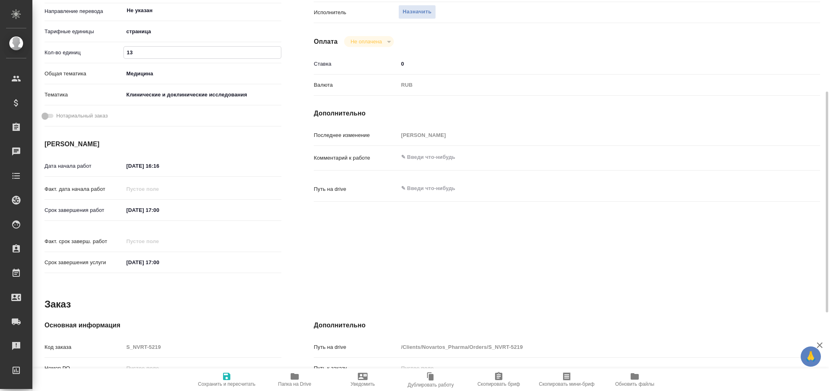
type textarea "x"
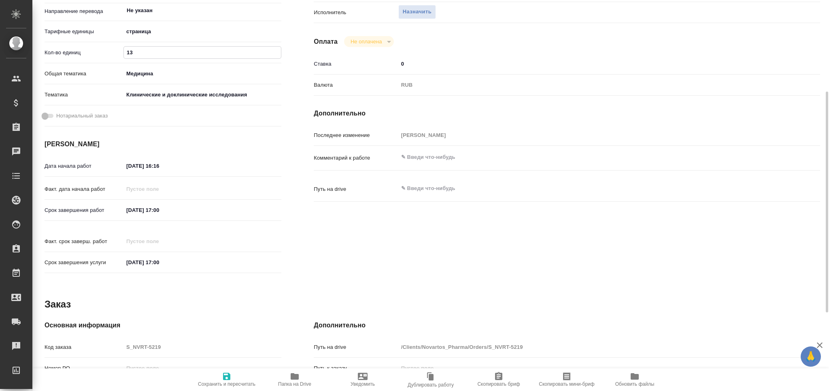
type input "13"
drag, startPoint x: 141, startPoint y: 205, endPoint x: 85, endPoint y: 215, distance: 57.2
click at [84, 213] on div "Срок завершения работ 26.09.2025 17:00" at bounding box center [163, 210] width 237 height 14
drag, startPoint x: 180, startPoint y: 167, endPoint x: 89, endPoint y: 168, distance: 90.7
click at [89, 168] on div "Дата начала работ 24.09.2025 16:16" at bounding box center [163, 166] width 237 height 14
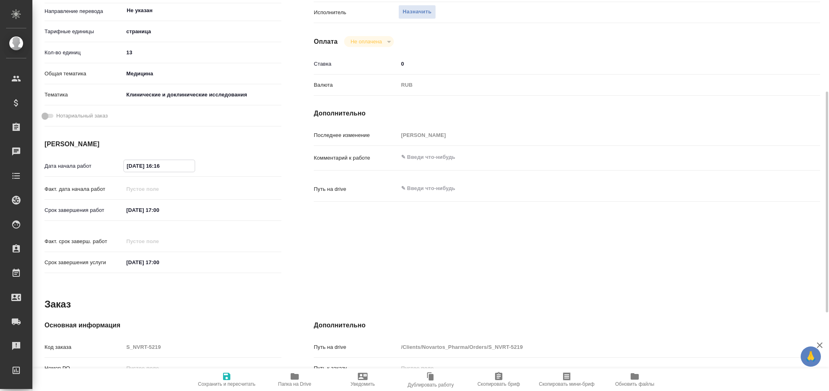
paste input "6.09.2025 17:00"
type input "26.09.2025 17:00"
type textarea "x"
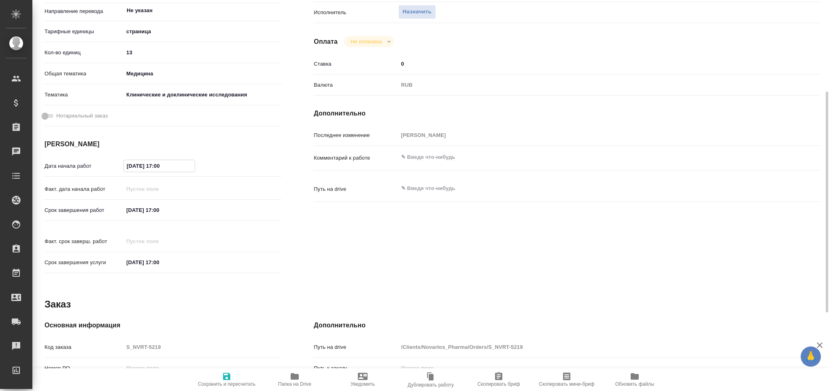
type textarea "x"
drag, startPoint x: 160, startPoint y: 165, endPoint x: 154, endPoint y: 166, distance: 5.5
click at [154, 166] on input "26.09.2025 17:00" at bounding box center [159, 166] width 71 height 12
type input "26.09.2025 10:0_"
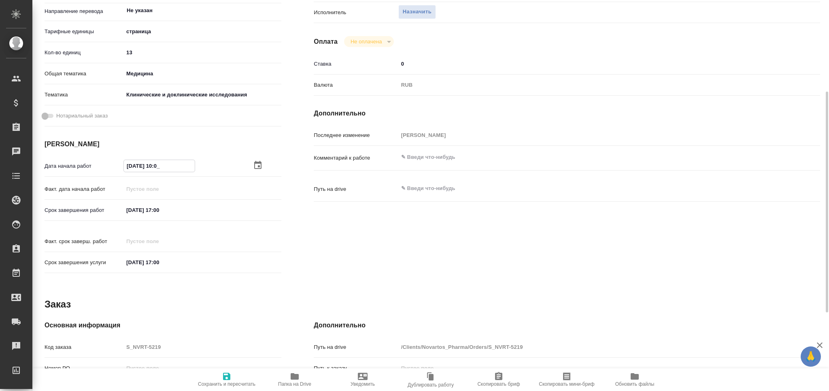
type textarea "x"
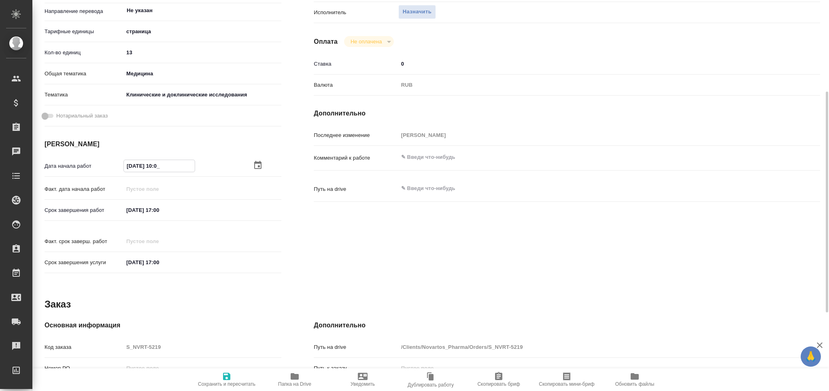
type textarea "x"
type input "26.09.2025 14:00"
type textarea "x"
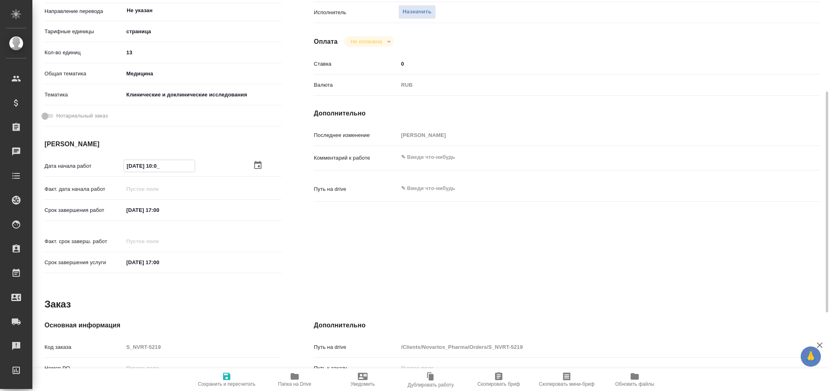
type textarea "x"
type input "26.09.2025 14:00"
drag, startPoint x: 158, startPoint y: 209, endPoint x: 187, endPoint y: 215, distance: 29.6
click at [180, 210] on input "26.09.2025 17:00" at bounding box center [159, 210] width 71 height 12
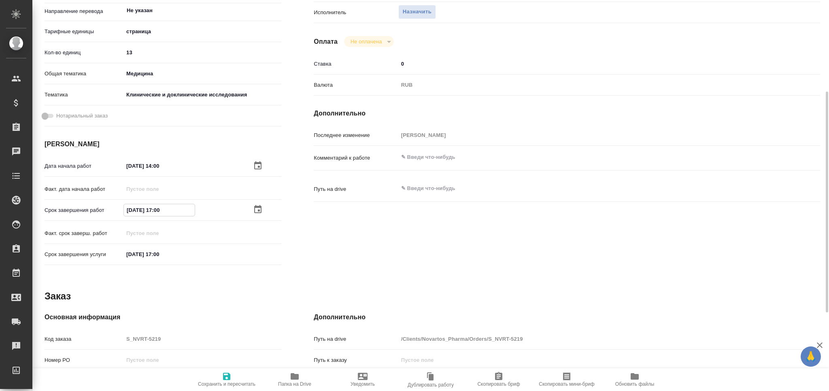
type input "26.09.2025 16:__"
type textarea "x"
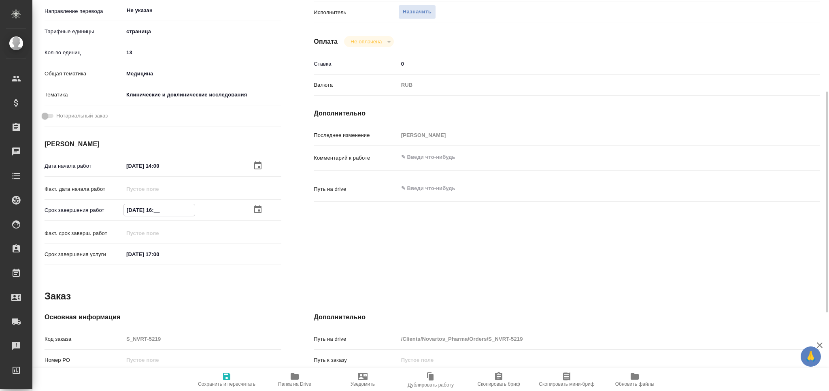
type textarea "x"
type input "26.09.2025 16:3_"
type textarea "x"
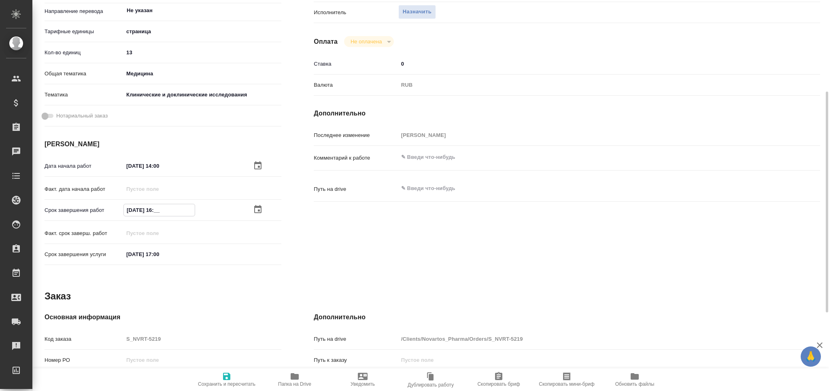
type textarea "x"
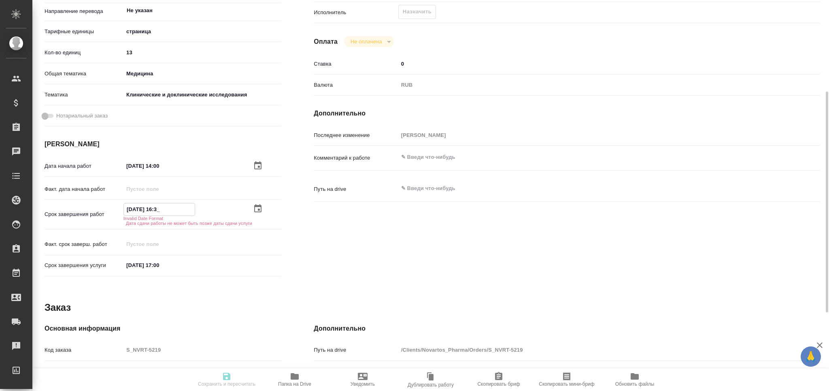
type textarea "x"
type input "26.09.2025 16:30"
type textarea "x"
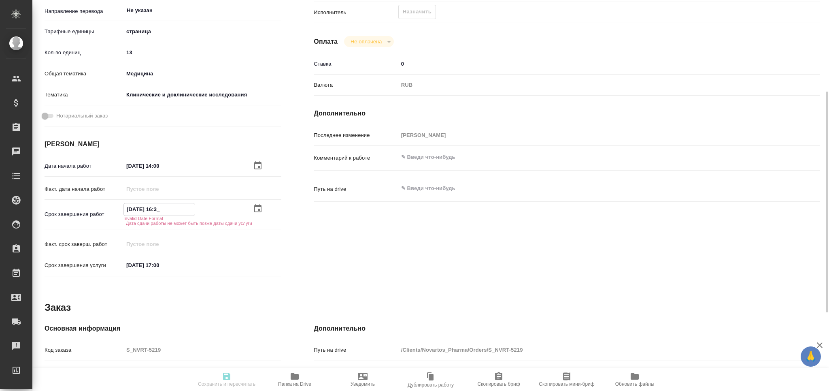
type textarea "x"
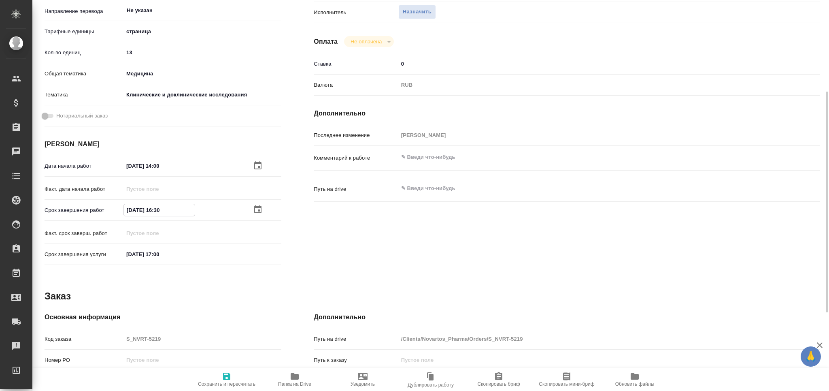
scroll to position [0, 0]
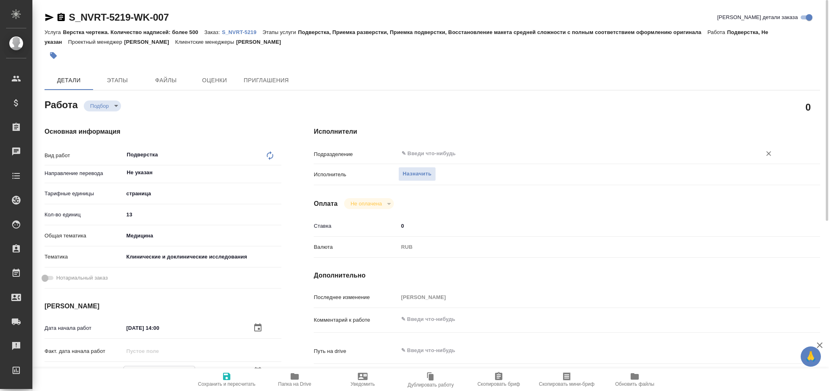
type input "26.09.2025 16:30"
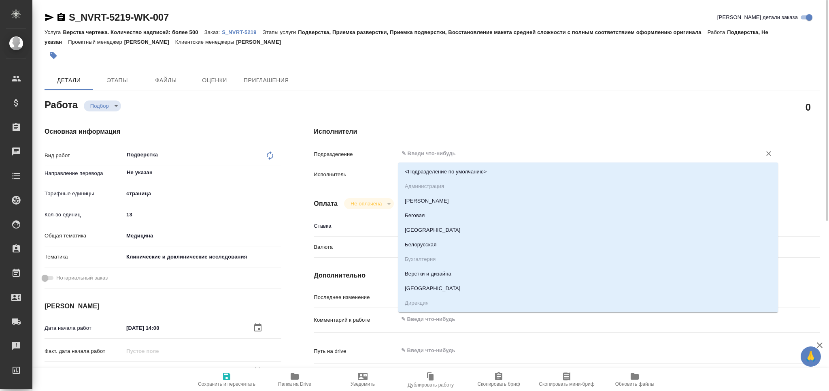
click at [425, 155] on input "text" at bounding box center [575, 154] width 348 height 10
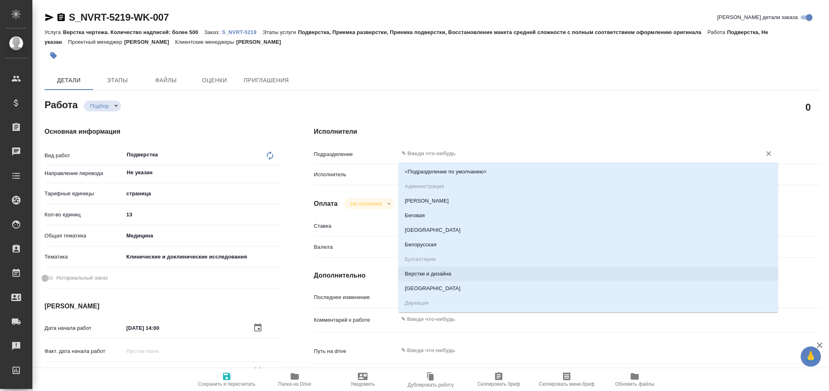
click at [416, 271] on li "Верстки и дизайна" at bounding box center [588, 273] width 380 height 15
type textarea "x"
type input "Верстки и дизайна"
type textarea "x"
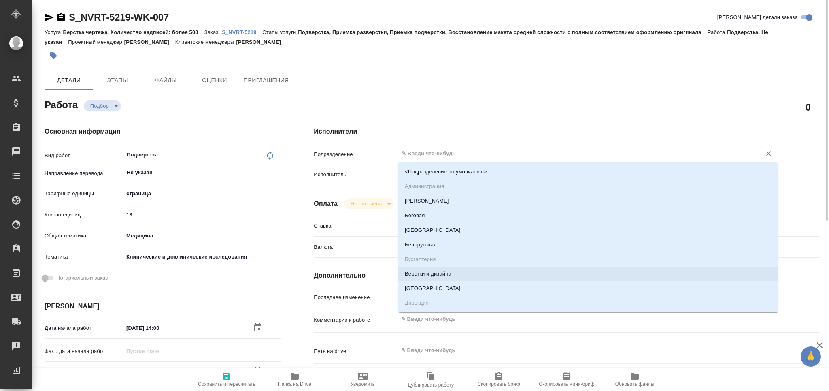
type textarea "x"
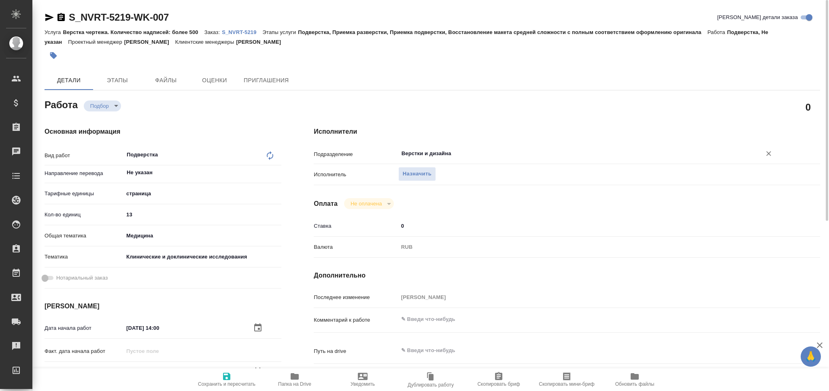
click at [224, 378] on icon "button" at bounding box center [226, 376] width 7 height 7
type textarea "x"
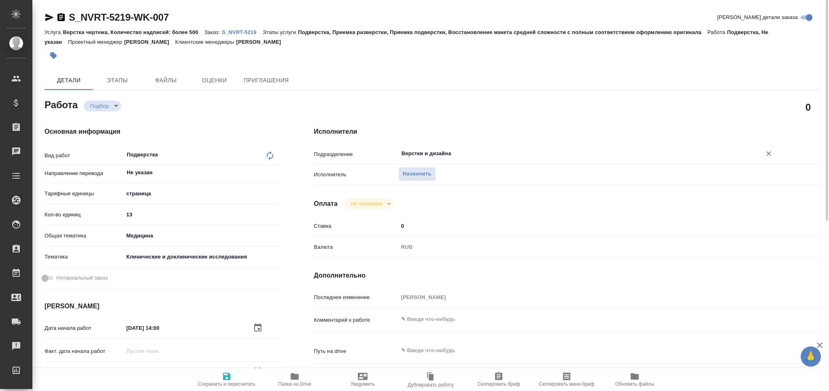
type textarea "x"
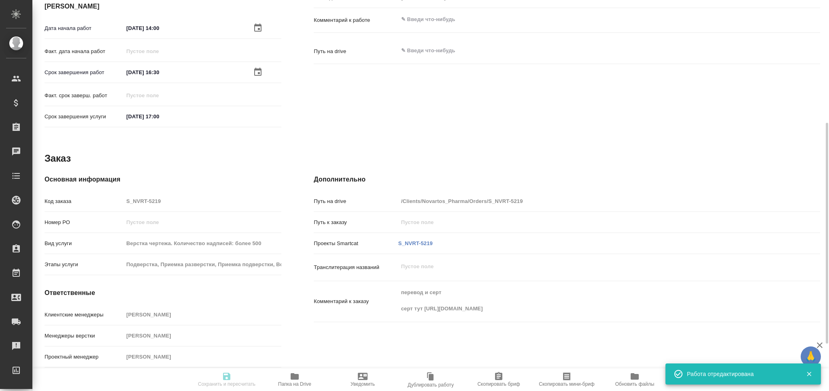
type textarea "x"
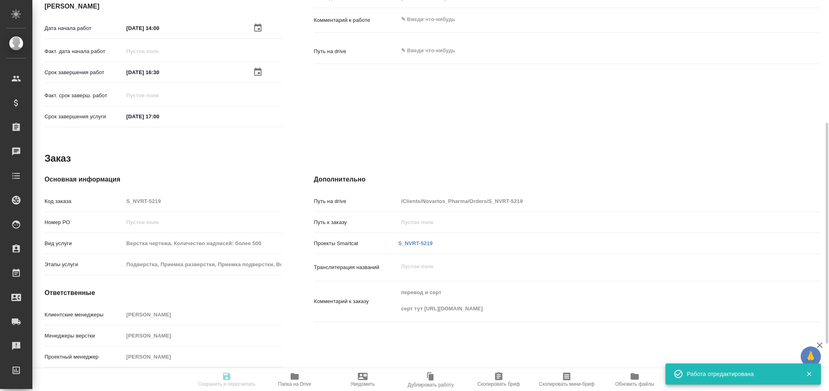
type input "recruiting"
type textarea "Подверстка"
type textarea "x"
type input "Не указан"
type input "5a8b1489cc6b4906c91bfdb2"
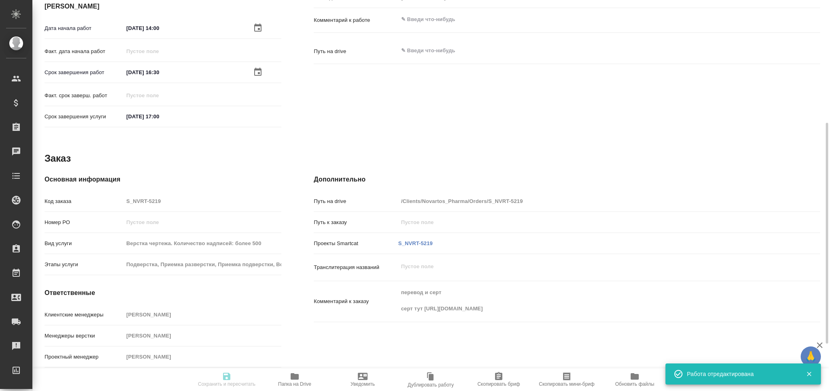
type input "13"
type input "med"
type input "5a8b8b956a9677013d343d9e"
type input "26.09.2025 14:00"
type input "26.09.2025 16:30"
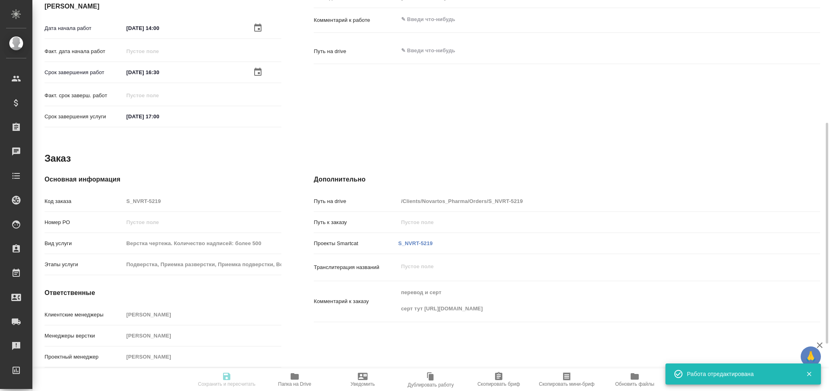
type input "26.09.2025 17:00"
type input "Верстки и дизайна"
type input "notPayed"
type input "0"
type input "RUB"
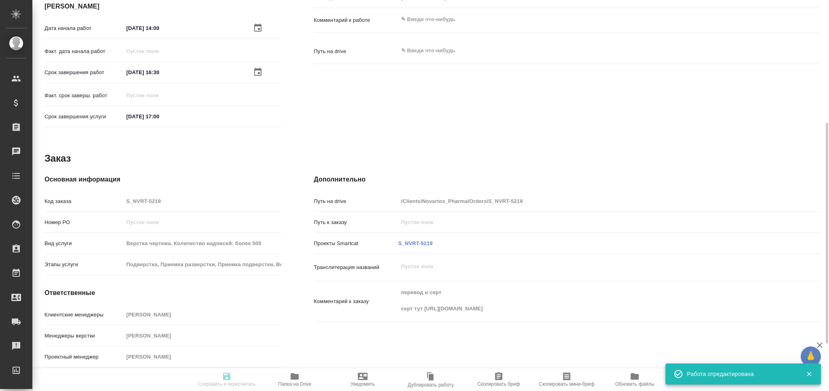
type input "[PERSON_NAME]"
type textarea "x"
type input "S_NVRT-5219"
type input "Верстка чертежа. Количество надписей: более 500"
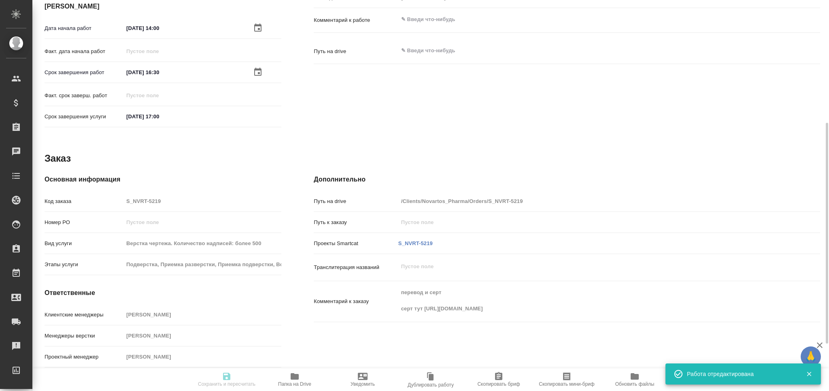
type input "Подверстка, Приемка разверстки, Приемка подверстки, Восстановление макета средн…"
type input "[PERSON_NAME]"
type input "/Clients/Novartos_Pharma/Orders/S_NVRT-5219"
type textarea "x"
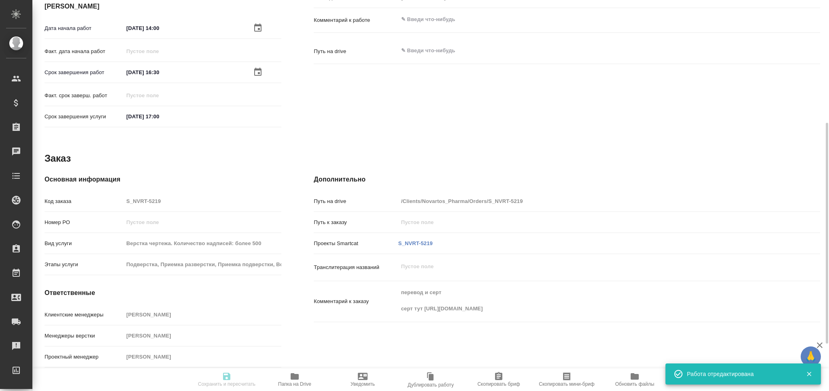
type textarea "перевод и серт серт тут https://drive.awatera.com/apps/files/files?dir=/Shares/…"
type textarea "x"
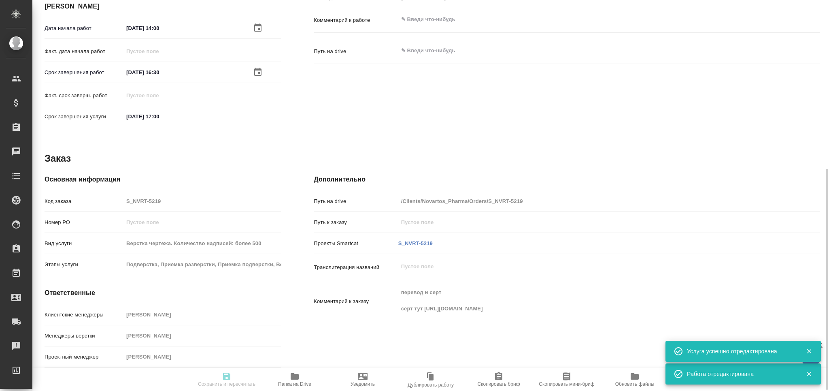
scroll to position [299, 0]
type textarea "x"
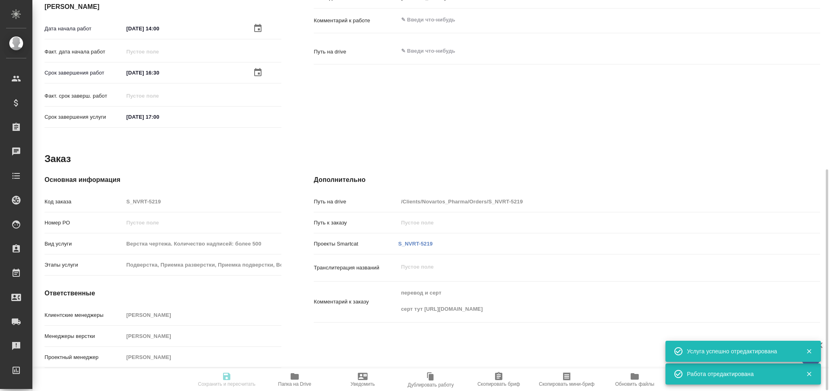
type textarea "x"
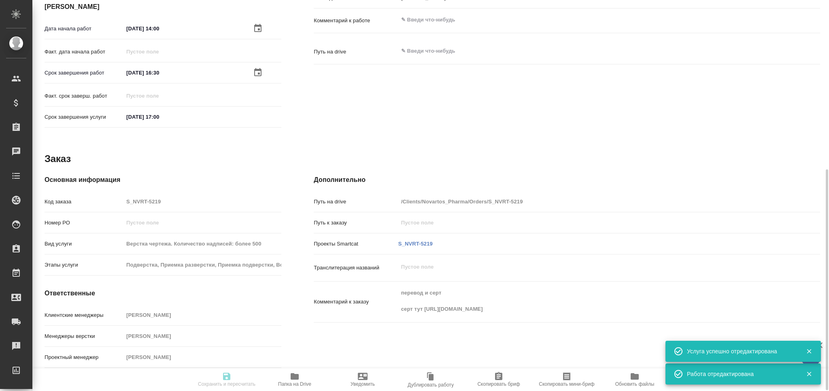
type textarea "x"
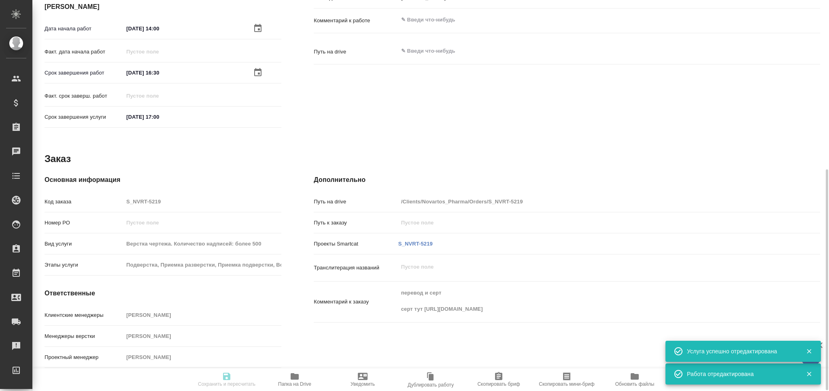
type textarea "x"
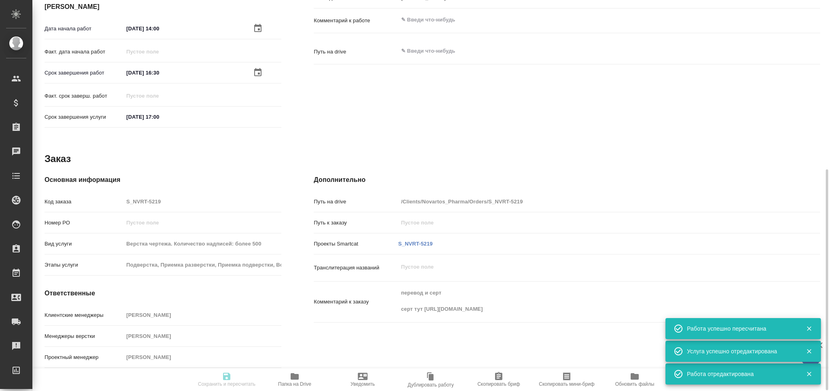
type input "recruiting"
type textarea "Подверстка"
type textarea "x"
type input "Не указан"
type input "5a8b1489cc6b4906c91bfdb2"
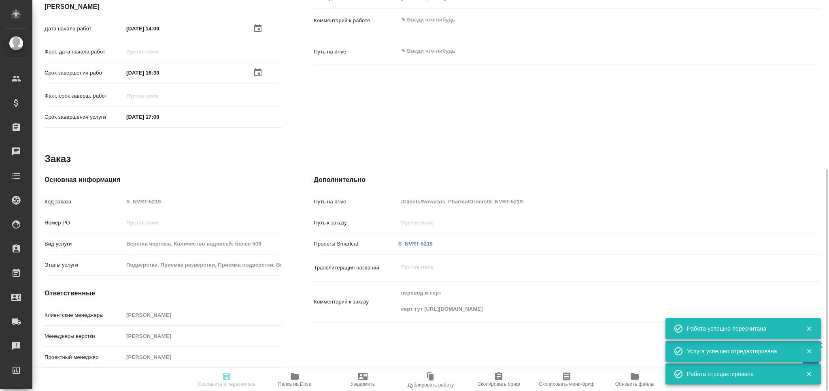
type input "13"
type input "med"
type input "5a8b8b956a9677013d343d9e"
type input "26.09.2025 14:00"
type input "26.09.2025 16:30"
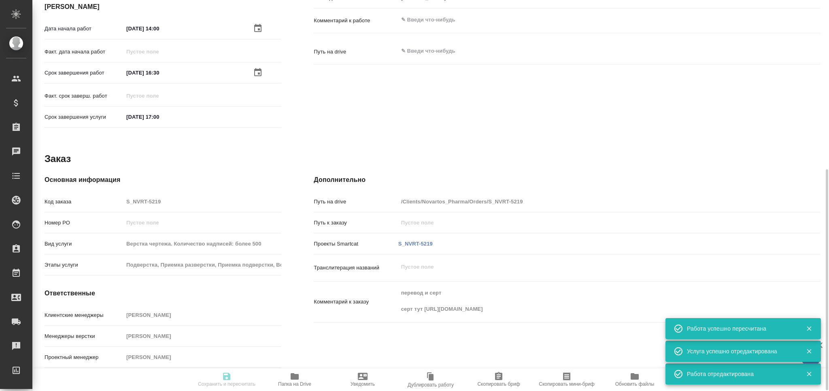
type input "26.09.2025 17:00"
type input "Верстки и дизайна"
type input "notPayed"
type input "0"
type input "RUB"
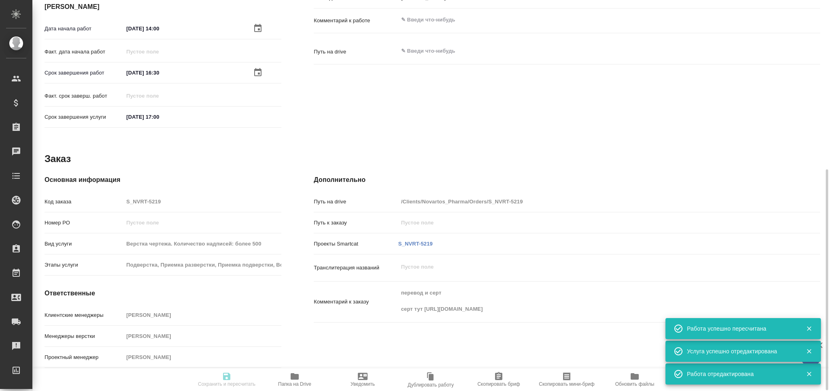
type input "Грабко Мария"
type textarea "x"
type input "S_NVRT-5219"
type input "Верстка чертежа. Количество надписей: более 500"
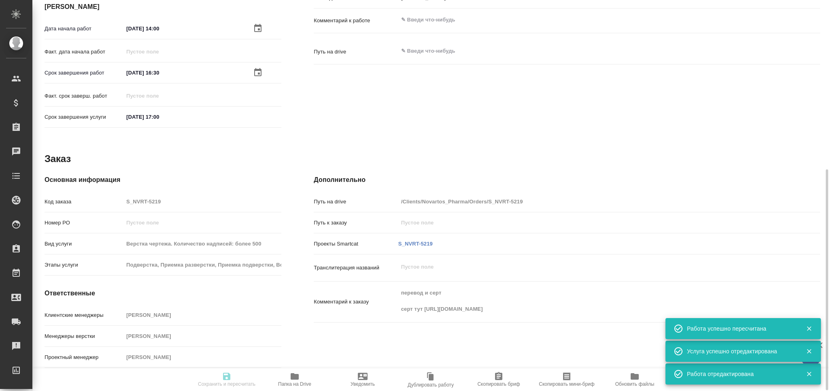
type input "Подверстка, Приемка разверстки, Приемка подверстки, Восстановление макета средн…"
type input "Кабаргина Анна"
type input "Арсеньева Вера"
type input "/Clients/Novartos_Pharma/Orders/S_NVRT-5219"
type textarea "x"
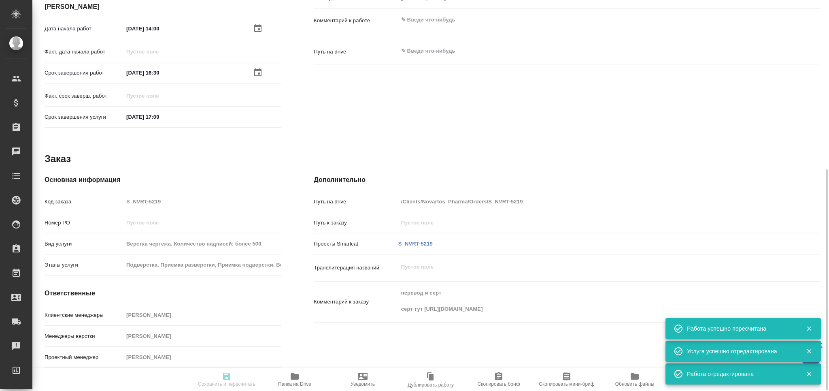
type textarea "перевод и серт серт тут https://drive.awatera.com/apps/files/files?dir=/Shares/…"
type textarea "x"
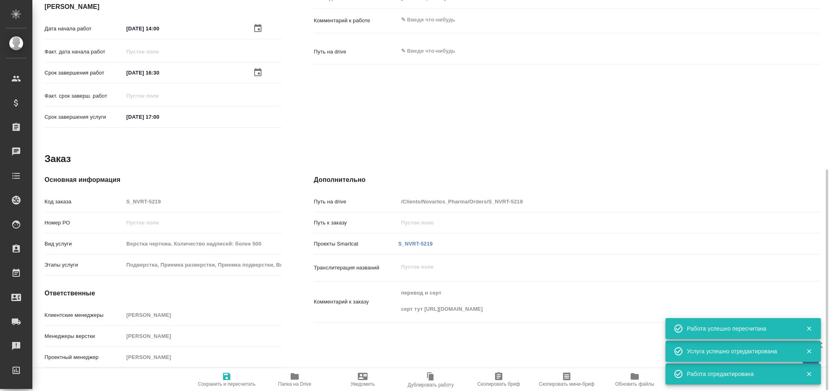
type textarea "x"
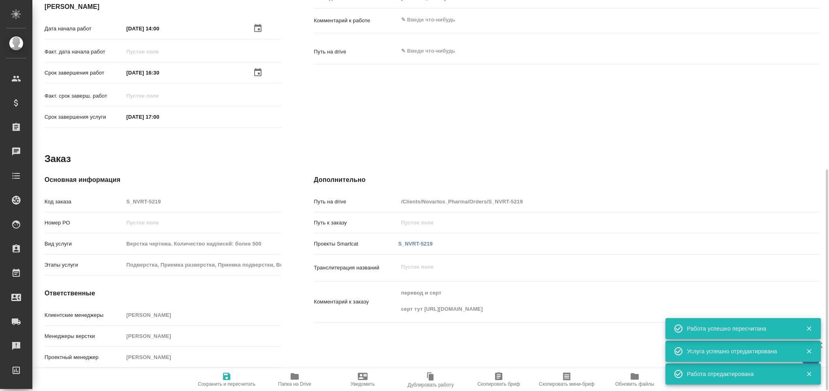
type textarea "x"
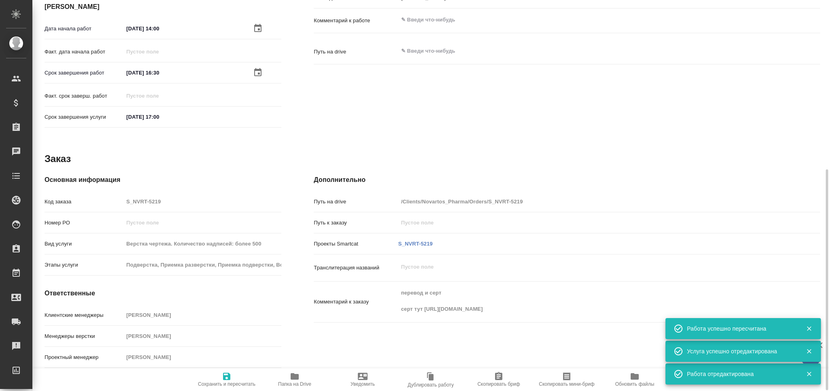
type textarea "x"
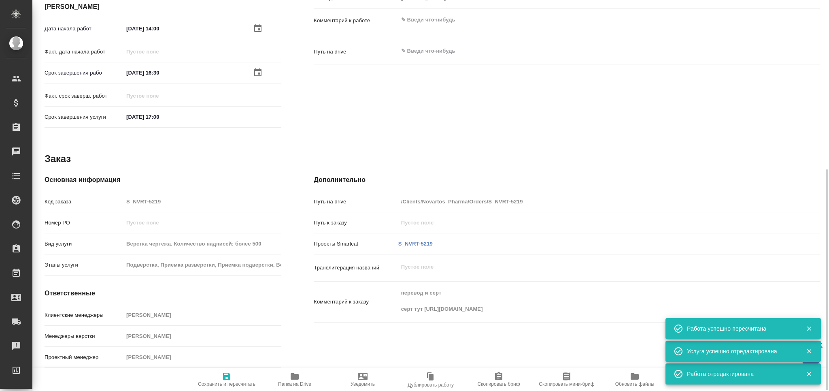
type textarea "x"
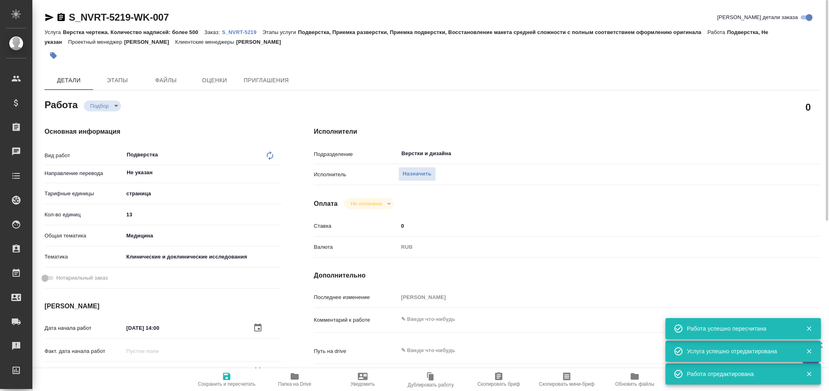
type textarea "x"
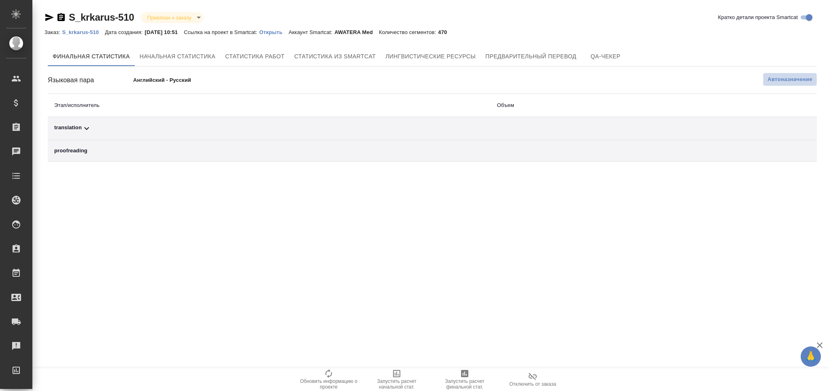
click at [795, 80] on span "Автоназначение" at bounding box center [790, 79] width 45 height 8
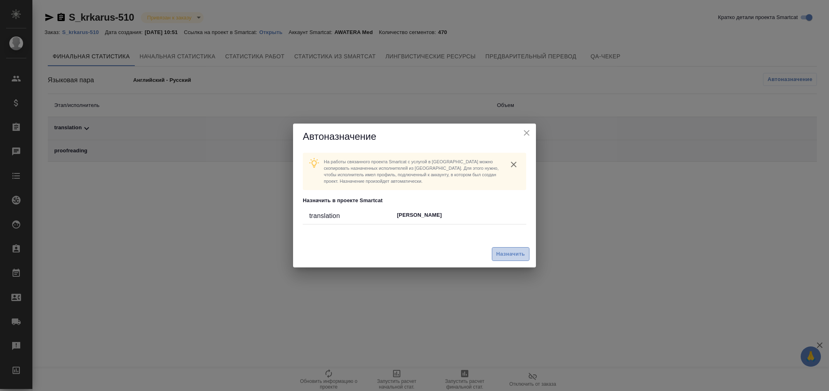
click at [511, 258] on span "Назначить" at bounding box center [510, 253] width 29 height 9
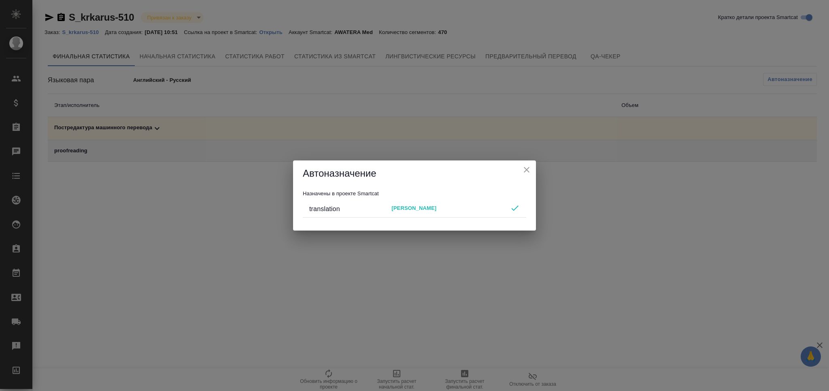
drag, startPoint x: 530, startPoint y: 168, endPoint x: 530, endPoint y: 180, distance: 12.2
click at [530, 168] on icon "close" at bounding box center [527, 170] width 10 height 10
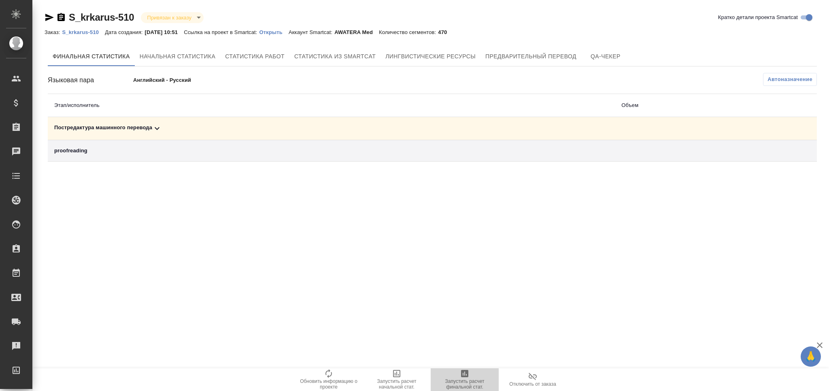
click at [469, 375] on icon "button" at bounding box center [465, 374] width 10 height 10
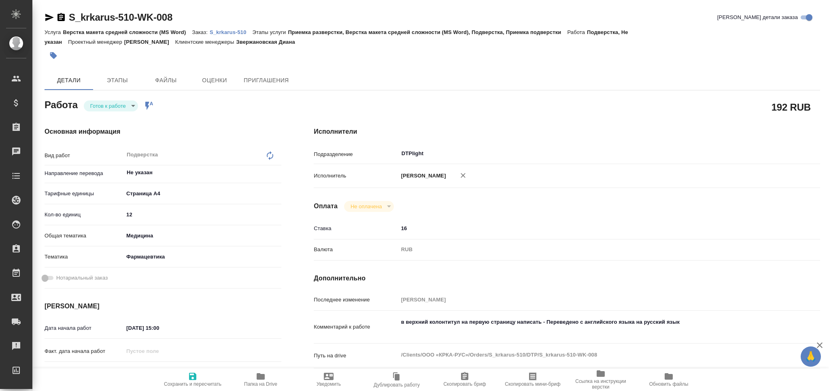
type textarea "x"
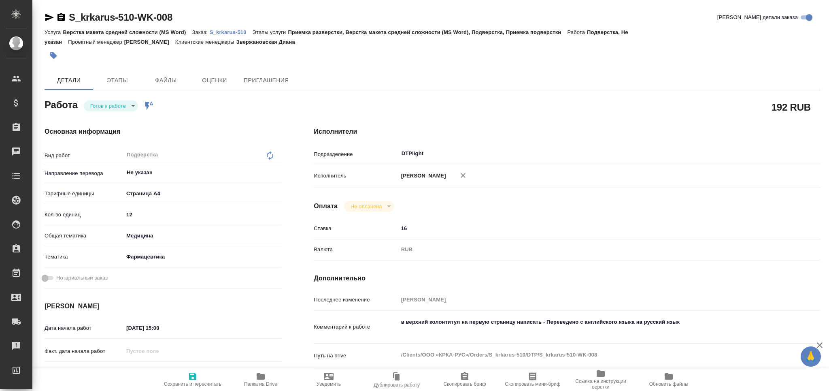
type textarea "x"
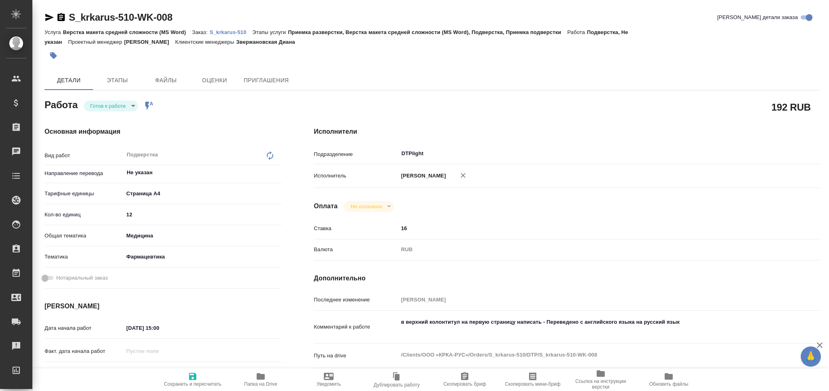
type textarea "x"
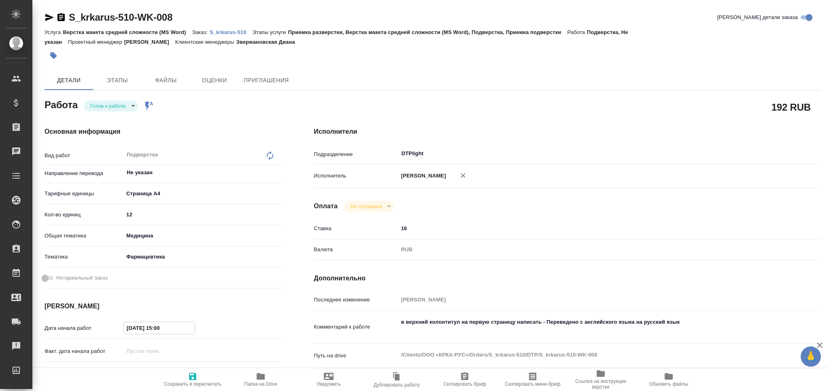
type textarea "x"
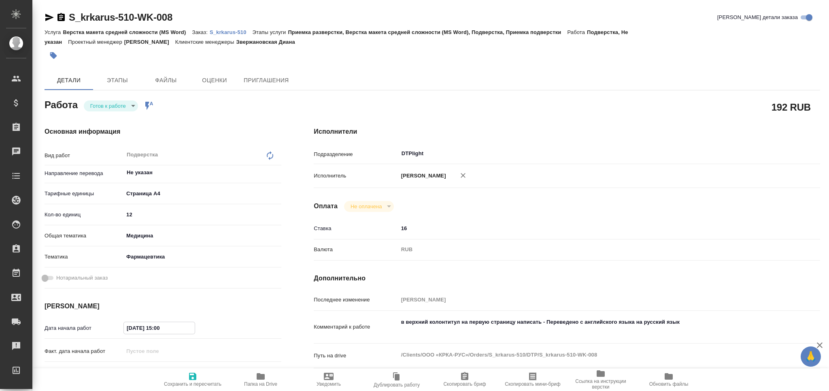
drag, startPoint x: 159, startPoint y: 326, endPoint x: 163, endPoint y: 328, distance: 4.9
click at [163, 328] on input "[DATE] 15:00" at bounding box center [159, 328] width 71 height 12
type textarea "x"
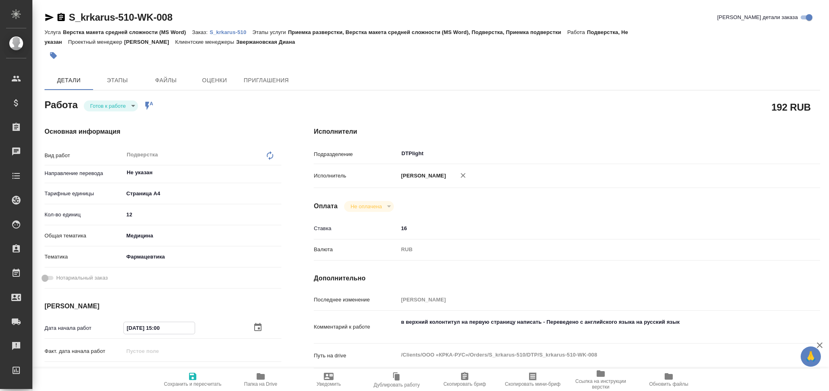
type textarea "x"
type input "[DATE] 10:00"
type textarea "x"
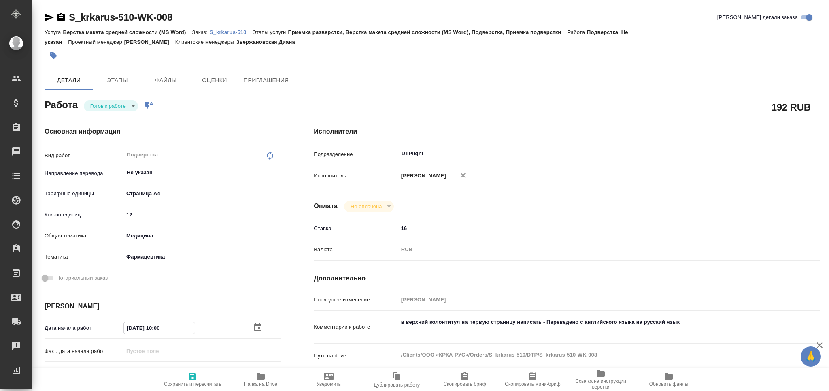
type textarea "x"
type input "[DATE] 10:00"
click at [192, 380] on icon "button" at bounding box center [192, 376] width 7 height 7
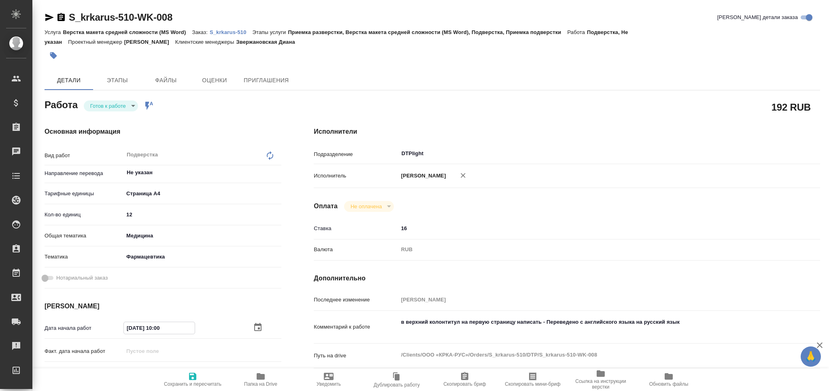
type textarea "x"
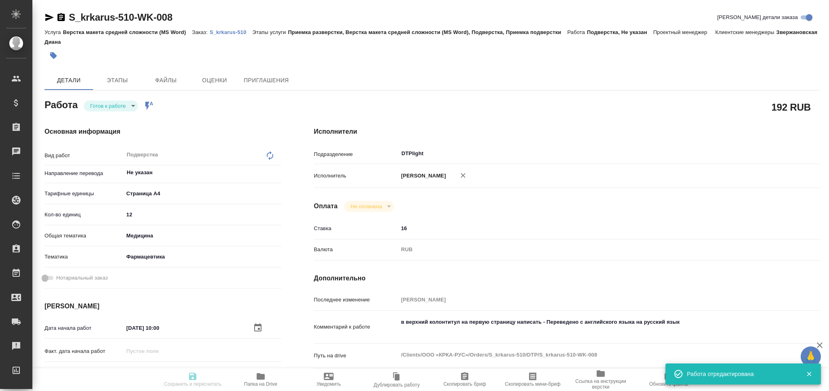
type textarea "x"
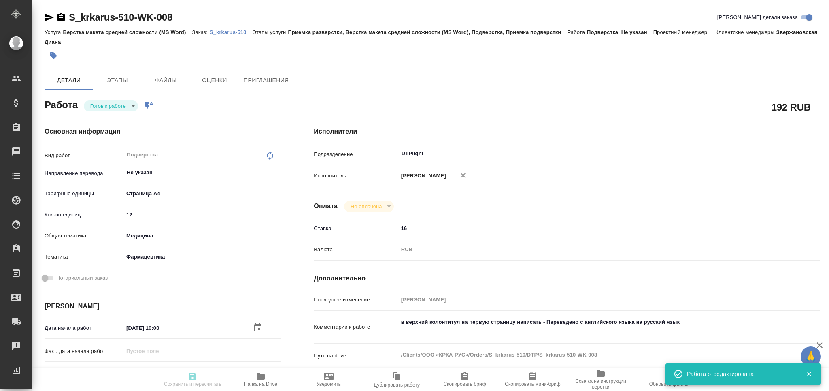
type input "readyForWork"
type textarea "Подверстка"
type textarea "x"
type input "Не указан"
type input "5f036ec4e16dec2d6b59c8ff"
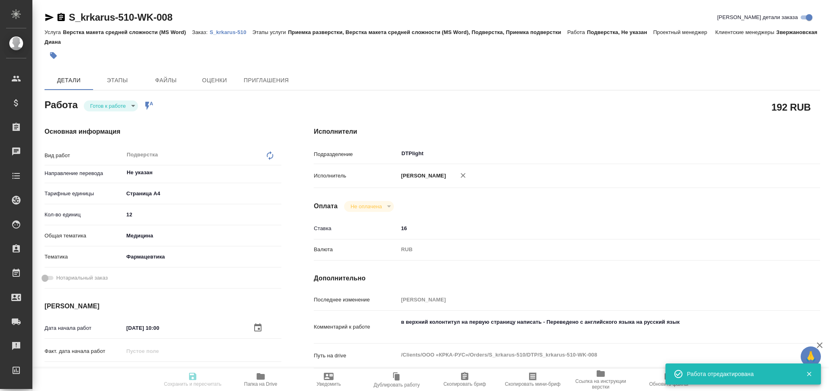
type input "12"
type input "med"
type input "6149832f2b7be24903fd7a82"
type input "[DATE] 10:00"
type input "[DATE] 17:00"
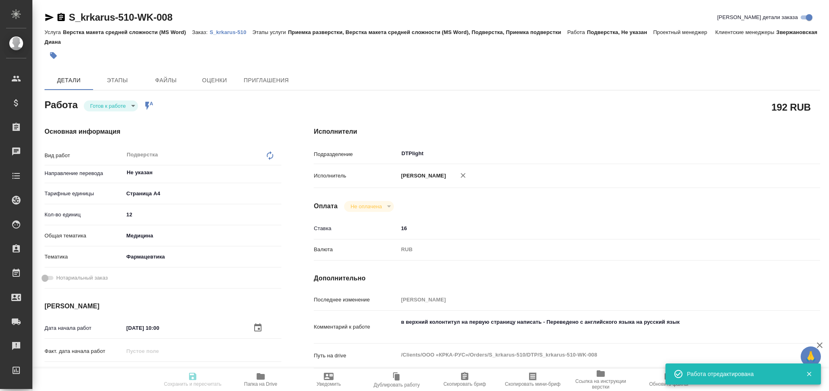
type input "[DATE] 17:00"
type input "DTPlight"
type input "notPayed"
type input "16"
type input "RUB"
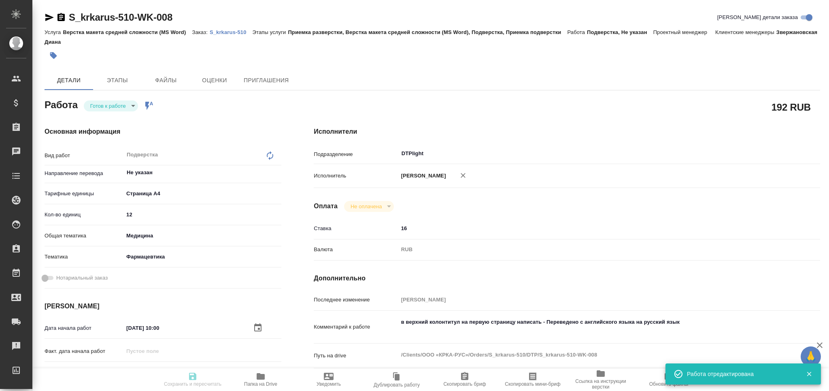
type input "[PERSON_NAME]"
type textarea "в верхний колонтитул на первую страницу написать - Переведено с английского язы…"
type textarea "x"
type textarea "/Clients/ООО «КРКА-РУС»/Orders/S_krkarus-510/DTP/S_krkarus-510-WK-008"
type textarea "x"
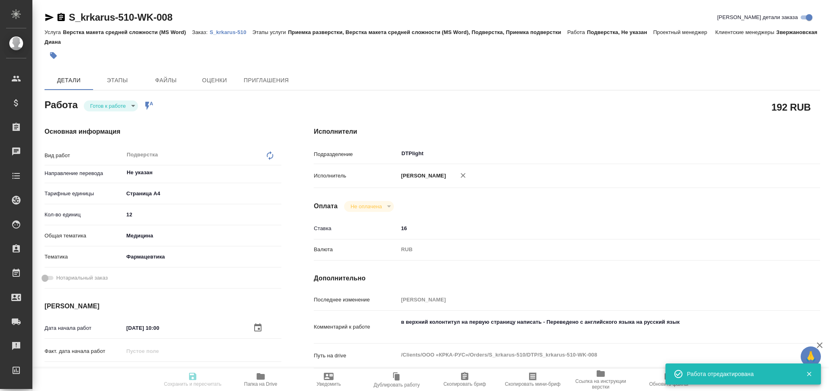
type input "S_krkarus-510"
type input "Верстка макета средней сложности (MS Word)"
type input "Приемка разверстки, Верстка макета средней сложности (MS Word), Подверстка, При…"
type input "Звержановская Диана"
type input "[PERSON_NAME]"
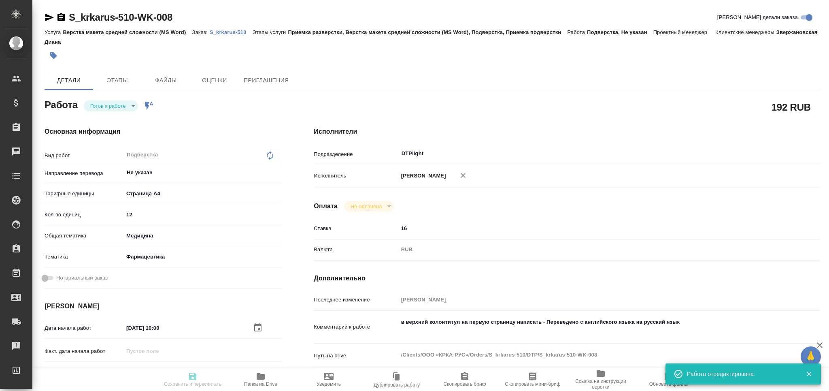
type input "/Clients/ООО «КРКА-РУС»/Orders/S_krkarus-510"
type textarea "x"
type textarea "КРКА Вамлосет® (Амлодипин+Валсартан), таблетки, покрытые пленочной оболочкой, 5…"
type textarea "x"
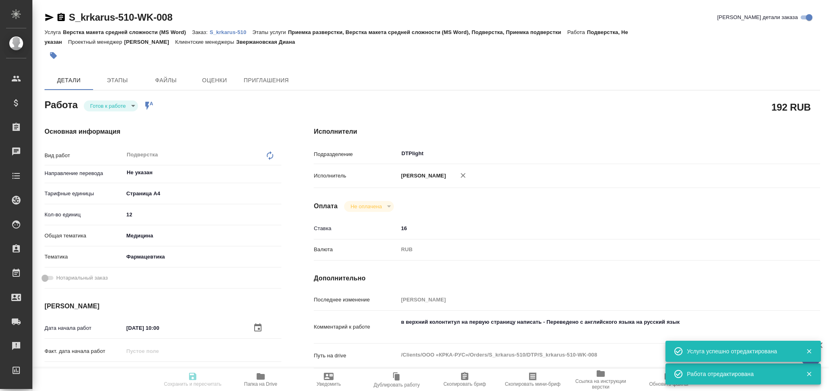
type textarea "x"
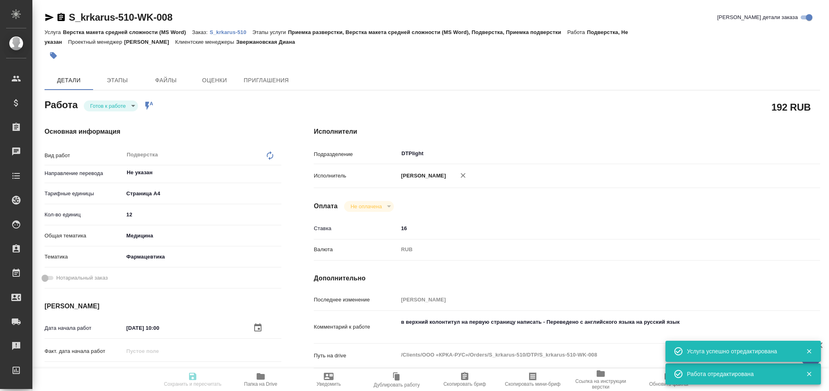
type textarea "x"
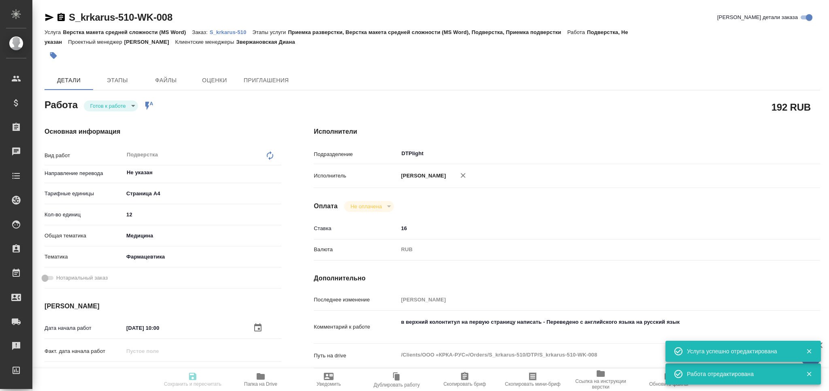
type textarea "x"
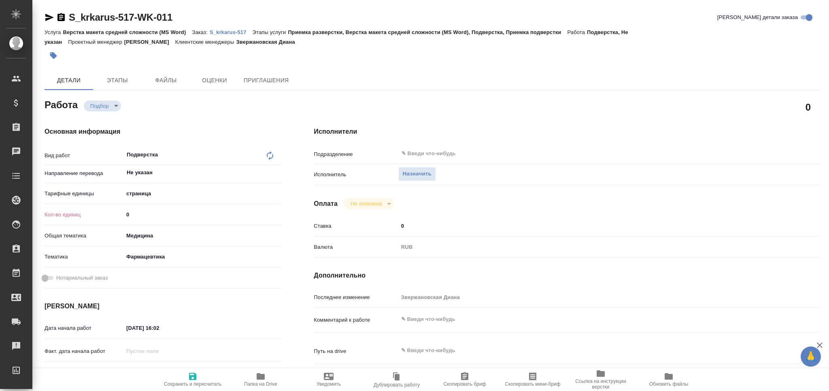
type textarea "x"
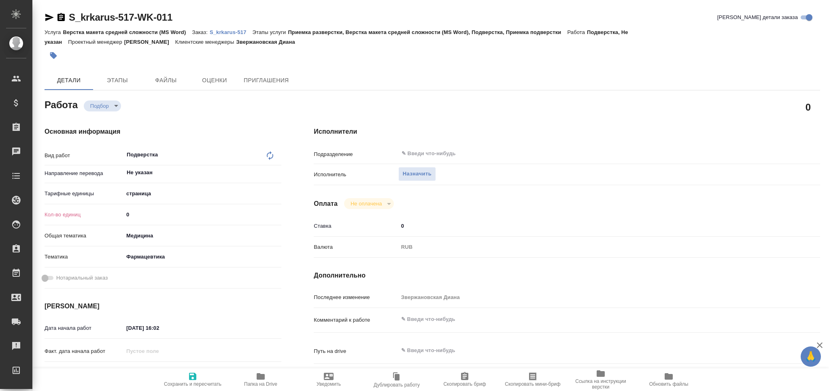
type textarea "x"
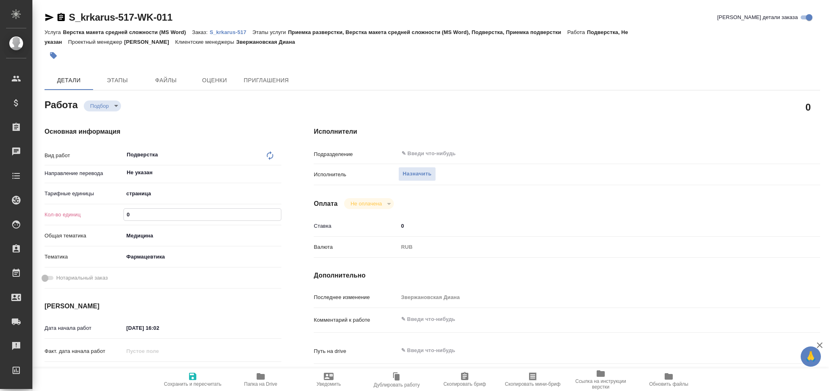
type textarea "x"
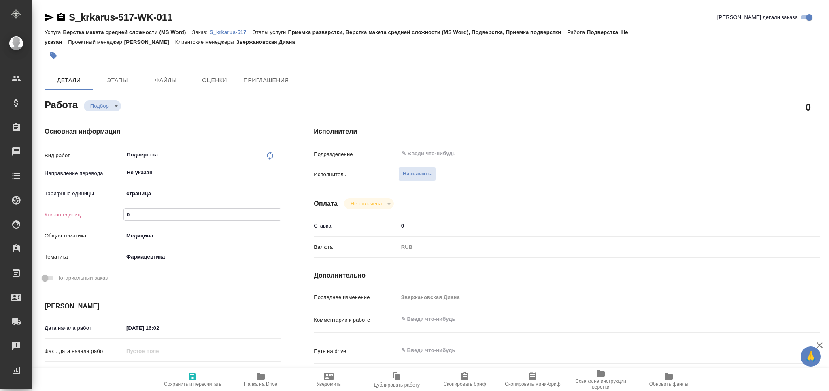
drag, startPoint x: 131, startPoint y: 210, endPoint x: 106, endPoint y: 209, distance: 25.1
click at [109, 209] on div "Кол-во единиц 0" at bounding box center [163, 214] width 237 height 14
type textarea "x"
type input "4"
type textarea "x"
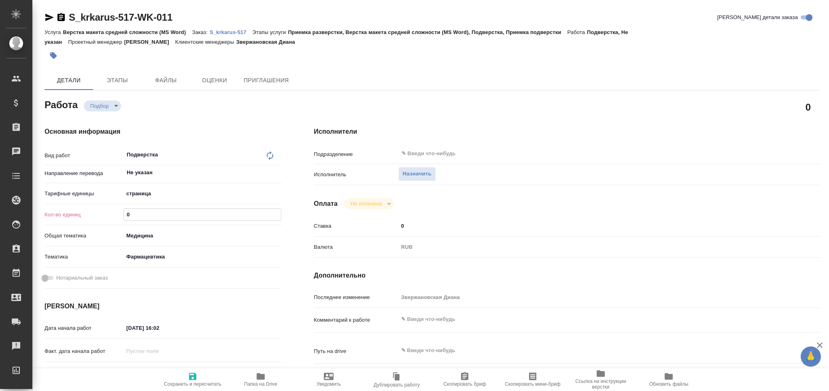
type textarea "x"
type input "47"
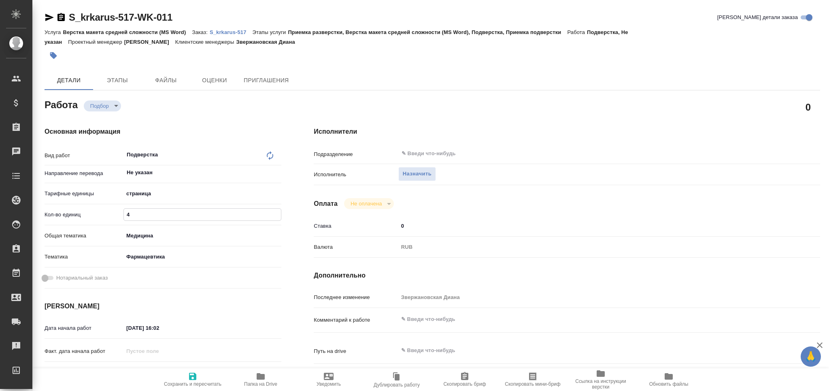
type textarea "x"
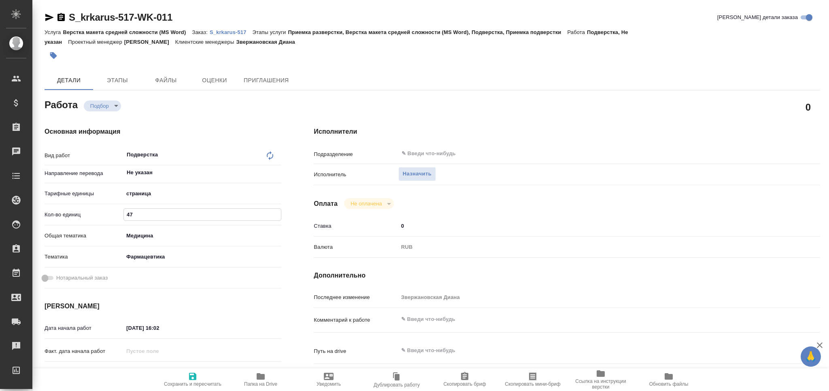
type textarea "x"
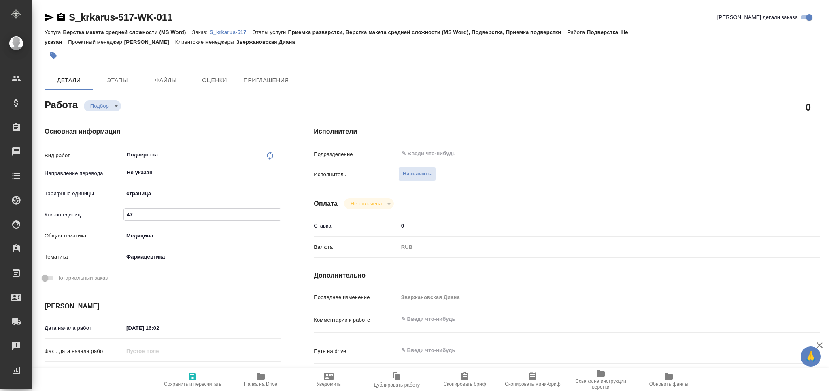
type textarea "x"
type input "47"
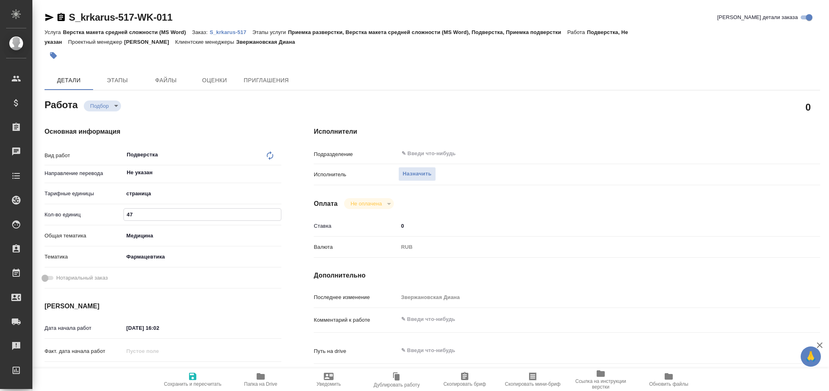
scroll to position [162, 0]
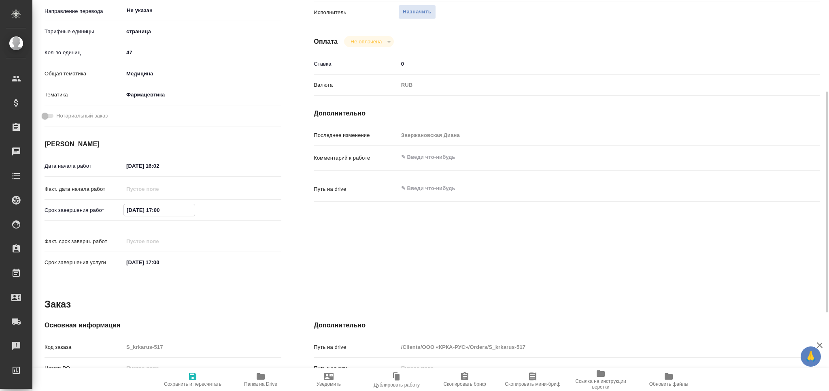
drag, startPoint x: 177, startPoint y: 210, endPoint x: 96, endPoint y: 212, distance: 81.0
click at [96, 212] on div "Срок завершения работ [DATE] 17:00" at bounding box center [163, 210] width 237 height 14
drag, startPoint x: 182, startPoint y: 167, endPoint x: 95, endPoint y: 173, distance: 87.2
click at [95, 173] on div "Дата начала работ [DATE] 16:02" at bounding box center [163, 166] width 237 height 14
paste input "[DATE] 17:00"
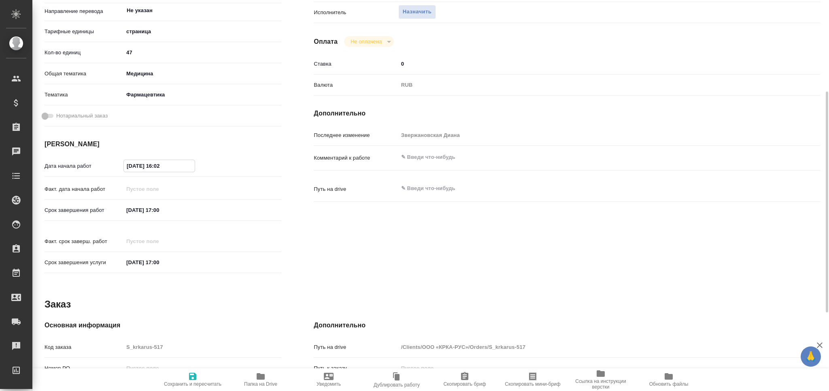
type textarea "x"
type input "[DATE] 17:00"
type textarea "x"
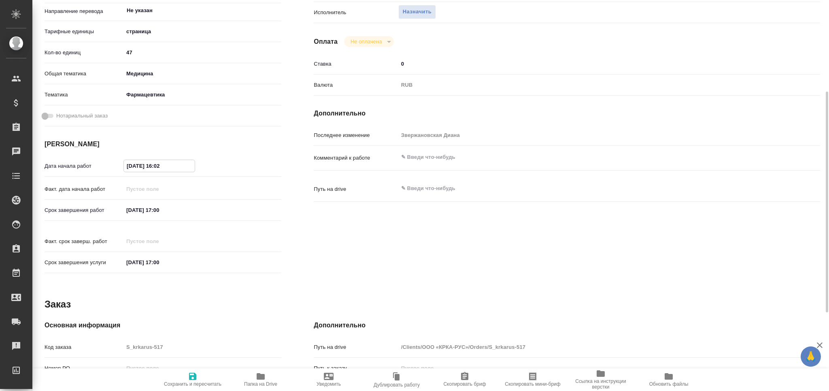
type textarea "x"
click at [160, 166] on input "[DATE] 17:00" at bounding box center [159, 166] width 71 height 12
type textarea "x"
type input "[DATE] 12:00"
type textarea "x"
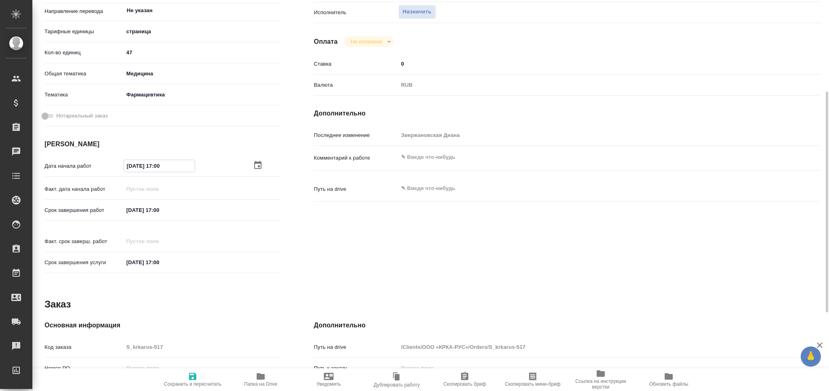
type textarea "x"
type input "[DATE] 12:00"
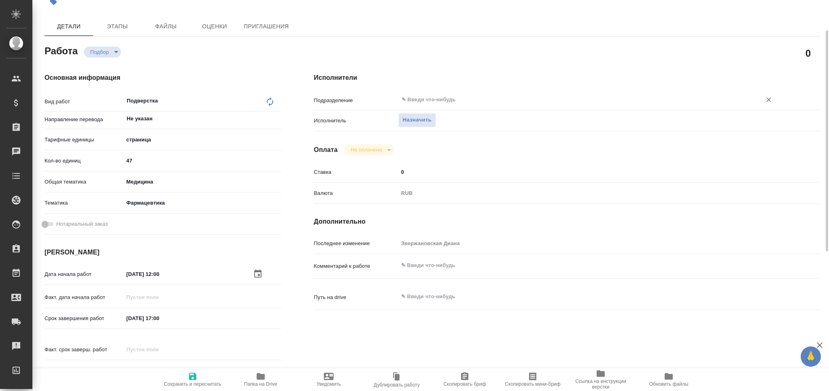
click at [428, 100] on input "text" at bounding box center [575, 100] width 348 height 10
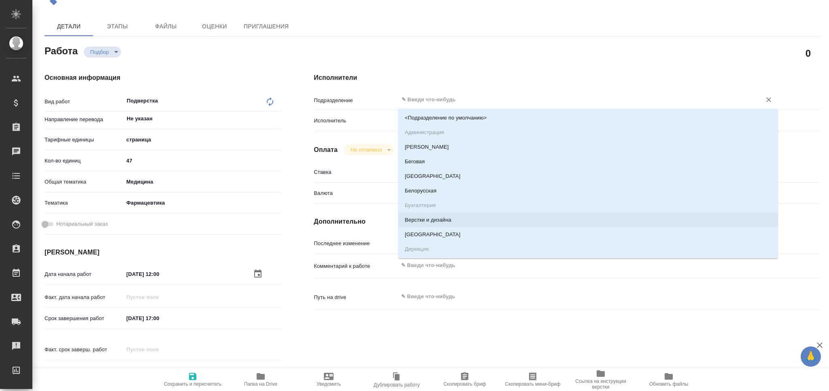
click at [437, 217] on li "Верстки и дизайна" at bounding box center [588, 220] width 380 height 15
type textarea "x"
type input "Верстки и дизайна"
type textarea "x"
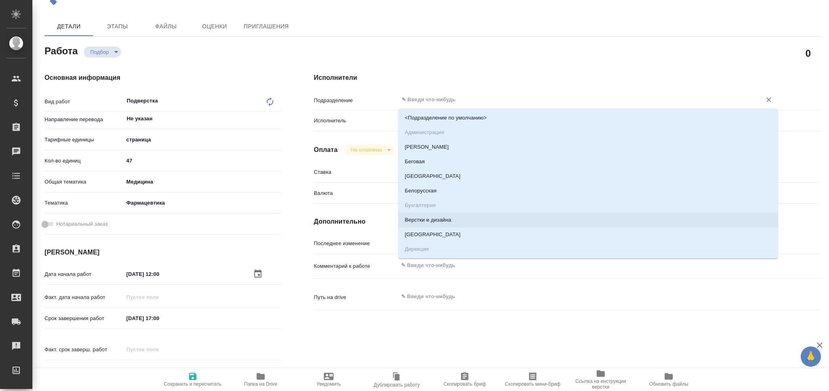
type textarea "x"
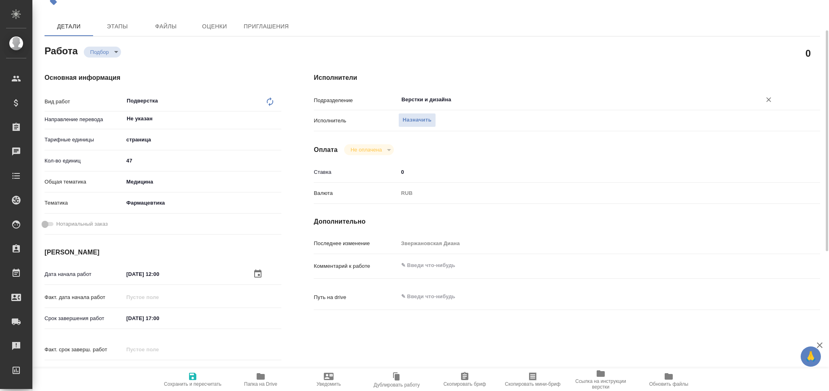
type textarea "x"
click at [443, 263] on textarea at bounding box center [588, 265] width 380 height 14
paste textarea "в верхний колонтитул на первую страницу написать - Переведено с английского язы…"
type textarea "x"
type textarea "в верхний колонтитул на первую страницу написать - Переведено с английского язы…"
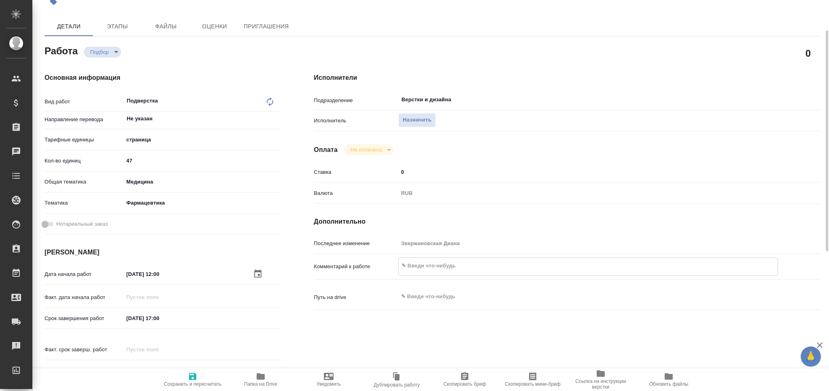
type textarea "x"
type textarea "в верхний колонтитул на первую страницу написать - Переведено с английского язы…"
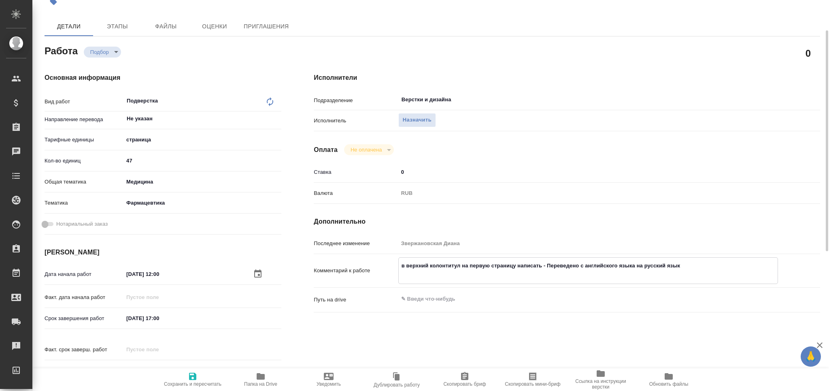
type textarea "x"
drag, startPoint x: 192, startPoint y: 377, endPoint x: 242, endPoint y: 114, distance: 268.0
click at [193, 376] on icon "button" at bounding box center [193, 376] width 10 height 10
type textarea "x"
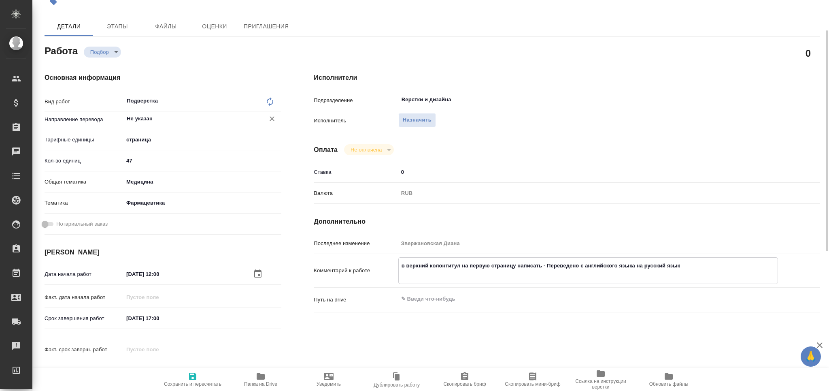
type textarea "x"
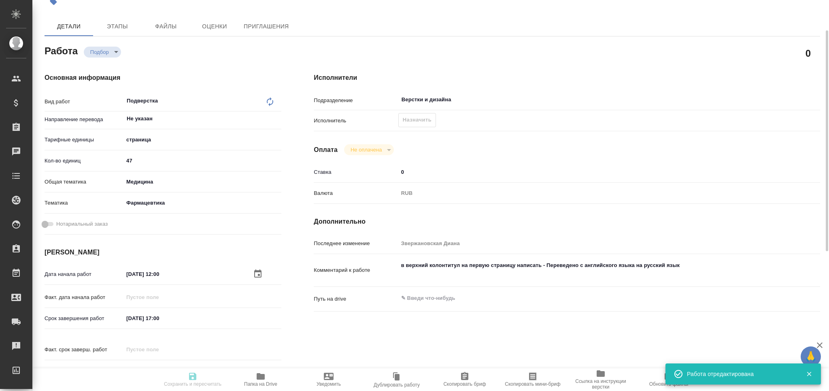
type textarea "x"
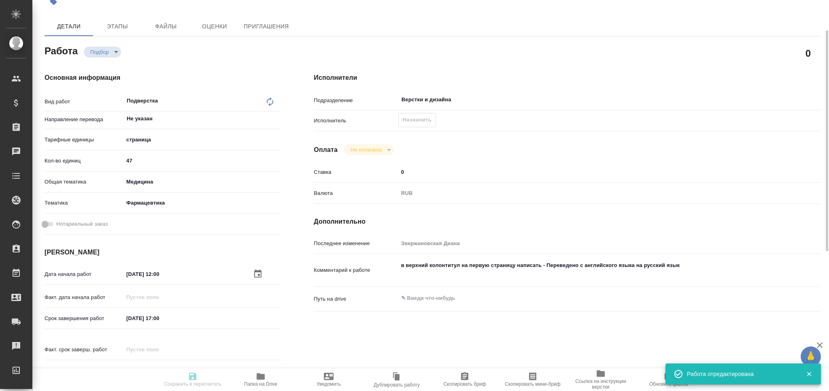
type input "recruiting"
type textarea "Подверстка"
type textarea "x"
type input "Не указан"
type input "5a8b1489cc6b4906c91bfdb2"
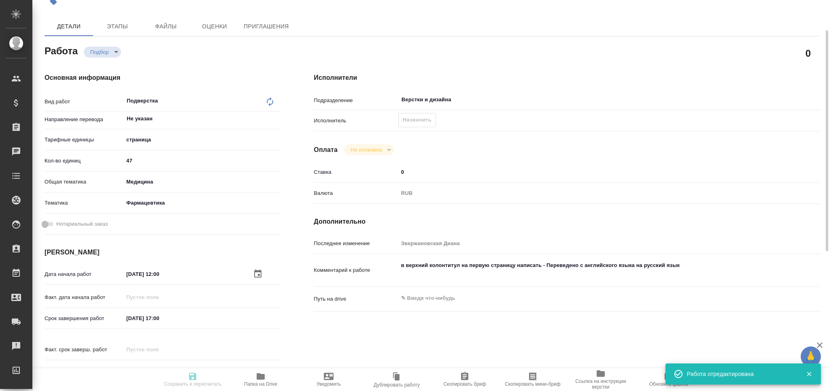
type input "47"
type input "med"
type input "6149832f2b7be24903fd7a82"
type input "08.10.2025 12:00"
type input "08.10.2025 17:00"
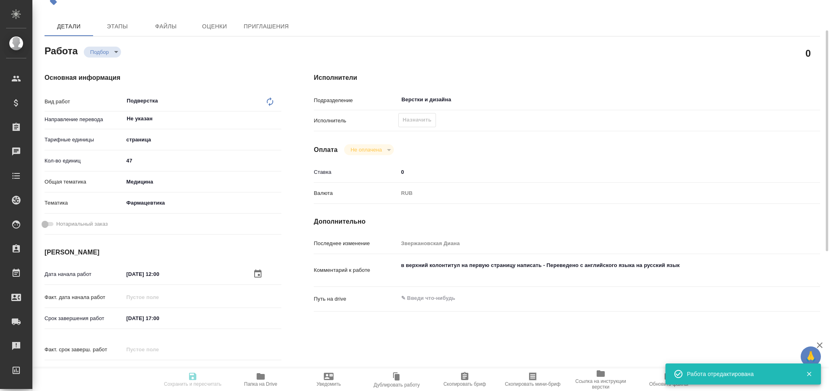
type input "08.10.2025 17:00"
type input "Верстки и дизайна"
type input "notPayed"
type input "0"
type input "RUB"
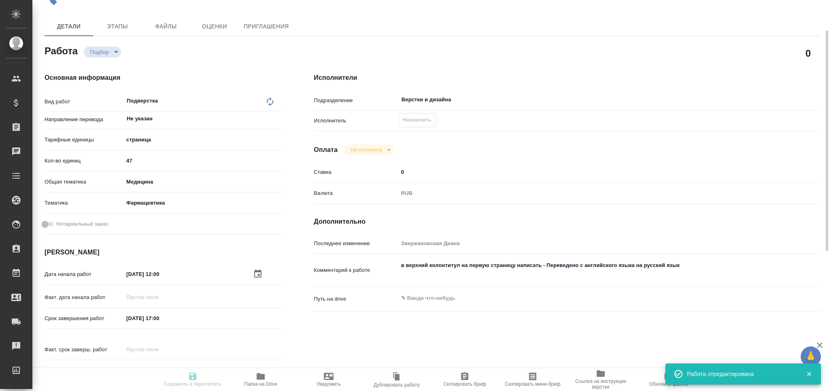
type input "[PERSON_NAME]"
type textarea "в верхний колонтитул на первую страницу написать - Переведено с английского язы…"
type textarea "x"
type input "S_krkarus-517"
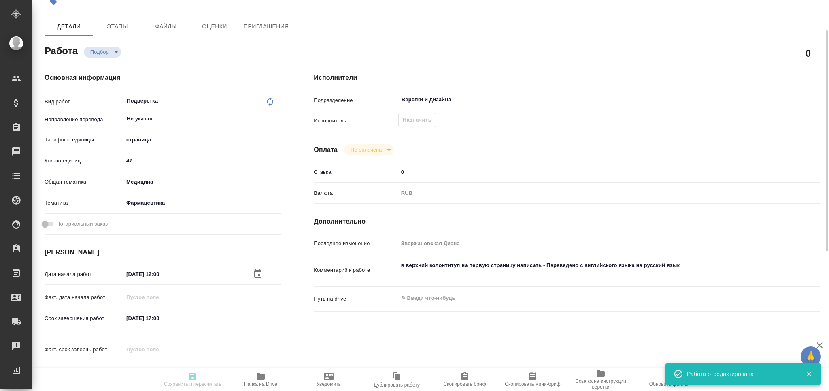
type input "Верстка макета средней сложности (MS Word)"
type input "Приемка разверстки, Верстка макета средней сложности (MS Word), Подверстка, При…"
type input "Звержановская Диана"
type input "Арсеньева Вера"
type input "/Clients/ООО «КРКА-РУС»/Orders/S_krkarus-517"
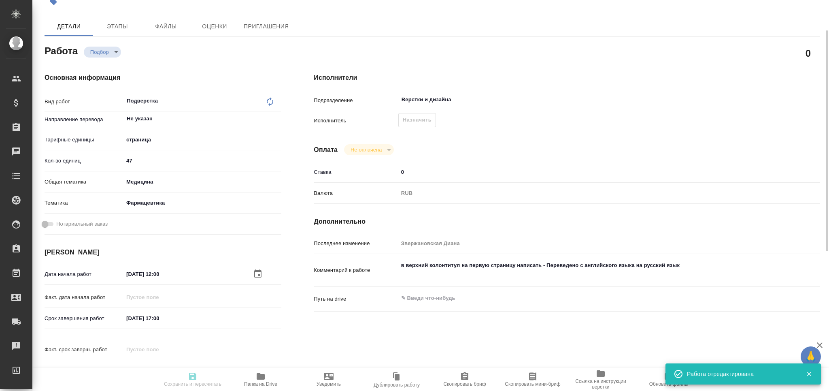
type textarea "x"
type textarea "КРКА Элицея® Ку-таб® (МНН Эсциталопрам), таблетки, диспергируемые в полости рта…"
type textarea "x"
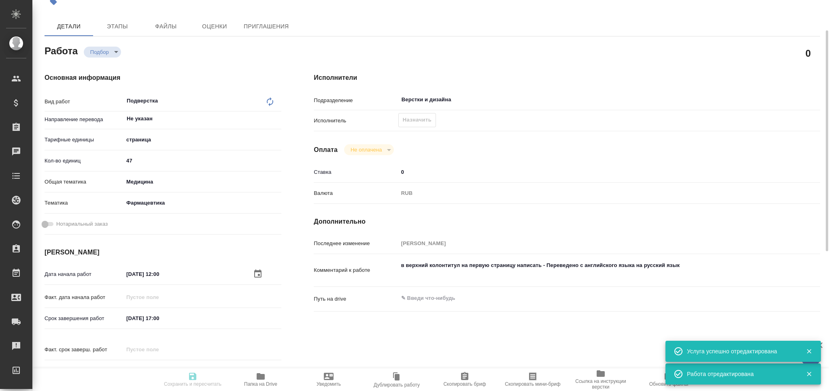
type textarea "x"
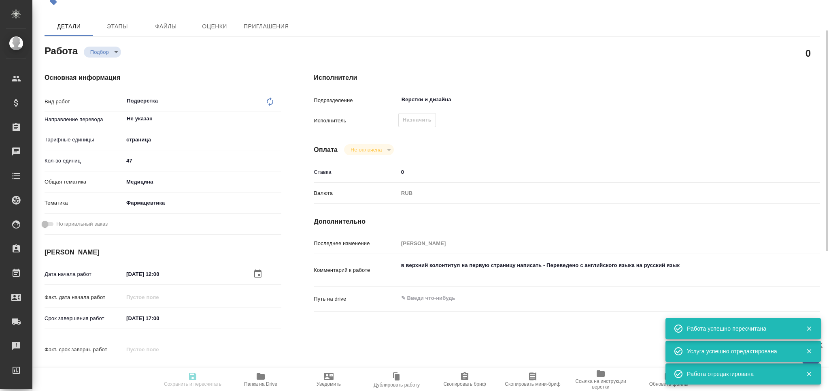
type textarea "x"
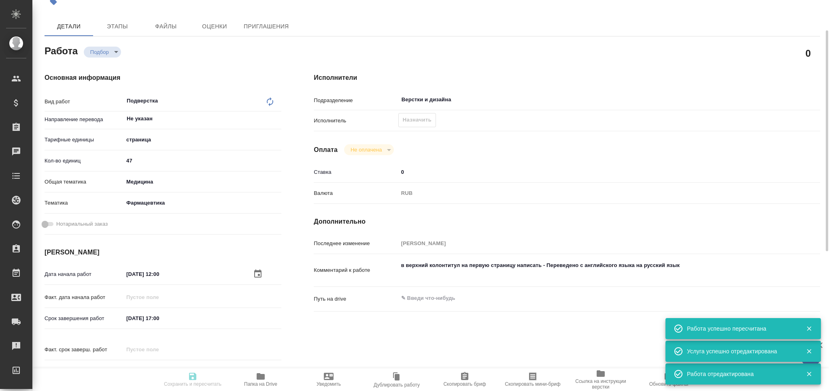
type input "recruiting"
type textarea "Подверстка"
type textarea "x"
type input "Не указан"
type input "5a8b1489cc6b4906c91bfdb2"
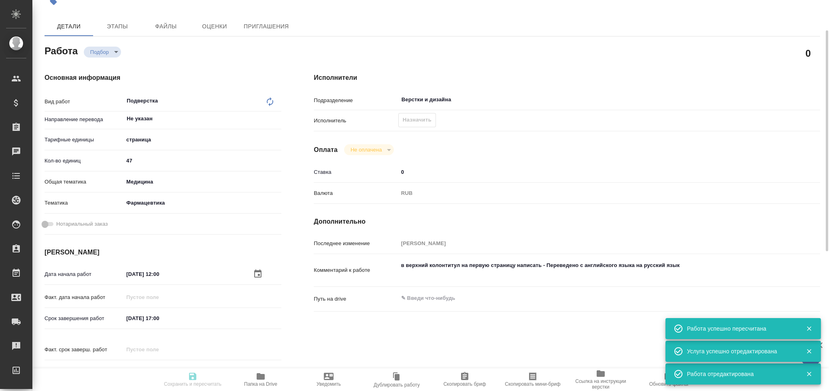
type input "47"
type input "med"
type input "6149832f2b7be24903fd7a82"
type input "08.10.2025 12:00"
type input "08.10.2025 17:00"
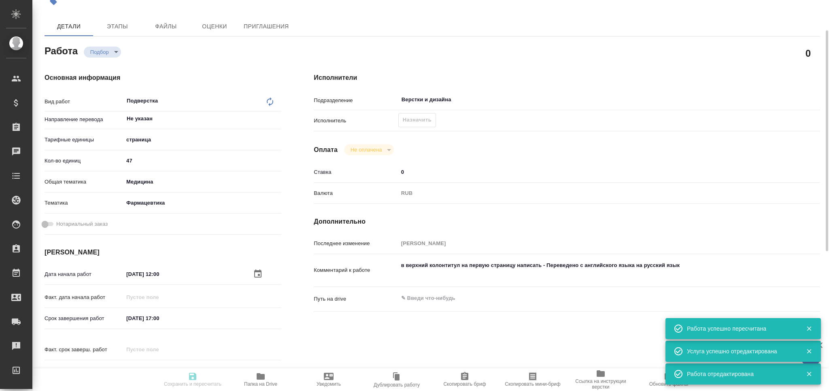
type input "08.10.2025 17:00"
type input "Верстки и дизайна"
type input "notPayed"
type input "0"
type input "RUB"
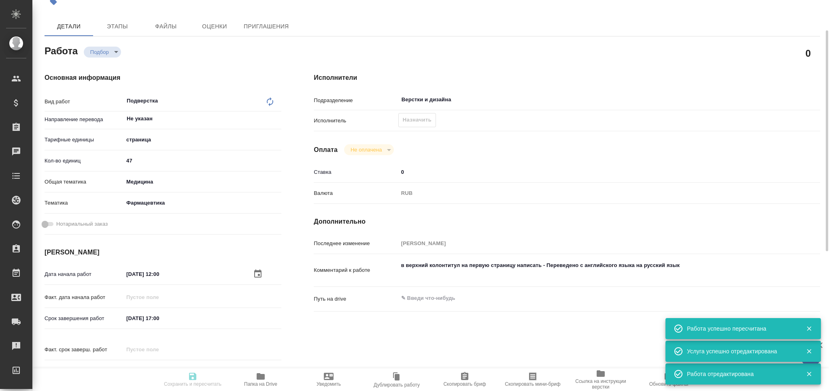
type input "[PERSON_NAME]"
type textarea "в верхний колонтитул на первую страницу написать - Переведено с английского язы…"
type textarea "x"
type input "S_krkarus-517"
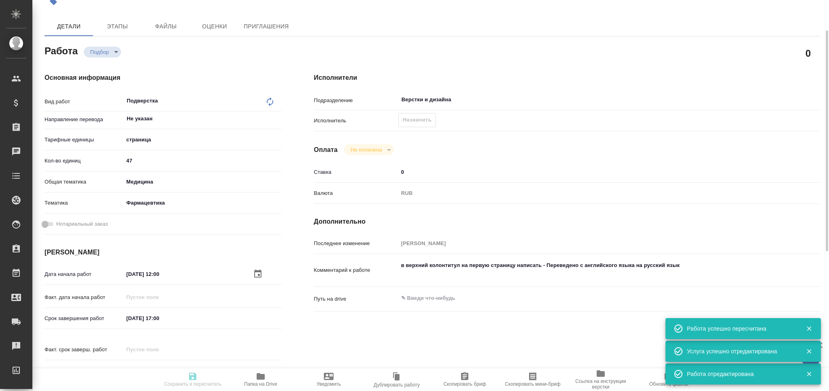
type input "Верстка макета средней сложности (MS Word)"
type input "Приемка разверстки, Верстка макета средней сложности (MS Word), Подверстка, При…"
type input "Звержановская Диана"
type input "Арсеньева Вера"
type input "/Clients/ООО «КРКА-РУС»/Orders/S_krkarus-517"
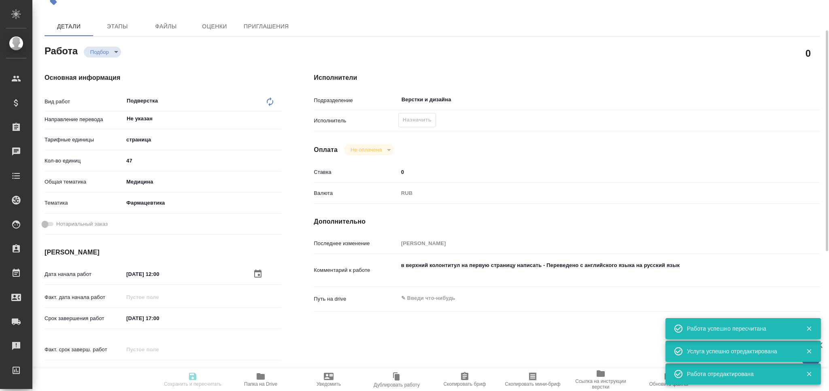
type textarea "x"
type textarea "КРКА Элицея® Ку-таб® (МНН Эсциталопрам), таблетки, диспергируемые в полости рта…"
type textarea "x"
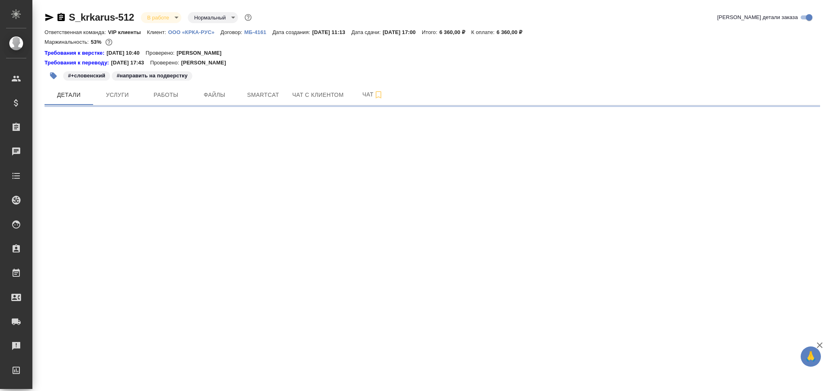
select select "RU"
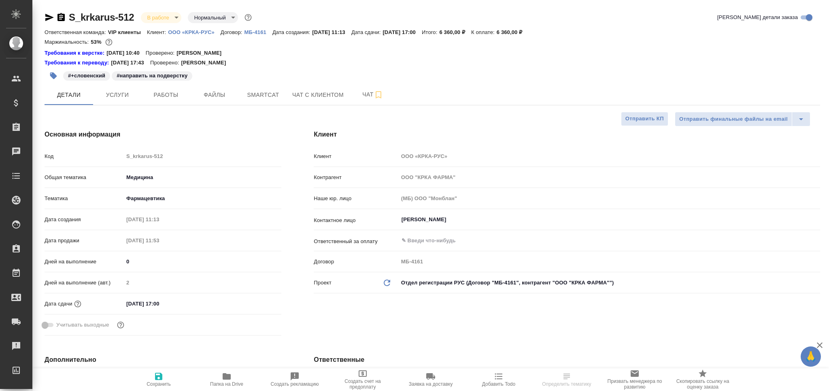
type textarea "x"
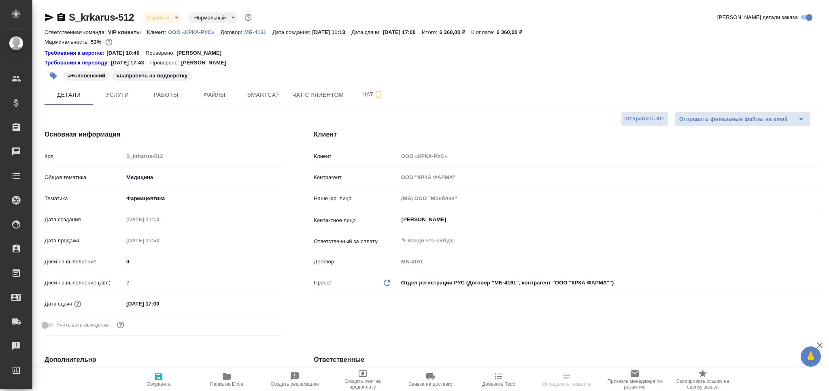
type textarea "x"
click at [161, 89] on button "Работы" at bounding box center [166, 95] width 49 height 20
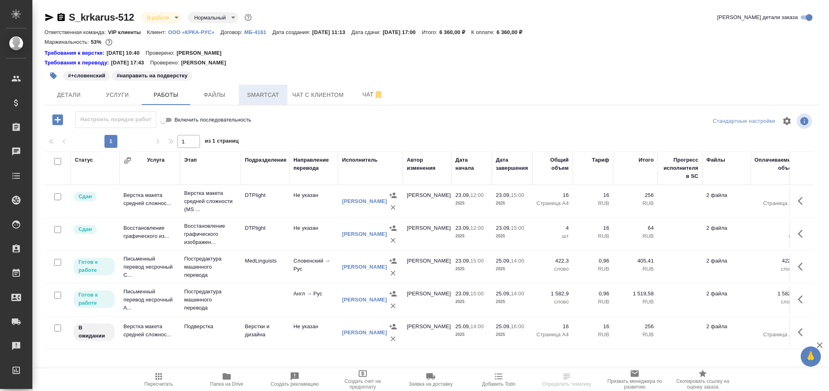
click at [267, 96] on span "Smartcat" at bounding box center [263, 95] width 39 height 10
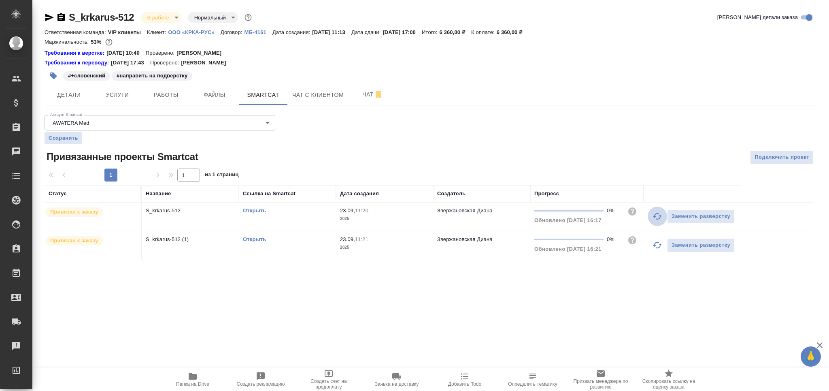
click at [652, 216] on button "button" at bounding box center [657, 216] width 19 height 19
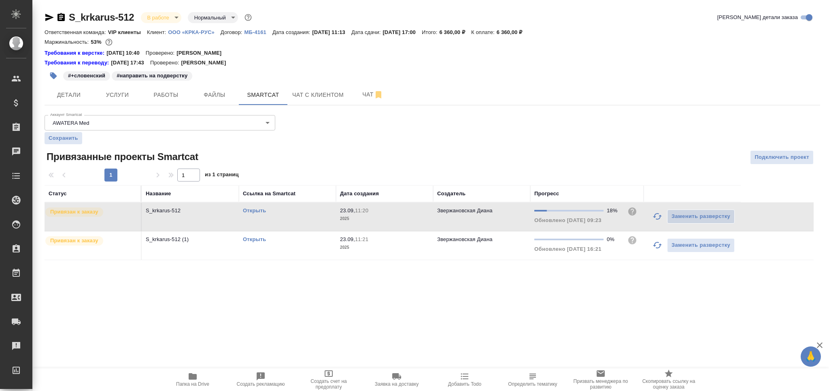
click at [657, 244] on icon "button" at bounding box center [658, 245] width 10 height 10
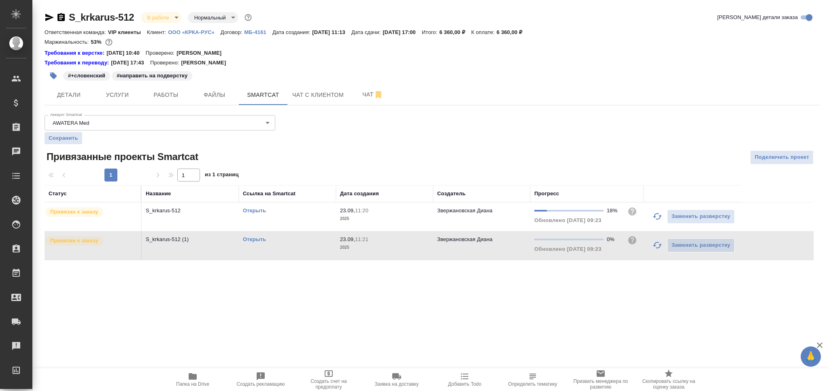
click at [254, 240] on link "Открыть" at bounding box center [254, 239] width 23 height 6
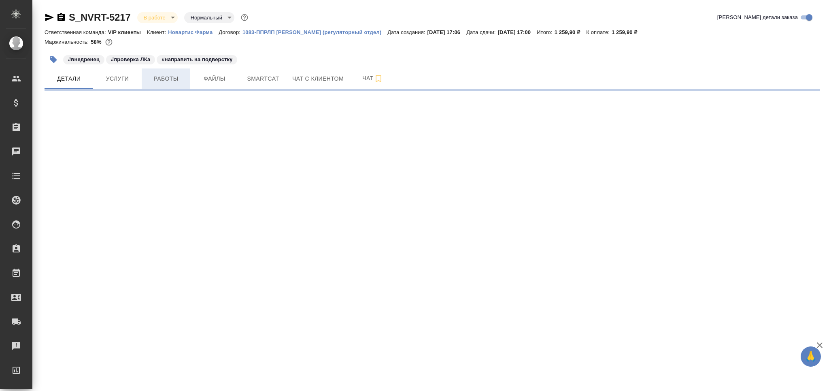
select select "RU"
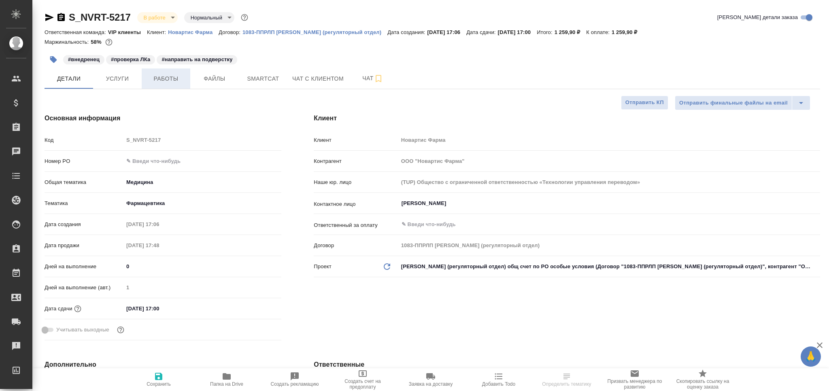
click at [163, 78] on span "Работы" at bounding box center [166, 79] width 39 height 10
type textarea "x"
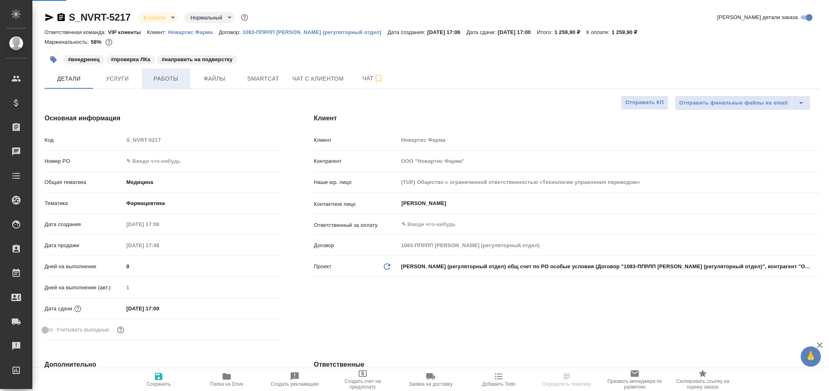
type textarea "x"
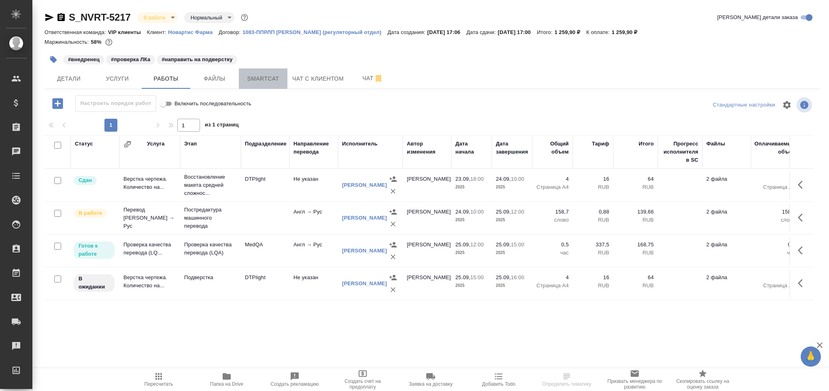
click at [259, 76] on span "Smartcat" at bounding box center [263, 79] width 39 height 10
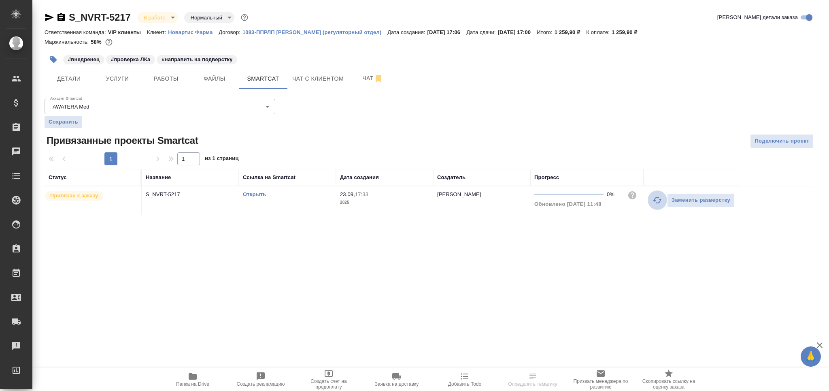
click at [656, 201] on icon "button" at bounding box center [658, 200] width 10 height 10
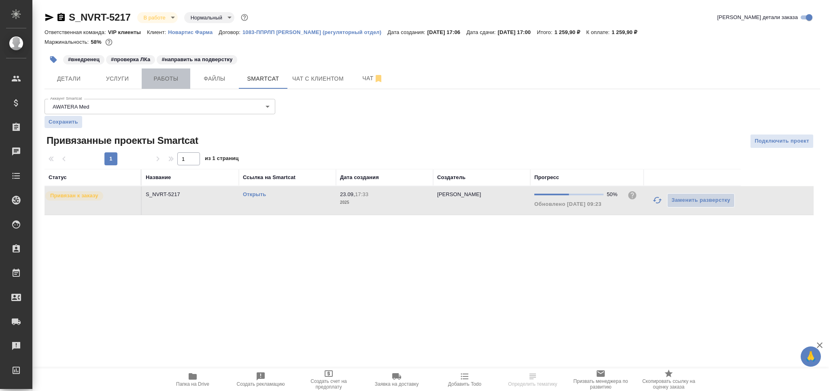
click at [168, 75] on span "Работы" at bounding box center [166, 79] width 39 height 10
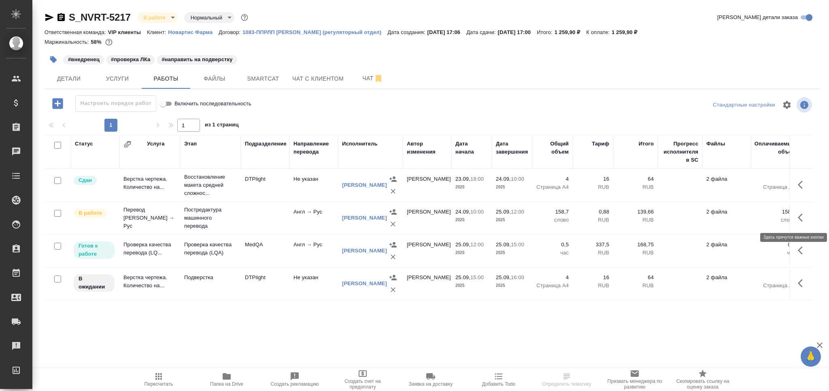
click at [800, 221] on icon "button" at bounding box center [803, 218] width 10 height 10
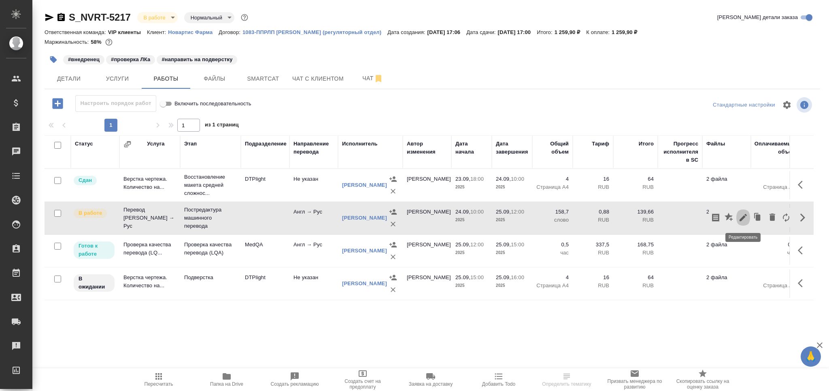
click at [742, 219] on icon "button" at bounding box center [743, 217] width 7 height 7
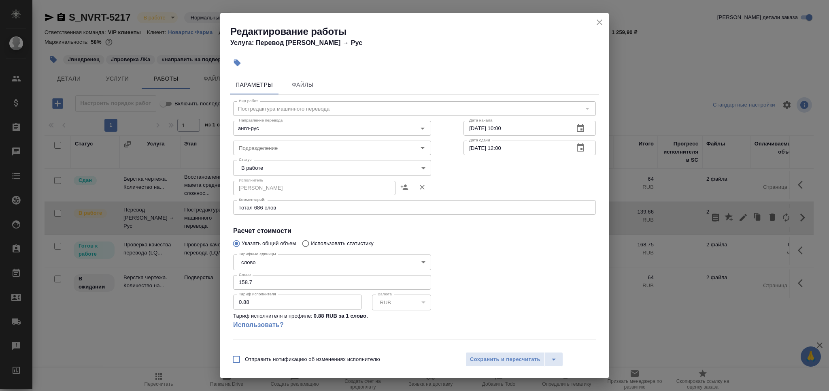
click at [329, 167] on body "🙏 .cls-1 fill:#fff; AWATERA Grabko [PERSON_NAME] Спецификации Заказы 0 Чаты Tod…" at bounding box center [414, 195] width 829 height 391
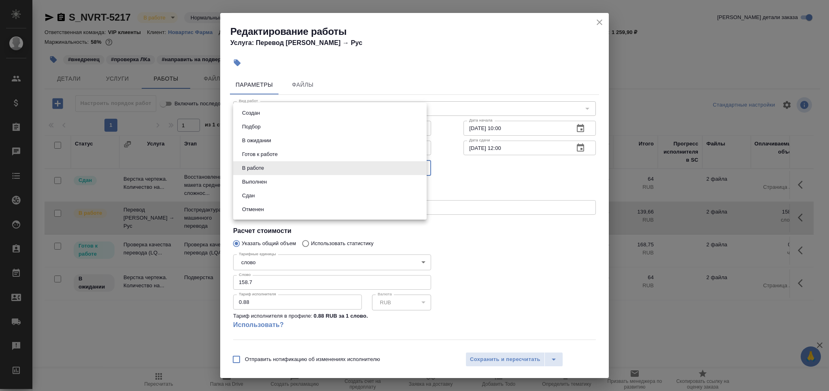
click at [290, 181] on li "Выполнен" at bounding box center [330, 182] width 194 height 14
type input "completed"
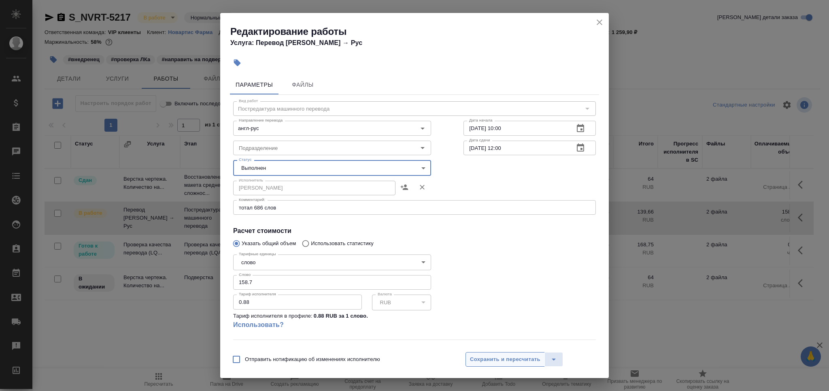
click at [489, 355] on span "Сохранить и пересчитать" at bounding box center [505, 359] width 70 height 9
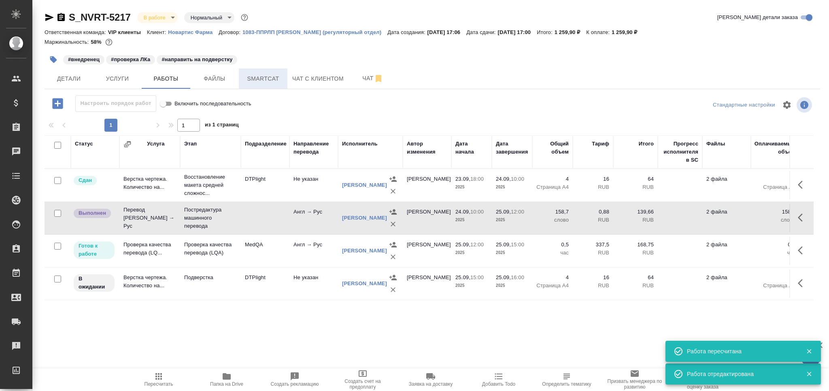
click at [257, 75] on span "Smartcat" at bounding box center [263, 79] width 39 height 10
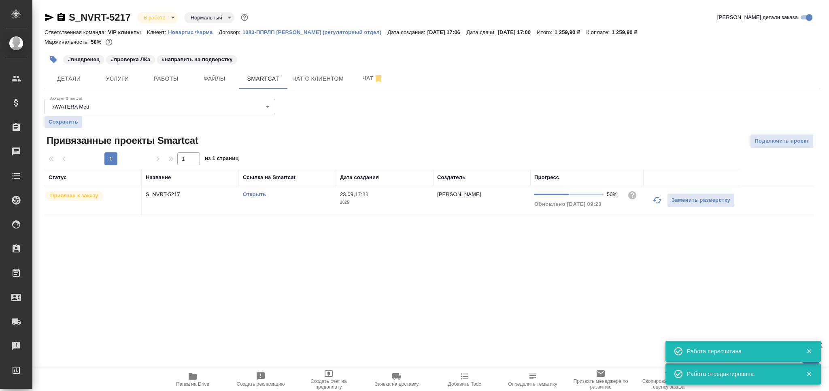
click at [301, 190] on div "Открыть" at bounding box center [287, 194] width 89 height 8
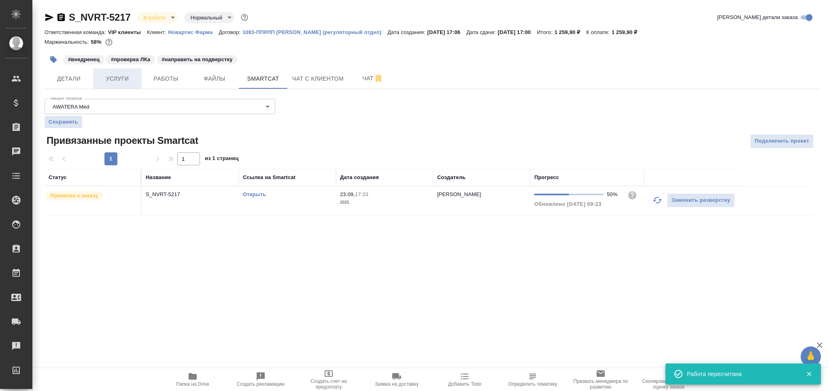
click at [129, 85] on button "Услуги" at bounding box center [117, 78] width 49 height 20
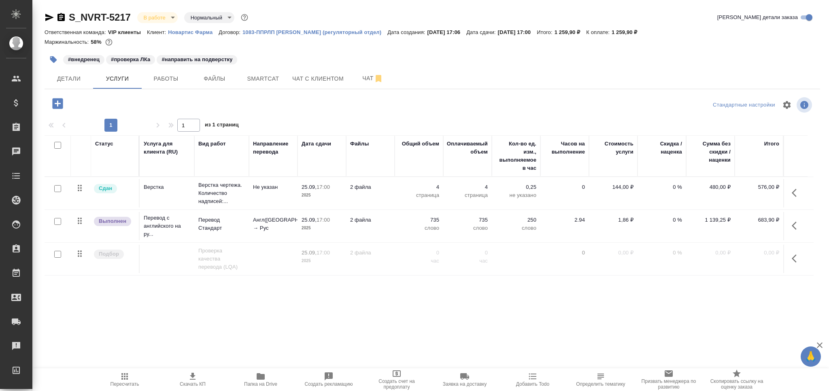
click at [794, 222] on icon "button" at bounding box center [797, 226] width 10 height 10
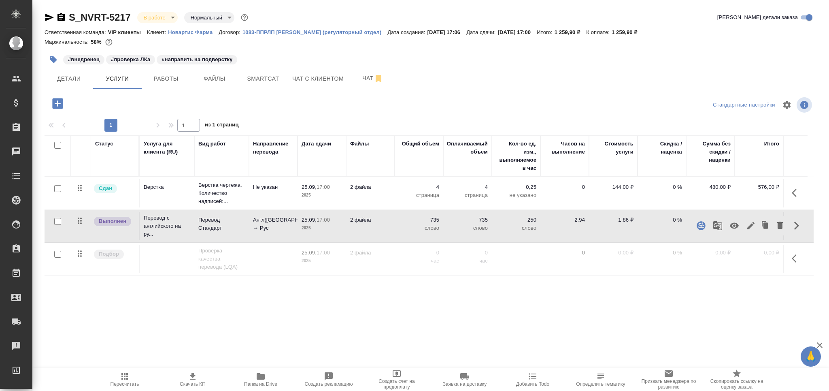
click at [749, 225] on icon "button" at bounding box center [751, 226] width 10 height 10
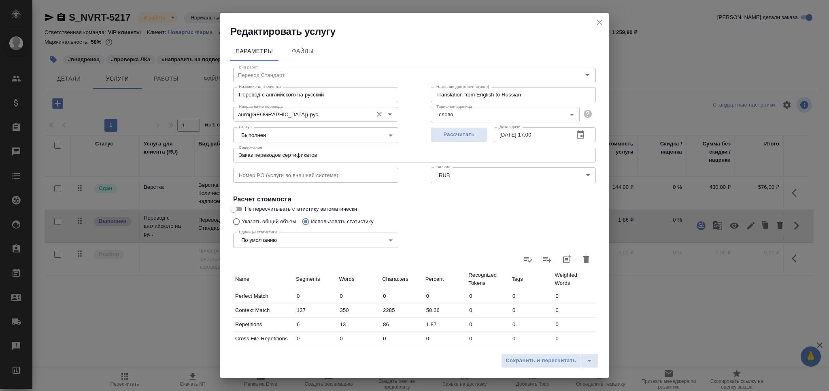
click at [295, 117] on input "англ([GEOGRAPHIC_DATA])-рус" at bounding box center [302, 114] width 133 height 10
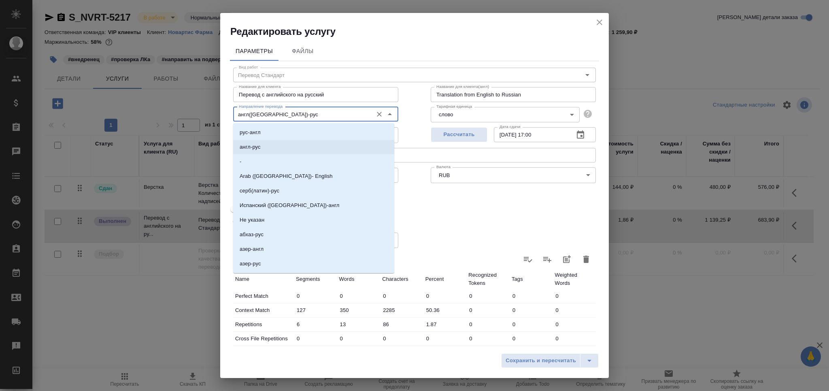
click at [271, 144] on li "англ-рус" at bounding box center [313, 147] width 161 height 15
type input "англ-рус"
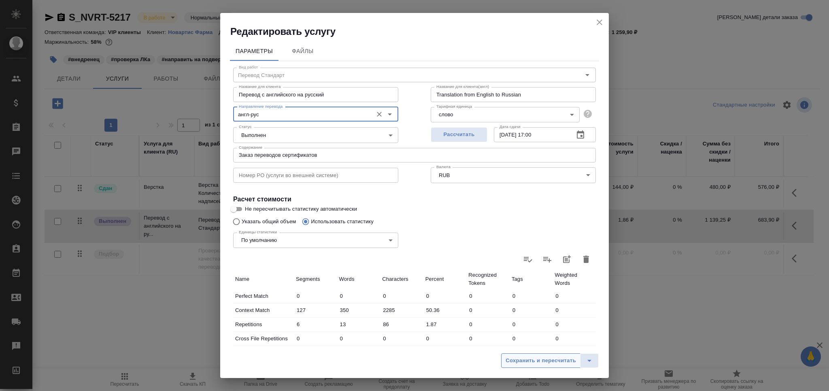
click at [526, 365] on button "Сохранить и пересчитать" at bounding box center [540, 360] width 79 height 15
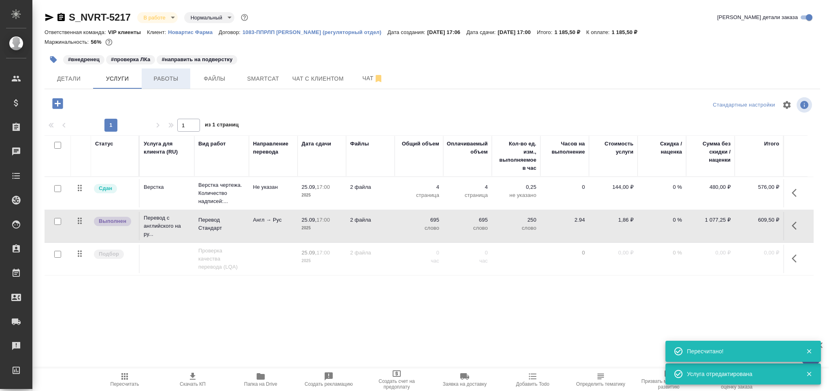
click at [178, 82] on span "Работы" at bounding box center [166, 79] width 39 height 10
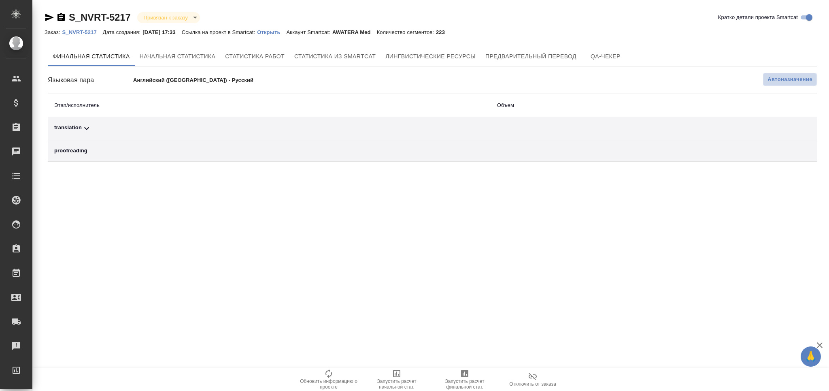
click at [768, 78] on span "Автоназначение" at bounding box center [790, 79] width 45 height 8
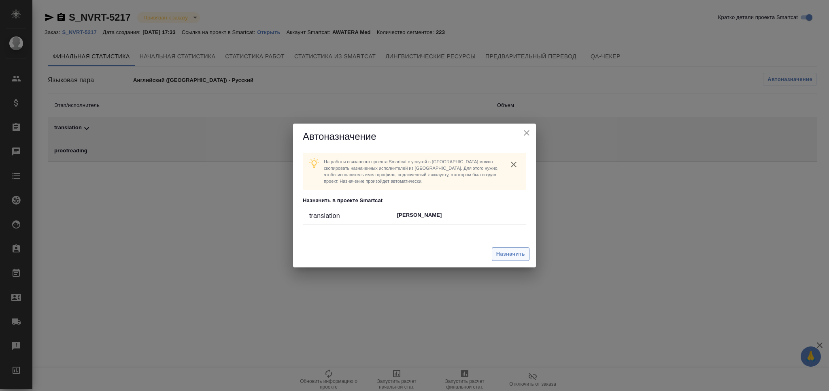
click at [516, 255] on span "Назначить" at bounding box center [510, 253] width 29 height 9
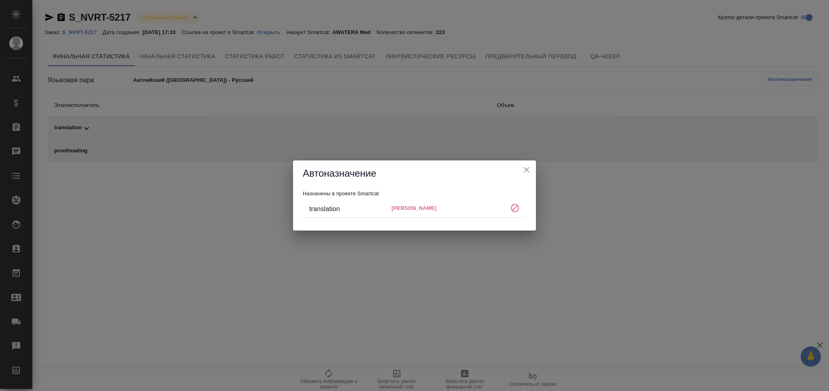
click at [526, 171] on icon "close" at bounding box center [527, 170] width 10 height 10
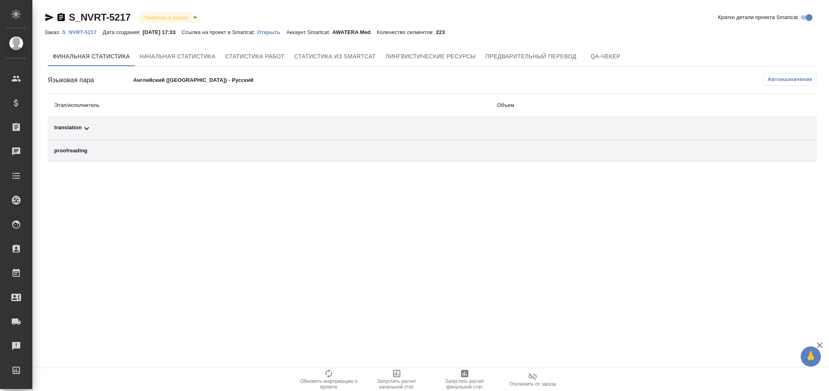
click at [793, 78] on span "Автоназначение" at bounding box center [790, 79] width 45 height 8
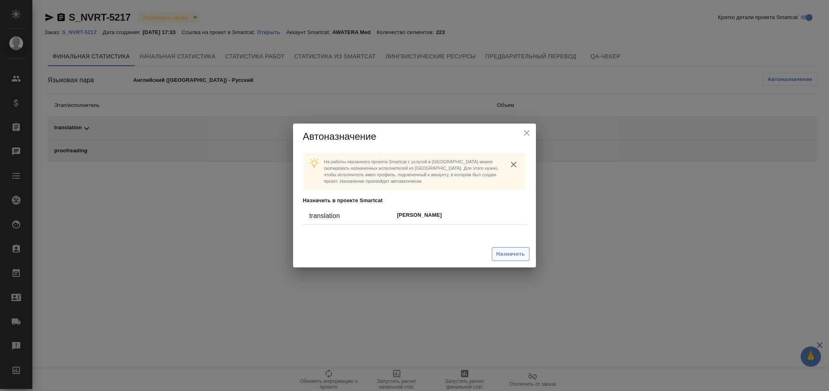
click at [525, 253] on span "Назначить" at bounding box center [510, 253] width 29 height 9
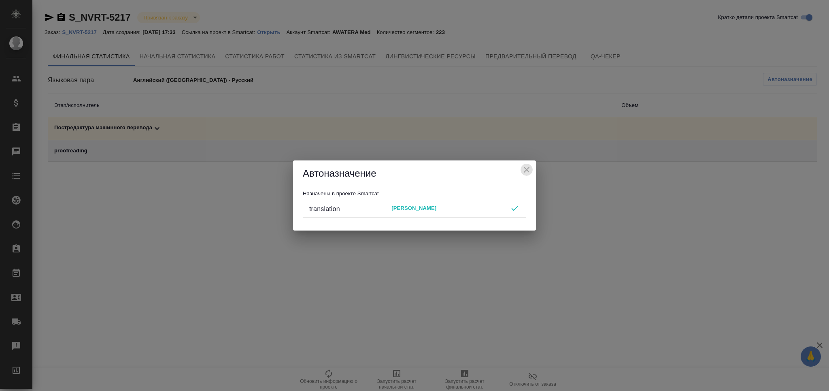
click at [525, 168] on icon "close" at bounding box center [527, 170] width 6 height 6
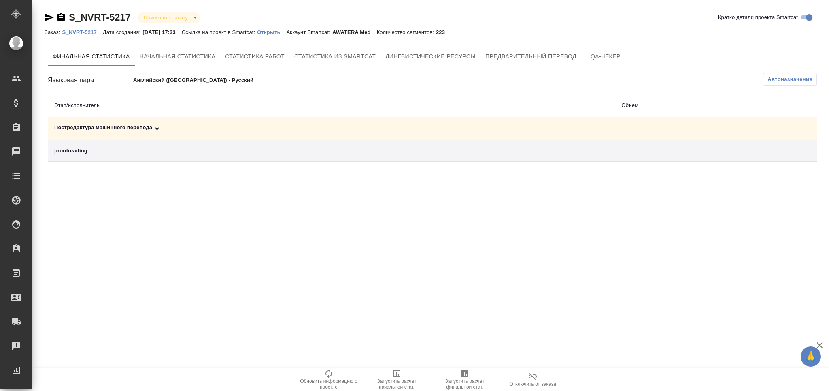
click at [474, 377] on span "Запустить расчет финальной стат." at bounding box center [465, 379] width 58 height 21
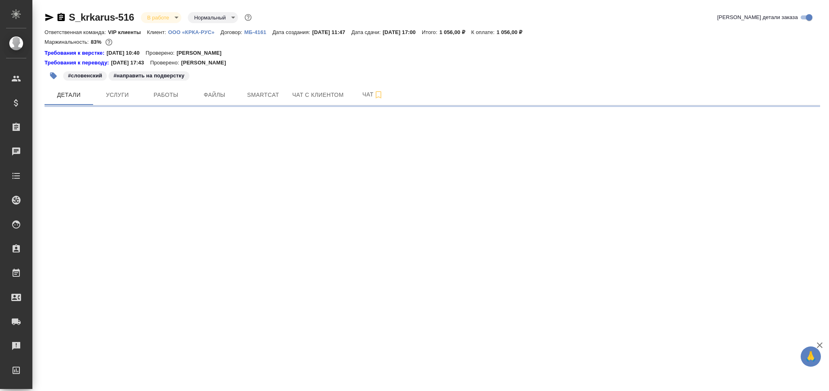
click at [188, 97] on button "Работы" at bounding box center [166, 95] width 49 height 20
select select "RU"
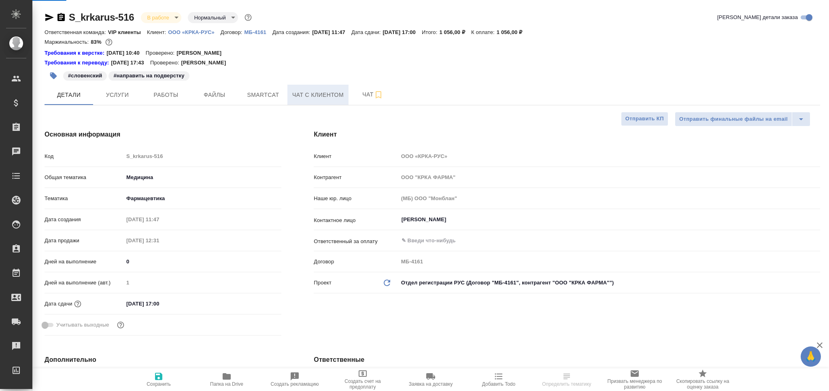
type textarea "x"
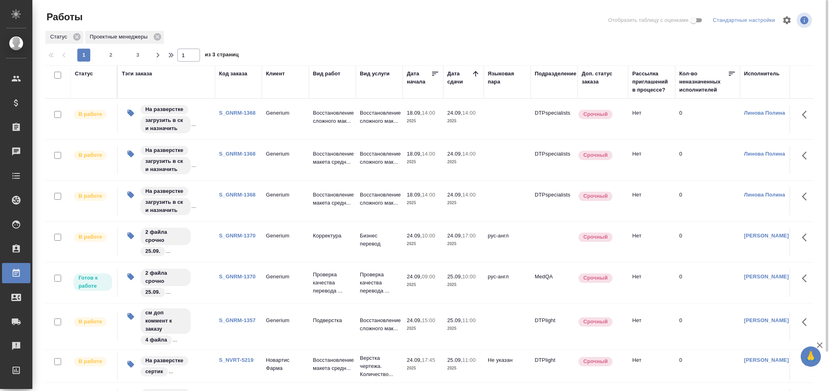
click at [247, 332] on td "S_GNRM-1357" at bounding box center [238, 326] width 47 height 28
